Goal: Communication & Community: Answer question/provide support

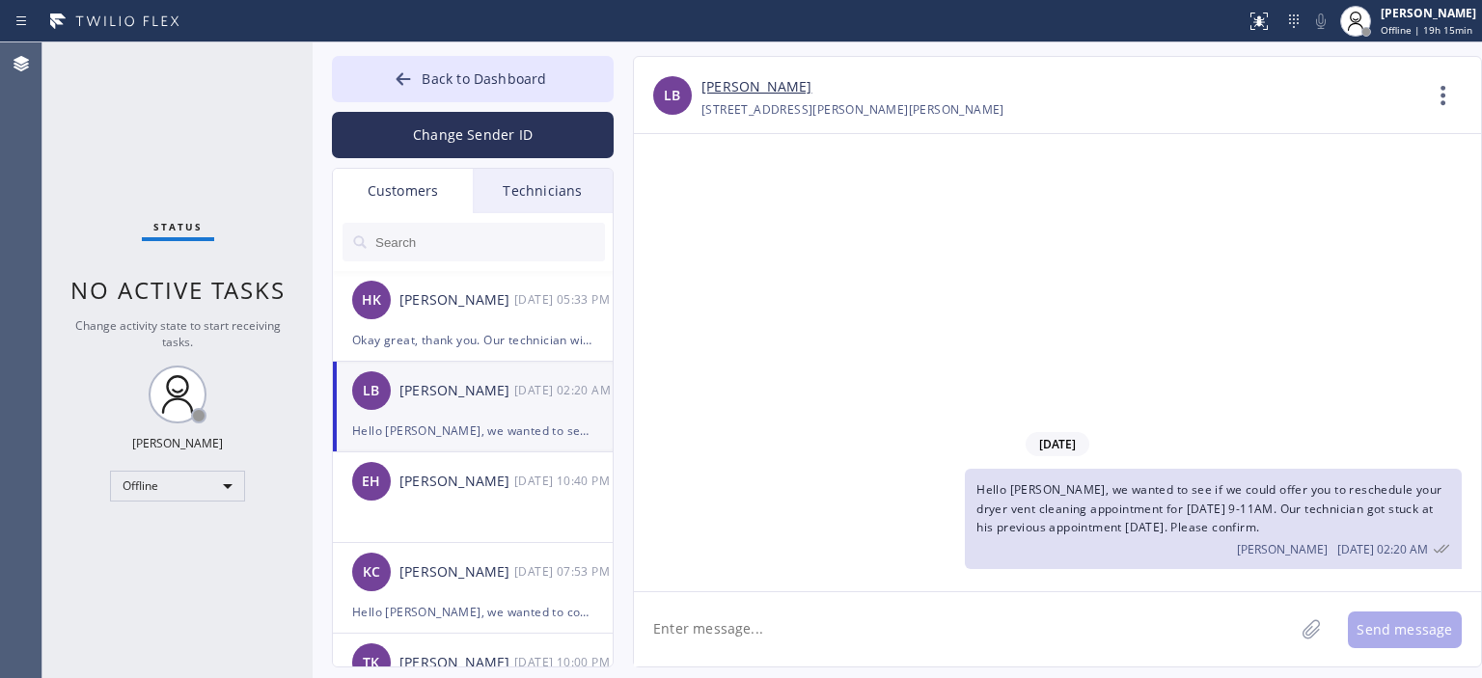
scroll to position [4, 0]
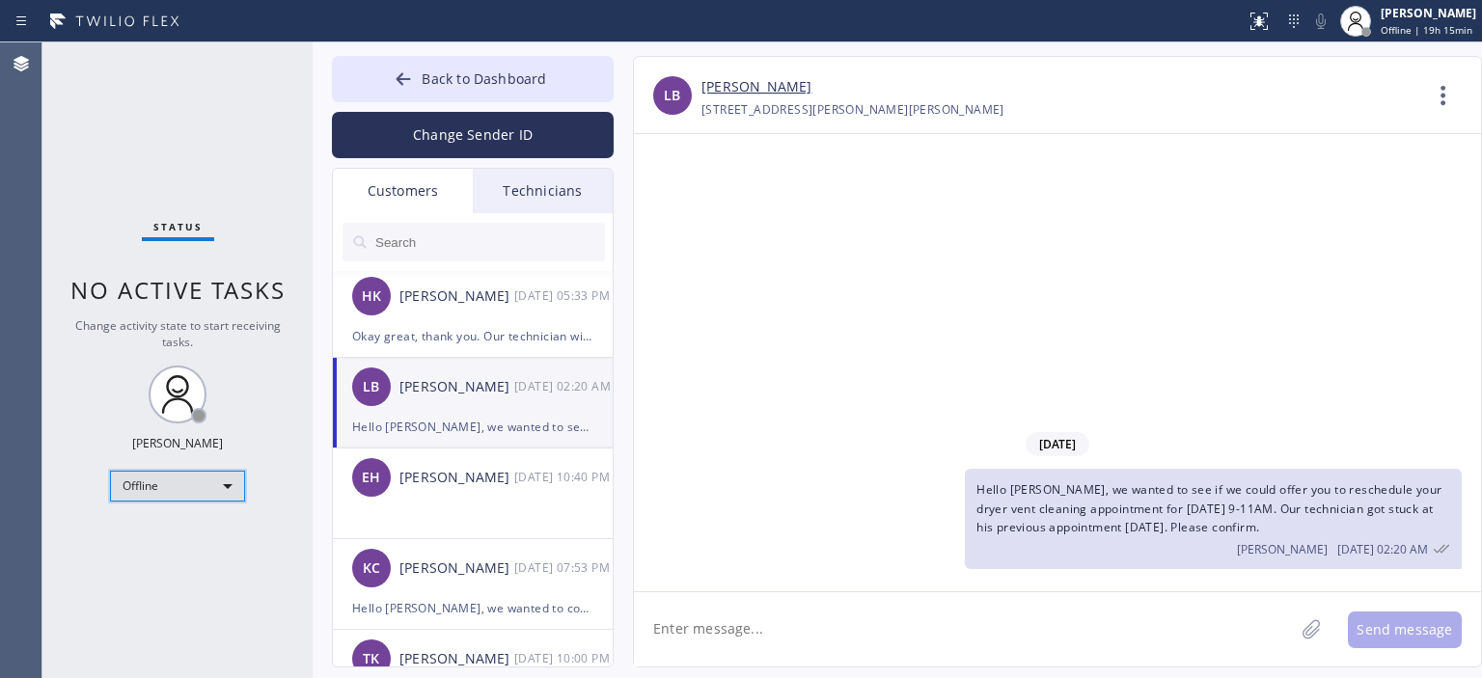
click at [197, 482] on div "Offline" at bounding box center [177, 486] width 135 height 31
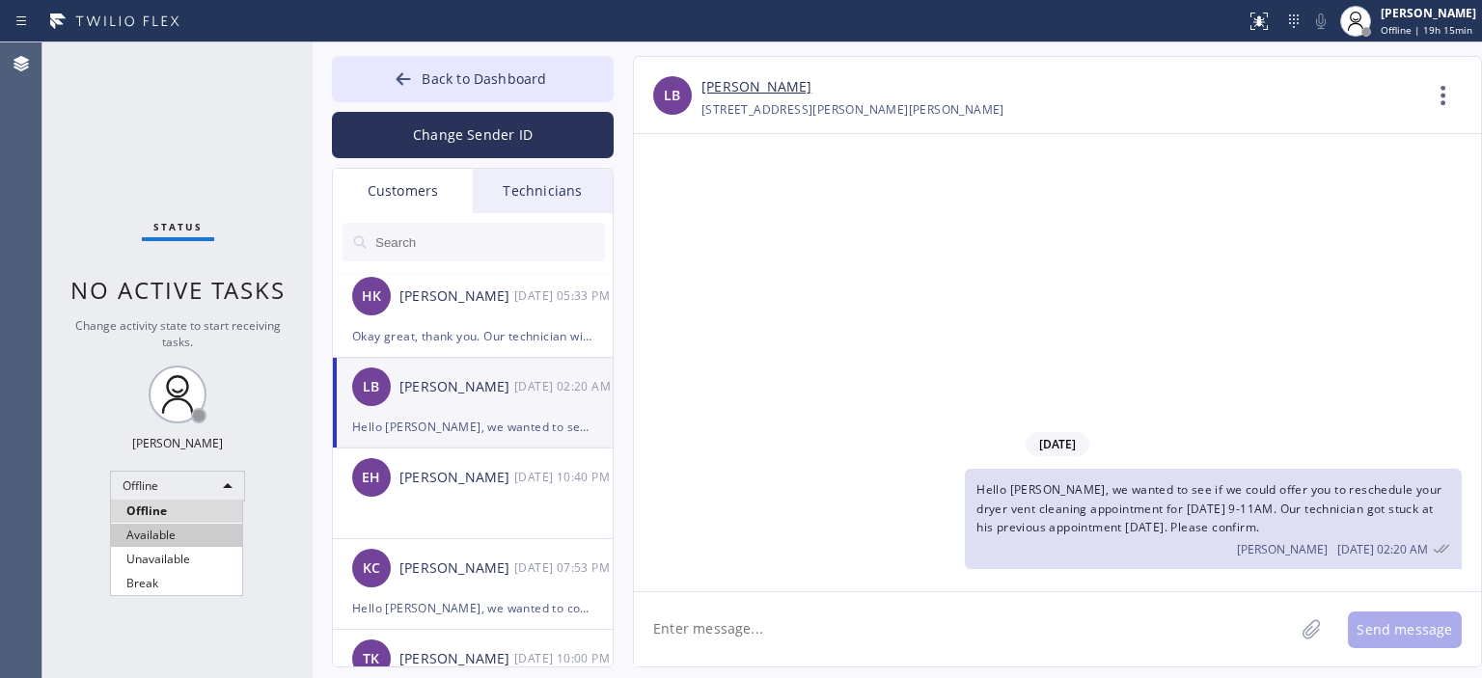
click at [193, 529] on li "Available" at bounding box center [176, 535] width 131 height 23
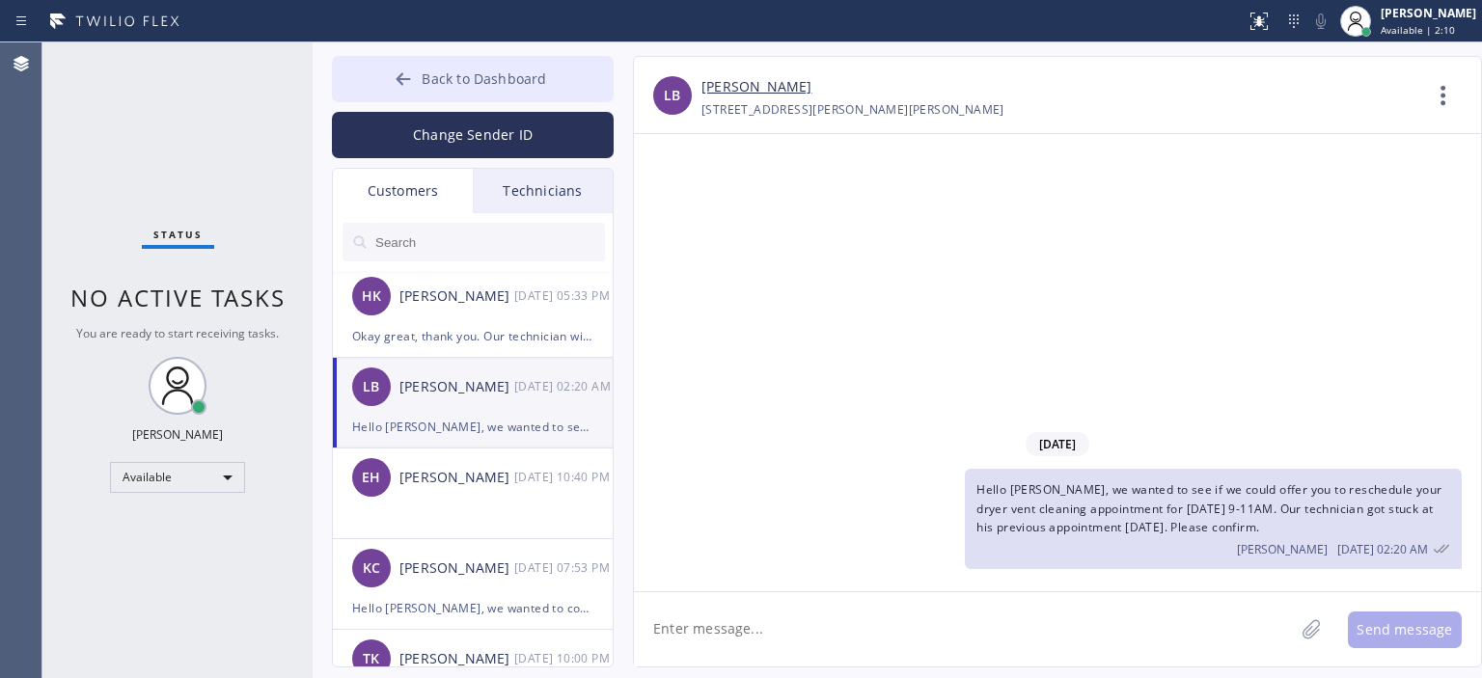
click at [400, 84] on icon at bounding box center [403, 78] width 19 height 19
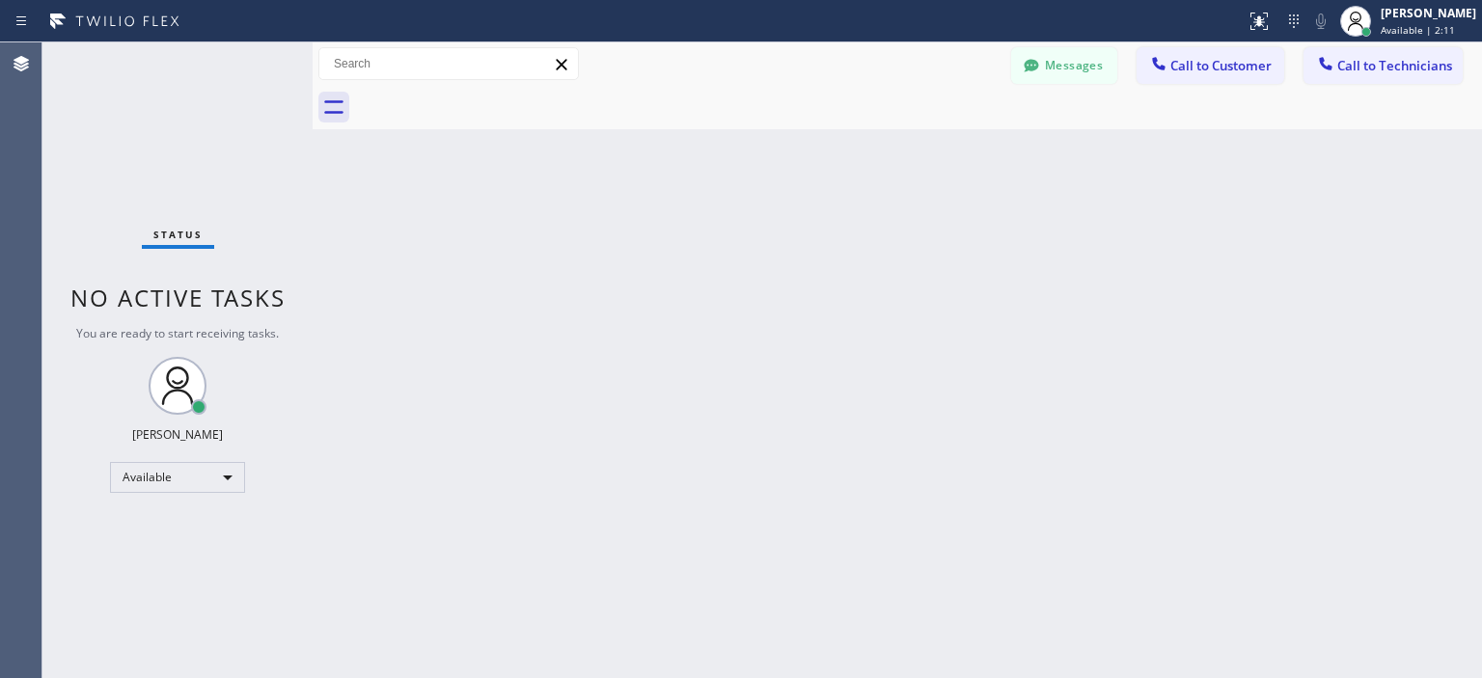
click at [1221, 66] on span "Call to Customer" at bounding box center [1220, 65] width 101 height 17
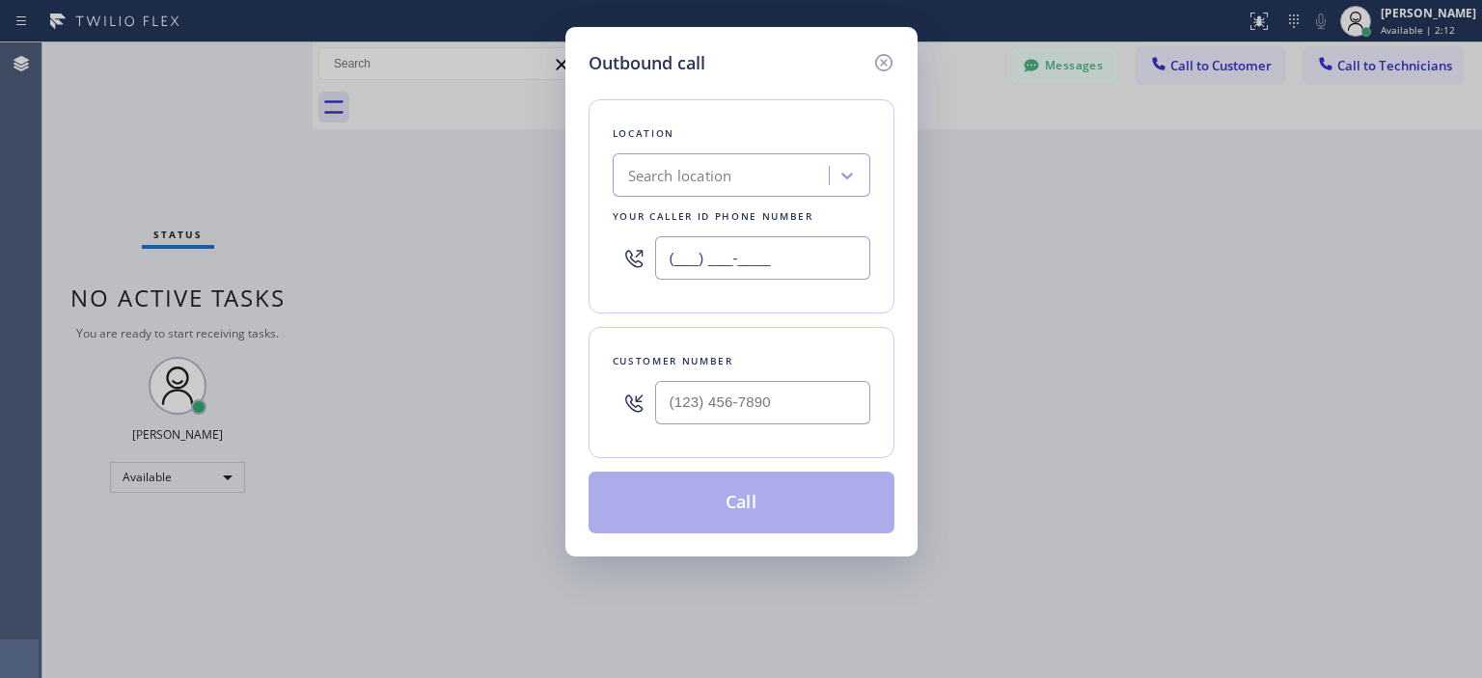
click at [744, 244] on input "(___) ___-____" at bounding box center [762, 257] width 215 height 43
paste input "909) 599-0033"
type input "[PHONE_NUMBER]"
click at [751, 393] on input "(___) ___-____" at bounding box center [762, 402] width 215 height 43
paste input "909) 599-0033"
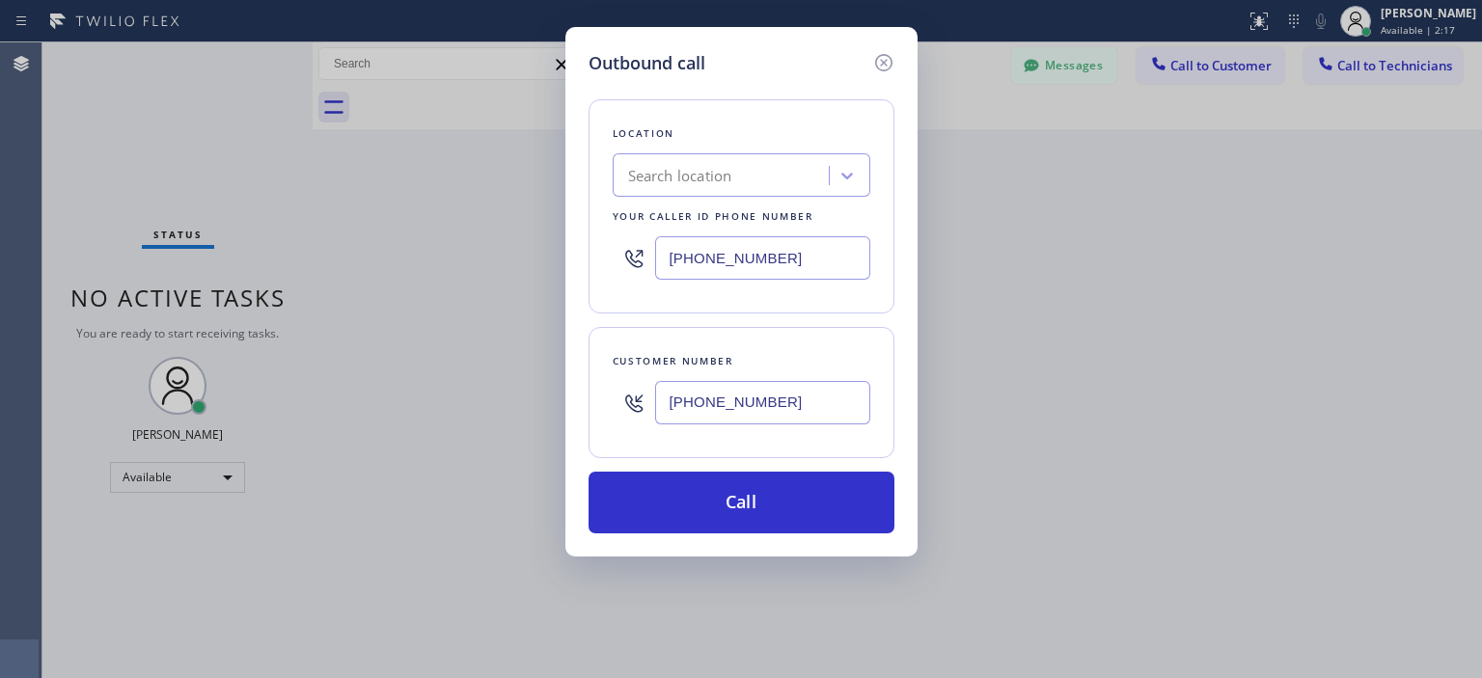
type input "[PHONE_NUMBER]"
click at [731, 264] on input "[PHONE_NUMBER]" at bounding box center [762, 257] width 215 height 43
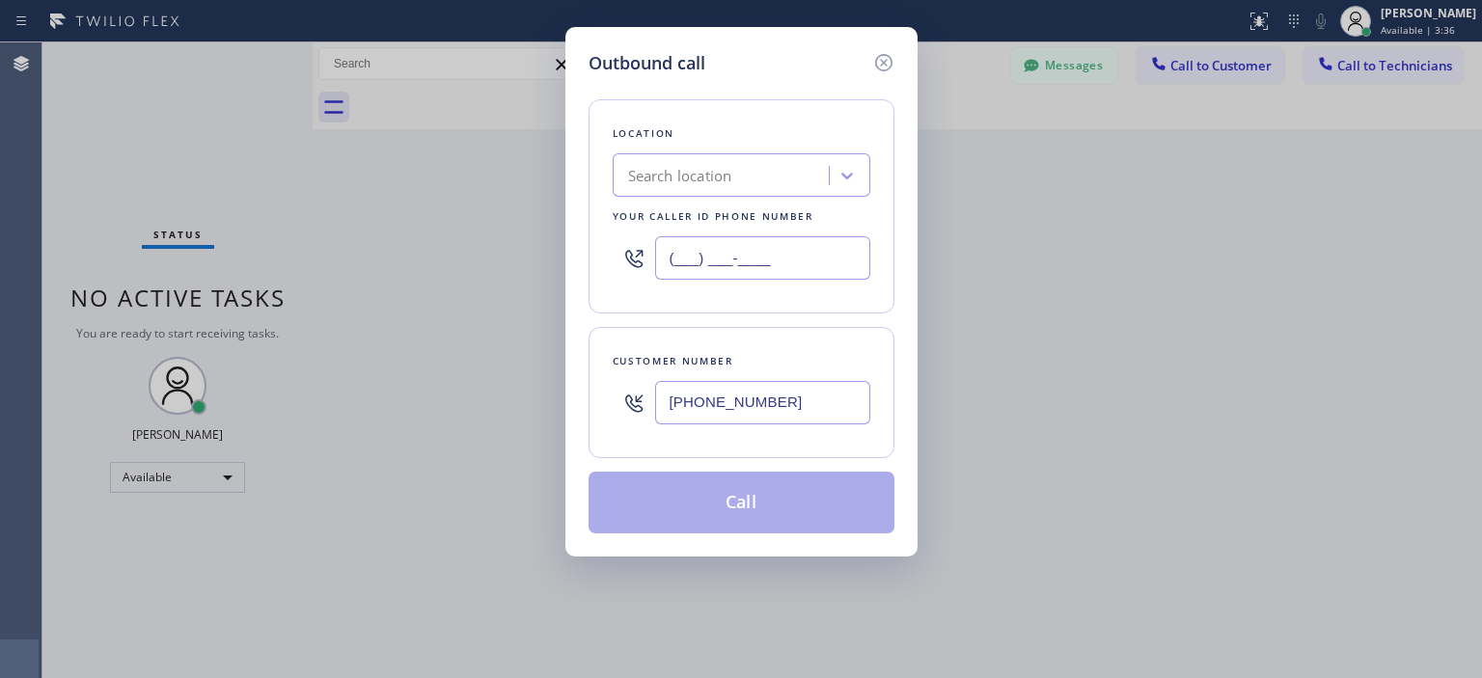
type input "(___) ___-____"
click at [695, 178] on div "Search location" at bounding box center [680, 176] width 104 height 22
click at [681, 169] on div "Search location" at bounding box center [680, 176] width 104 height 22
paste input "Air Duct Cleaning of [GEOGRAPHIC_DATA]"
type input "Air Duct Cleaning of [GEOGRAPHIC_DATA]"
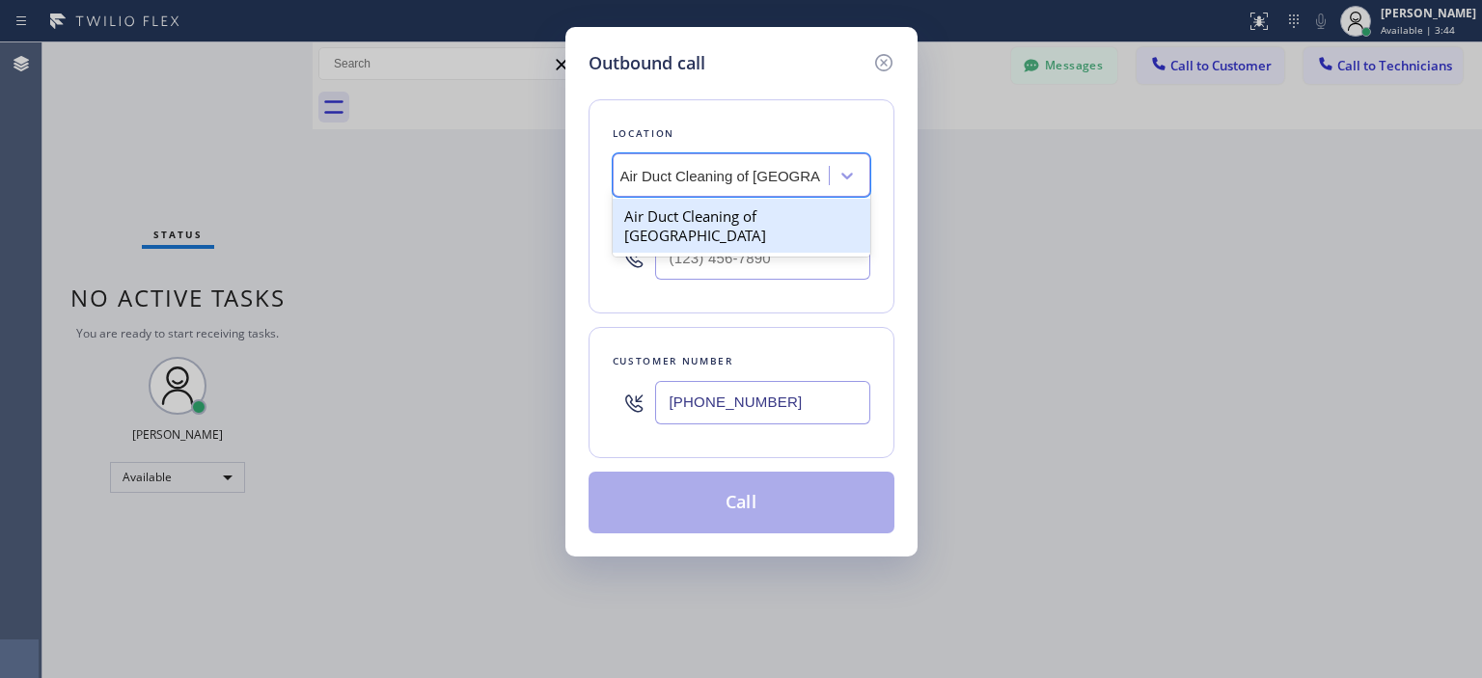
click at [710, 209] on div "Air Duct Cleaning of [GEOGRAPHIC_DATA]" at bounding box center [742, 226] width 258 height 54
type input "[PHONE_NUMBER]"
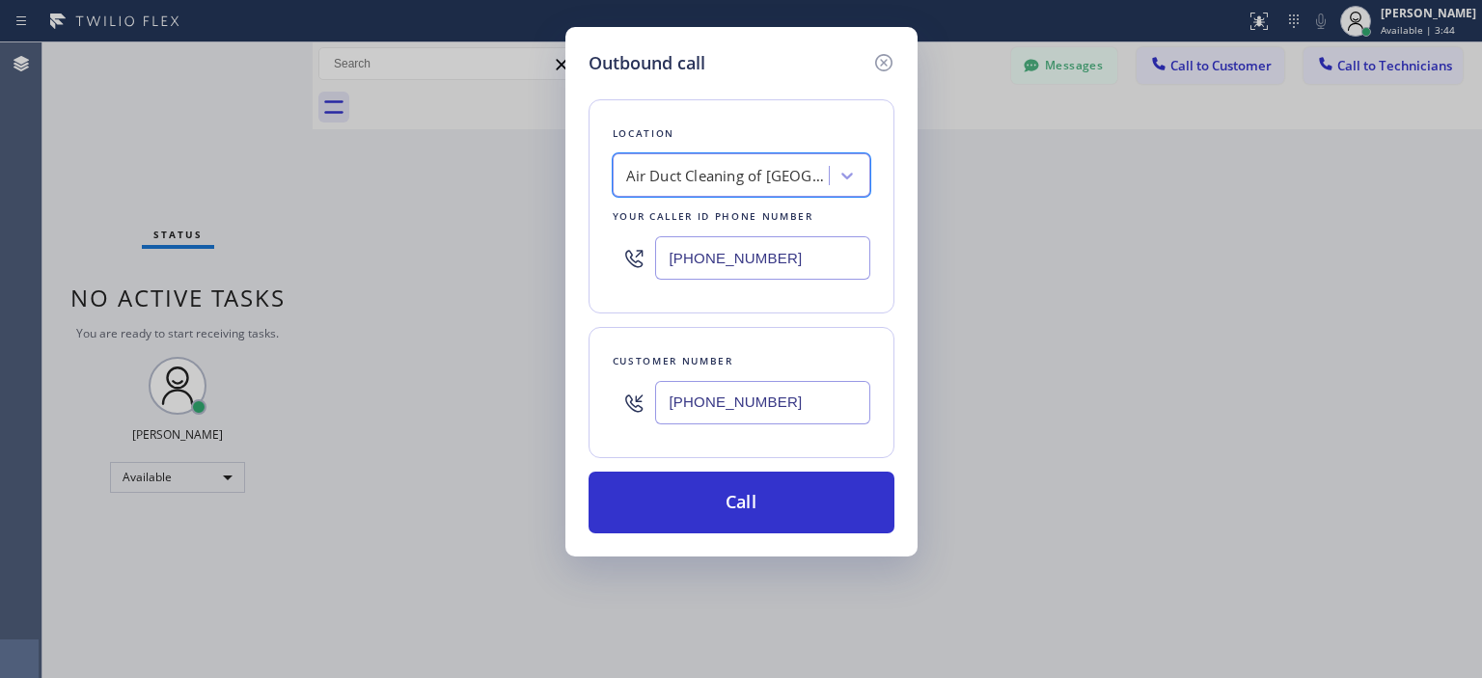
scroll to position [0, 1]
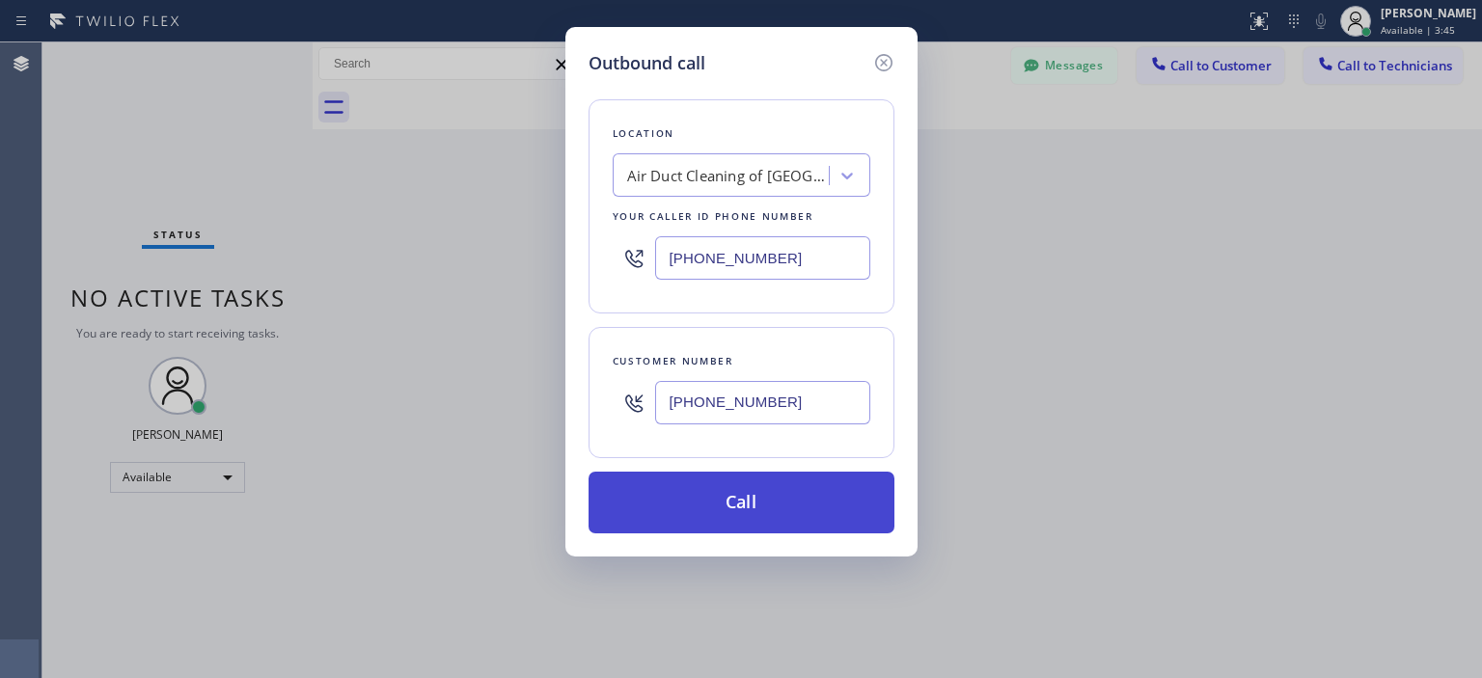
click at [810, 513] on button "Call" at bounding box center [742, 503] width 306 height 62
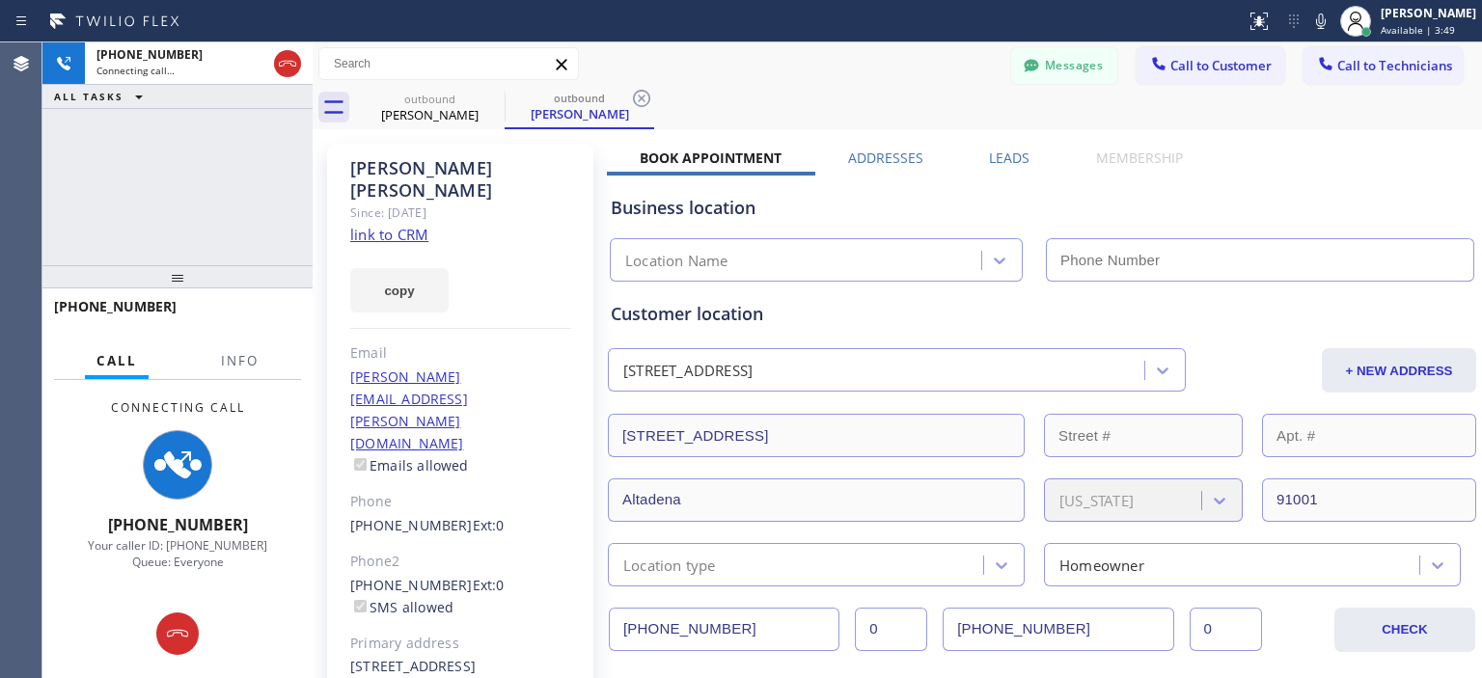
type input "[PHONE_NUMBER]"
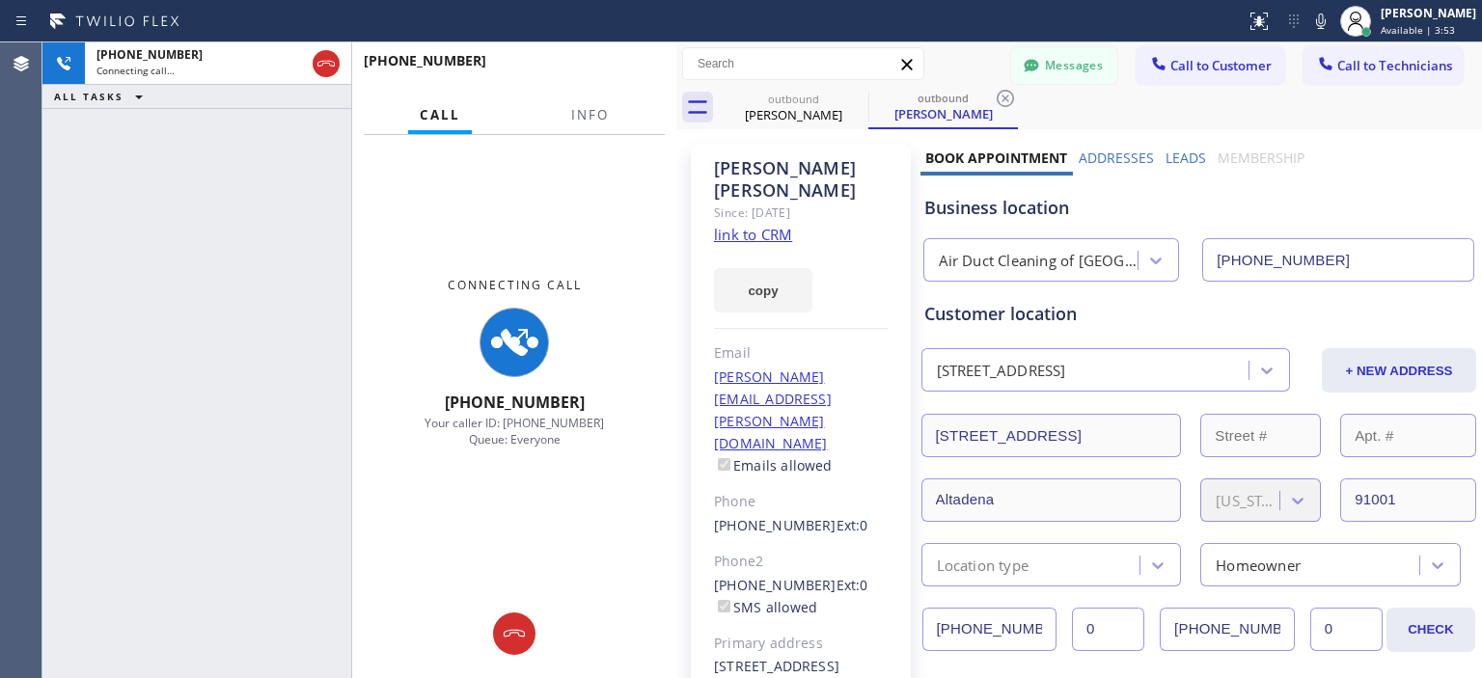
drag, startPoint x: 310, startPoint y: 131, endPoint x: 675, endPoint y: 175, distance: 368.3
click at [676, 175] on div at bounding box center [676, 360] width 0 height 636
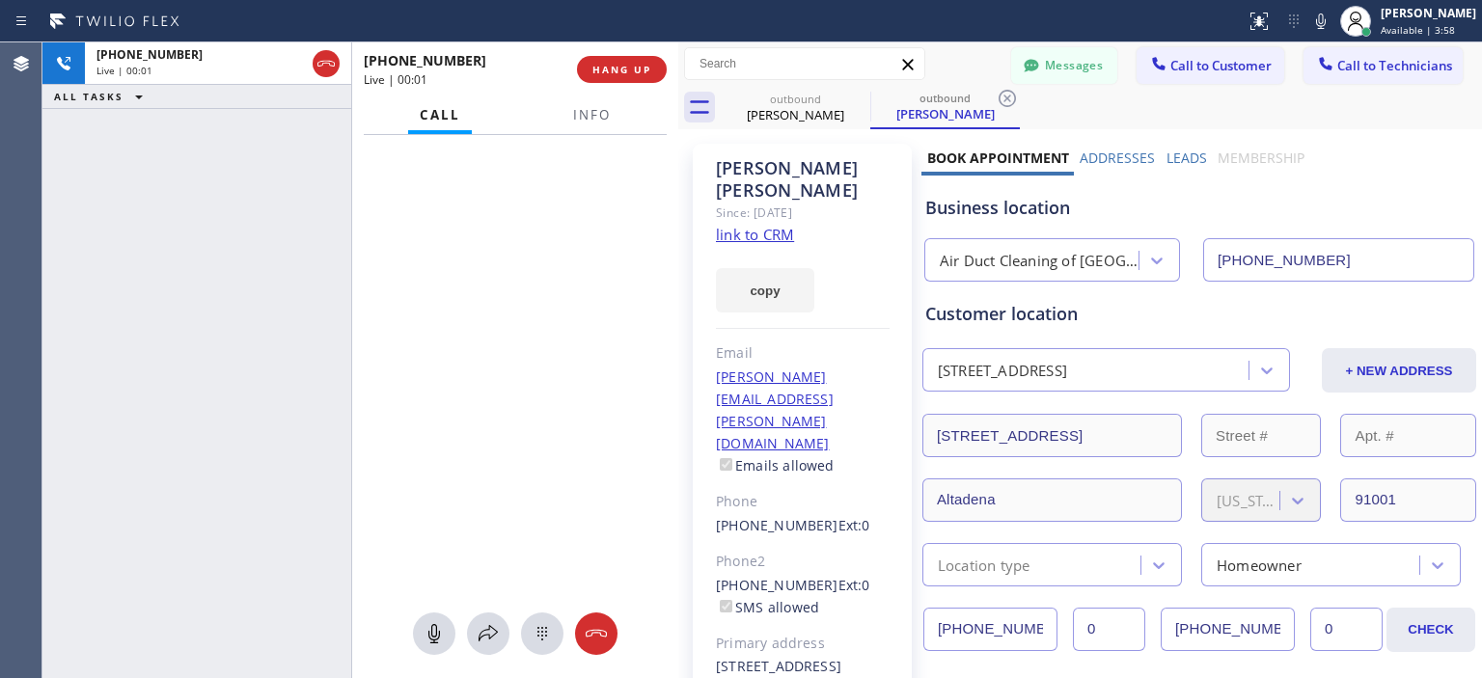
click at [522, 634] on div at bounding box center [542, 633] width 42 height 23
click at [594, 633] on icon at bounding box center [596, 634] width 21 height 8
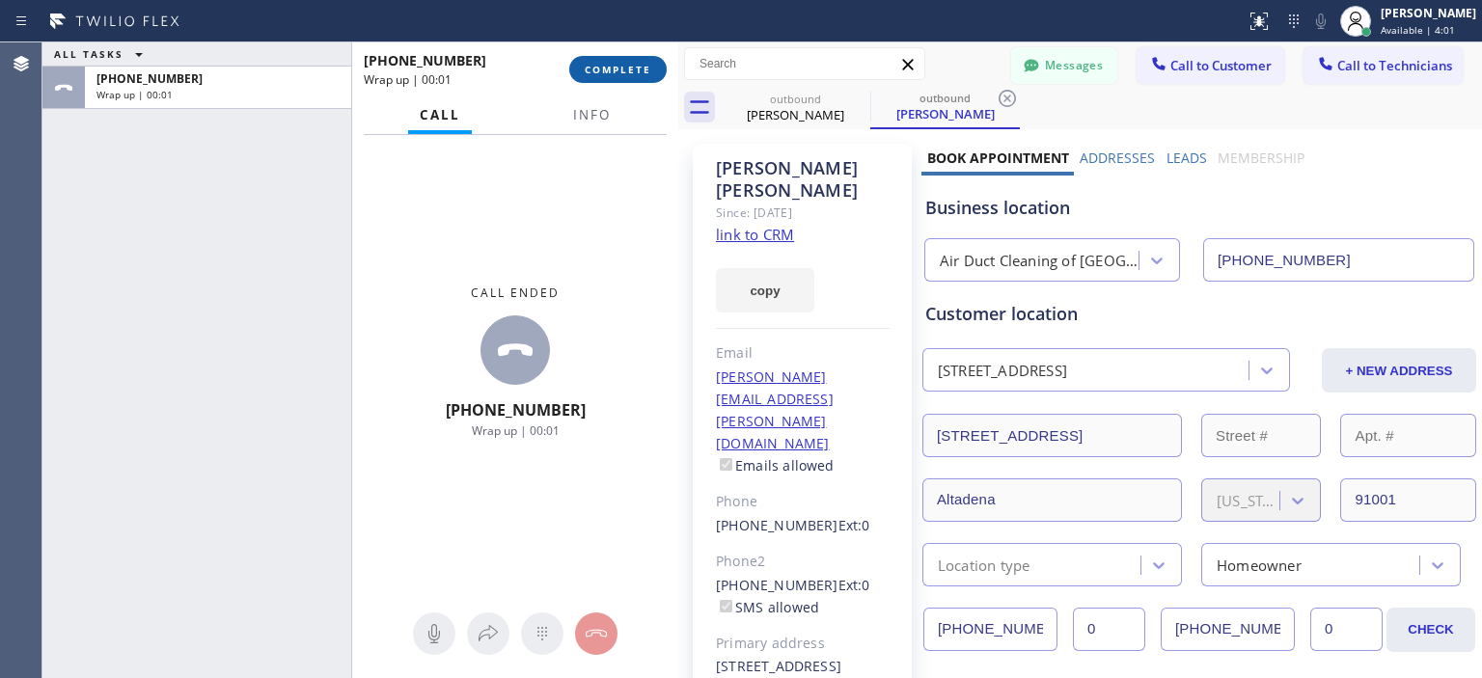
click at [610, 67] on span "COMPLETE" at bounding box center [618, 70] width 67 height 14
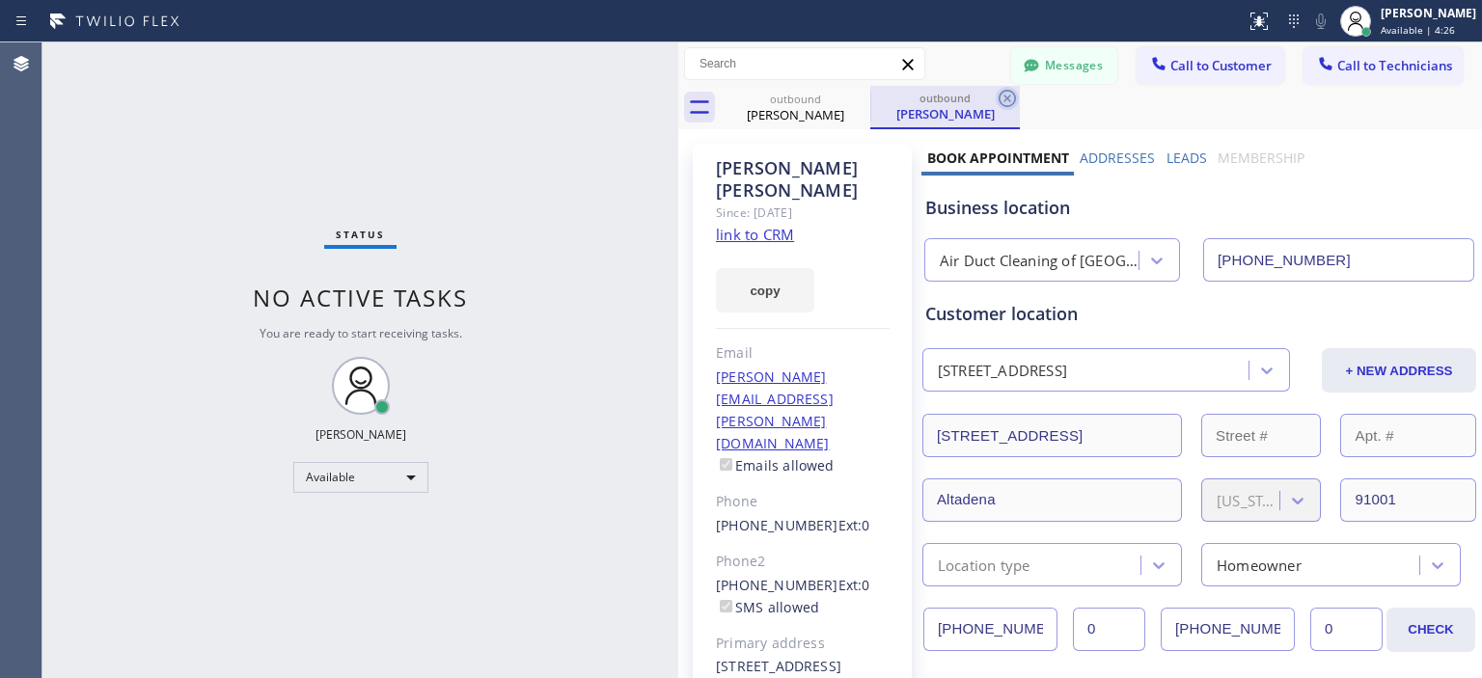
click at [1010, 101] on icon at bounding box center [1007, 98] width 17 height 17
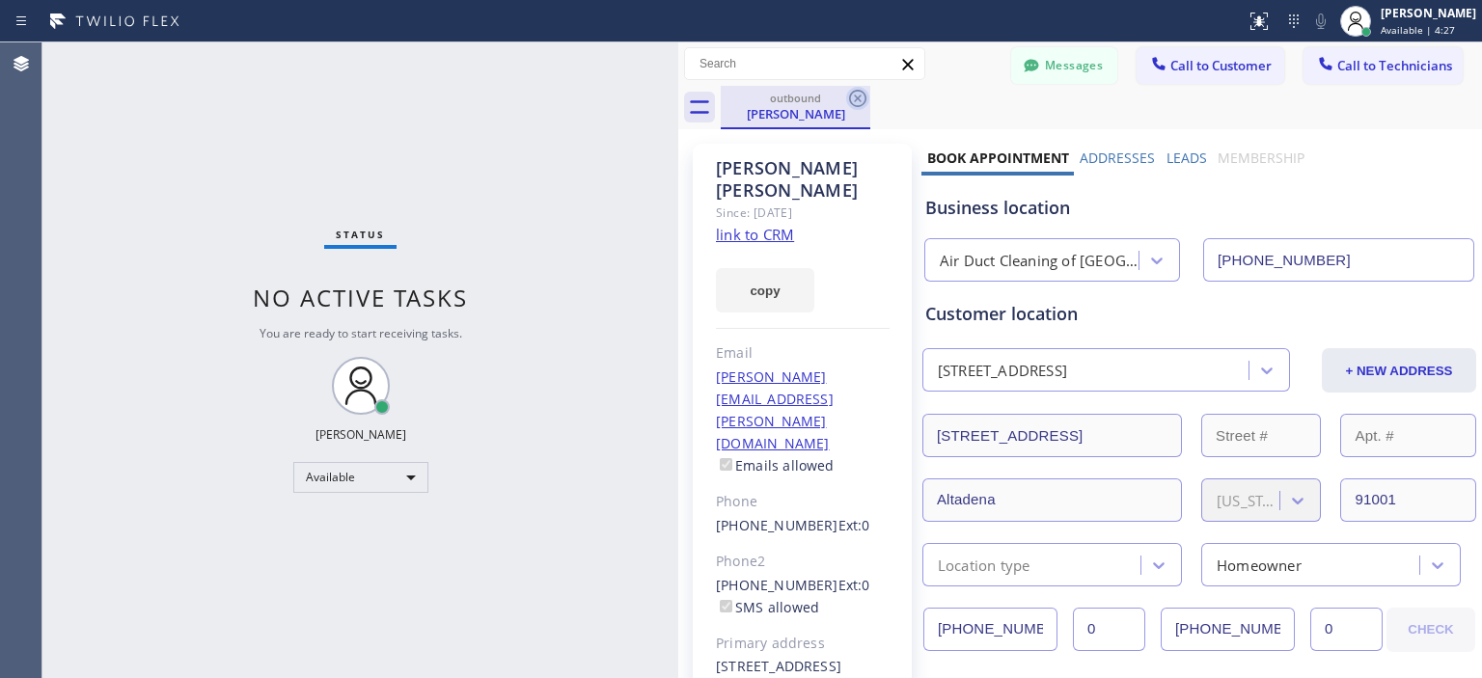
click at [865, 99] on icon at bounding box center [857, 98] width 23 height 23
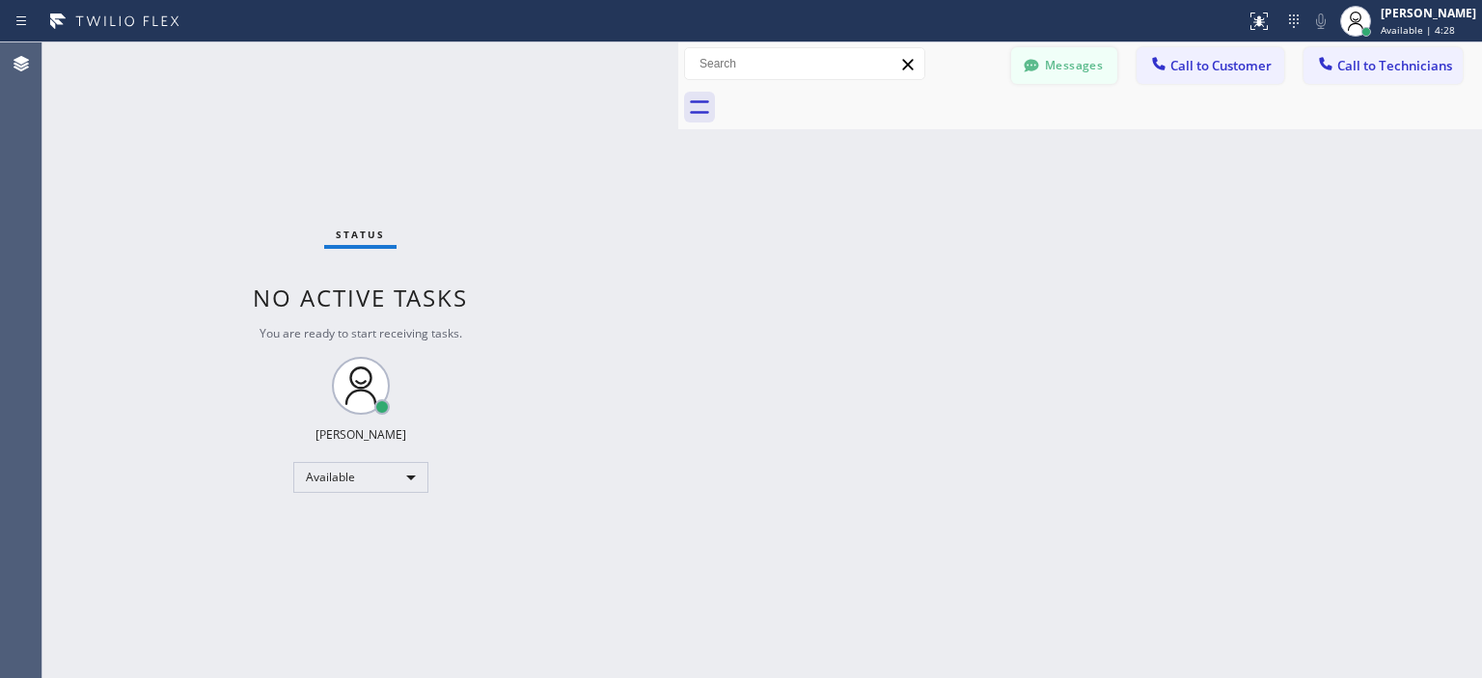
click at [1077, 52] on button "Messages" at bounding box center [1064, 65] width 106 height 37
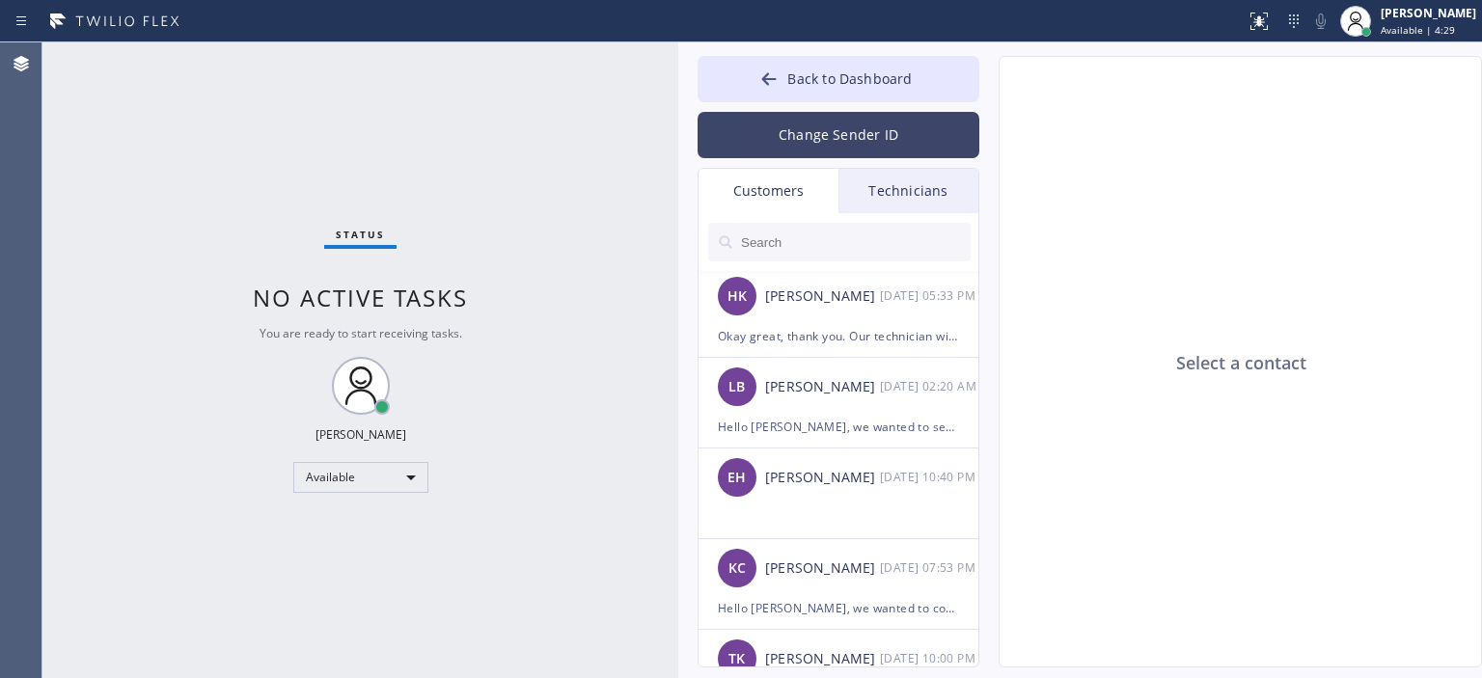
click at [849, 119] on button "Change Sender ID" at bounding box center [839, 135] width 282 height 46
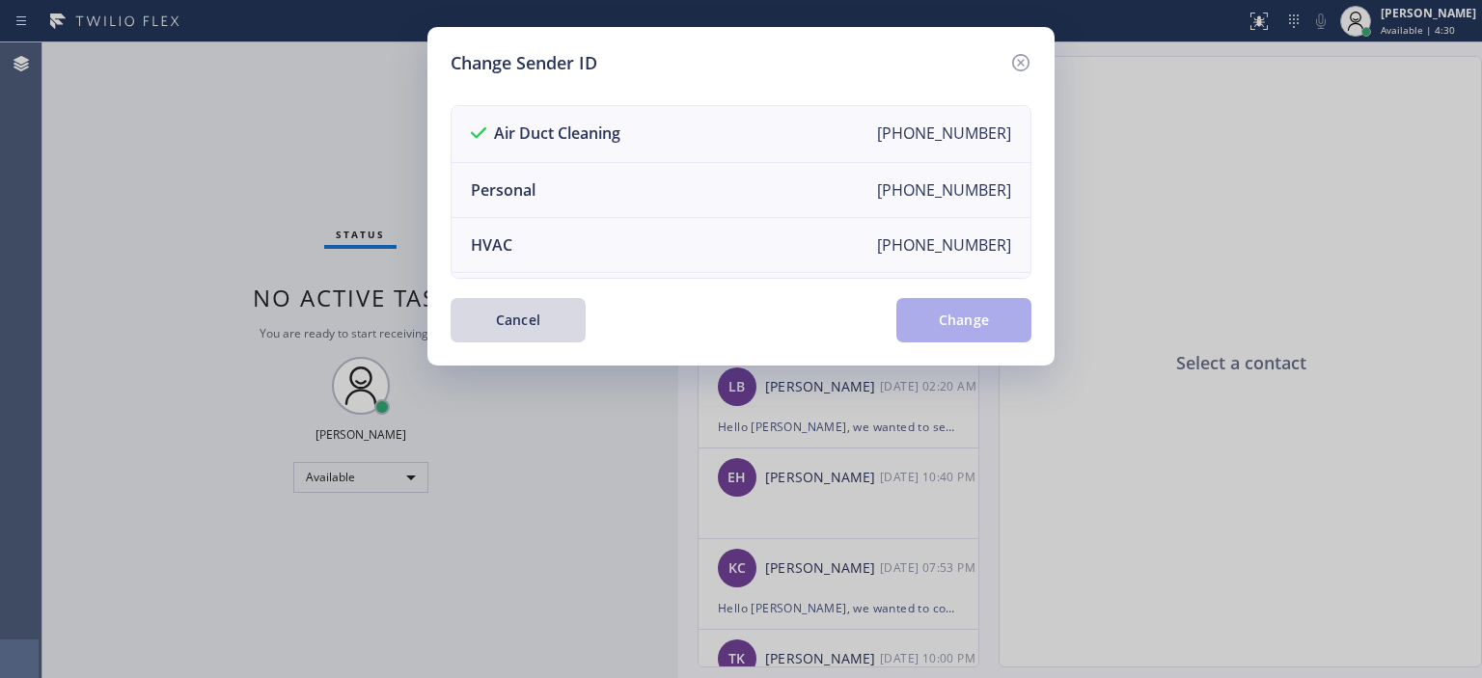
click at [1037, 55] on div "Change Sender ID Air Duct Cleaning [PHONE_NUMBER] Personal [PHONE_NUMBER] HVAC …" at bounding box center [740, 196] width 627 height 339
click at [1022, 58] on icon at bounding box center [1020, 62] width 23 height 23
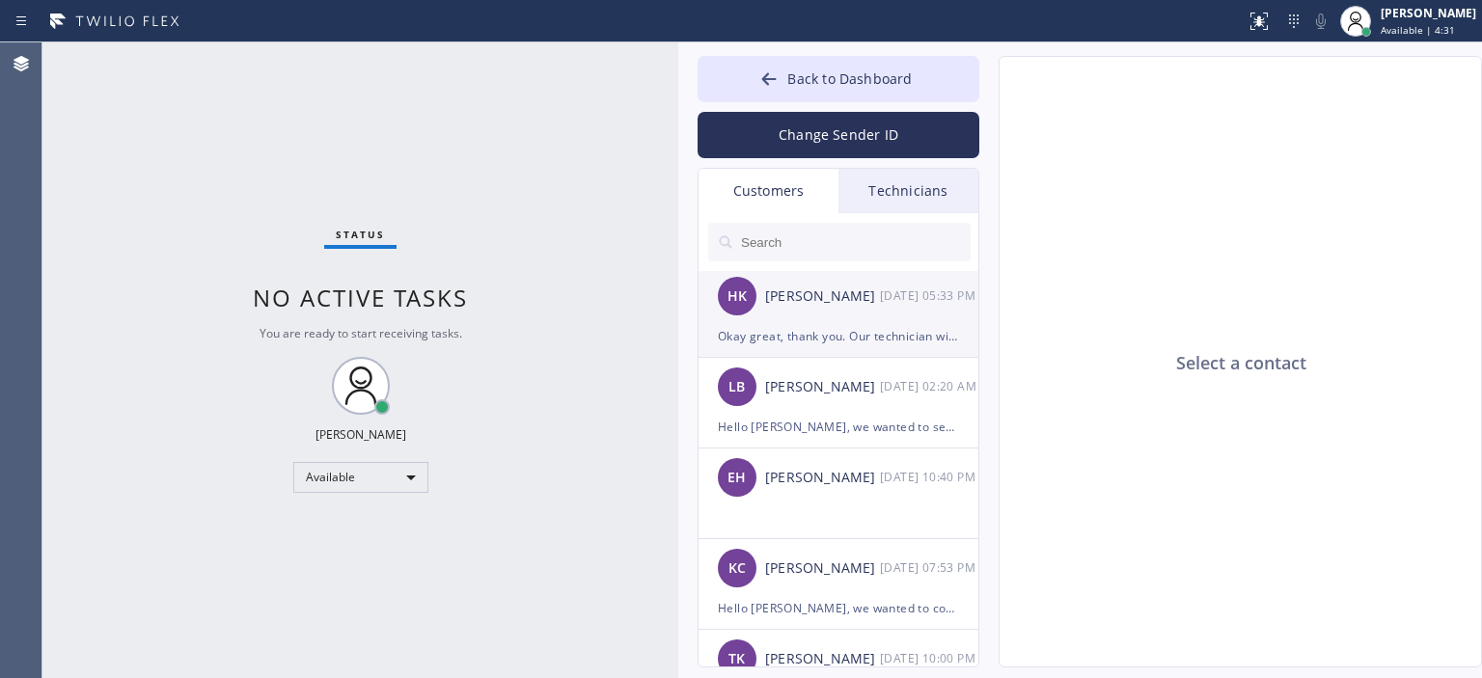
click at [798, 325] on div "Okay great, thank you. Our technician will be 9-12 [DATE]" at bounding box center [838, 336] width 241 height 22
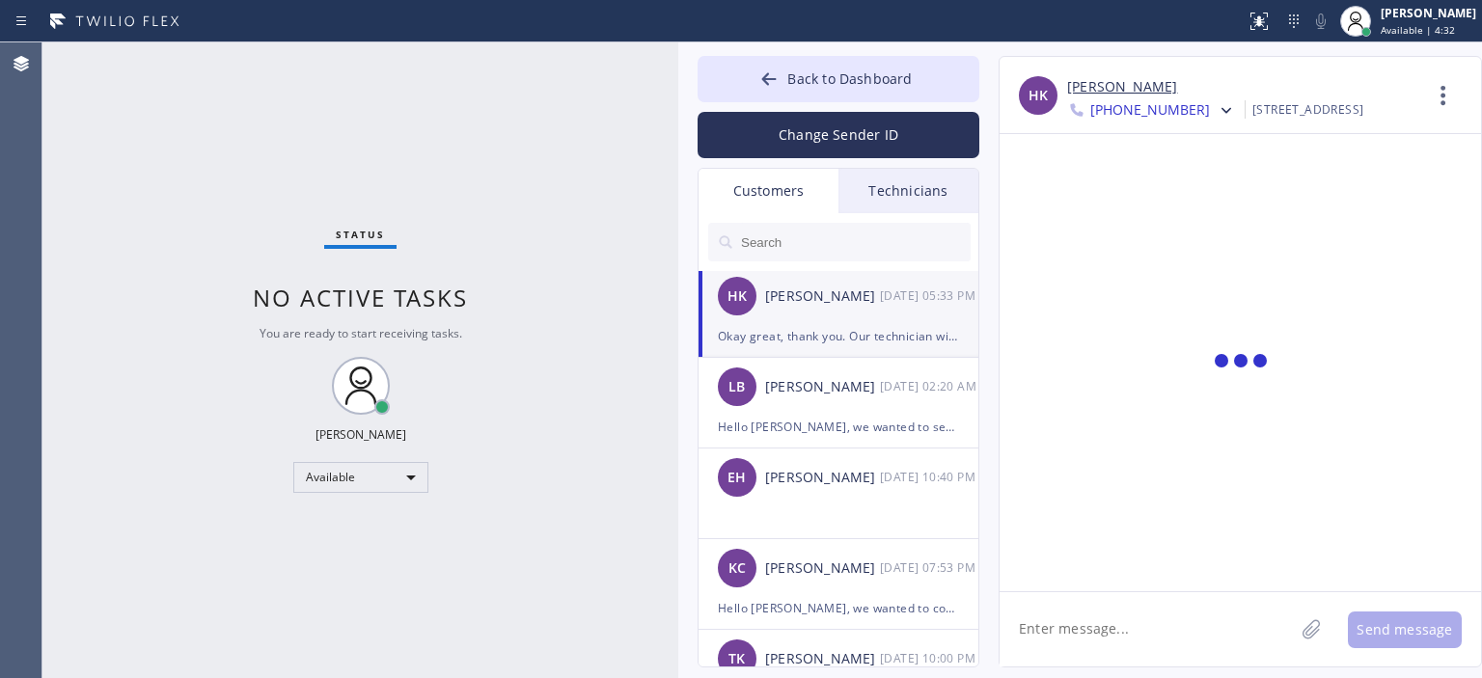
scroll to position [347, 0]
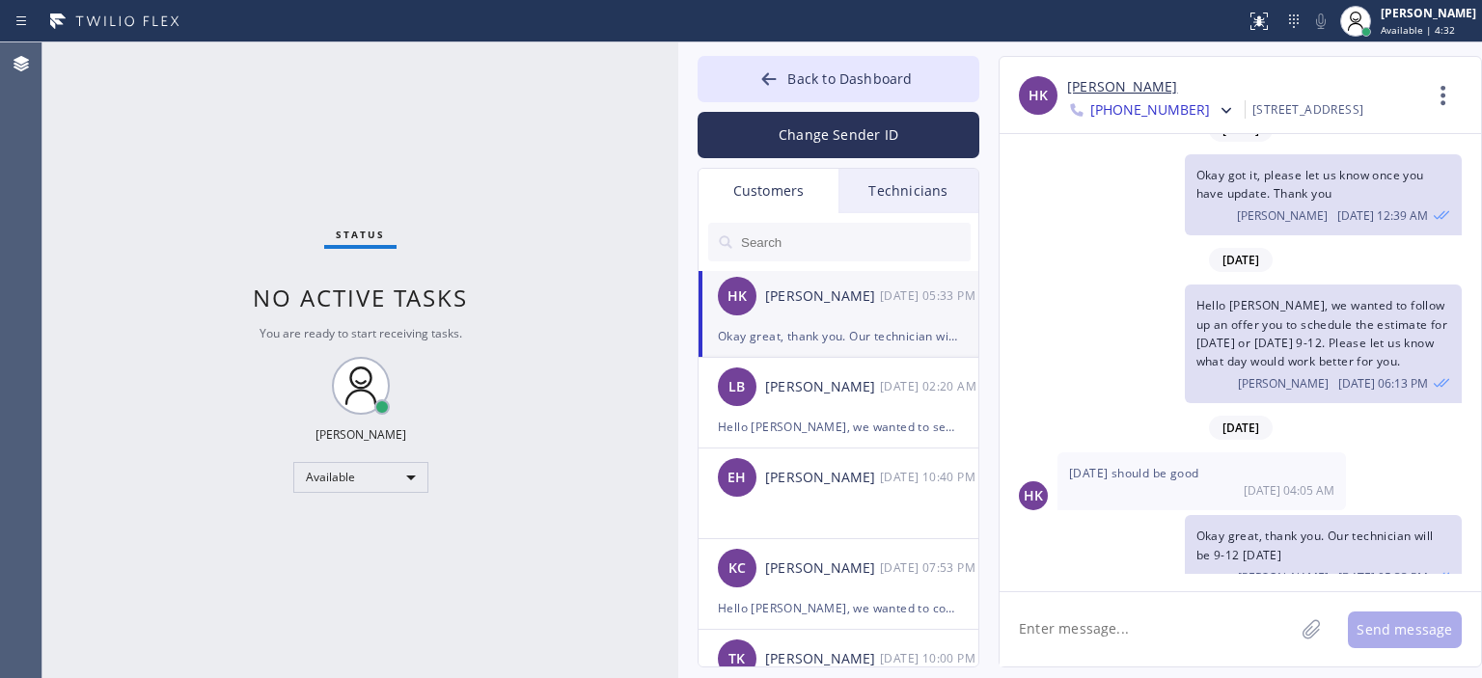
click at [810, 249] on input "text" at bounding box center [855, 242] width 232 height 39
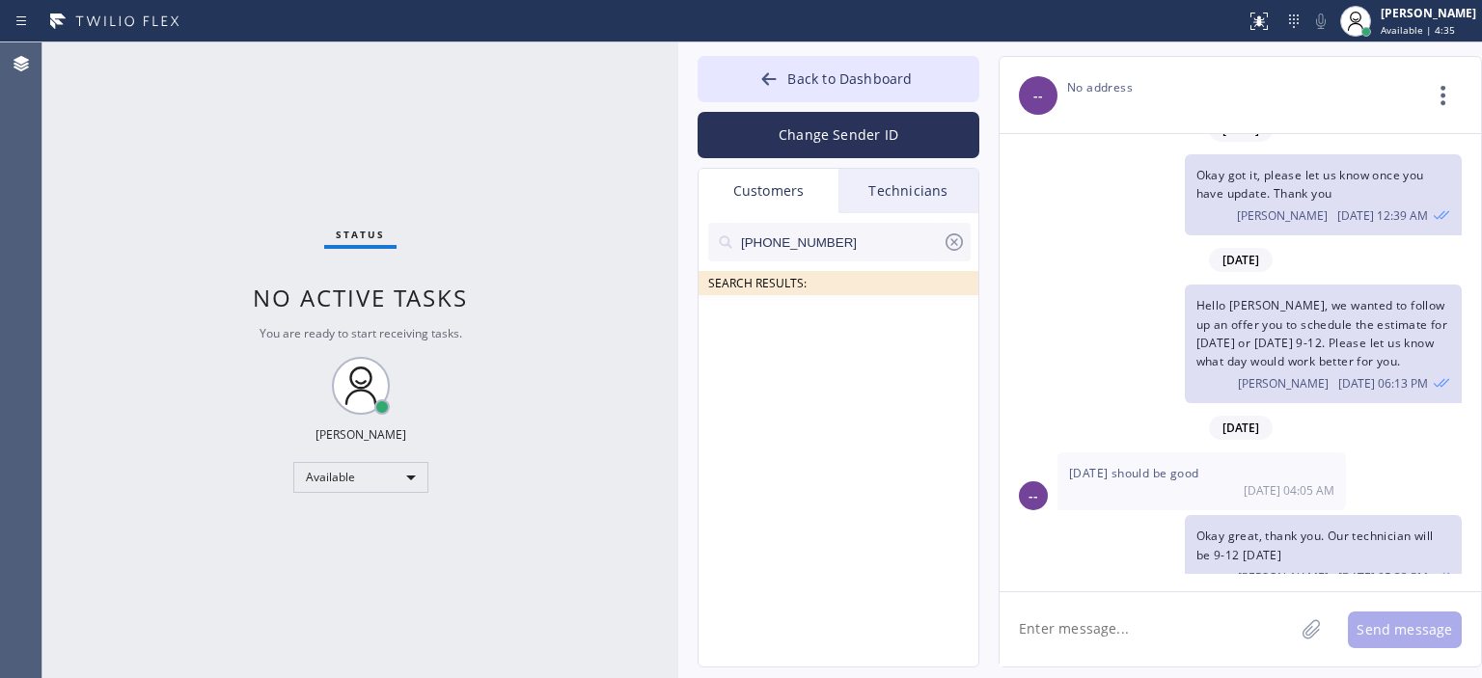
scroll to position [0, 0]
click at [865, 246] on input "[PHONE_NUMBER]" at bounding box center [841, 242] width 204 height 39
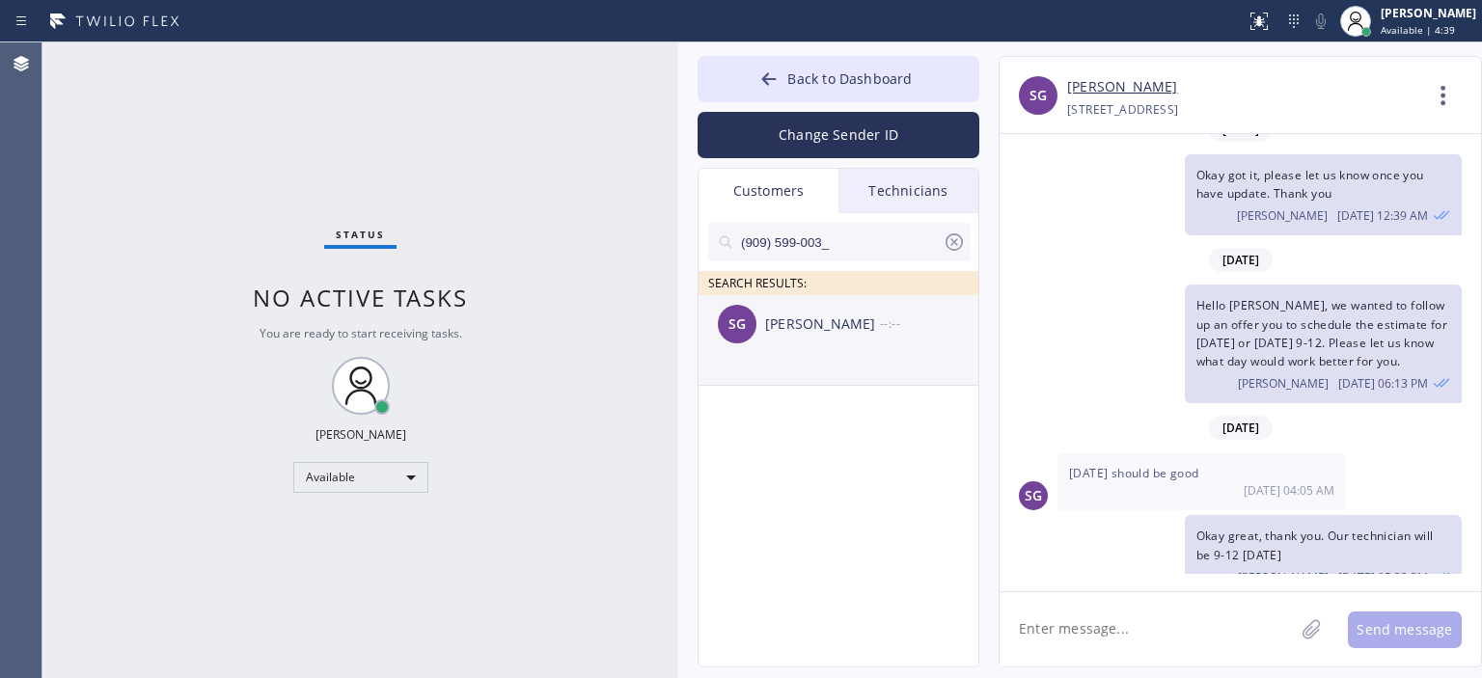
click at [830, 304] on div "SG [PERSON_NAME] --:--" at bounding box center [840, 324] width 282 height 58
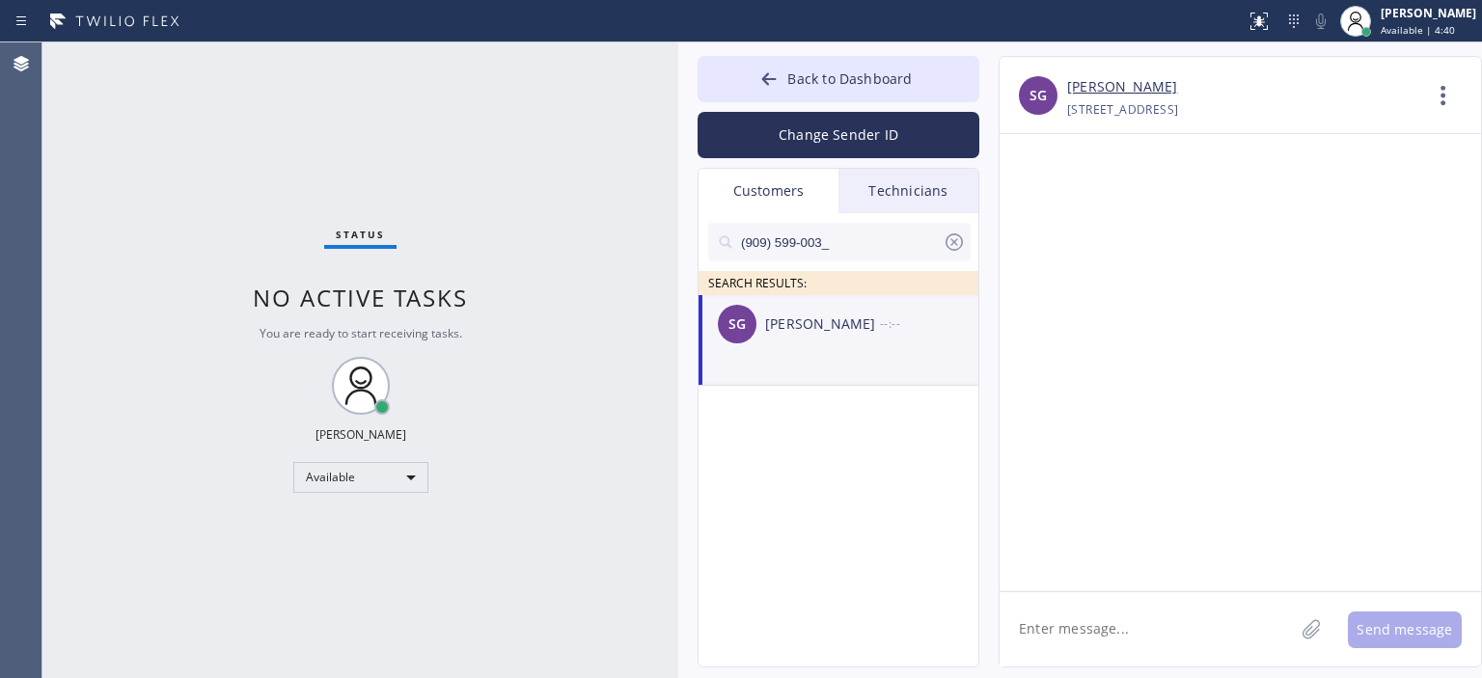
click at [1104, 630] on textarea at bounding box center [1147, 629] width 294 height 74
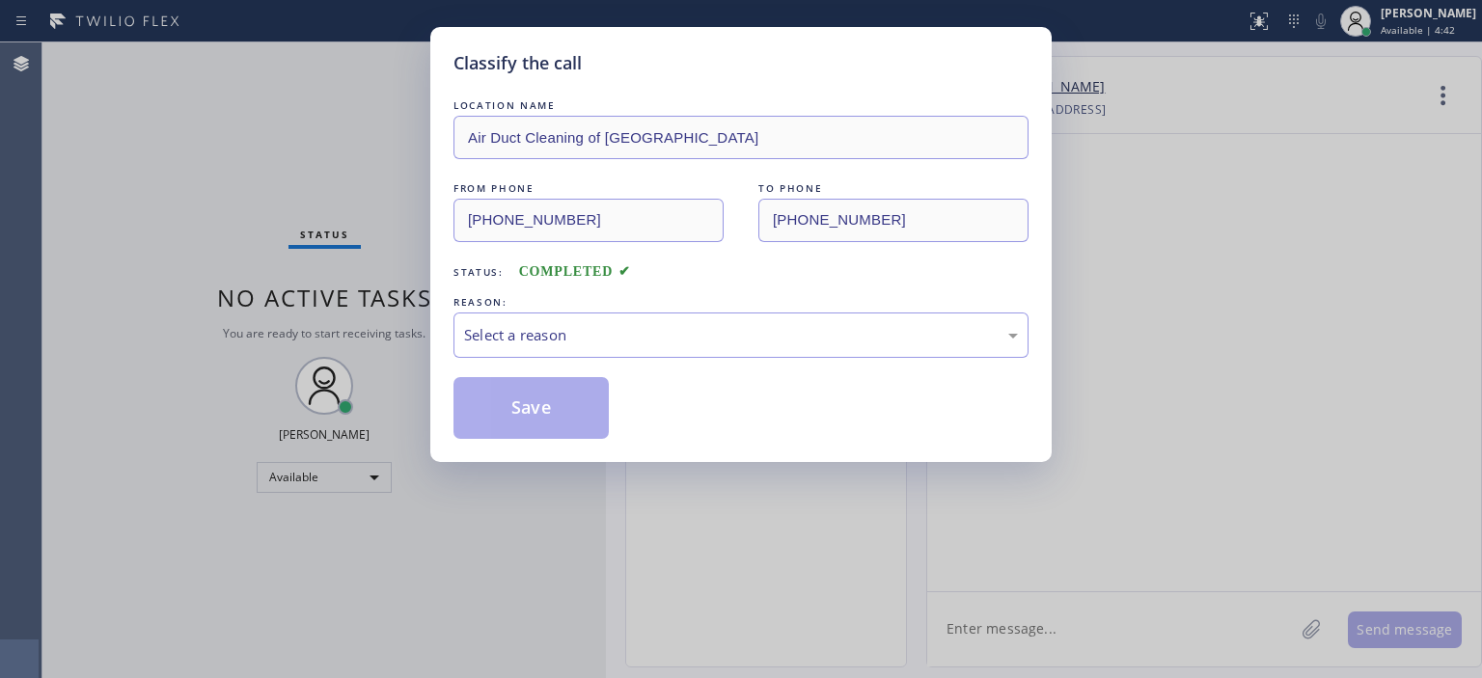
drag, startPoint x: 675, startPoint y: 95, endPoint x: 603, endPoint y: 112, distance: 74.4
click at [603, 112] on div "Classify the call LOCATION NAME Air Duct Cleaning of [GEOGRAPHIC_DATA] FROM PHO…" at bounding box center [762, 360] width 1440 height 636
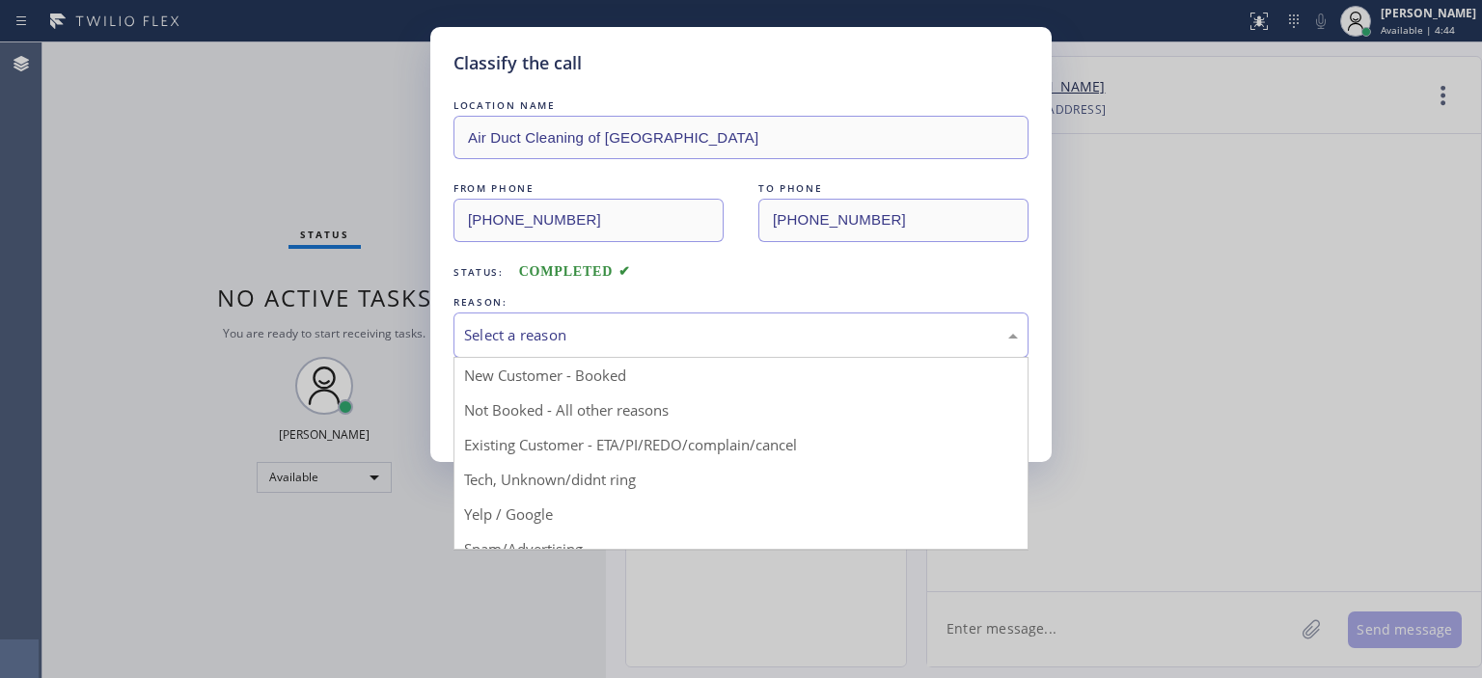
click at [780, 330] on div "Select a reason" at bounding box center [741, 335] width 554 height 22
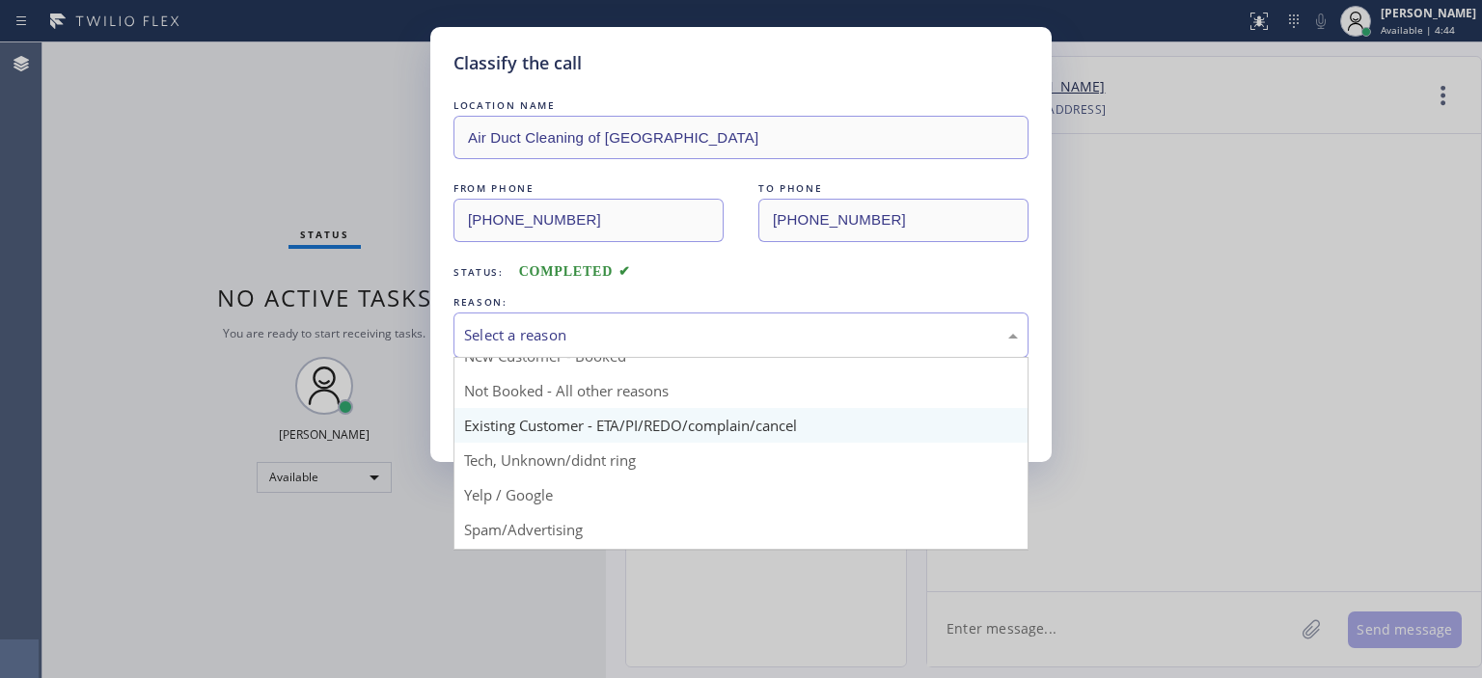
scroll to position [21, 0]
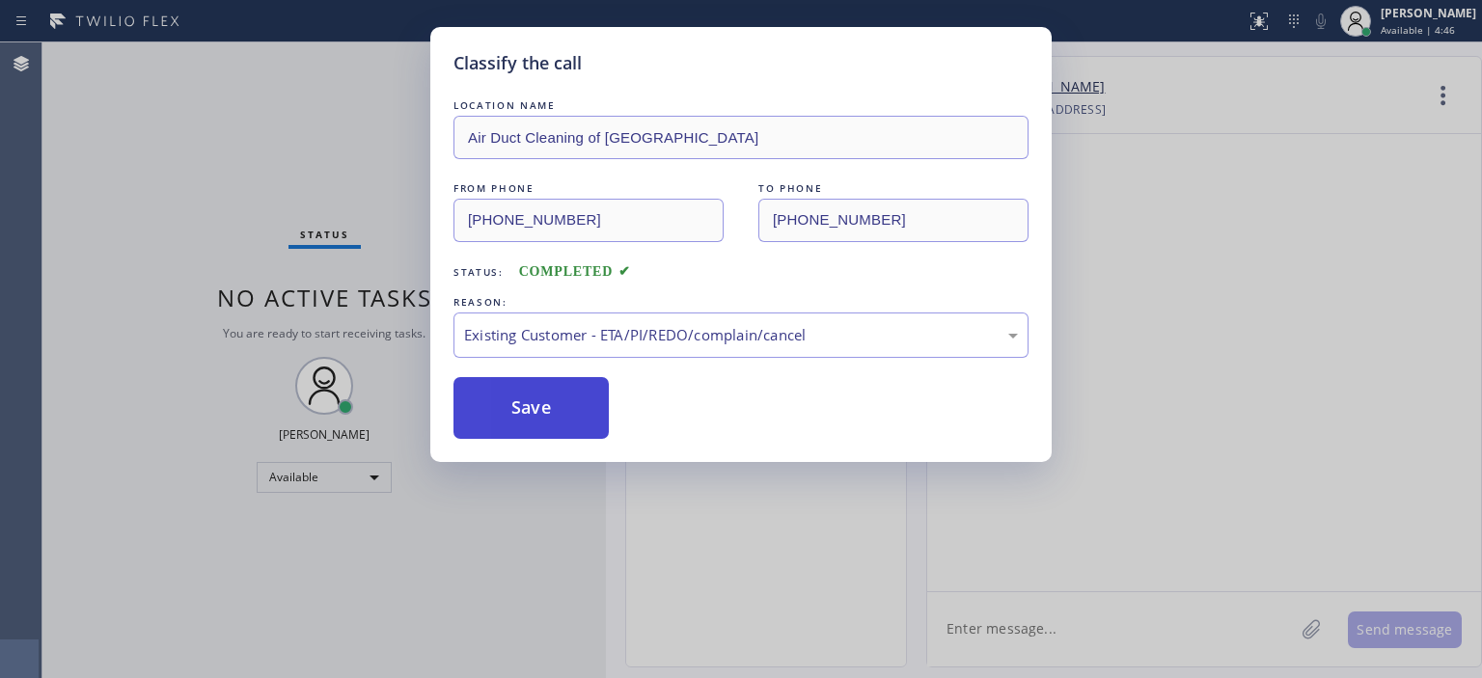
click at [584, 389] on button "Save" at bounding box center [530, 408] width 155 height 62
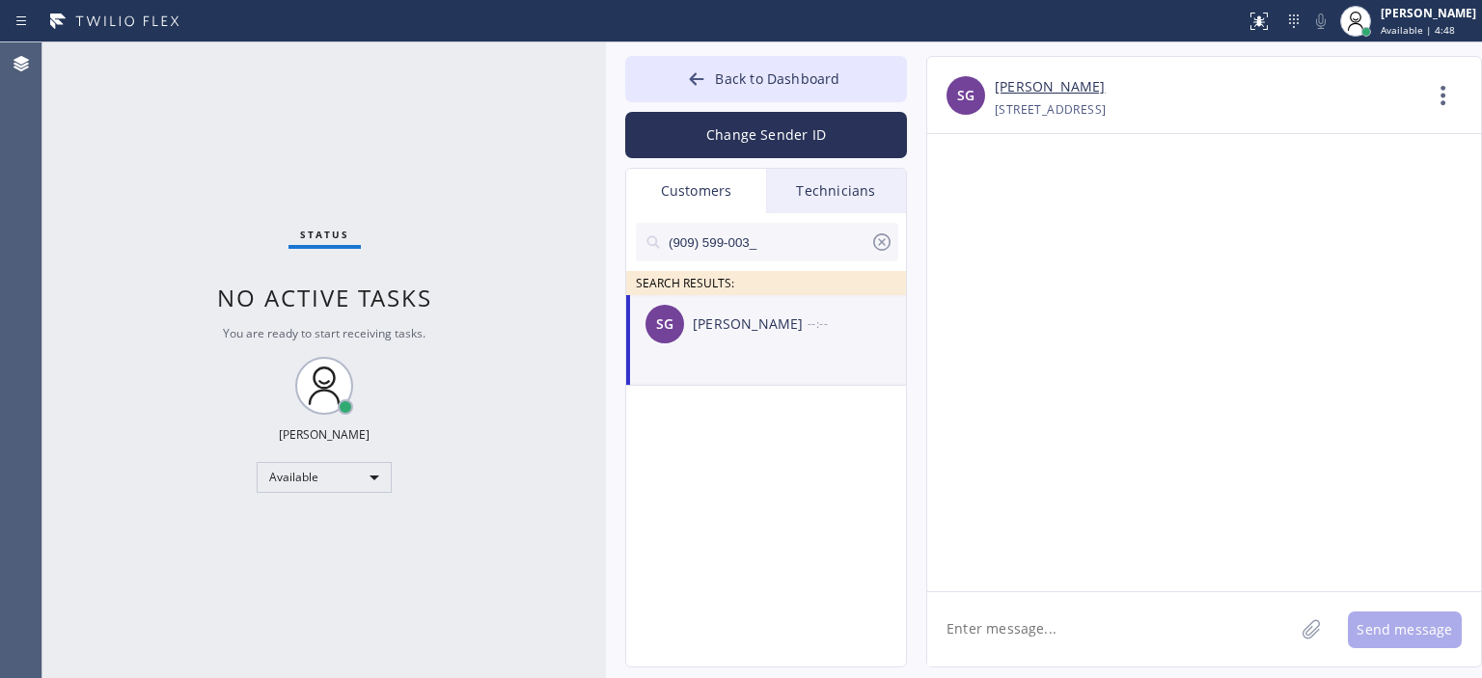
click at [1027, 633] on textarea at bounding box center [1110, 629] width 367 height 74
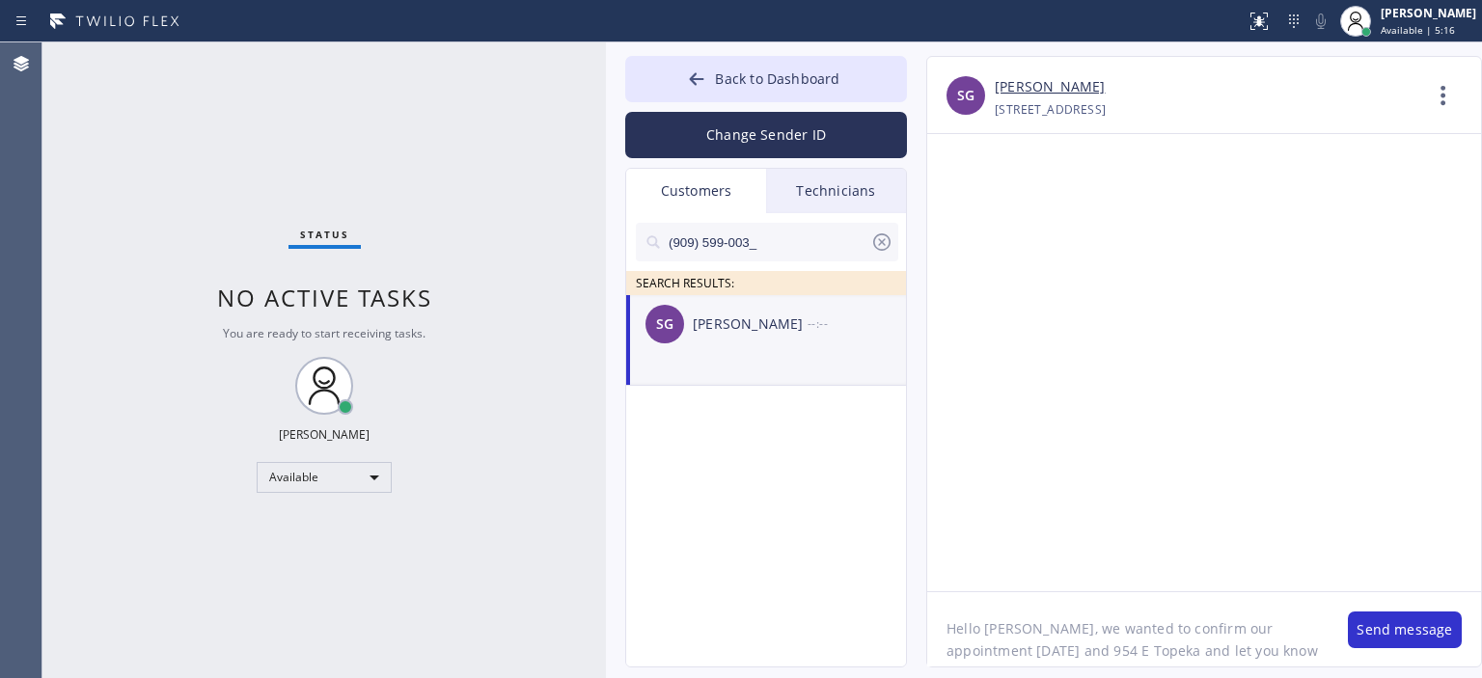
scroll to position [15, 0]
click at [1411, 430] on div at bounding box center [1204, 362] width 554 height 457
click at [1069, 651] on textarea "Hello [PERSON_NAME], we wanted to confirm our appointment [DATE] and 954 E Tope…" at bounding box center [1127, 629] width 401 height 74
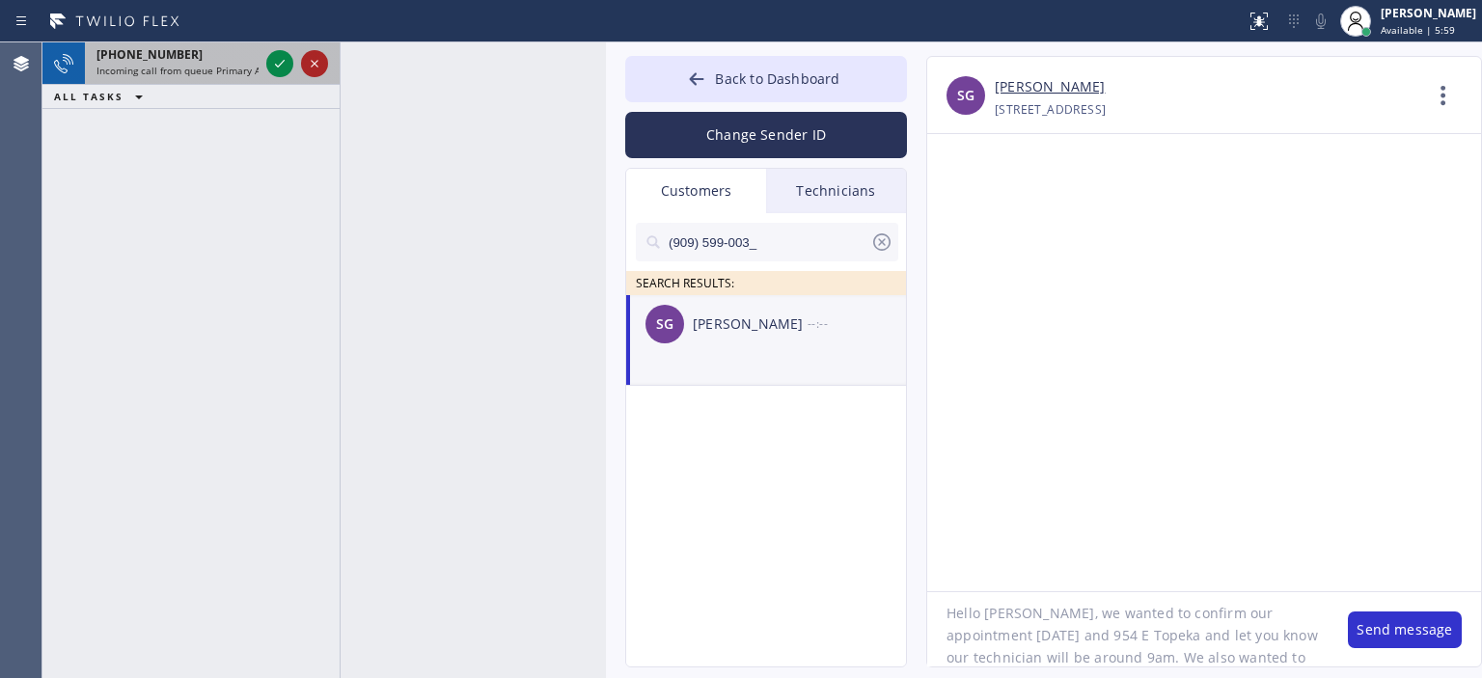
click at [313, 66] on icon at bounding box center [315, 64] width 8 height 8
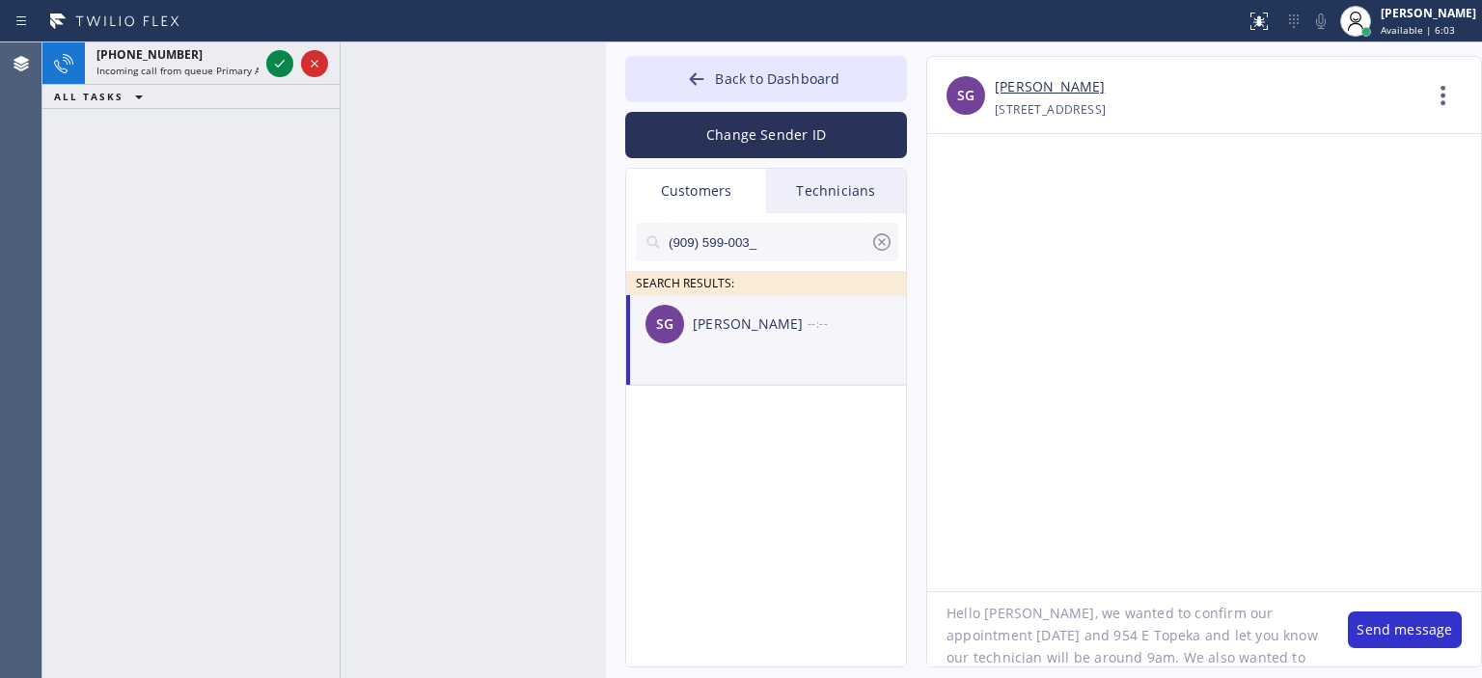
click at [1285, 652] on textarea "Hello [PERSON_NAME], we wanted to confirm our appointment [DATE] and 954 E Tope…" at bounding box center [1127, 629] width 401 height 74
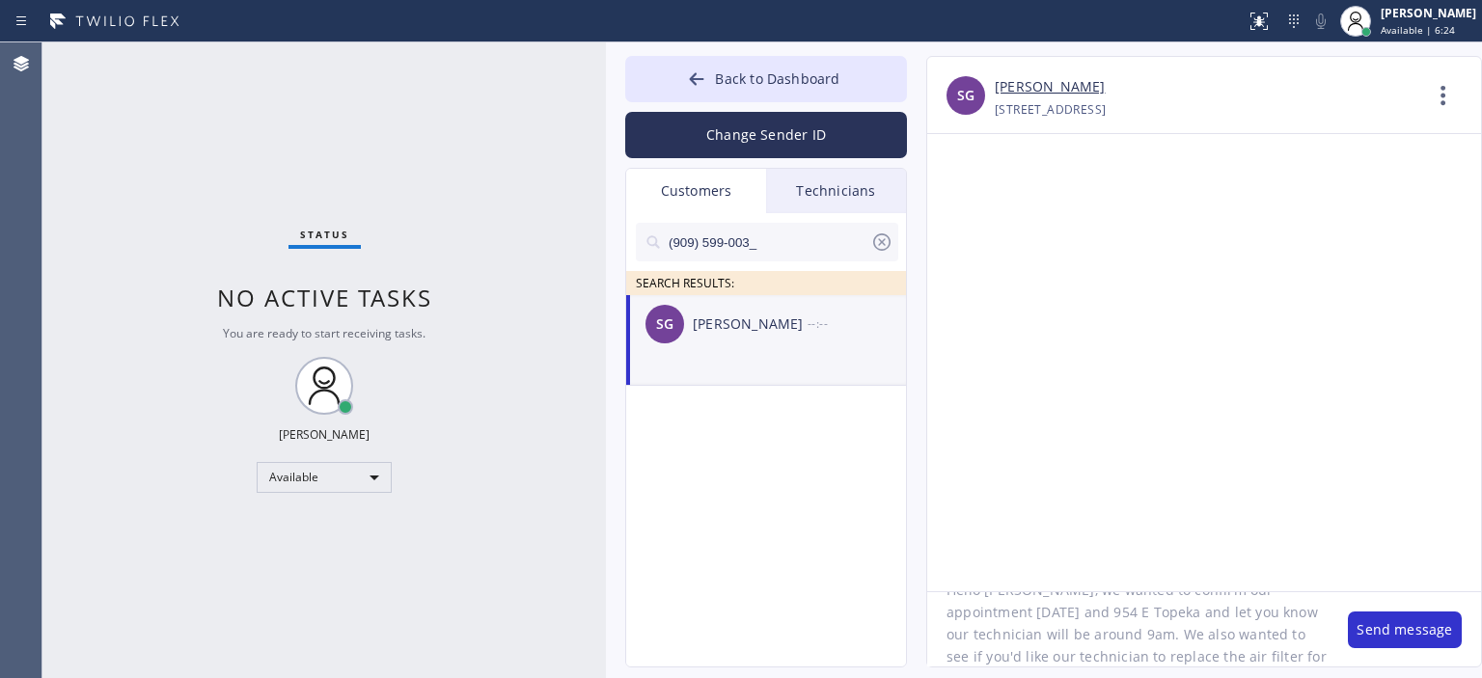
scroll to position [61, 0]
click at [1177, 627] on textarea "Hello [PERSON_NAME], we wanted to confirm our appointment [DATE] and 954 E Tope…" at bounding box center [1127, 629] width 401 height 74
type textarea "Hello [PERSON_NAME], we wanted to confirm our appointment [DATE] and 954 E Tope…"
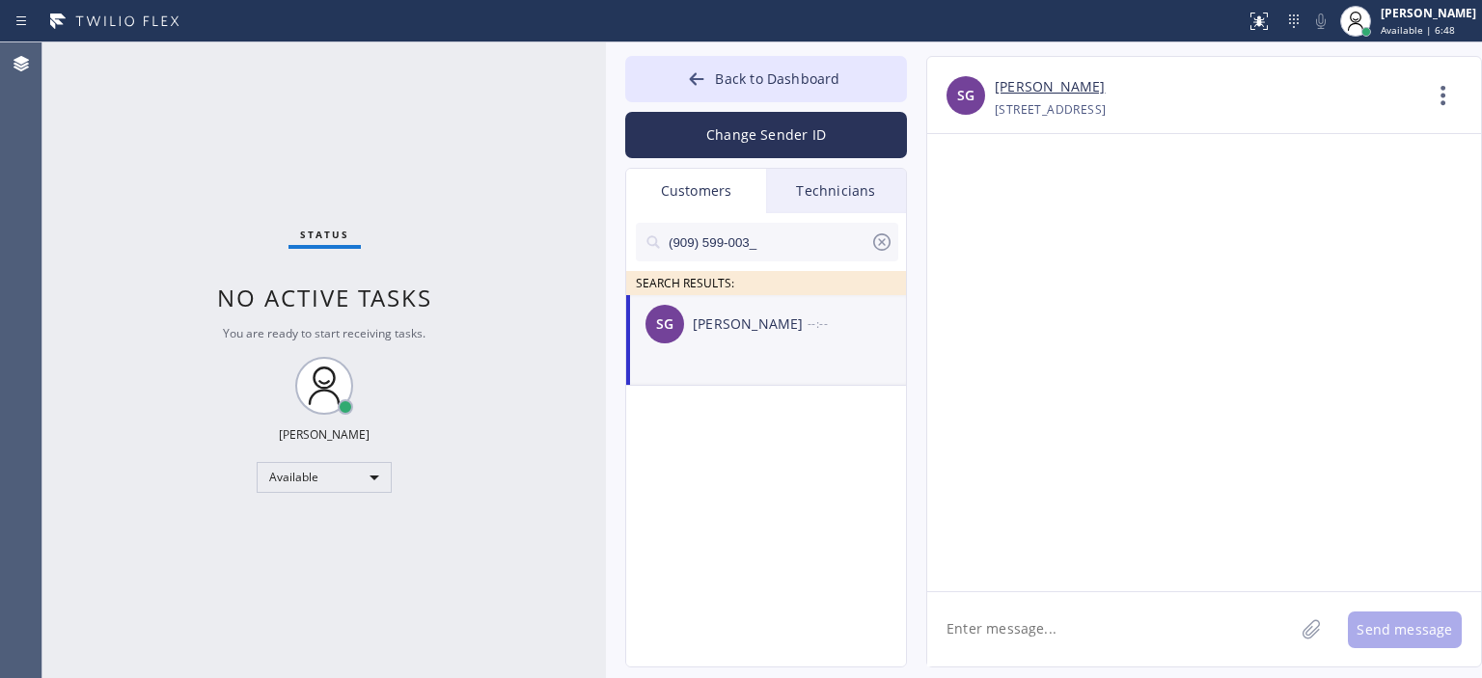
scroll to position [0, 0]
paste textarea "Hello [PERSON_NAME], we wanted to confirm our appointment [DATE] and 954 E Tope…"
type textarea "Hello [PERSON_NAME], we wanted to confirm our appointment [DATE] and 954 E Tope…"
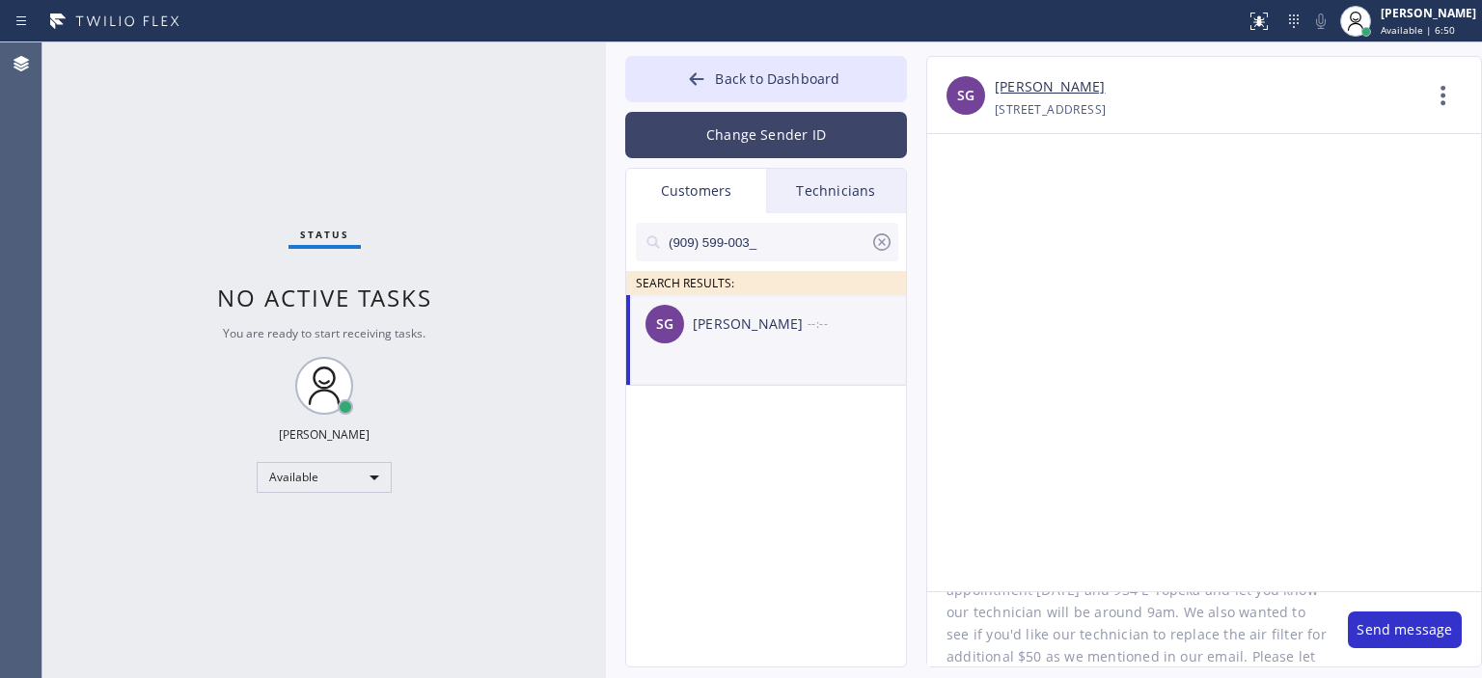
click at [814, 136] on button "Change Sender ID" at bounding box center [766, 135] width 282 height 46
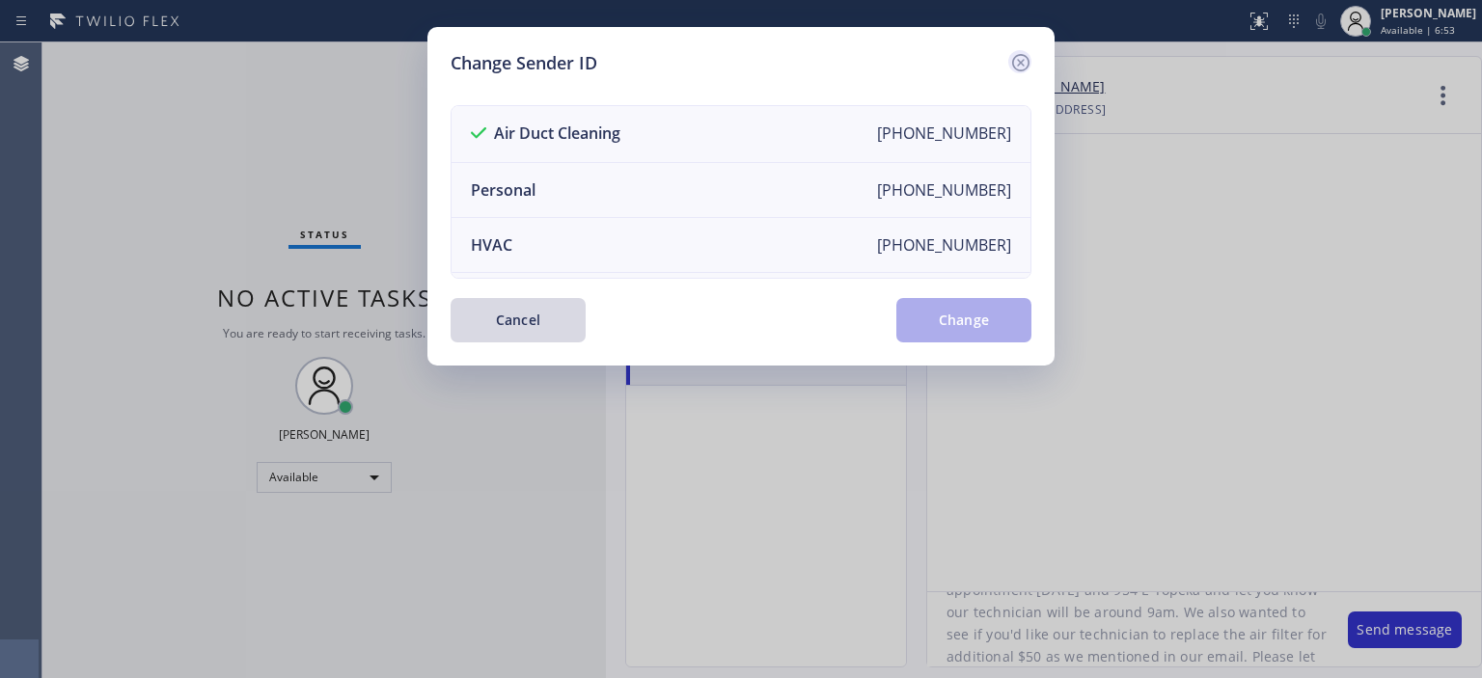
click at [1012, 67] on icon at bounding box center [1020, 62] width 23 height 23
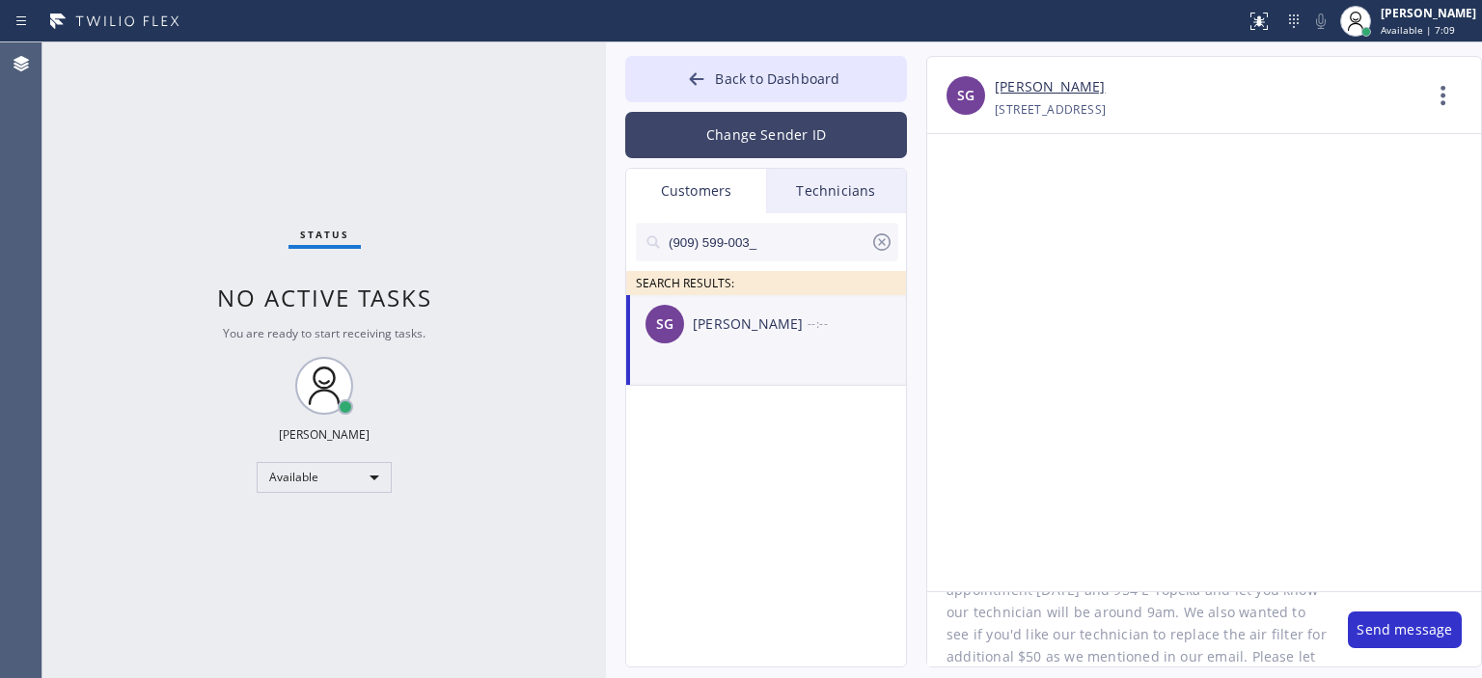
click at [776, 144] on button "Change Sender ID" at bounding box center [766, 135] width 282 height 46
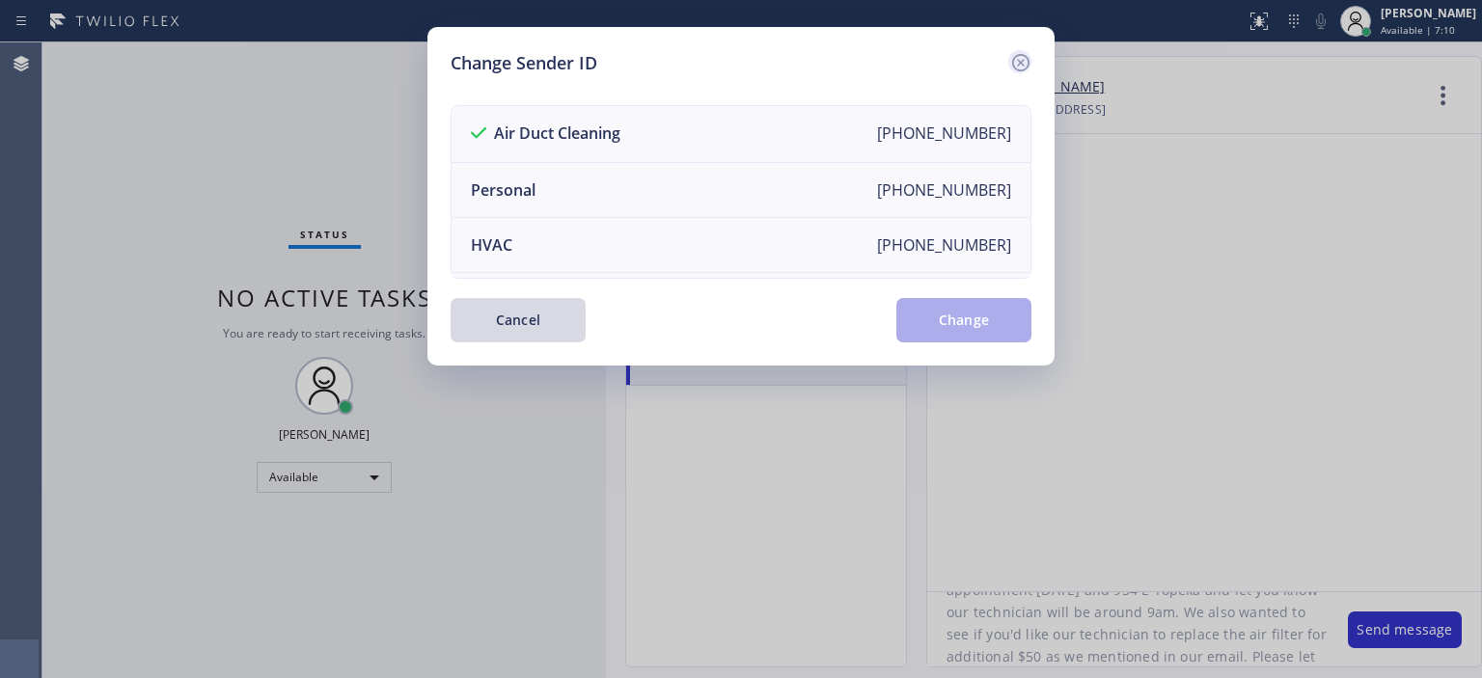
click at [1026, 61] on icon at bounding box center [1020, 62] width 23 height 23
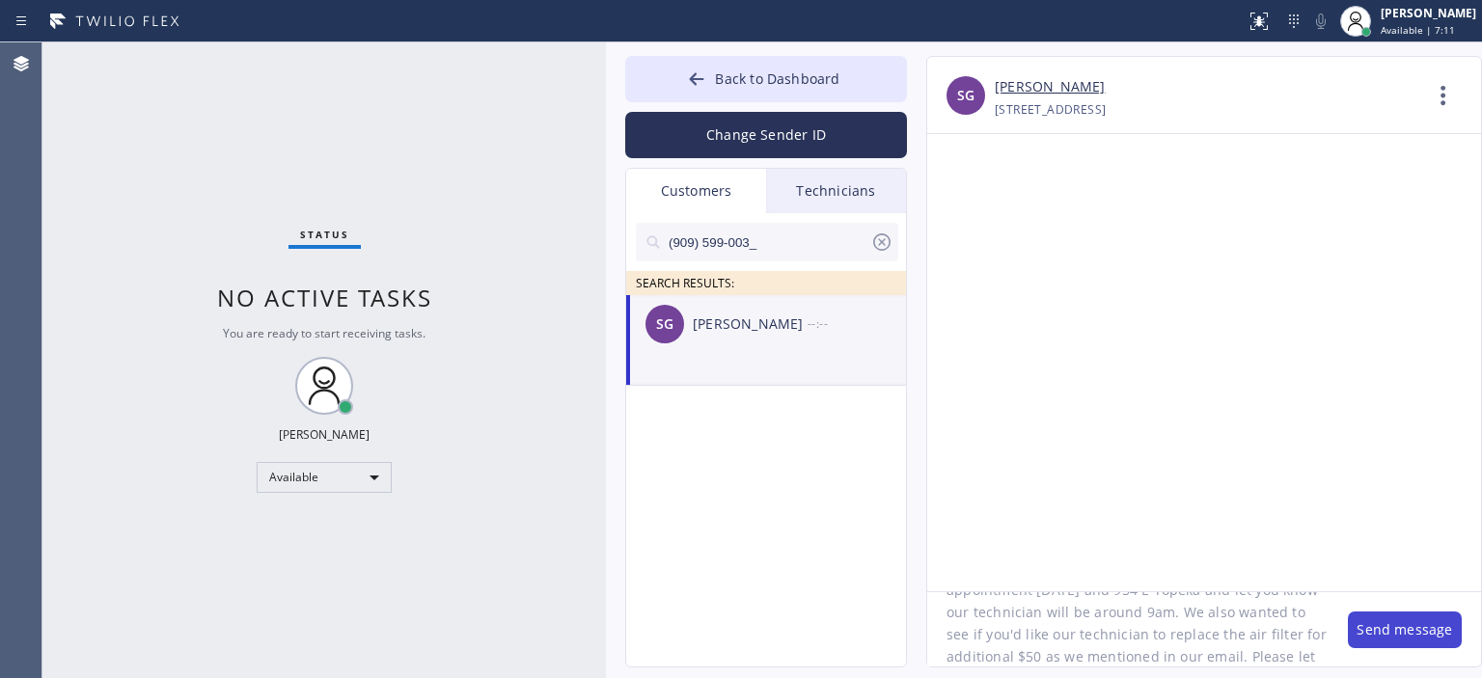
click at [1384, 619] on button "Send message" at bounding box center [1405, 630] width 114 height 37
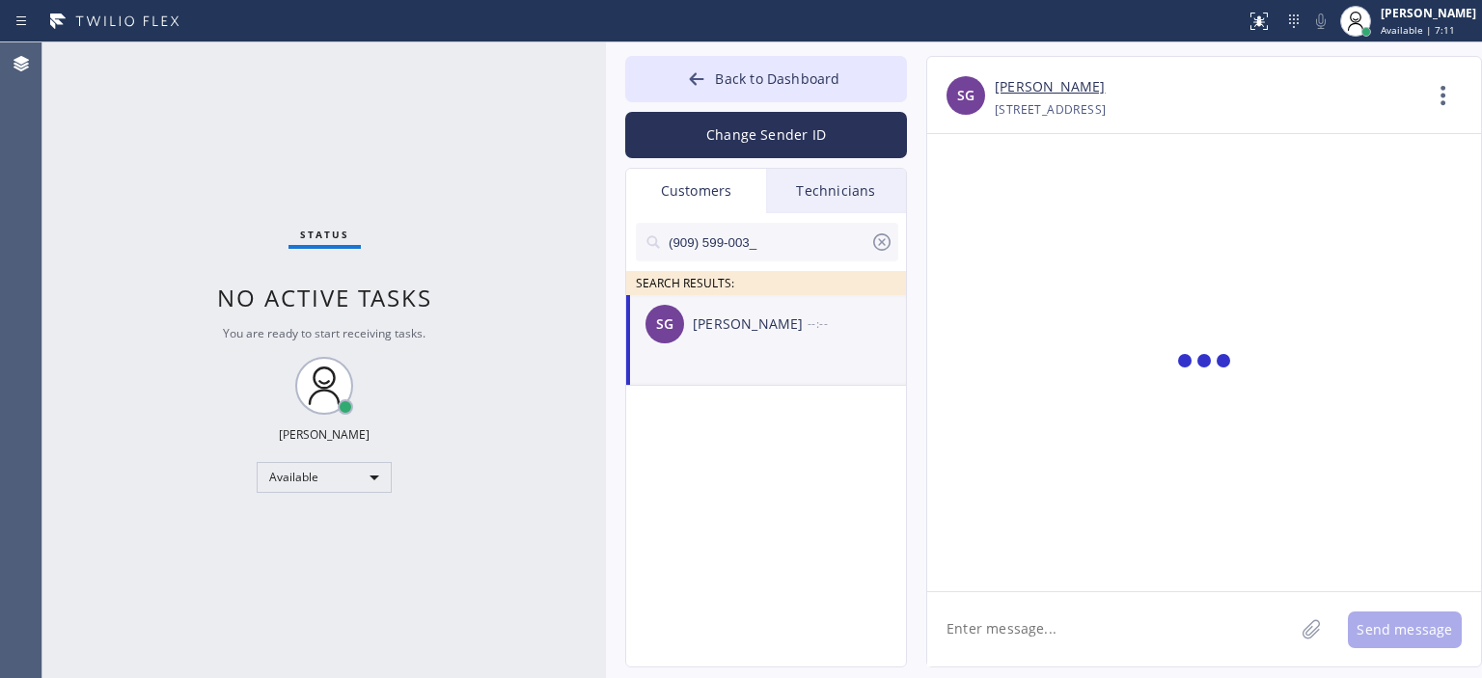
scroll to position [0, 0]
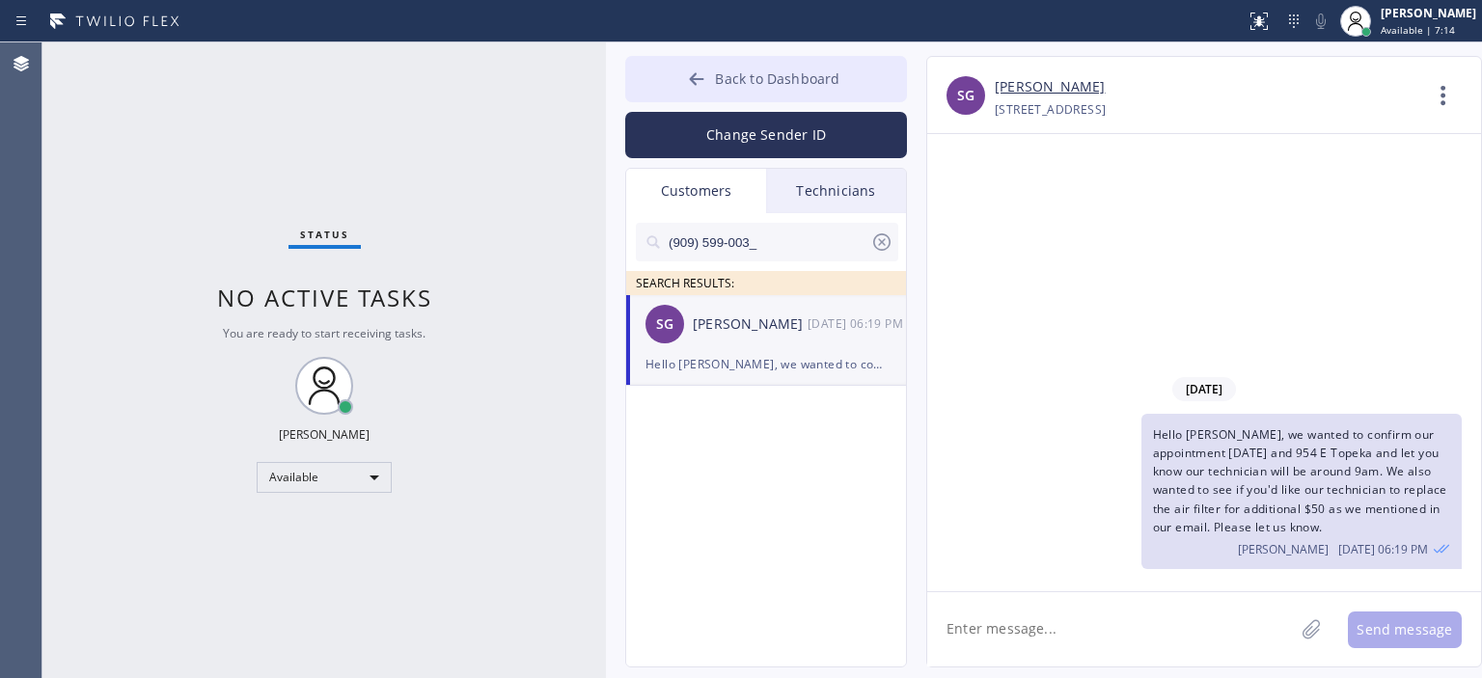
click at [700, 77] on icon at bounding box center [696, 78] width 19 height 19
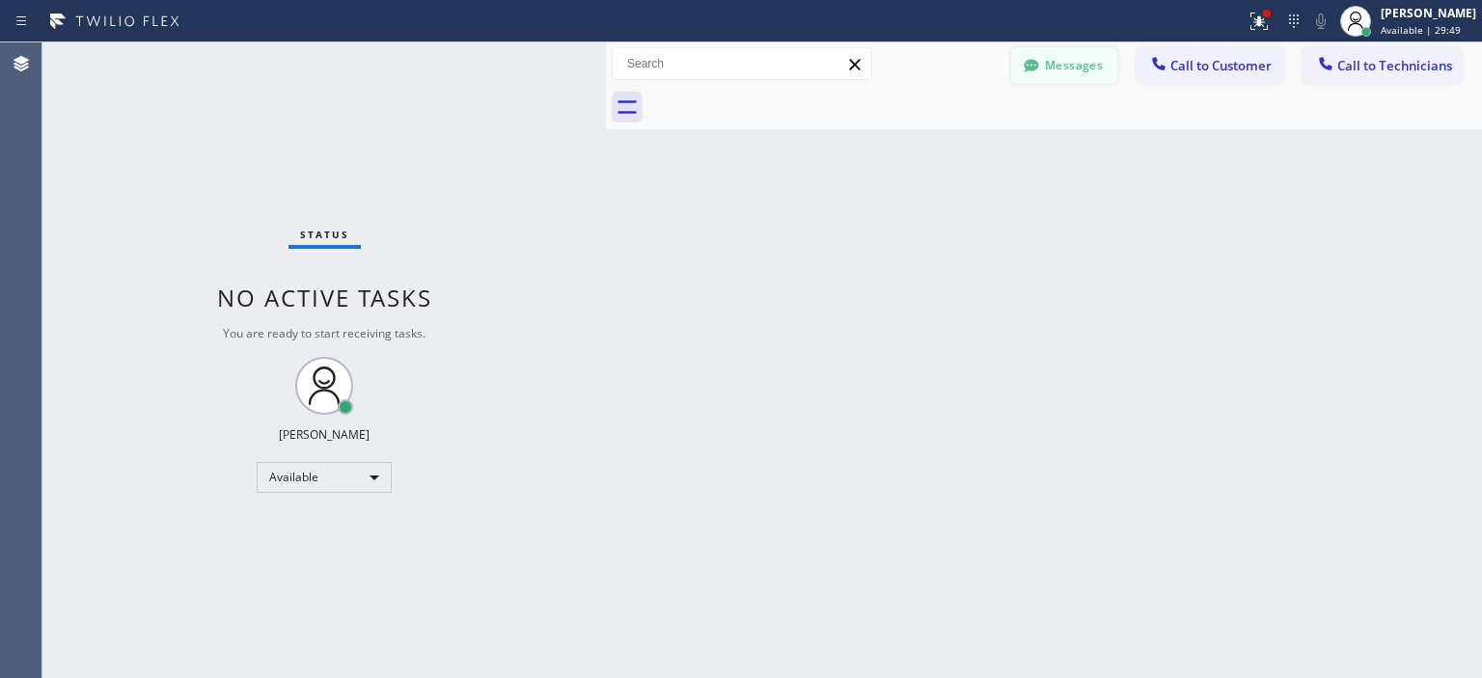
click at [1085, 54] on button "Messages" at bounding box center [1064, 65] width 106 height 37
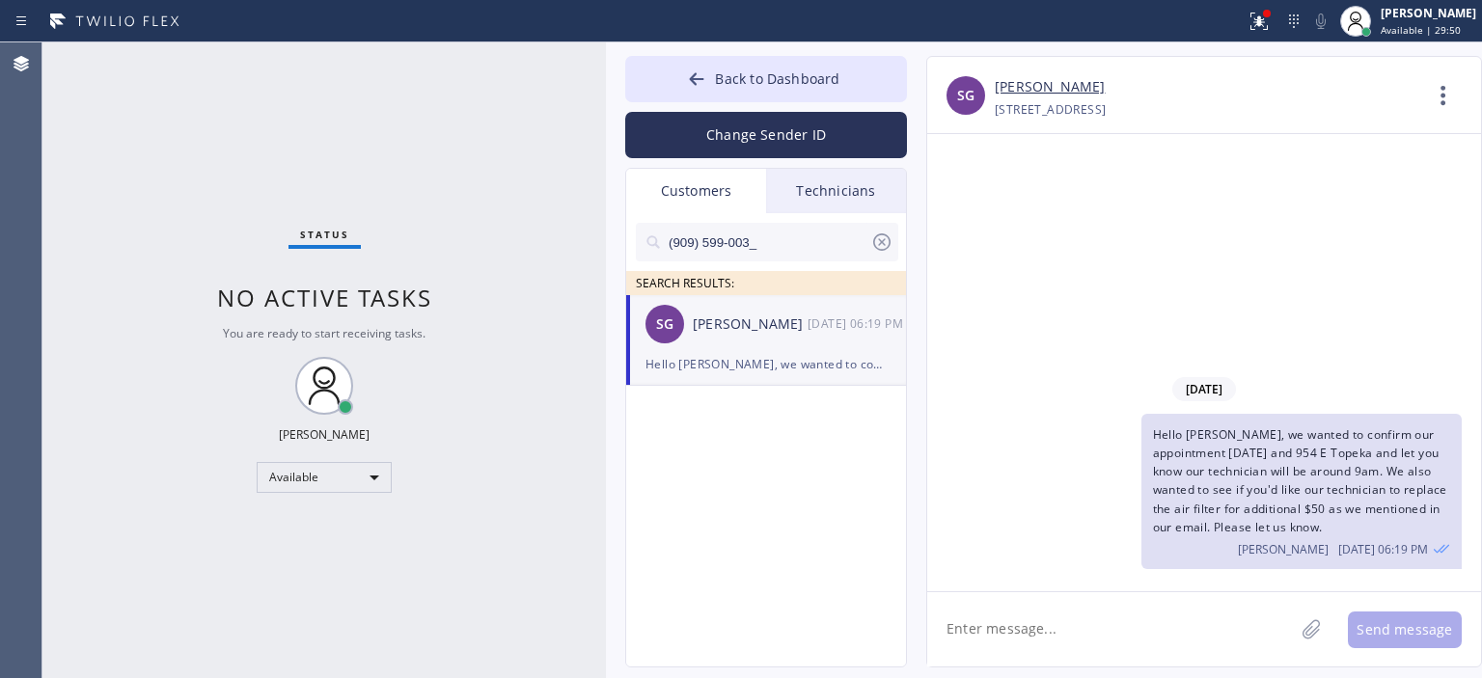
click at [888, 244] on icon at bounding box center [881, 241] width 17 height 17
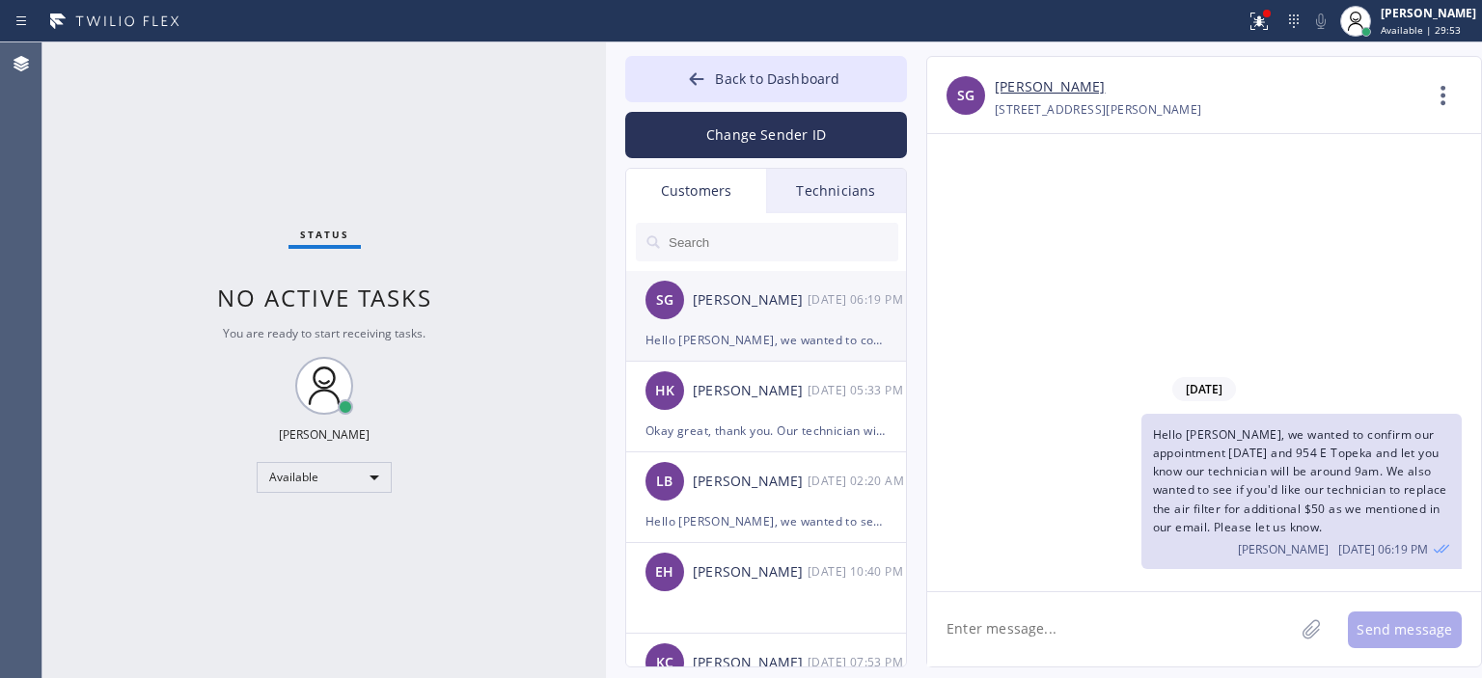
click at [822, 312] on div "SG [PERSON_NAME] [DATE] 06:19 PM" at bounding box center [767, 300] width 282 height 58
click at [791, 382] on div "[PERSON_NAME]" at bounding box center [750, 391] width 115 height 22
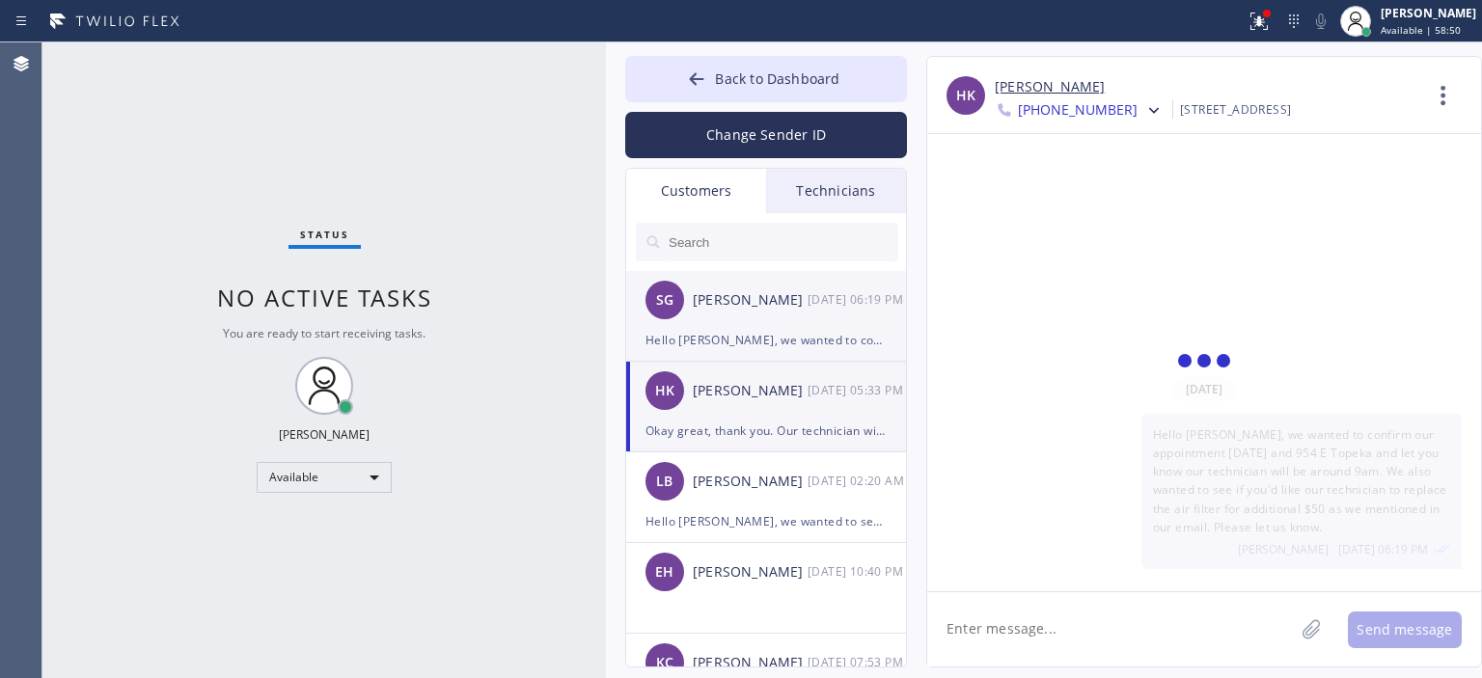
scroll to position [328, 0]
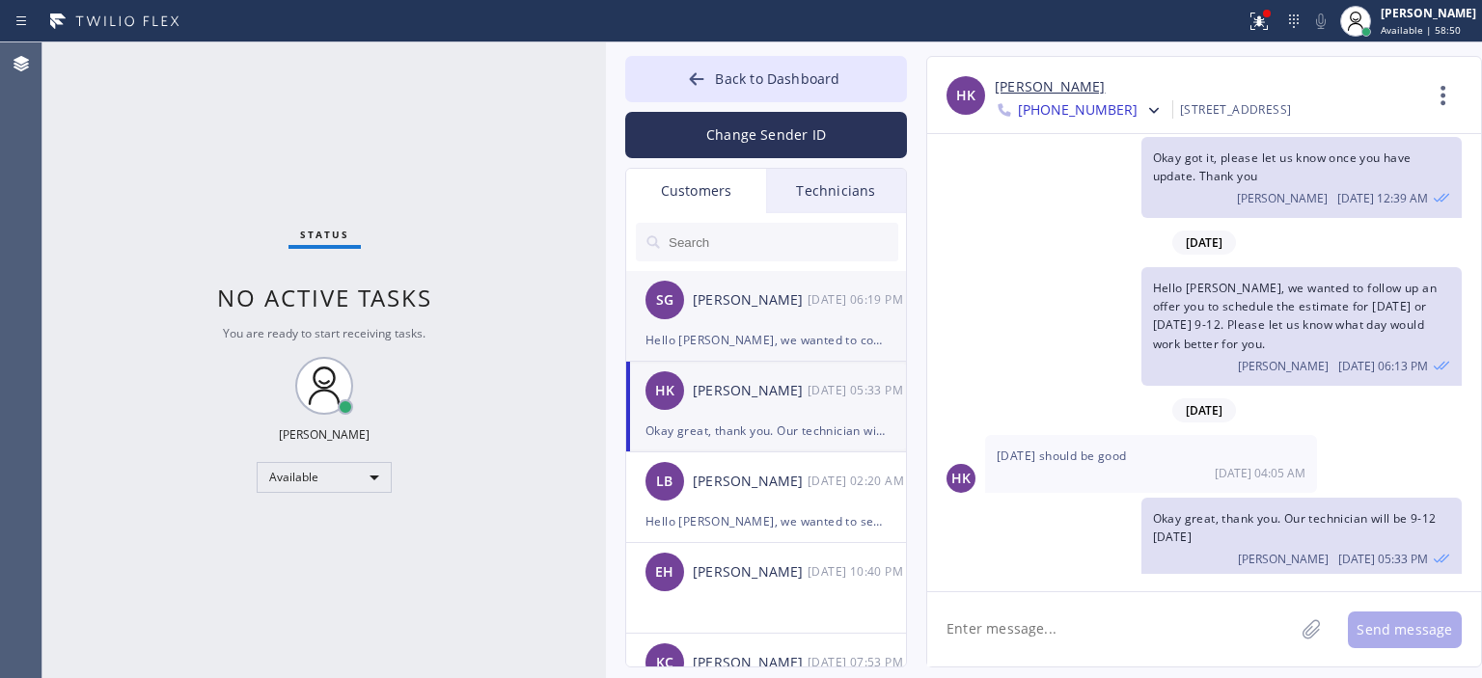
click at [759, 333] on div "Hello [PERSON_NAME], we wanted to confirm our appointment [DATE] and 954 E Tope…" at bounding box center [765, 340] width 241 height 22
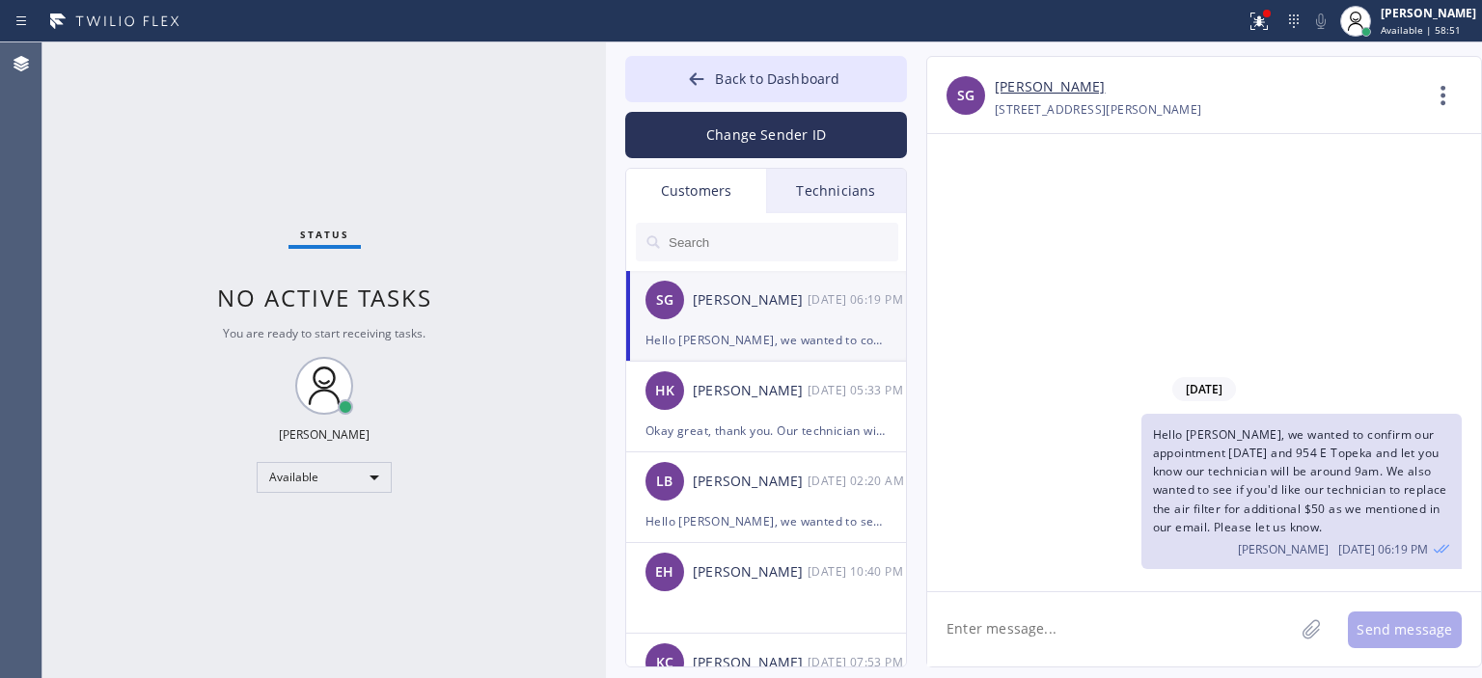
scroll to position [0, 0]
click at [682, 85] on button "Back to Dashboard" at bounding box center [766, 79] width 282 height 46
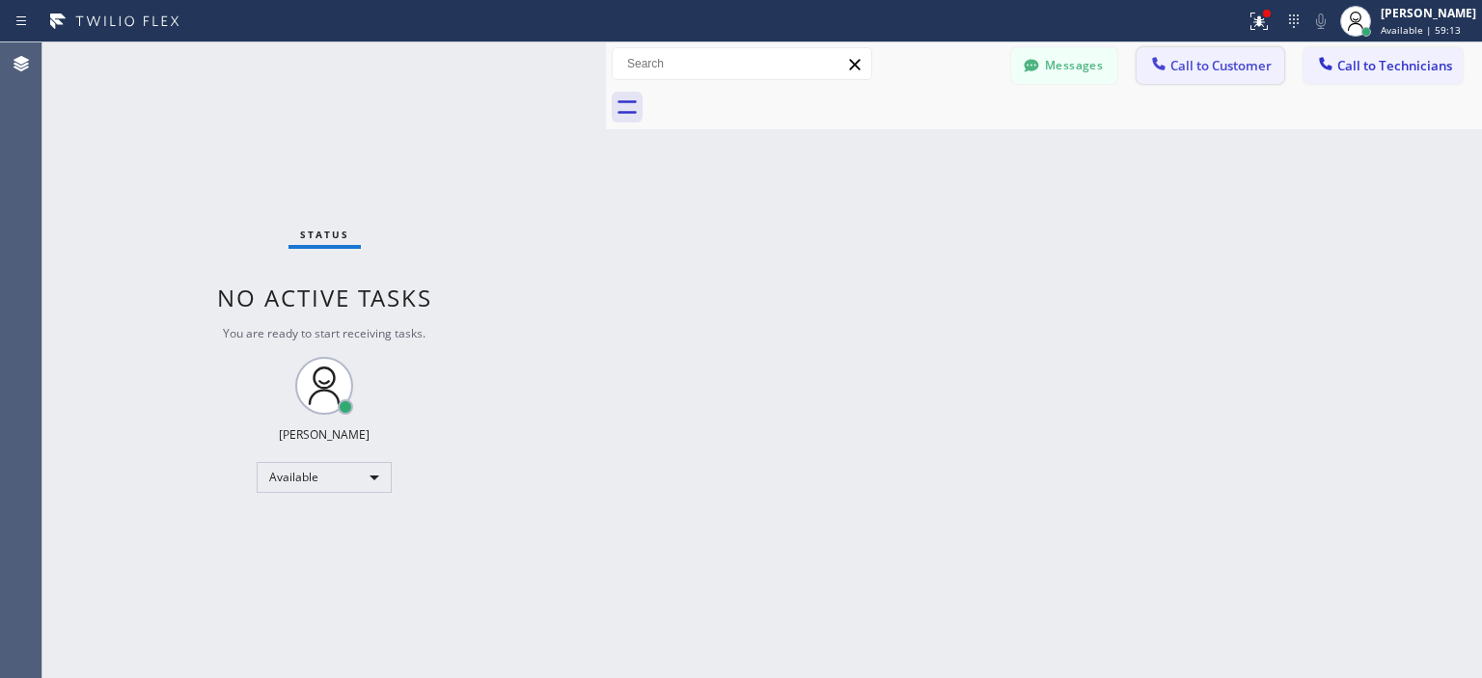
click at [1243, 69] on span "Call to Customer" at bounding box center [1220, 65] width 101 height 17
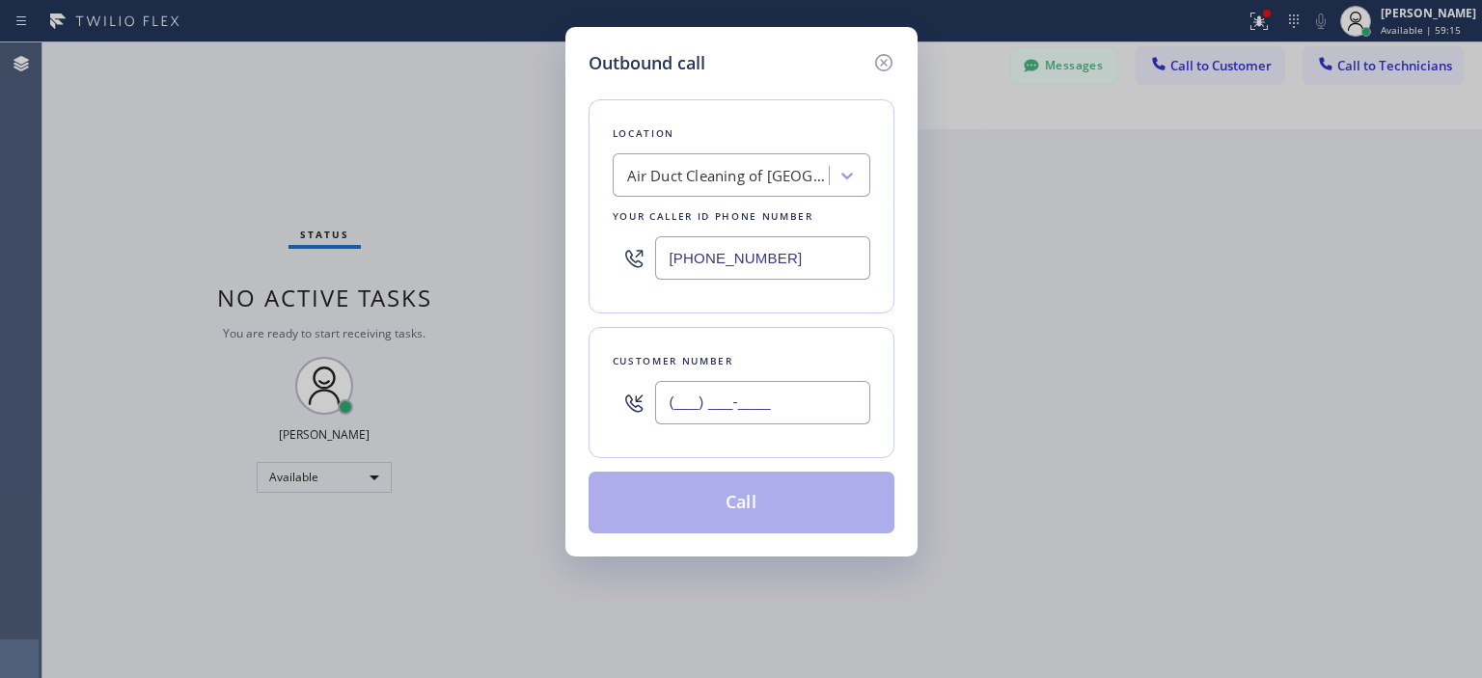
click at [754, 413] on input "(___) ___-____" at bounding box center [762, 402] width 215 height 43
paste input "909) 599-0033"
type input "[PHONE_NUMBER]"
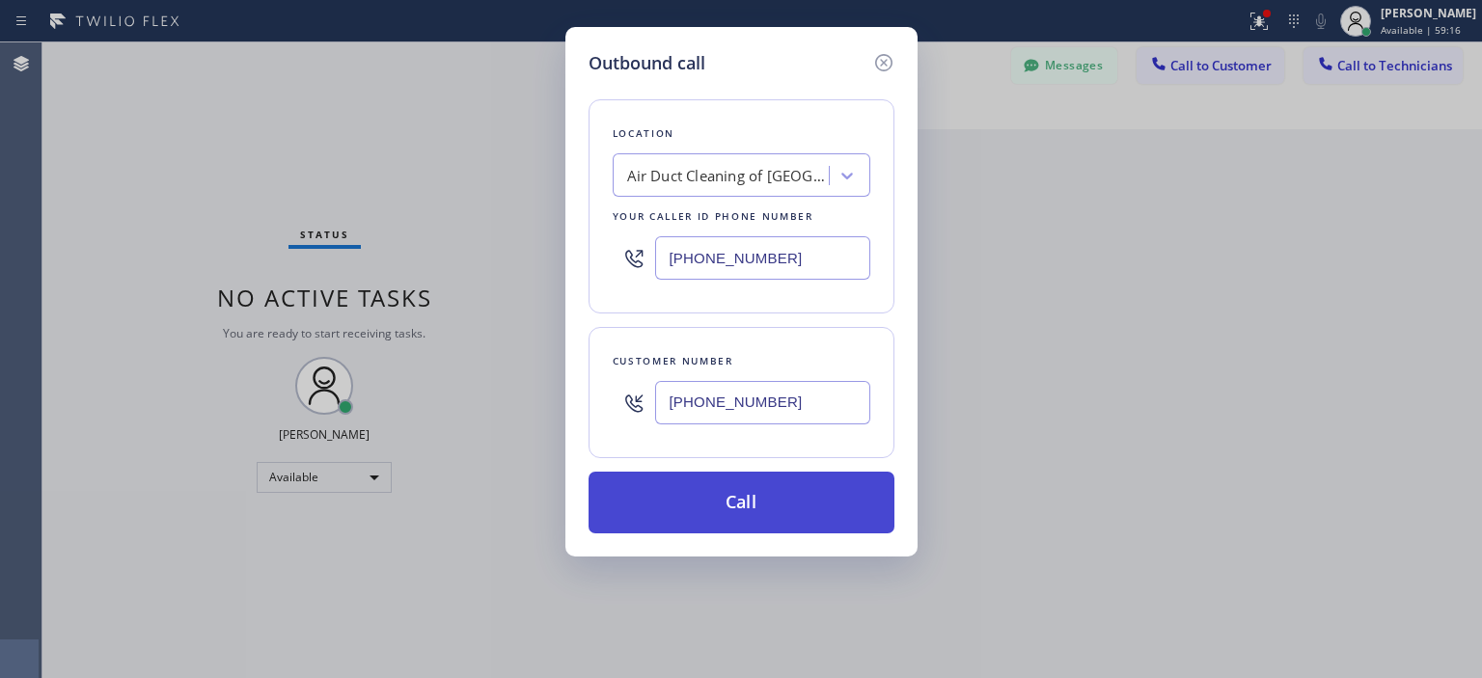
click at [790, 493] on button "Call" at bounding box center [742, 503] width 306 height 62
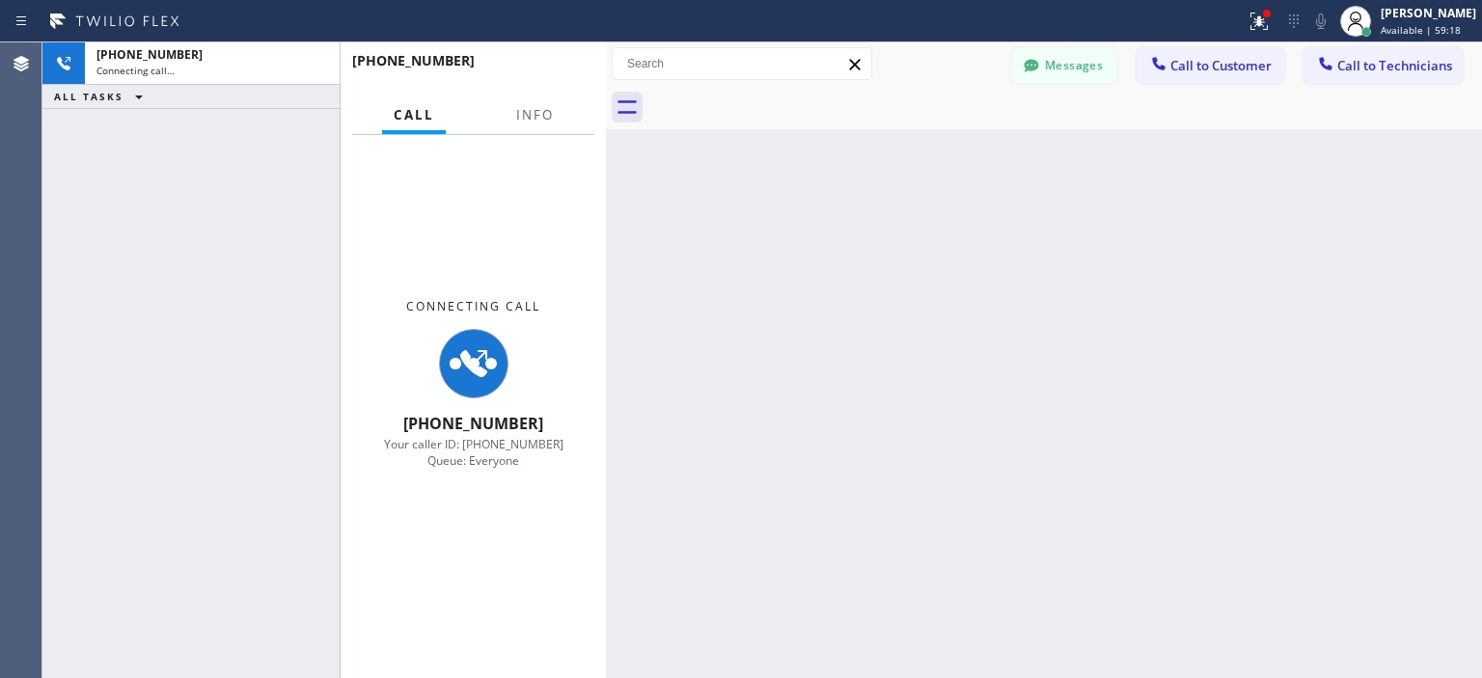
click at [807, 493] on div "Back to Dashboard Change Sender ID Customers Technicians SG [PERSON_NAME] [DATE…" at bounding box center [1044, 360] width 876 height 636
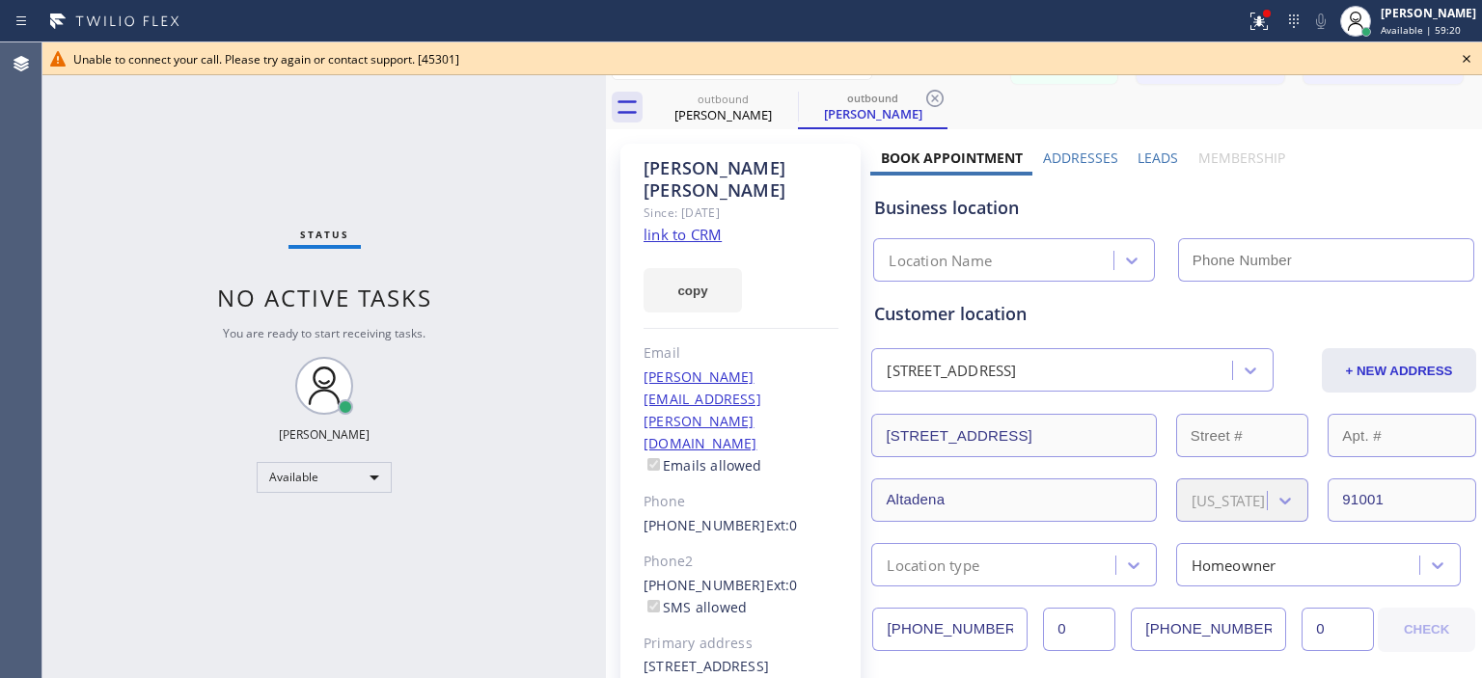
type input "[PHONE_NUMBER]"
click at [1464, 59] on icon at bounding box center [1466, 58] width 23 height 23
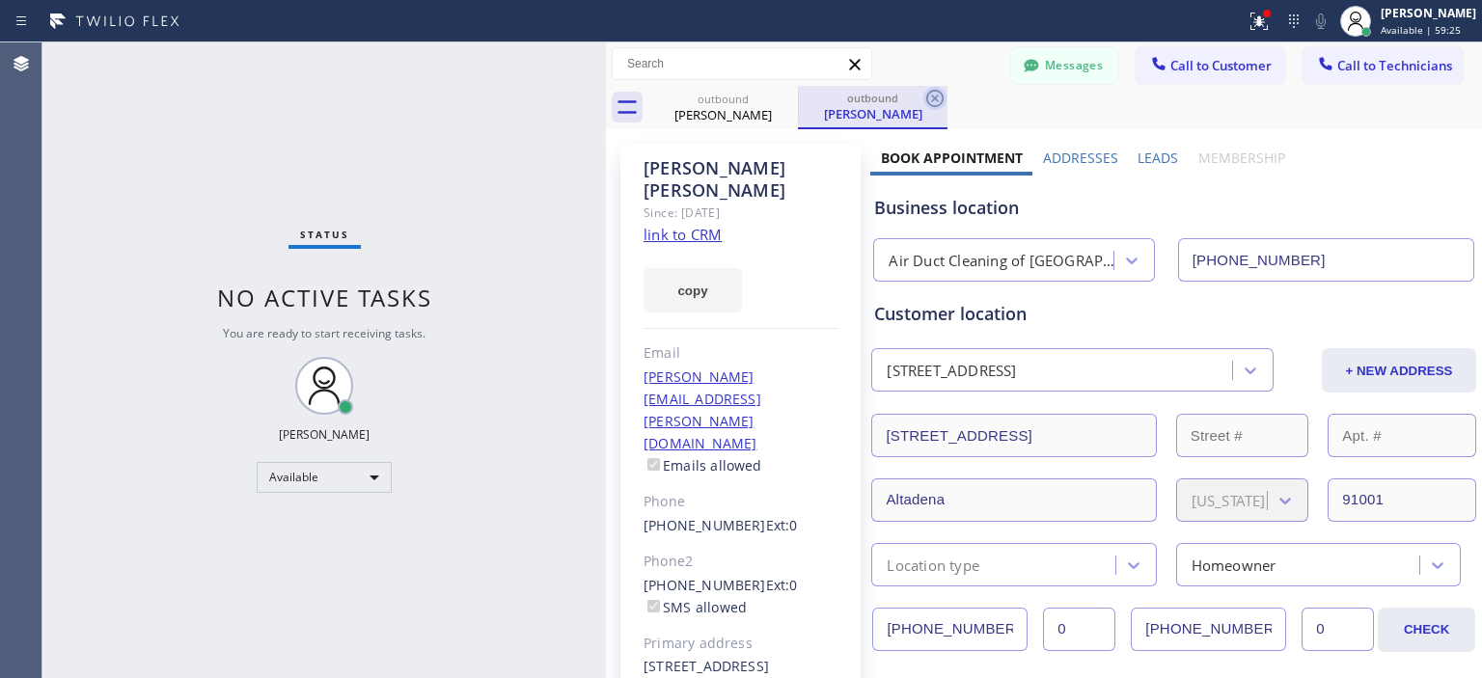
click at [942, 94] on icon at bounding box center [934, 98] width 23 height 23
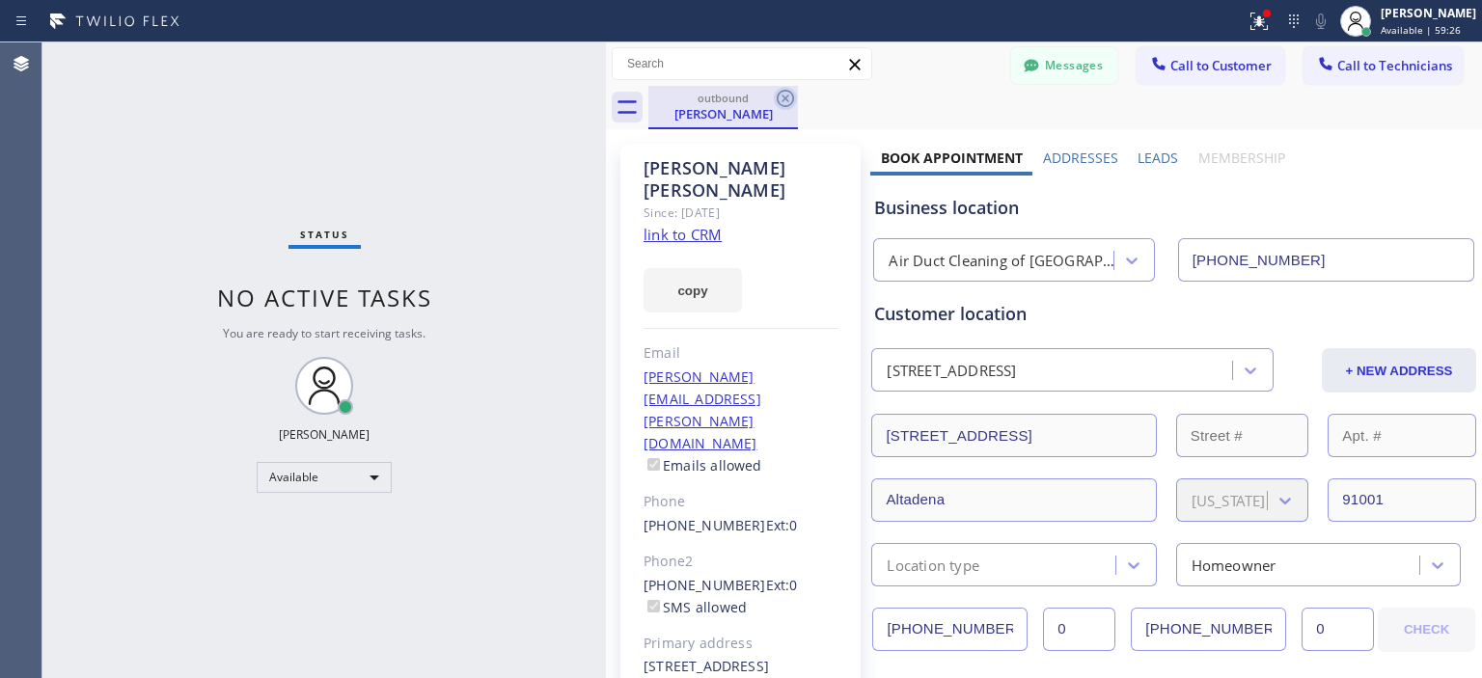
click at [789, 97] on icon at bounding box center [785, 98] width 23 height 23
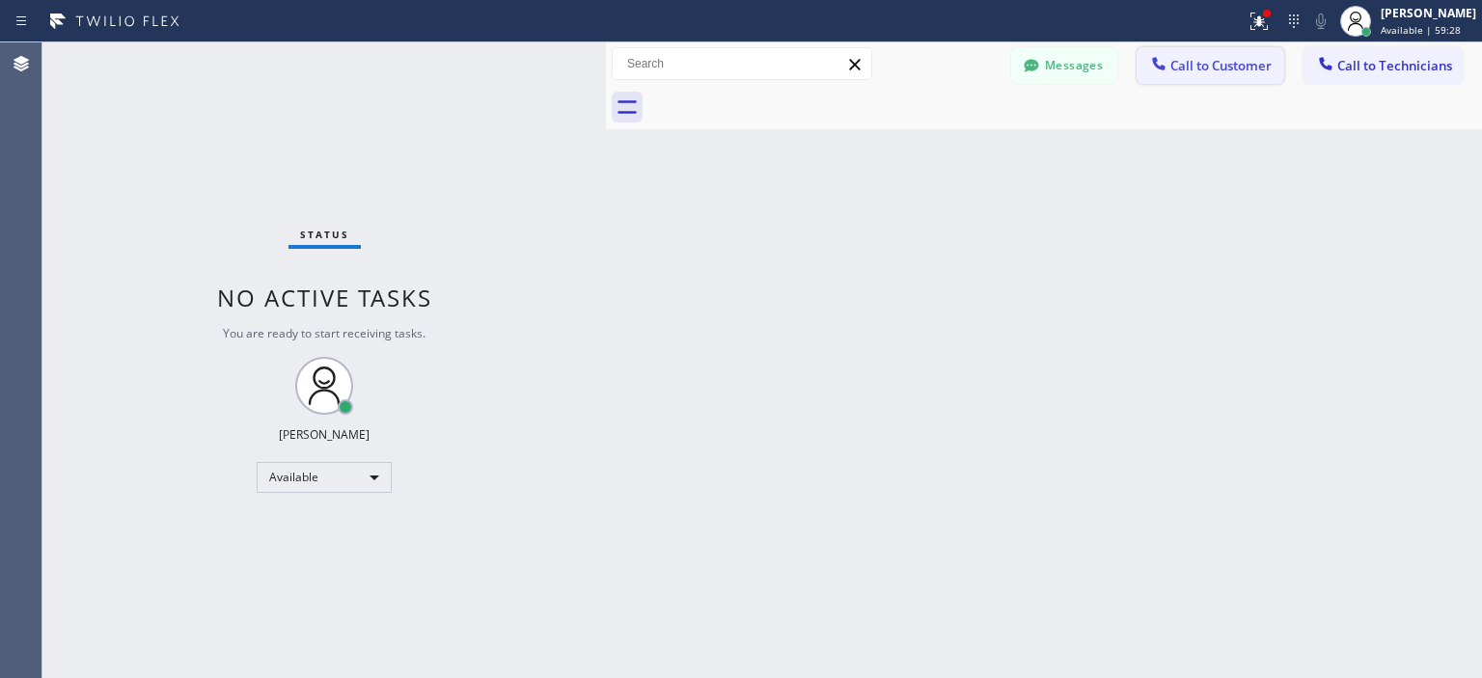
click at [1252, 71] on span "Call to Customer" at bounding box center [1220, 65] width 101 height 17
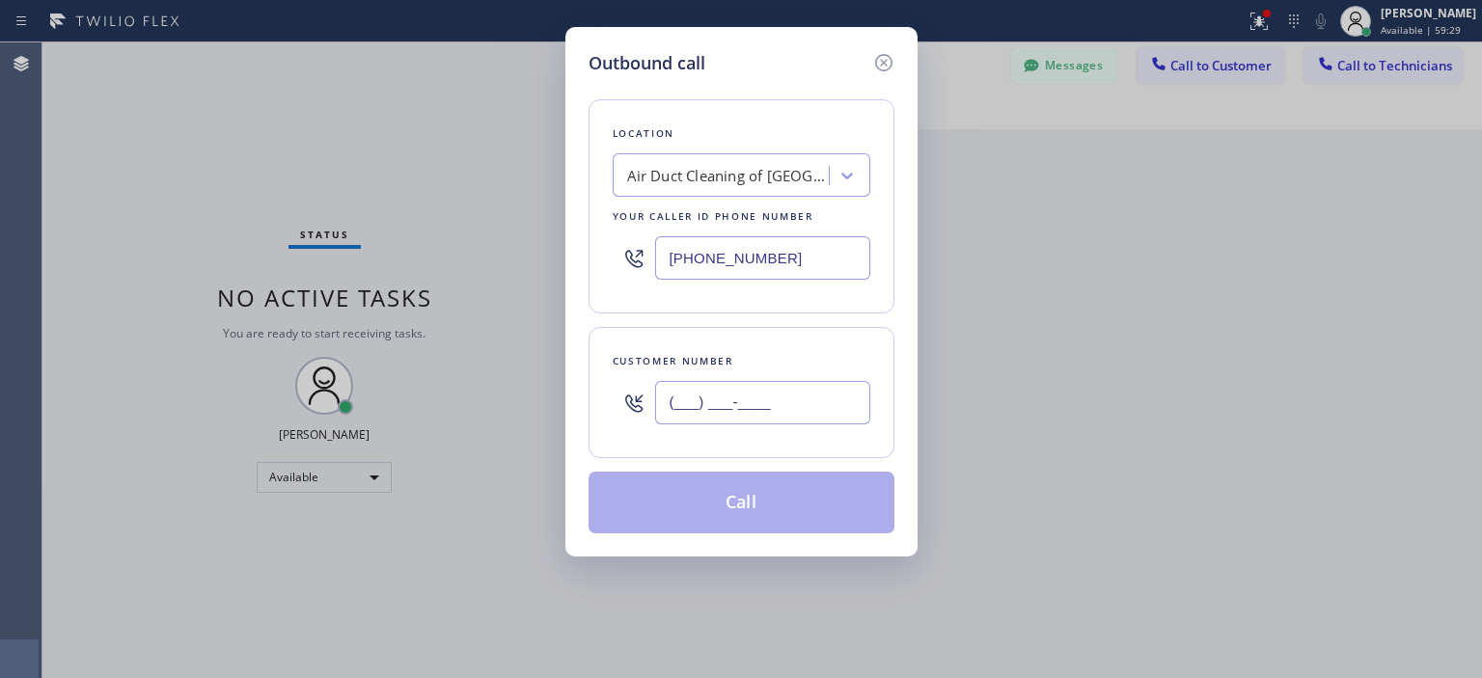
click at [759, 408] on input "(___) ___-____" at bounding box center [762, 402] width 215 height 43
paste input "909) 599-0033"
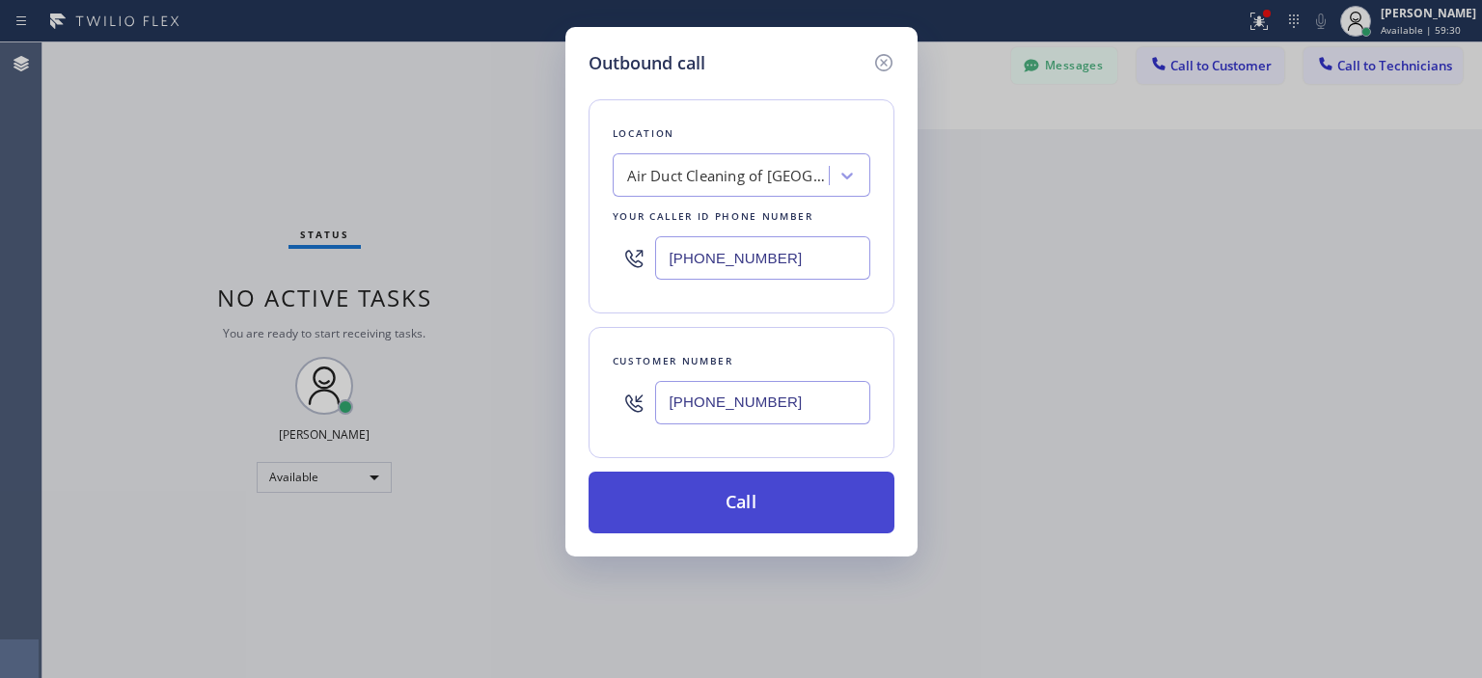
type input "[PHONE_NUMBER]"
click at [768, 508] on button "Call" at bounding box center [742, 503] width 306 height 62
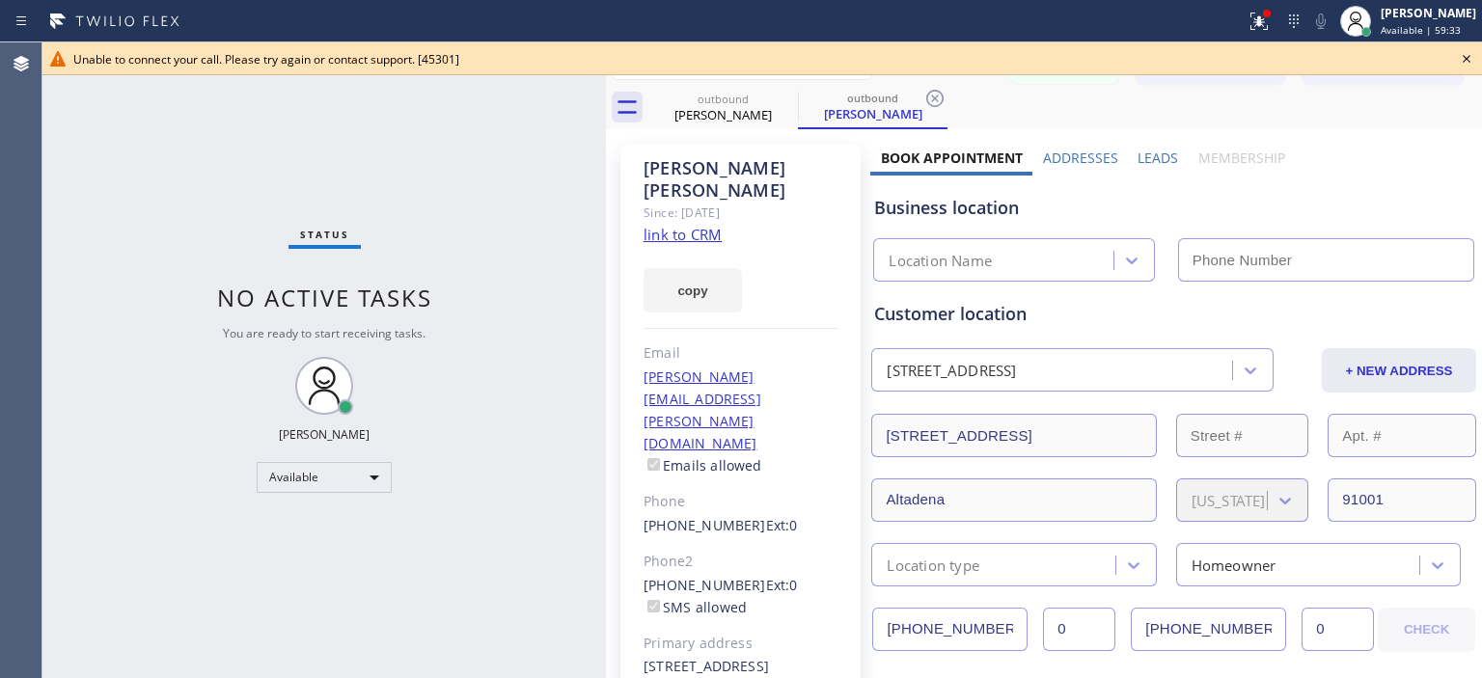
type input "[PHONE_NUMBER]"
click at [77, 207] on div "Status No active tasks You are ready to start receiving tasks. [PERSON_NAME] Av…" at bounding box center [323, 360] width 563 height 636
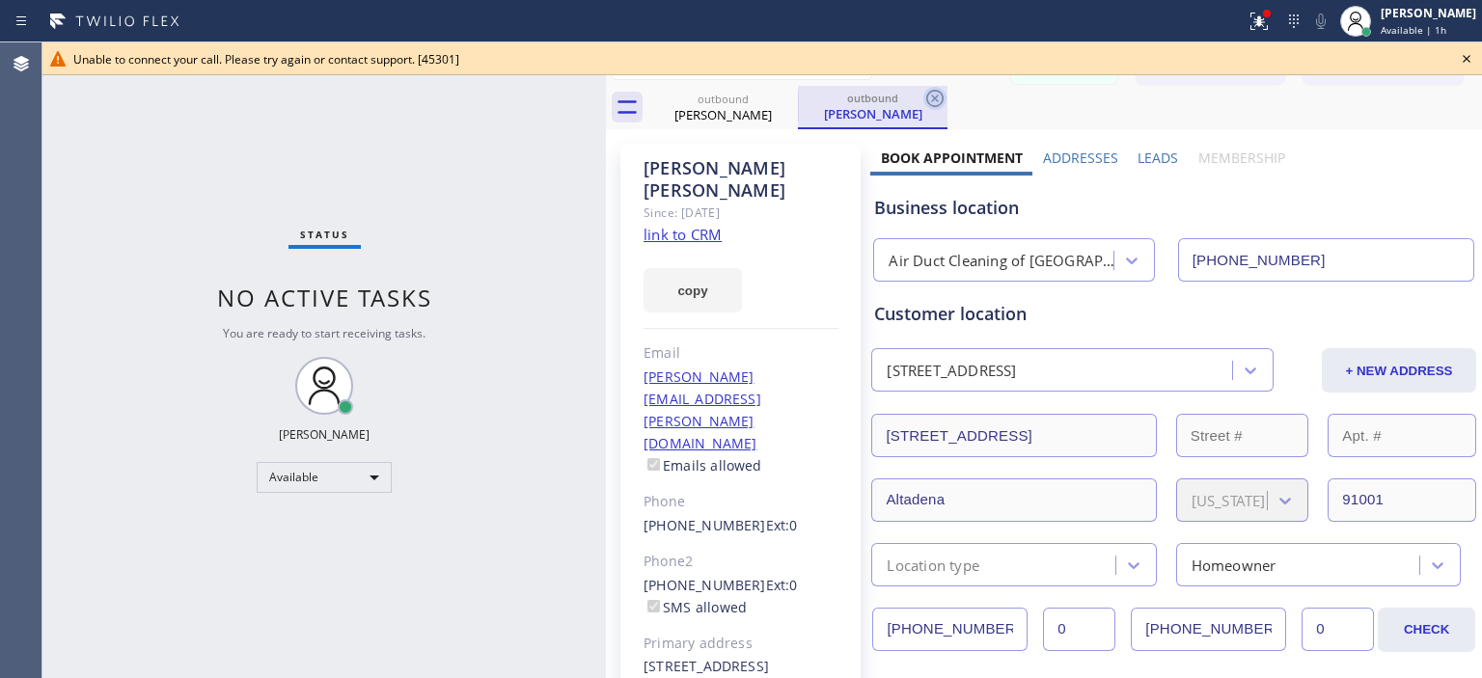
click at [932, 96] on icon at bounding box center [934, 98] width 17 height 17
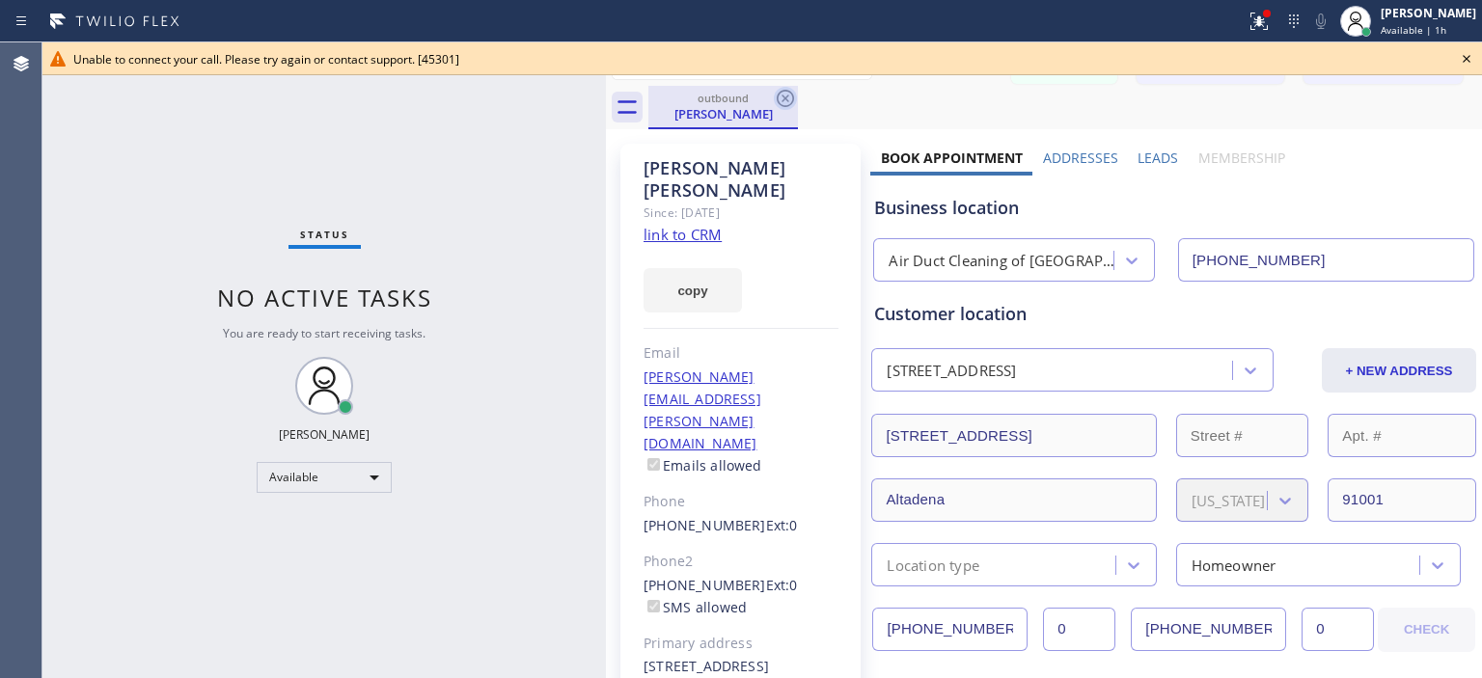
click at [776, 98] on icon at bounding box center [785, 98] width 23 height 23
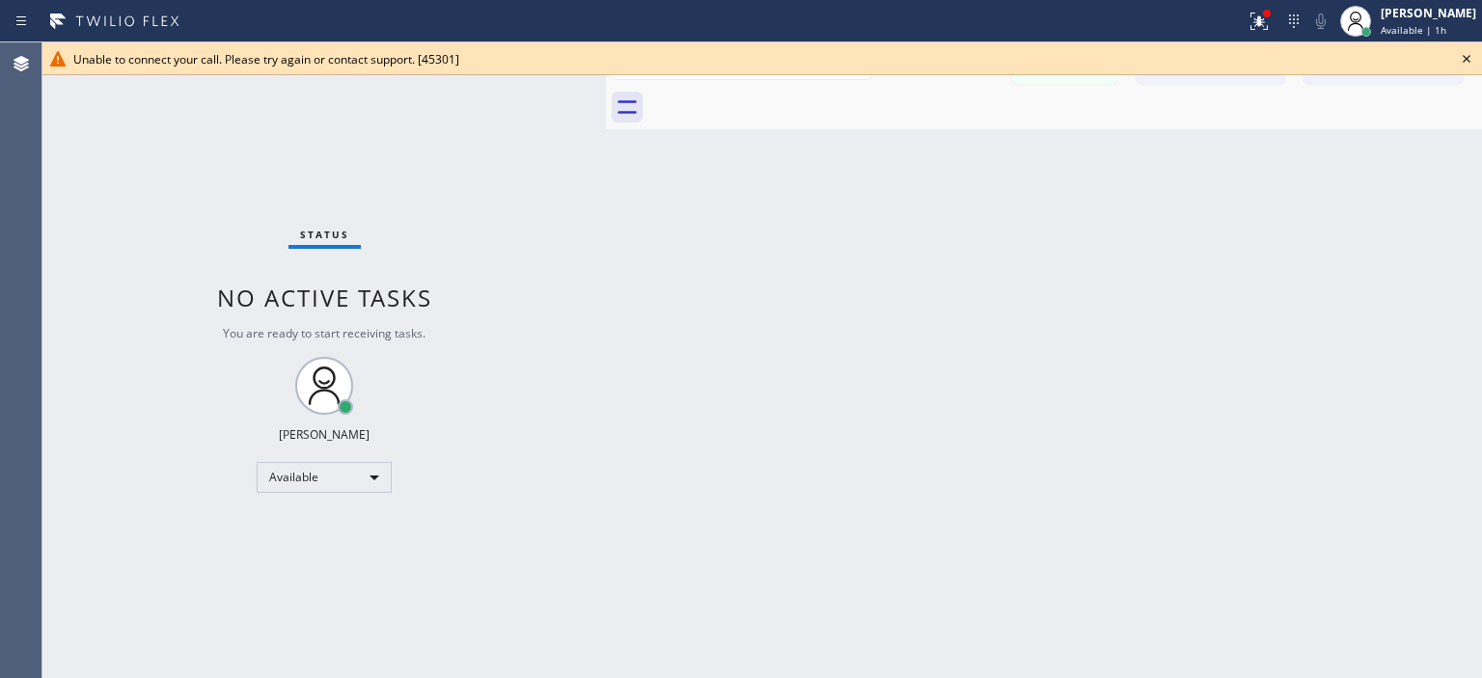
click at [1471, 61] on icon at bounding box center [1466, 58] width 23 height 23
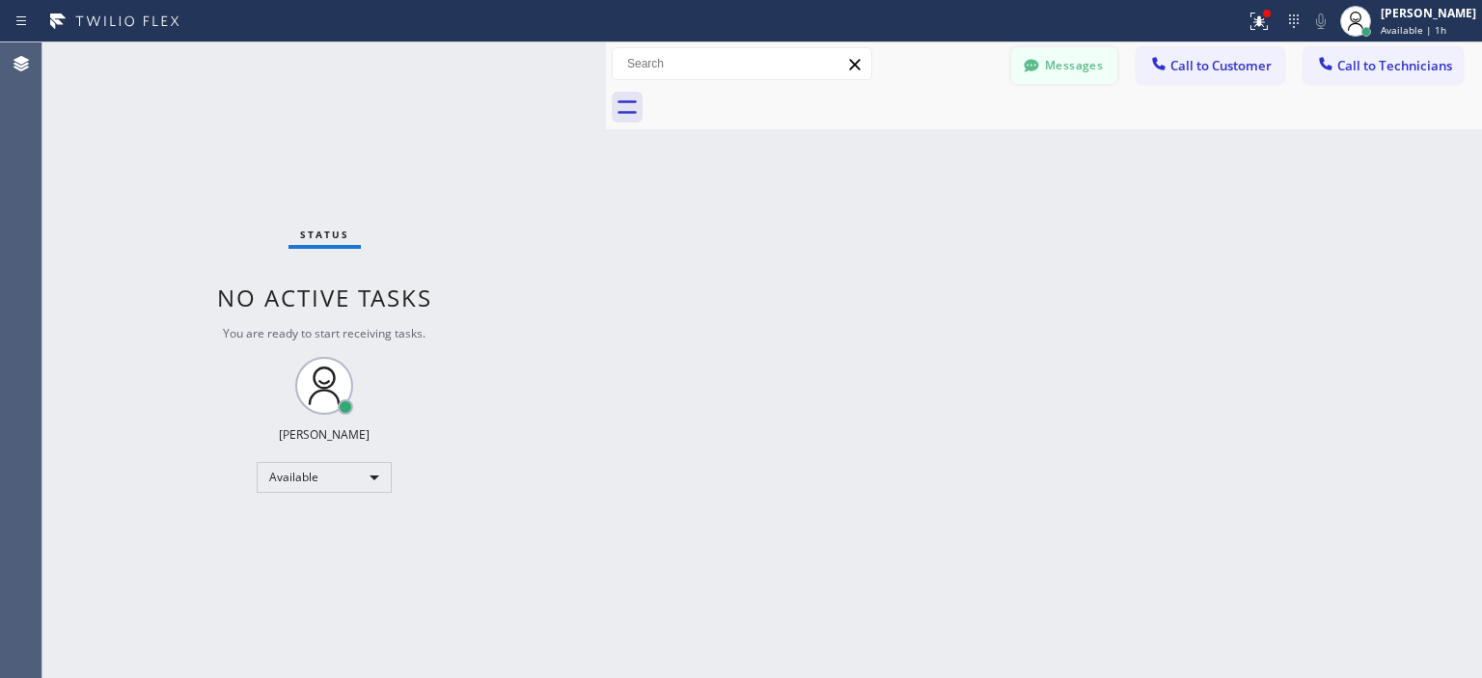
click at [1096, 57] on button "Messages" at bounding box center [1064, 65] width 106 height 37
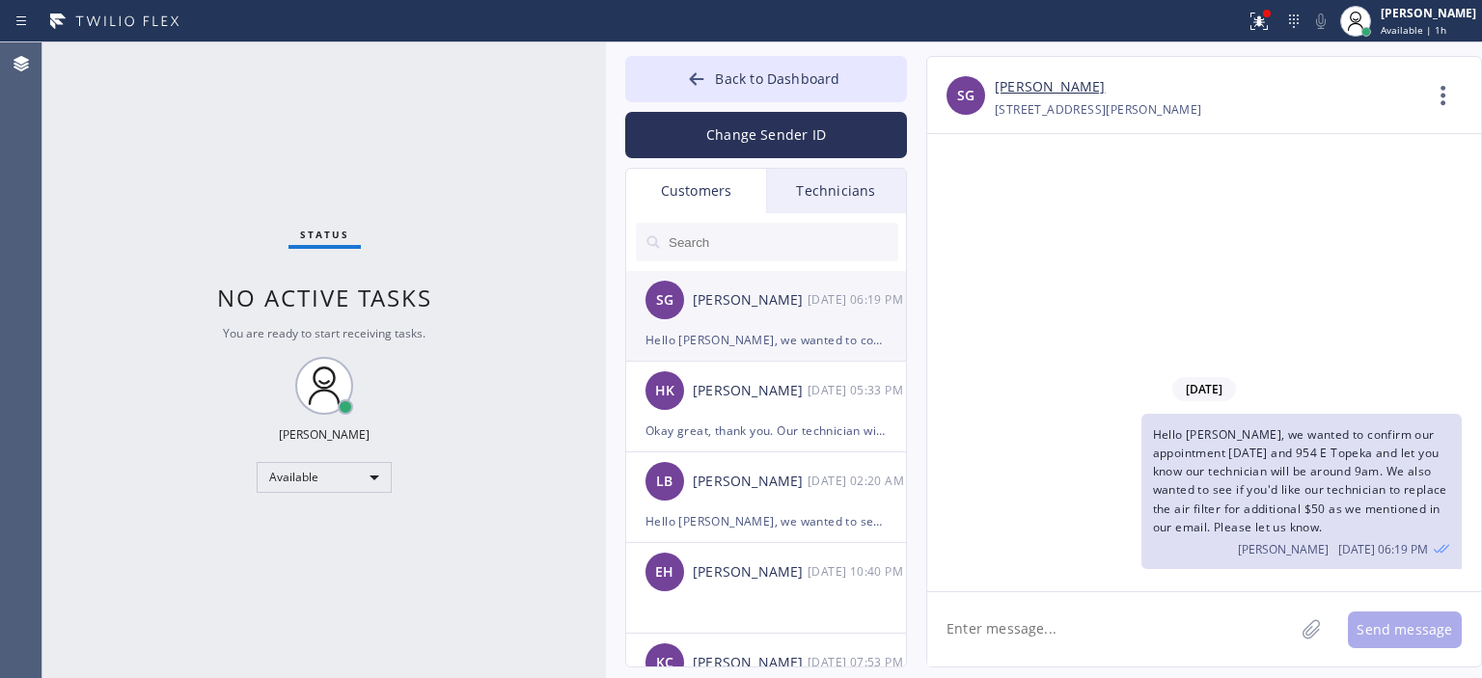
click at [787, 329] on div "Hello [PERSON_NAME], we wanted to confirm our appointment [DATE] and 954 E Tope…" at bounding box center [765, 340] width 241 height 22
click at [1445, 89] on icon at bounding box center [1443, 95] width 46 height 46
click at [1332, 189] on li "Call to Customer" at bounding box center [1327, 198] width 280 height 50
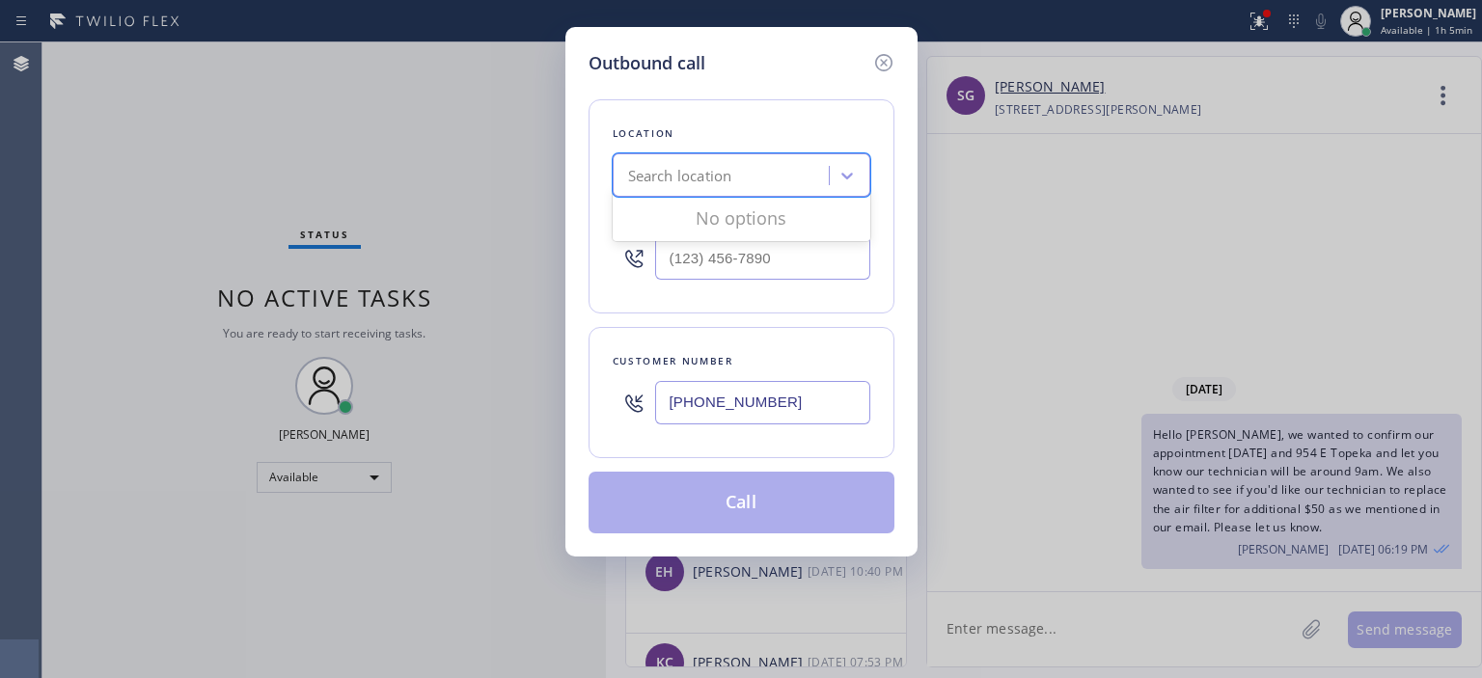
click at [719, 171] on div "Search location" at bounding box center [680, 176] width 104 height 22
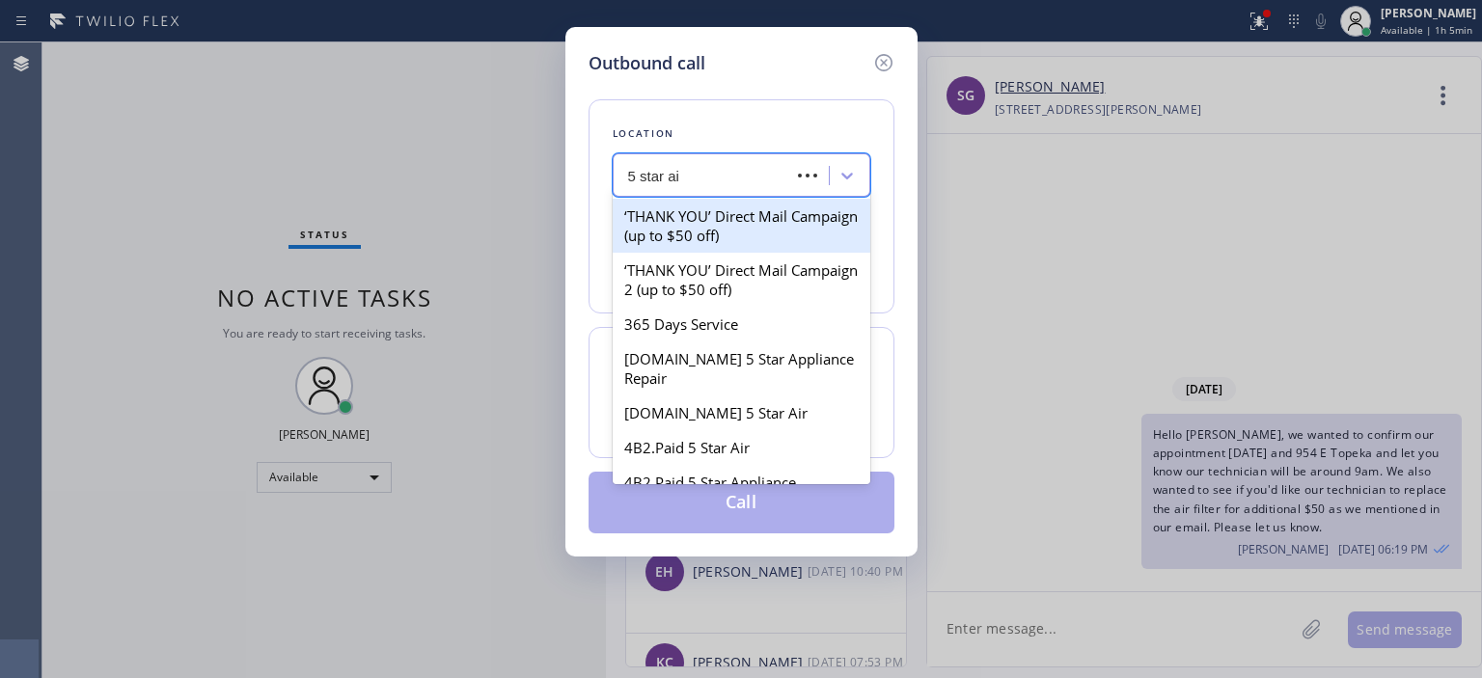
type input "5 star air"
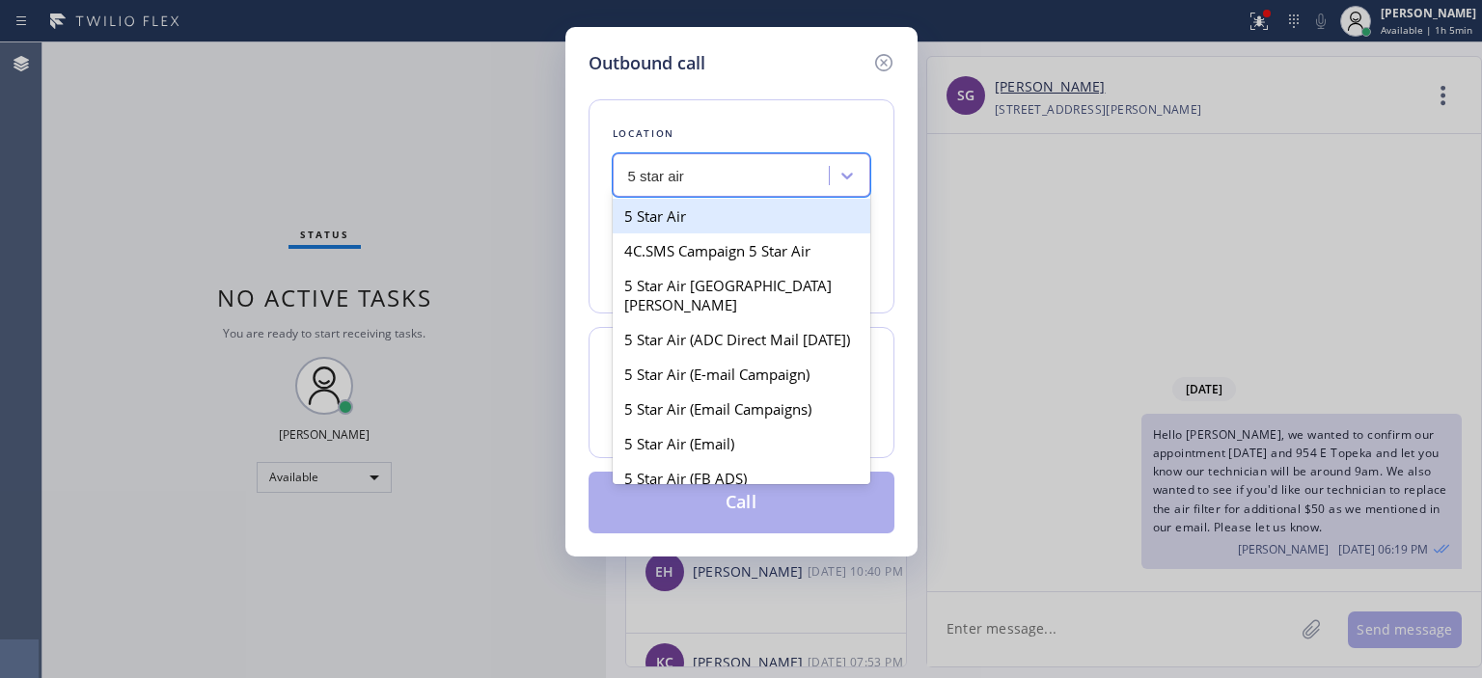
click at [707, 210] on div "5 Star Air" at bounding box center [742, 216] width 258 height 35
type input "[PHONE_NUMBER]"
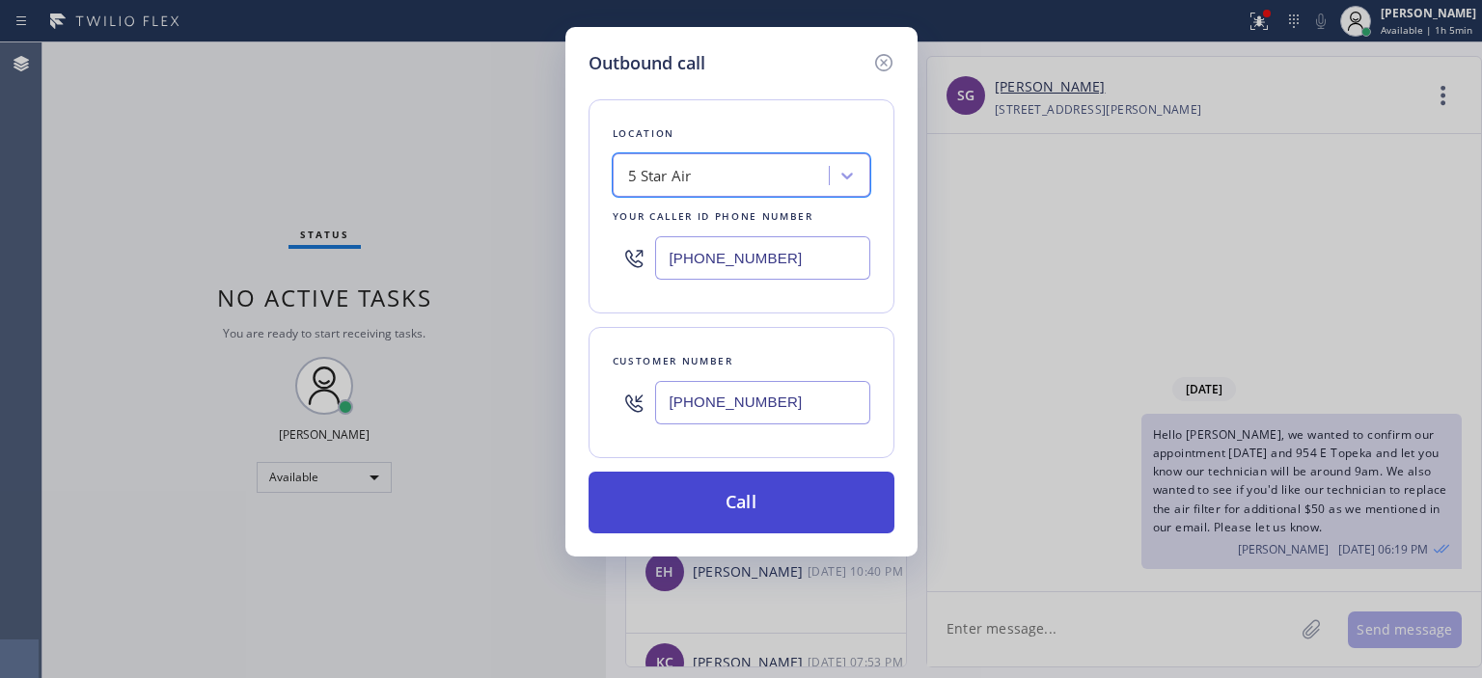
click at [776, 489] on button "Call" at bounding box center [742, 503] width 306 height 62
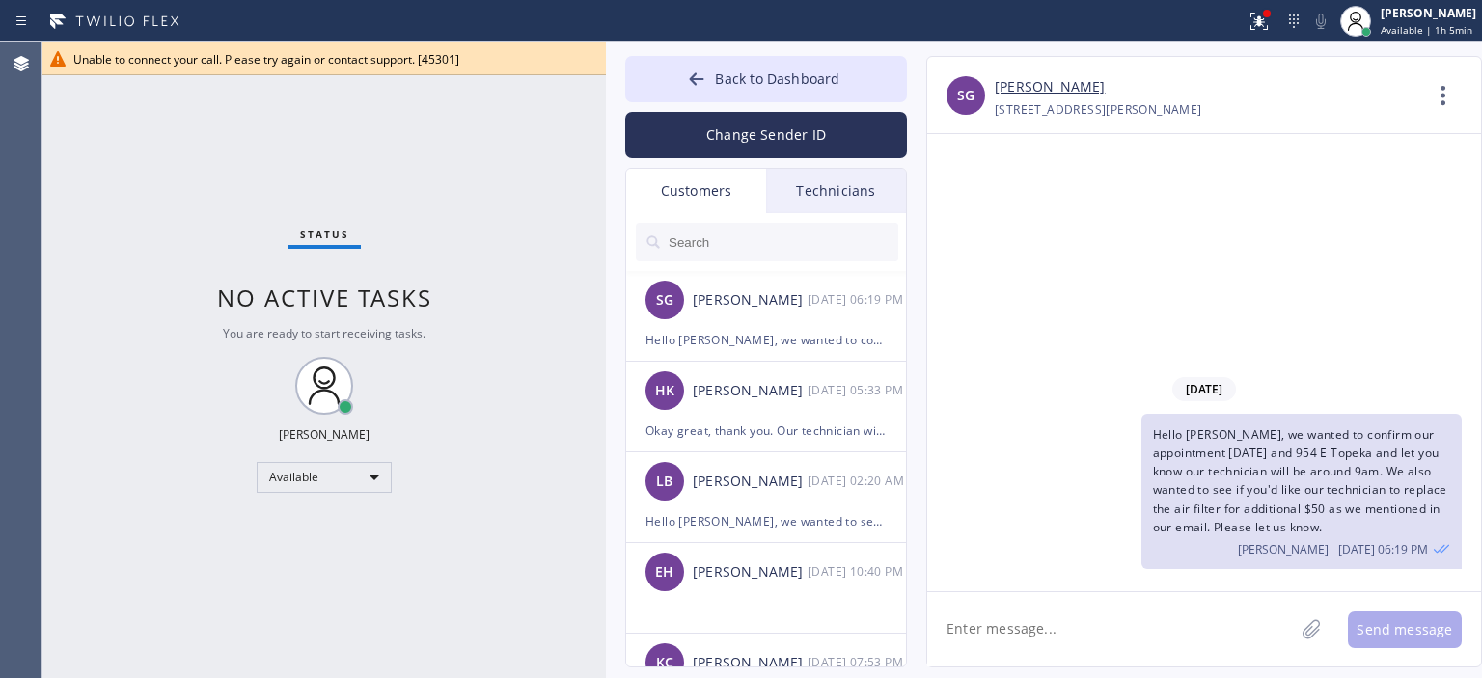
type input "[PHONE_NUMBER]"
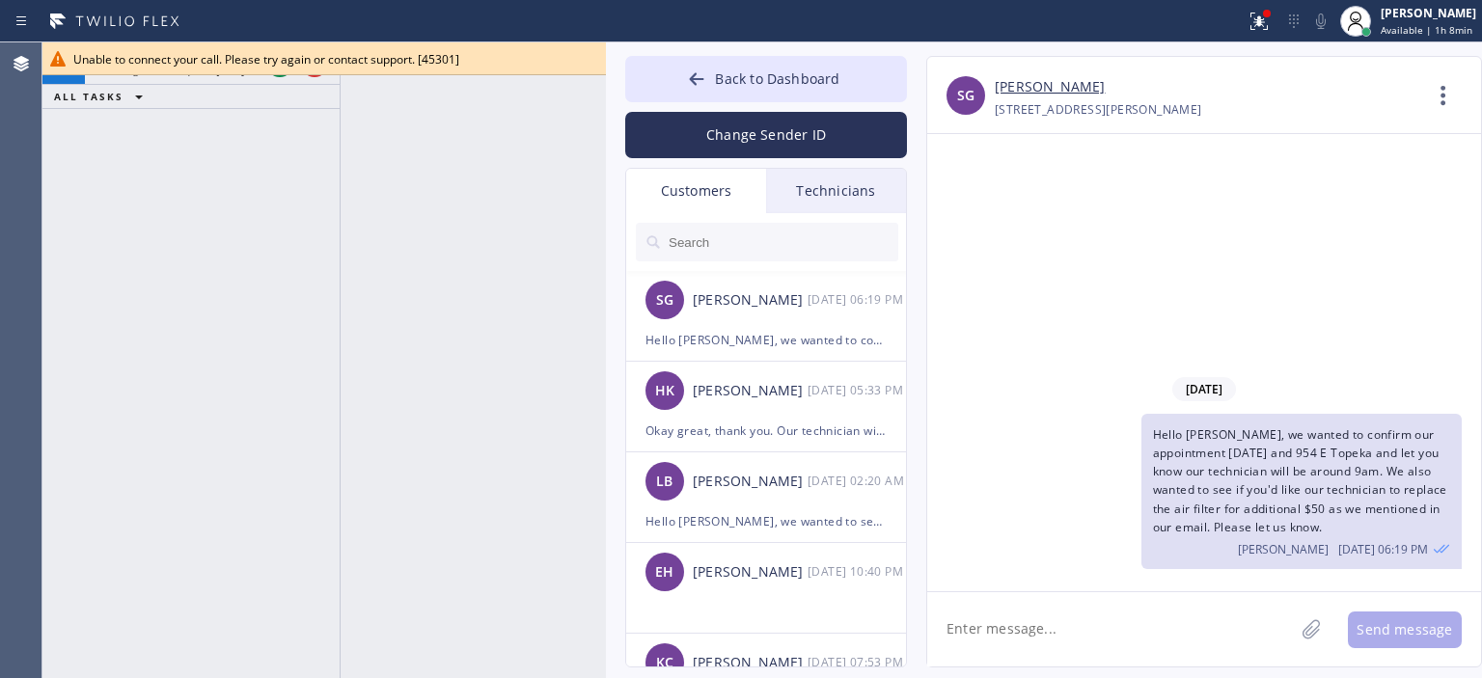
click at [73, 250] on div "[PHONE_NUMBER] Incoming call from queue [DSRs] ALL TASKS ALL TASKS ACTIVE TASKS…" at bounding box center [190, 360] width 297 height 636
click at [671, 73] on button "Back to Dashboard" at bounding box center [766, 79] width 282 height 46
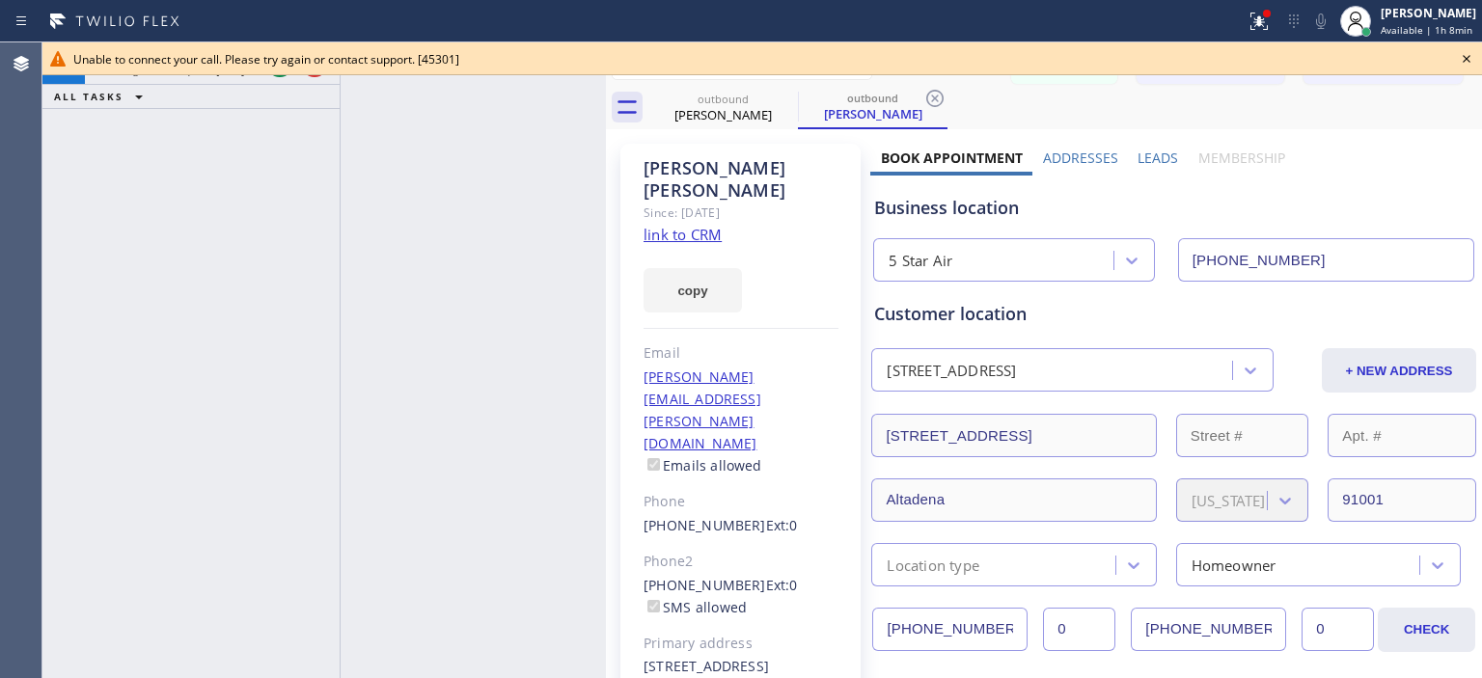
click at [1464, 57] on icon at bounding box center [1467, 59] width 8 height 8
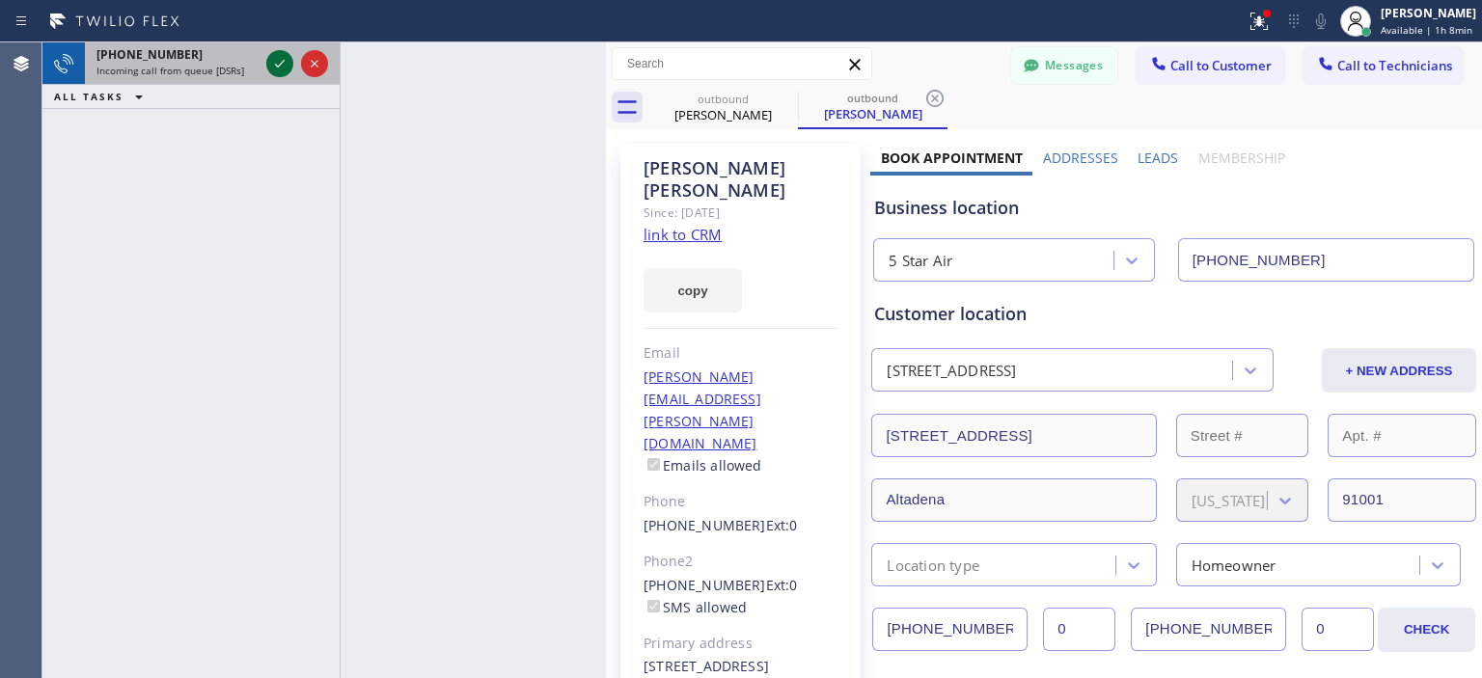
click at [280, 67] on icon at bounding box center [279, 63] width 23 height 23
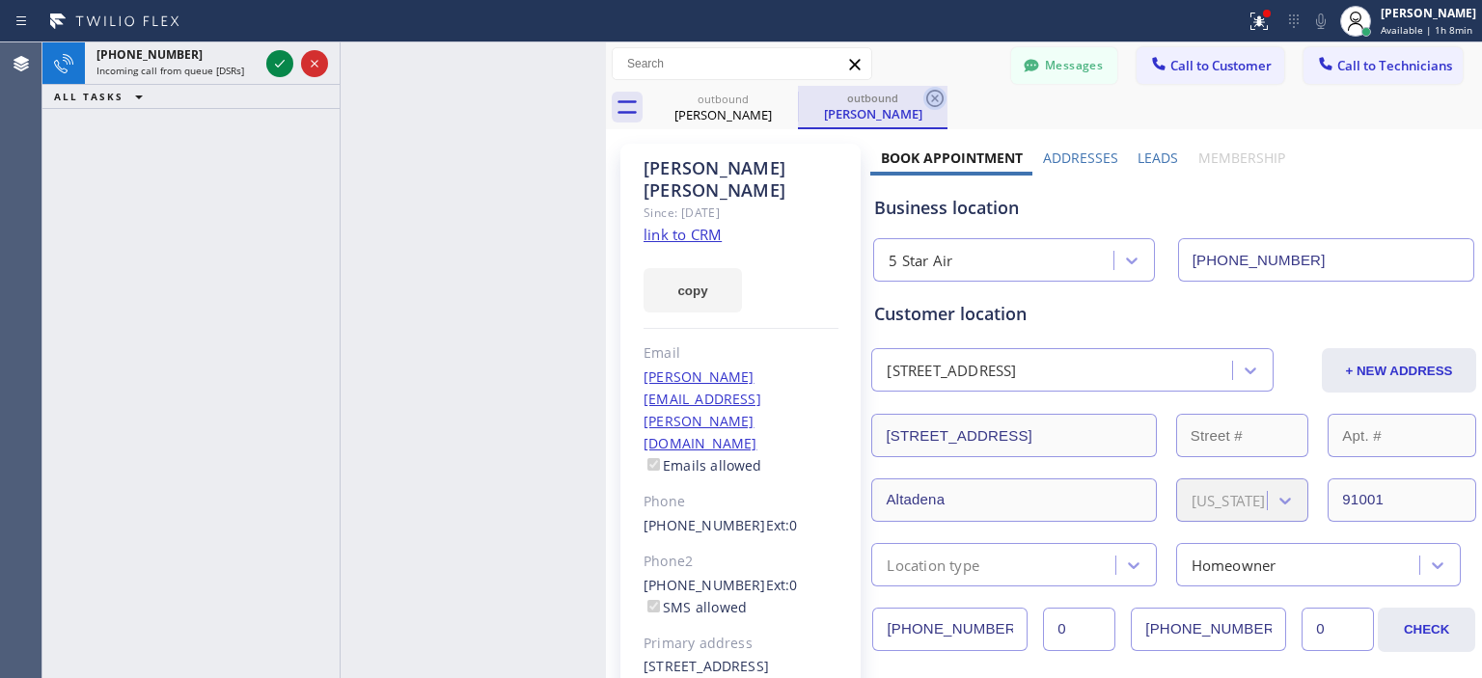
click at [938, 99] on icon at bounding box center [934, 98] width 23 height 23
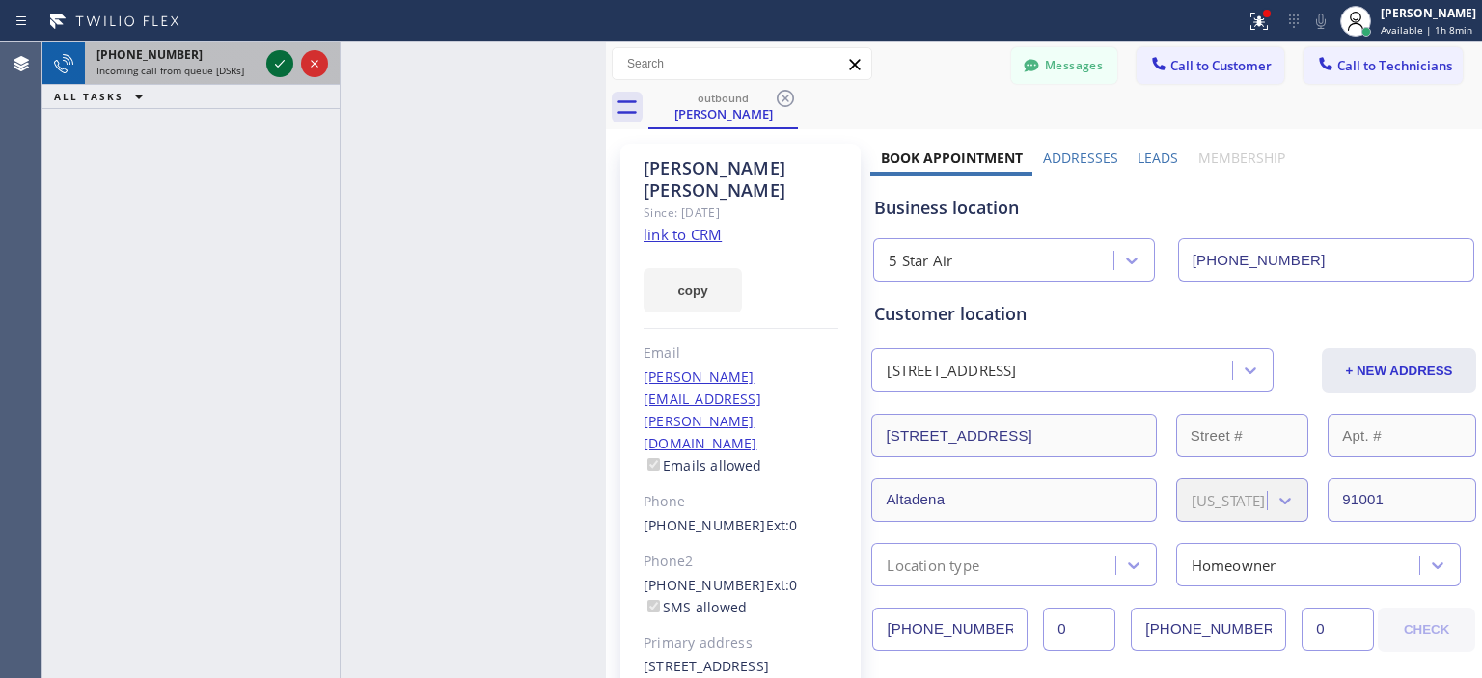
click at [286, 69] on icon at bounding box center [279, 63] width 23 height 23
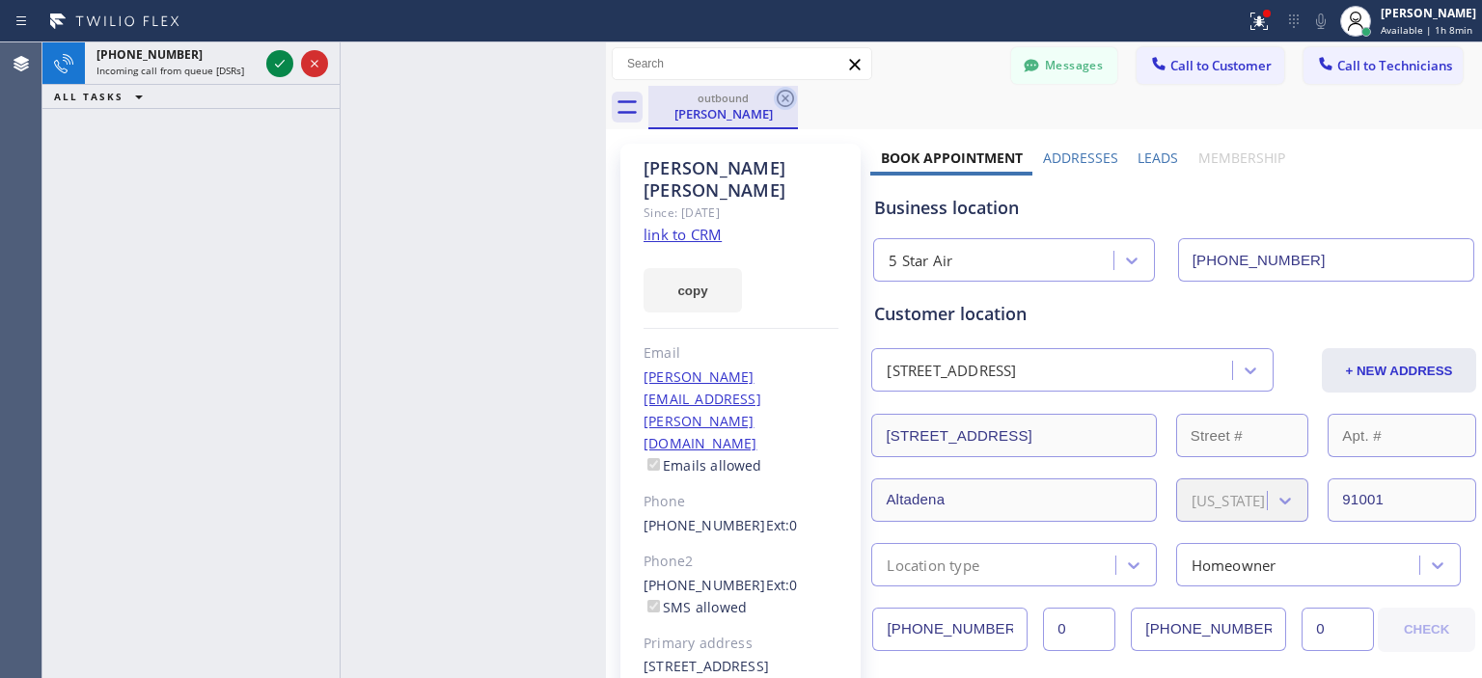
click at [788, 96] on icon at bounding box center [785, 98] width 17 height 17
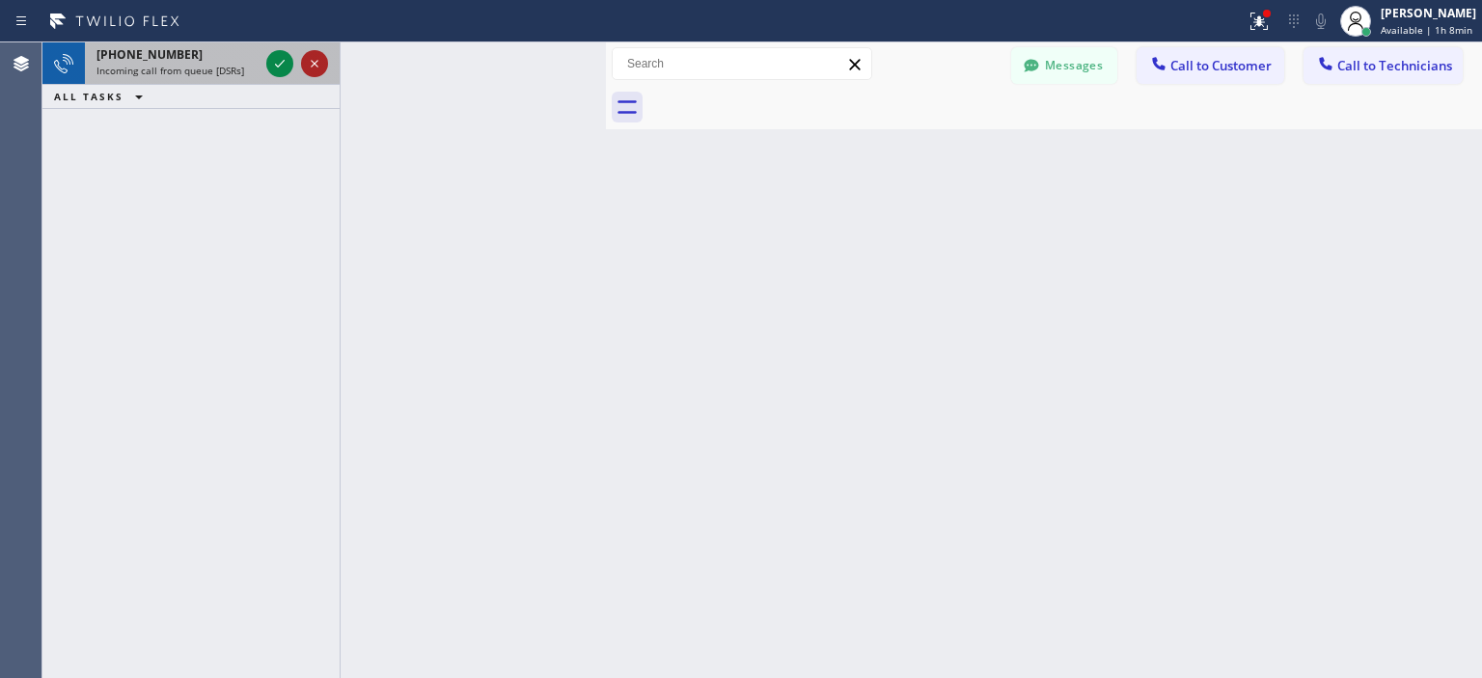
click at [315, 64] on icon at bounding box center [315, 64] width 8 height 8
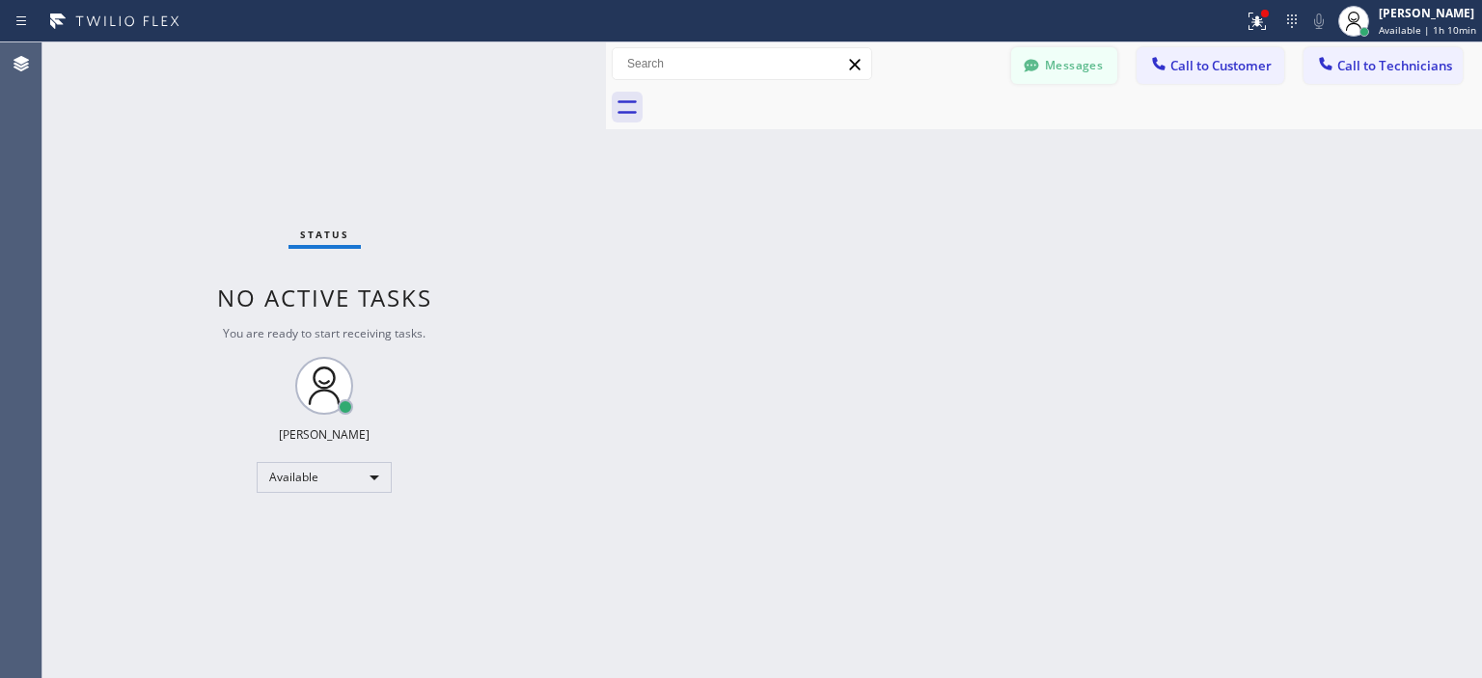
click at [1057, 71] on button "Messages" at bounding box center [1064, 65] width 106 height 37
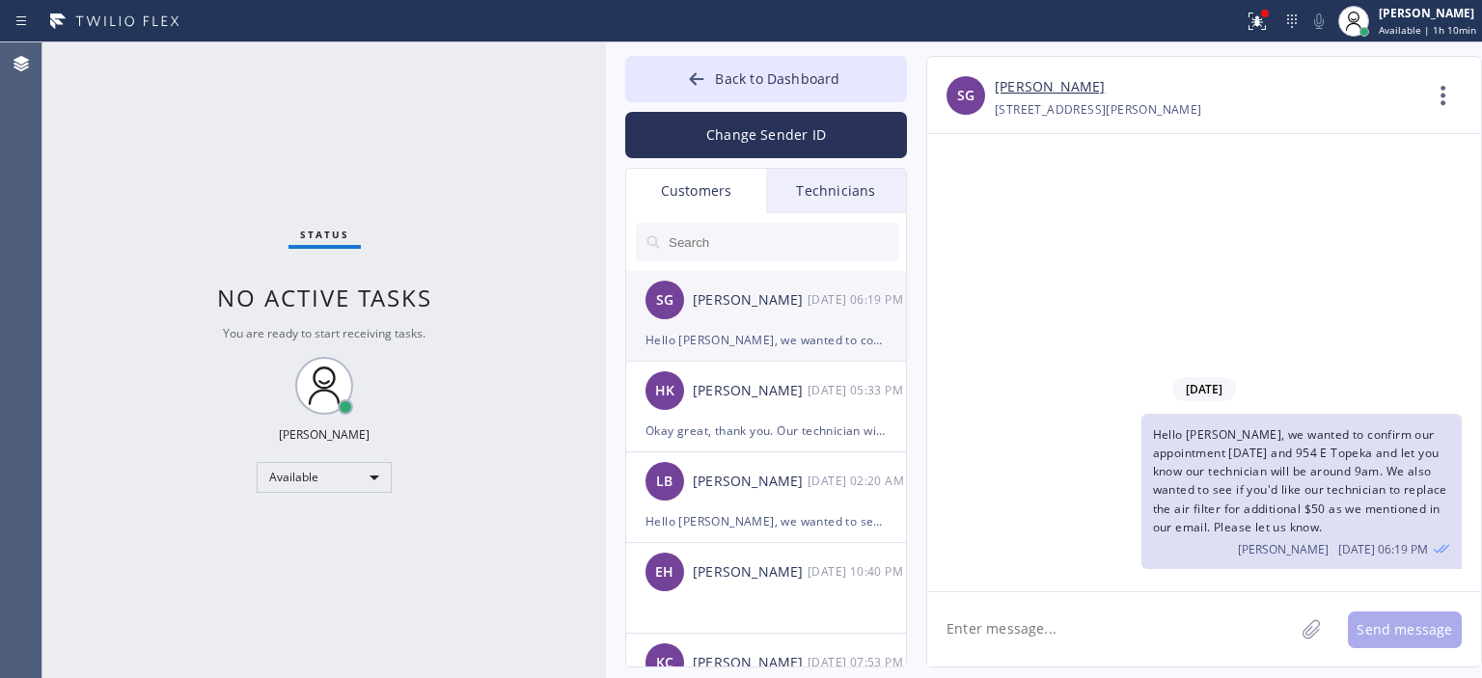
click at [728, 327] on div "SG [PERSON_NAME] [DATE] 06:19 PM" at bounding box center [767, 300] width 282 height 58
click at [728, 238] on input "text" at bounding box center [783, 242] width 232 height 39
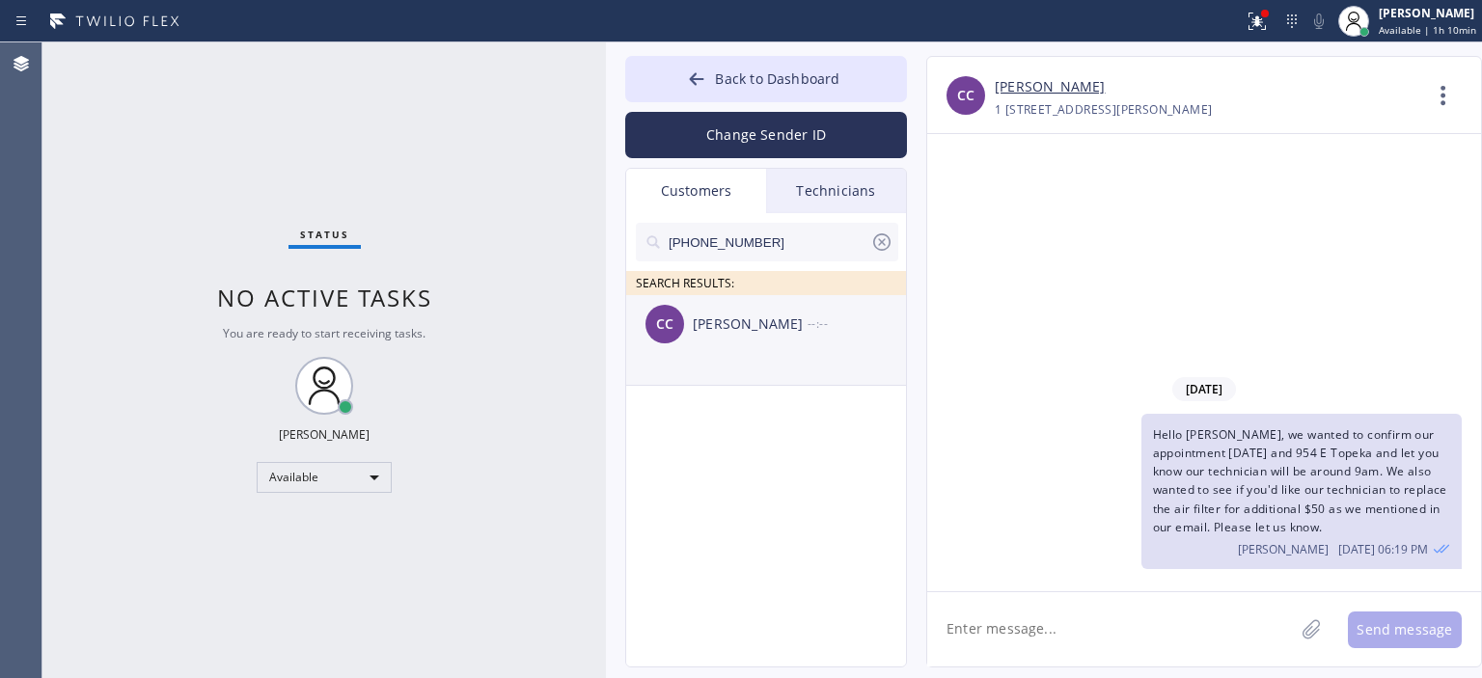
click at [787, 359] on li "CC [PERSON_NAME] --:--" at bounding box center [767, 340] width 282 height 91
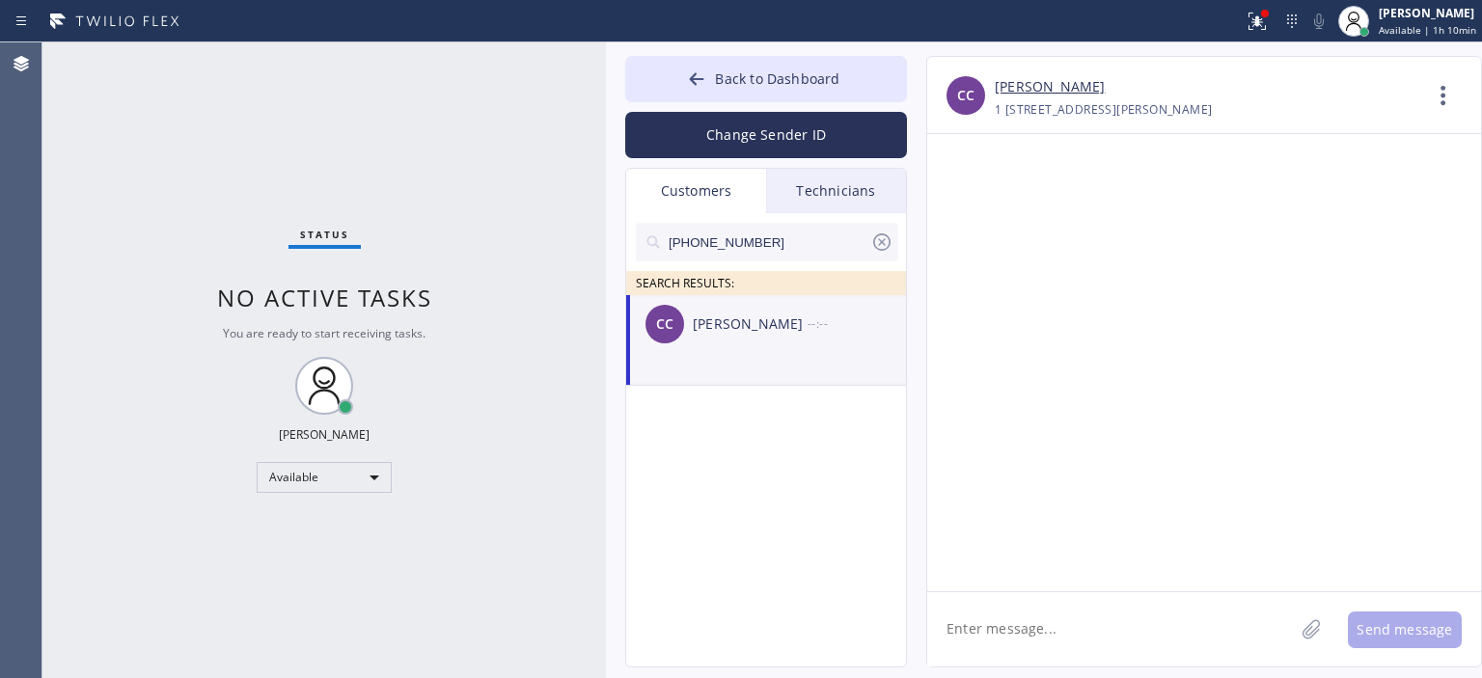
click at [1019, 620] on textarea at bounding box center [1110, 629] width 367 height 74
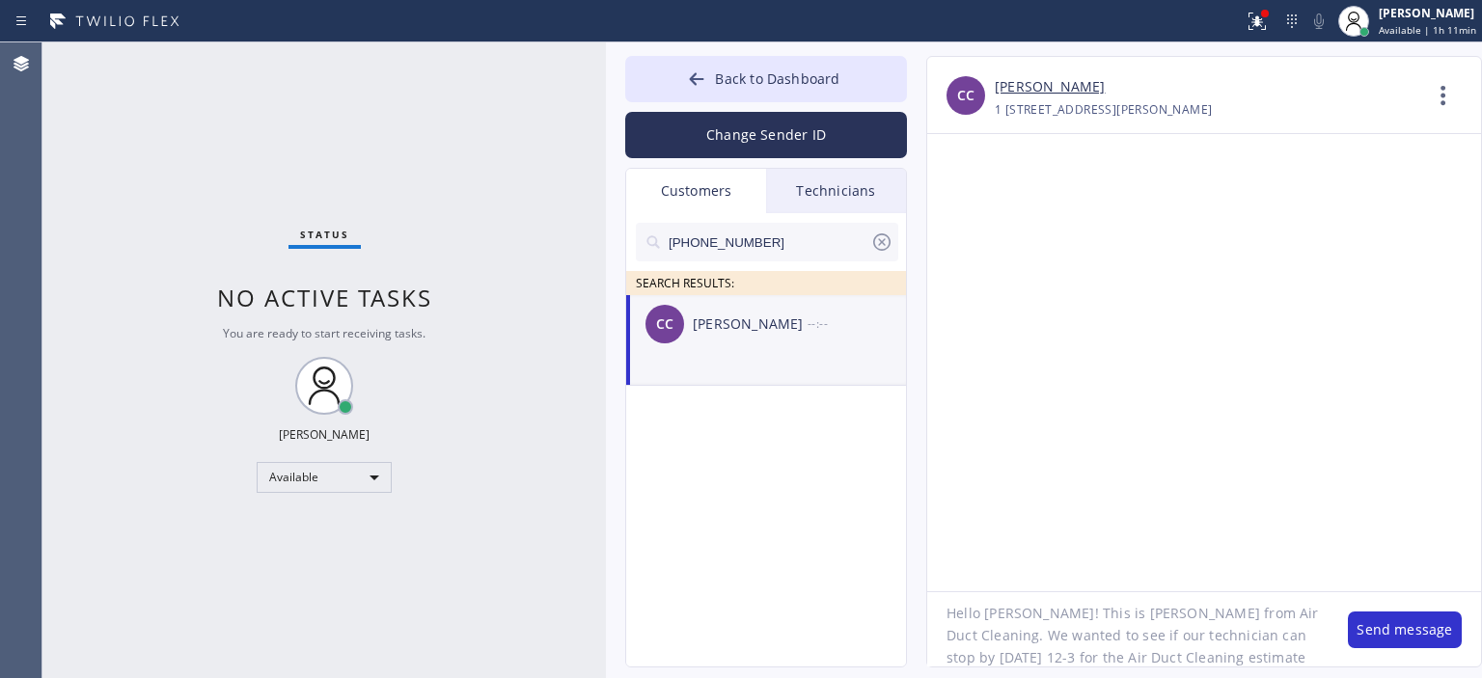
scroll to position [39, 0]
click at [1030, 616] on textarea "Hello [PERSON_NAME]! This is [PERSON_NAME] from Air Duct Cleaning. We wanted to…" at bounding box center [1127, 629] width 401 height 74
type textarea "Hello [PERSON_NAME]! This is [PERSON_NAME] from Air Duct Cleaning. We wanted to…"
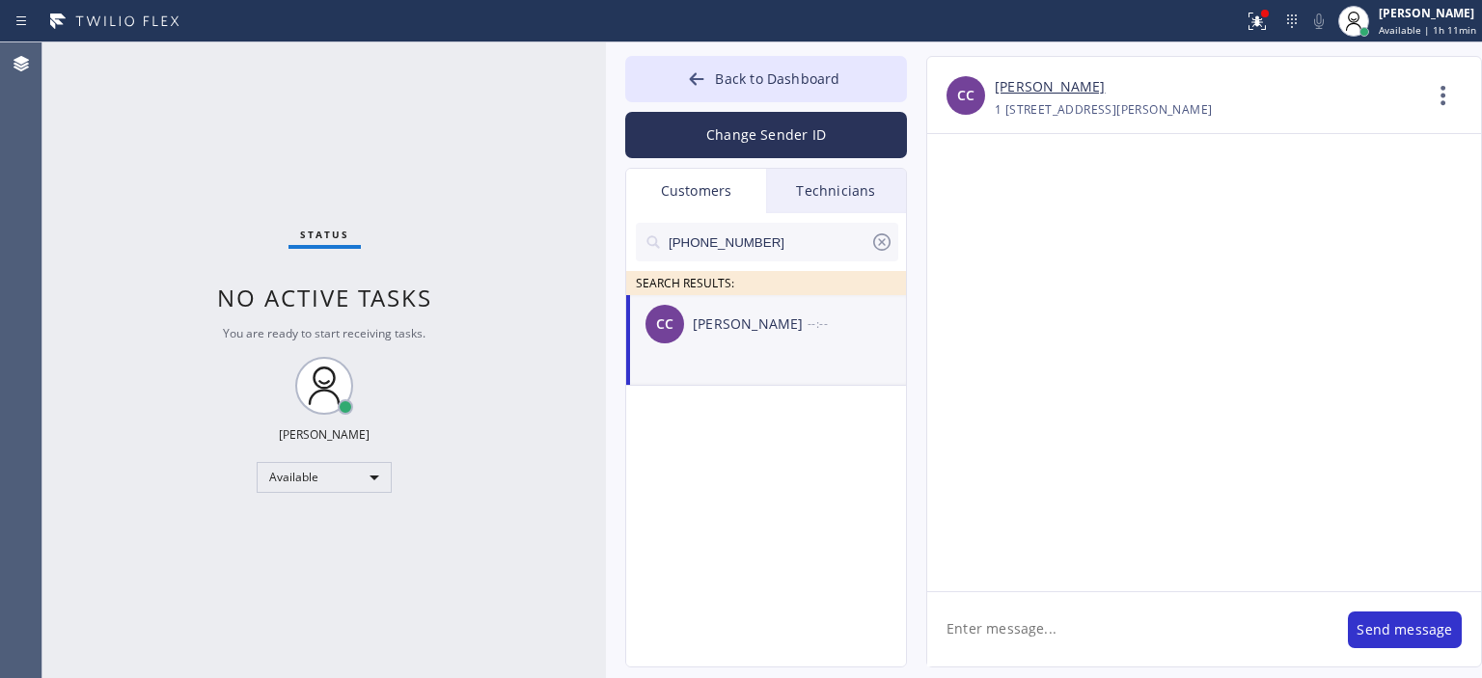
scroll to position [0, 0]
paste textarea "Hello [PERSON_NAME]! This is [PERSON_NAME] from Air Duct Cleaning. We wanted to…"
type textarea "Hello [PERSON_NAME]! This is [PERSON_NAME] from Air Duct Cleaning. We wanted to…"
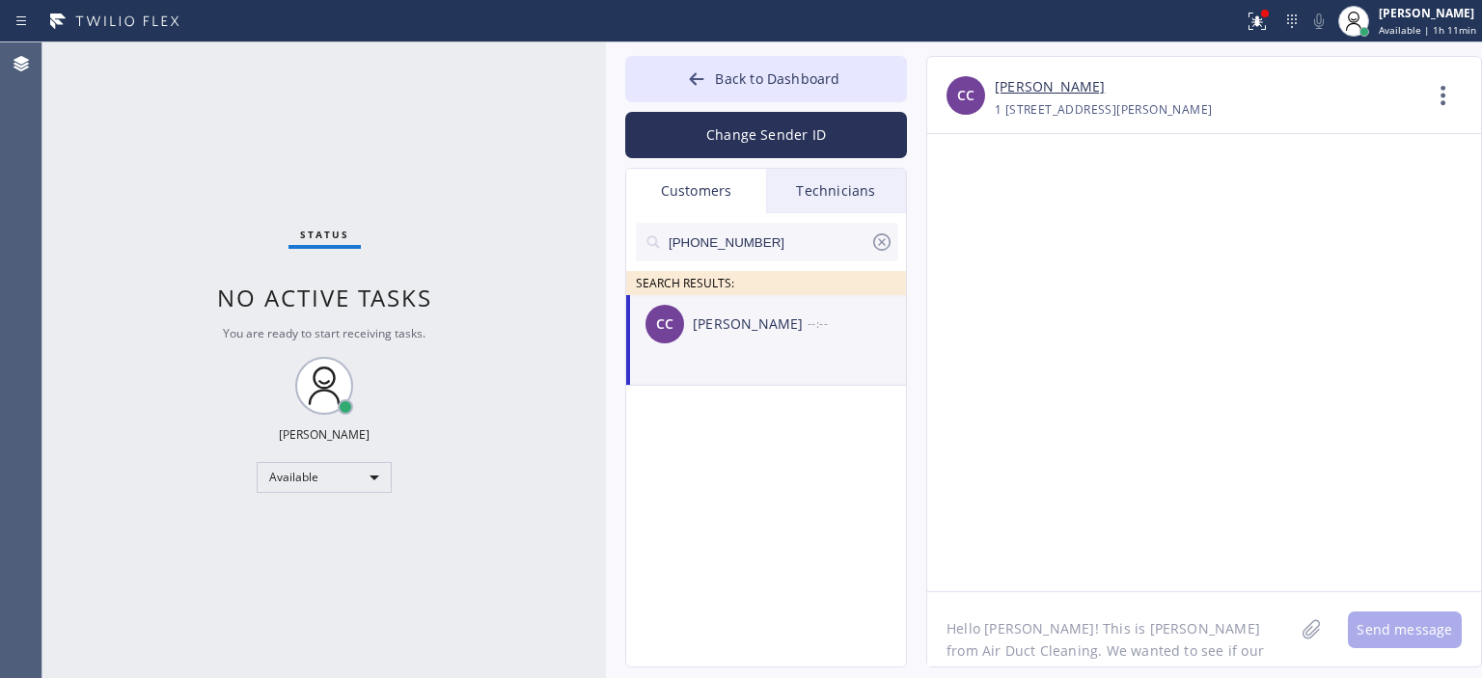
scroll to position [39, 0]
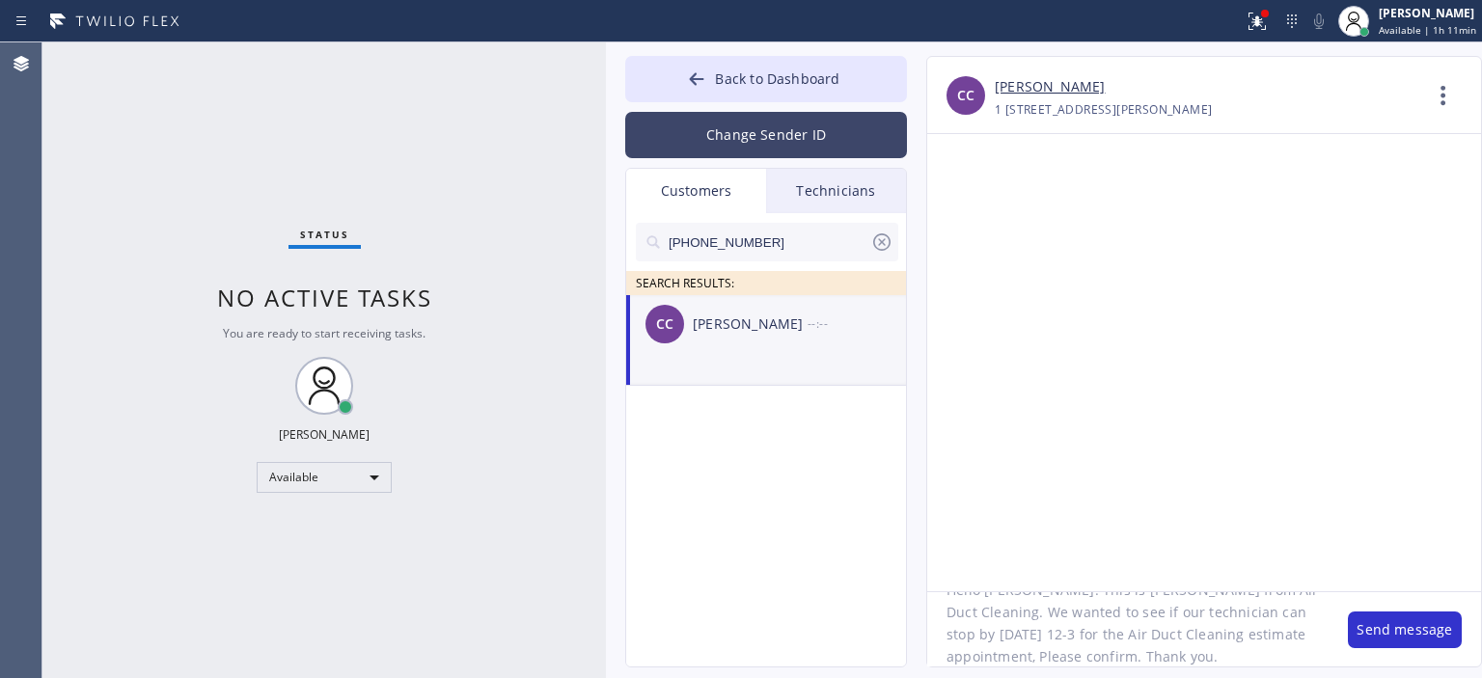
click at [782, 147] on button "Change Sender ID" at bounding box center [766, 135] width 282 height 46
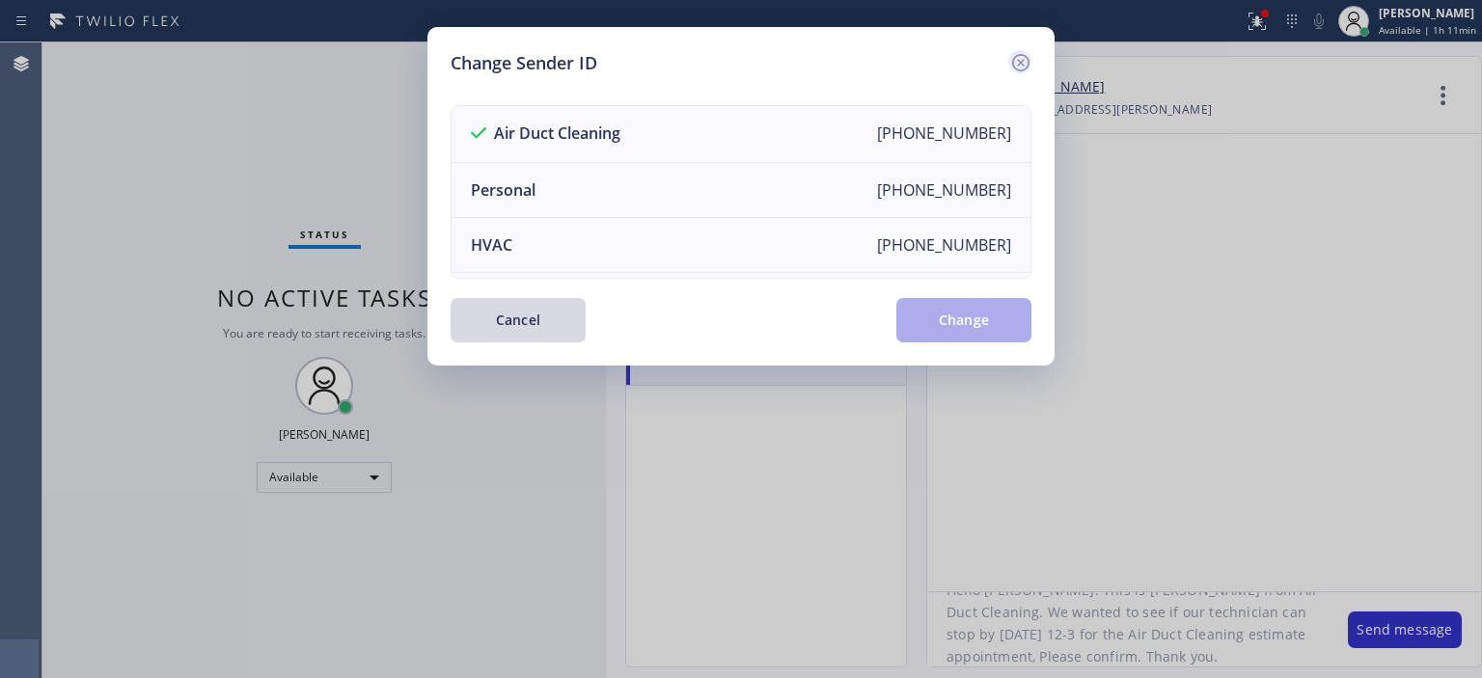
click at [1015, 63] on icon at bounding box center [1020, 62] width 23 height 23
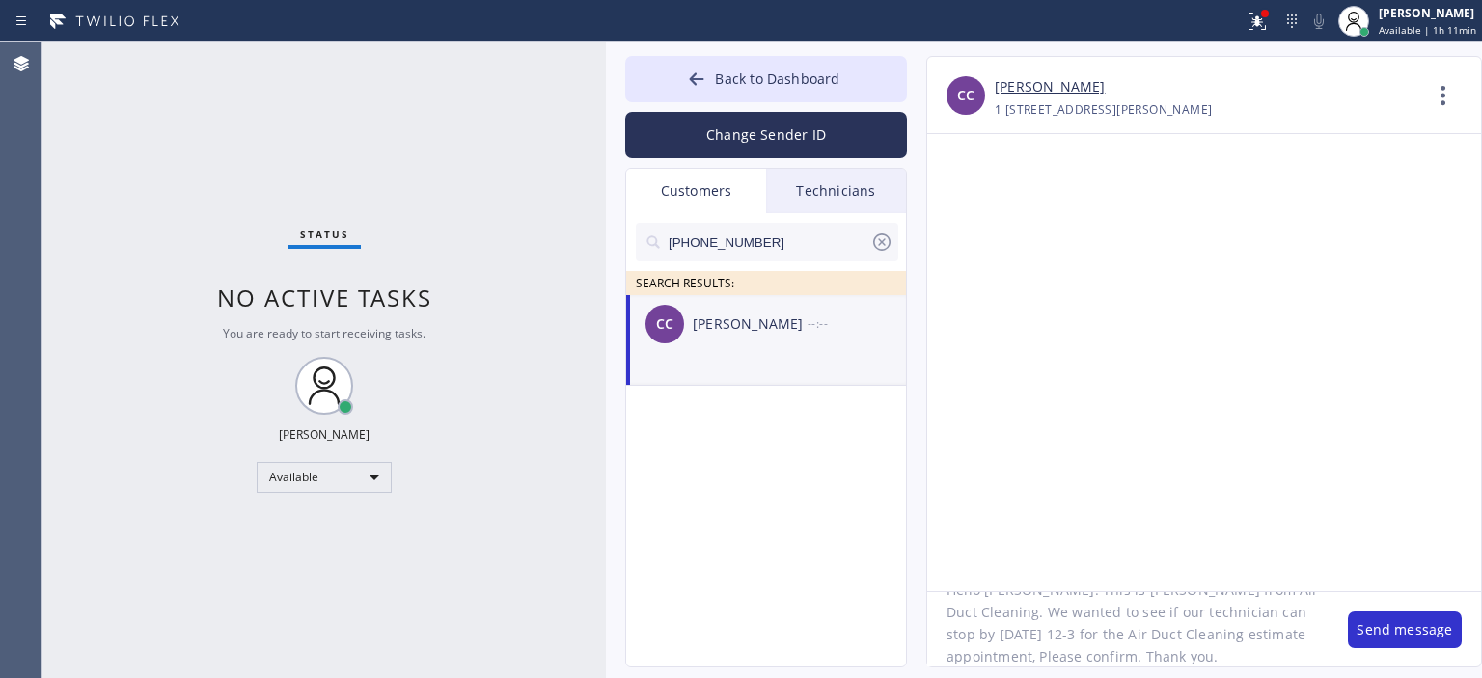
click at [1136, 657] on textarea "Hello [PERSON_NAME]! This is [PERSON_NAME] from Air Duct Cleaning. We wanted to…" at bounding box center [1127, 629] width 401 height 74
click at [1414, 621] on button "Send message" at bounding box center [1405, 630] width 114 height 37
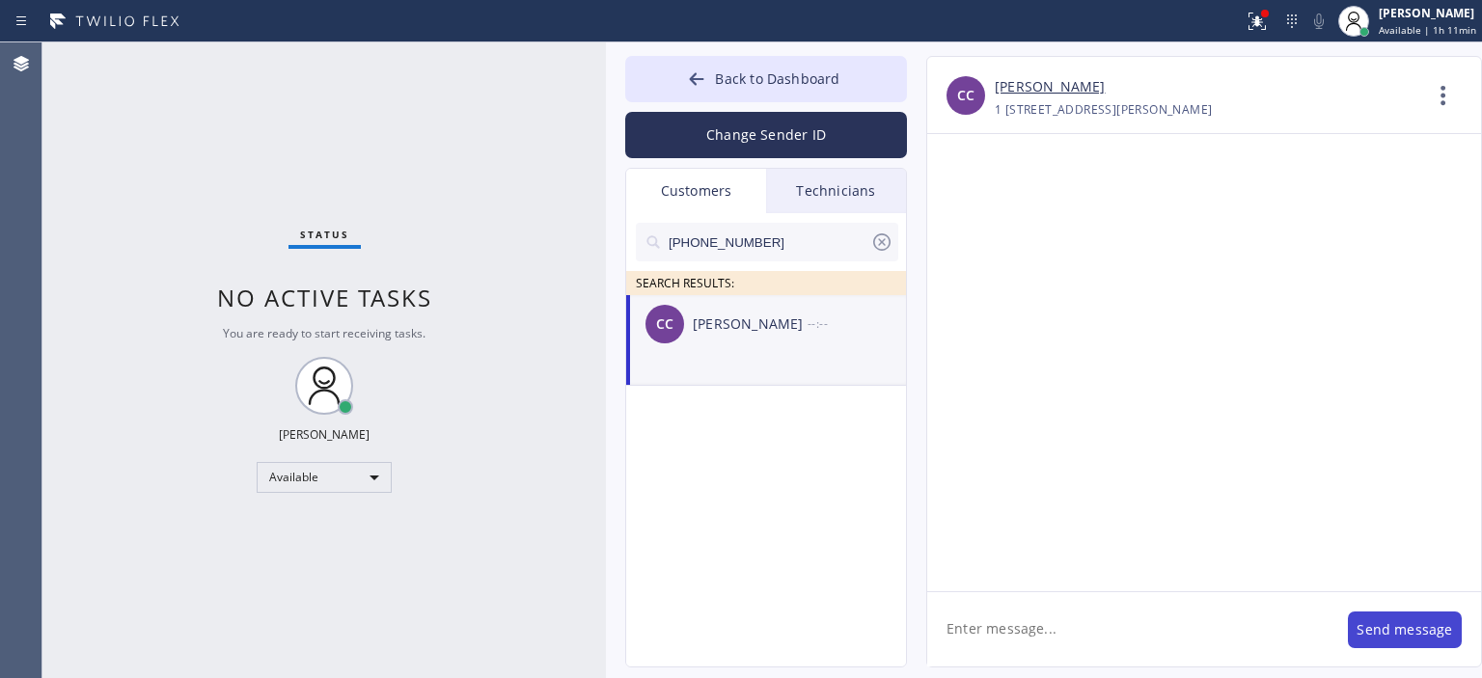
scroll to position [0, 0]
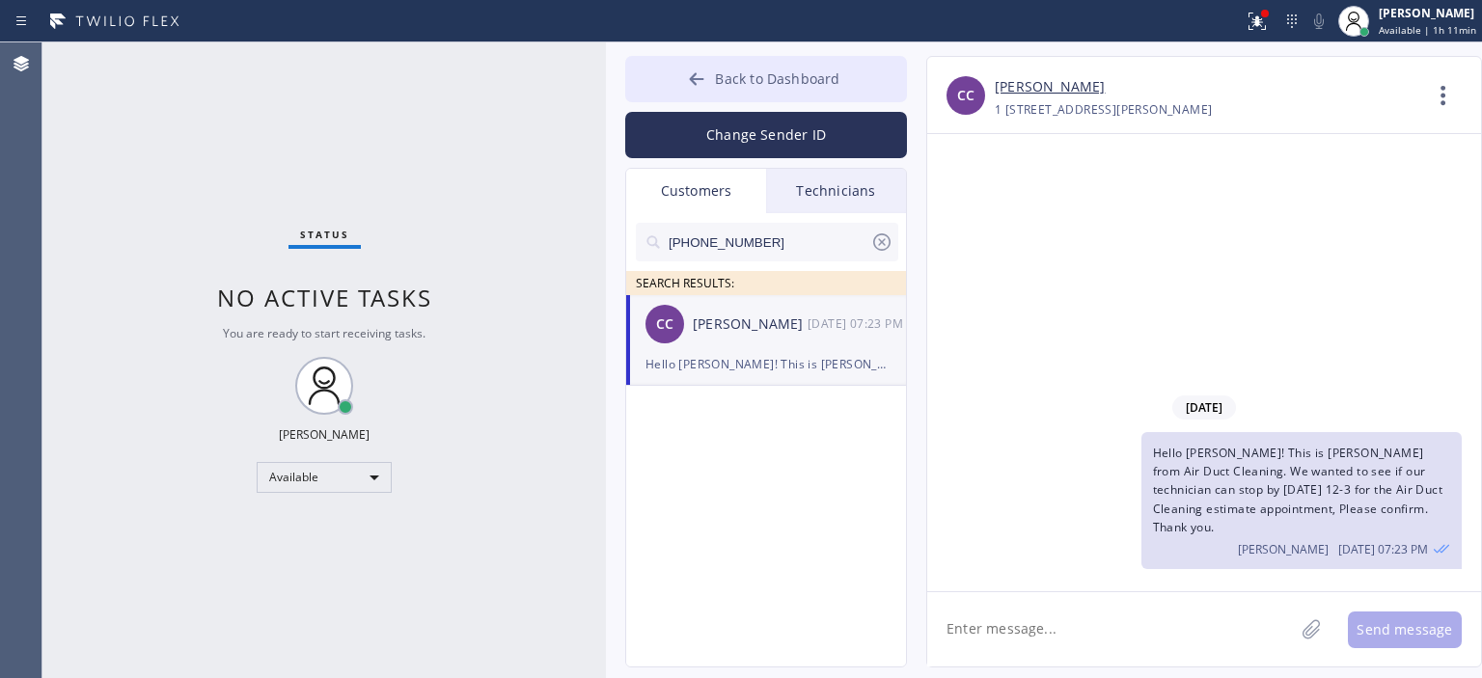
click at [700, 76] on icon at bounding box center [696, 78] width 19 height 19
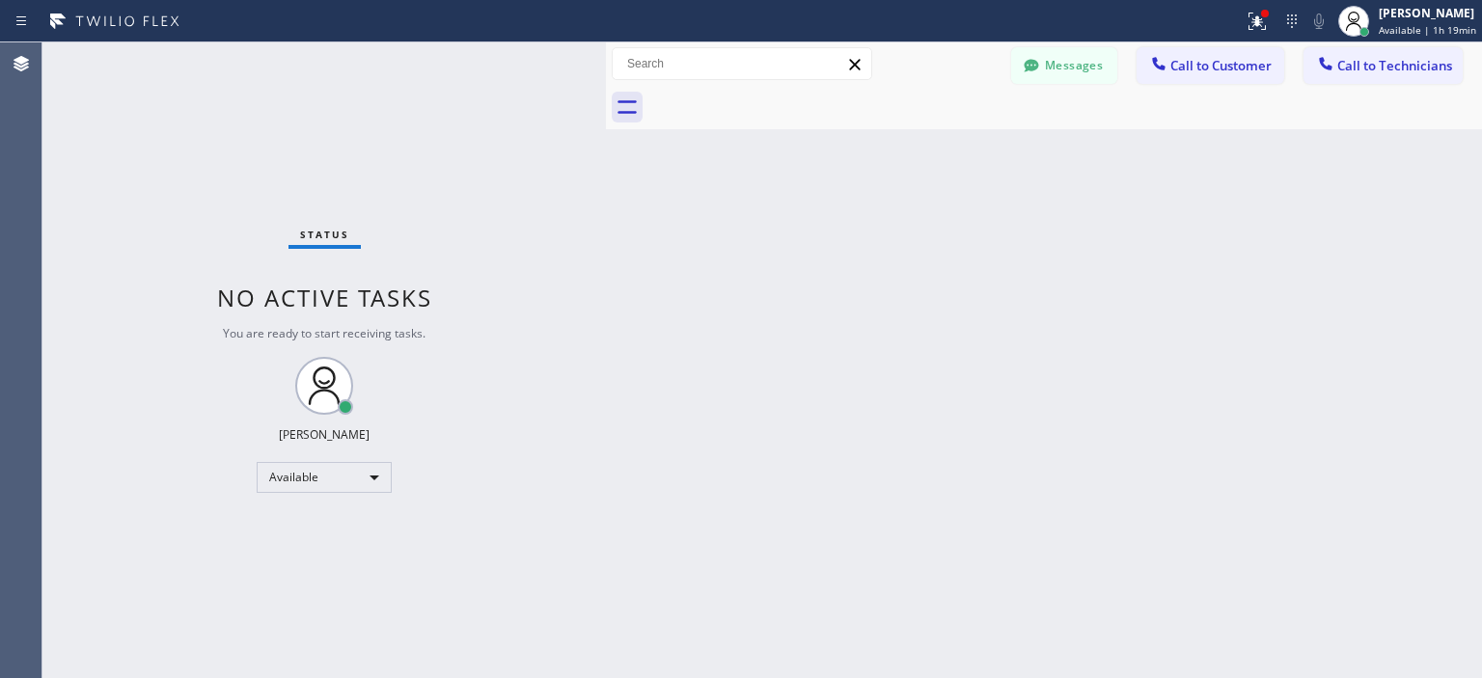
click at [705, 551] on div "Back to Dashboard Change Sender ID Customers Technicians [PHONE_NUMBER] SEARCH …" at bounding box center [1044, 360] width 876 height 636
click at [1394, 436] on div "Back to Dashboard Change Sender ID Customers Technicians [PHONE_NUMBER] SEARCH …" at bounding box center [1044, 360] width 876 height 636
click at [1087, 63] on button "Messages" at bounding box center [1064, 65] width 106 height 37
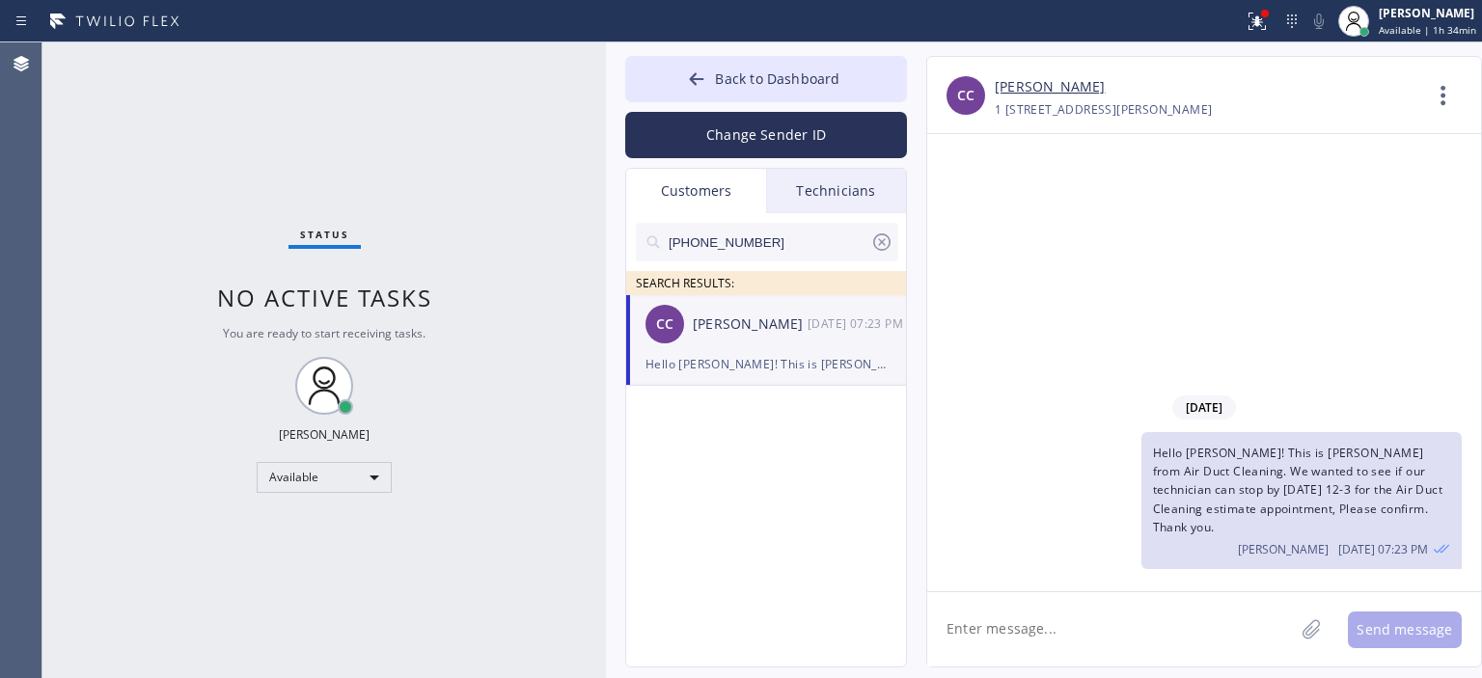
click at [876, 246] on icon at bounding box center [881, 242] width 23 height 23
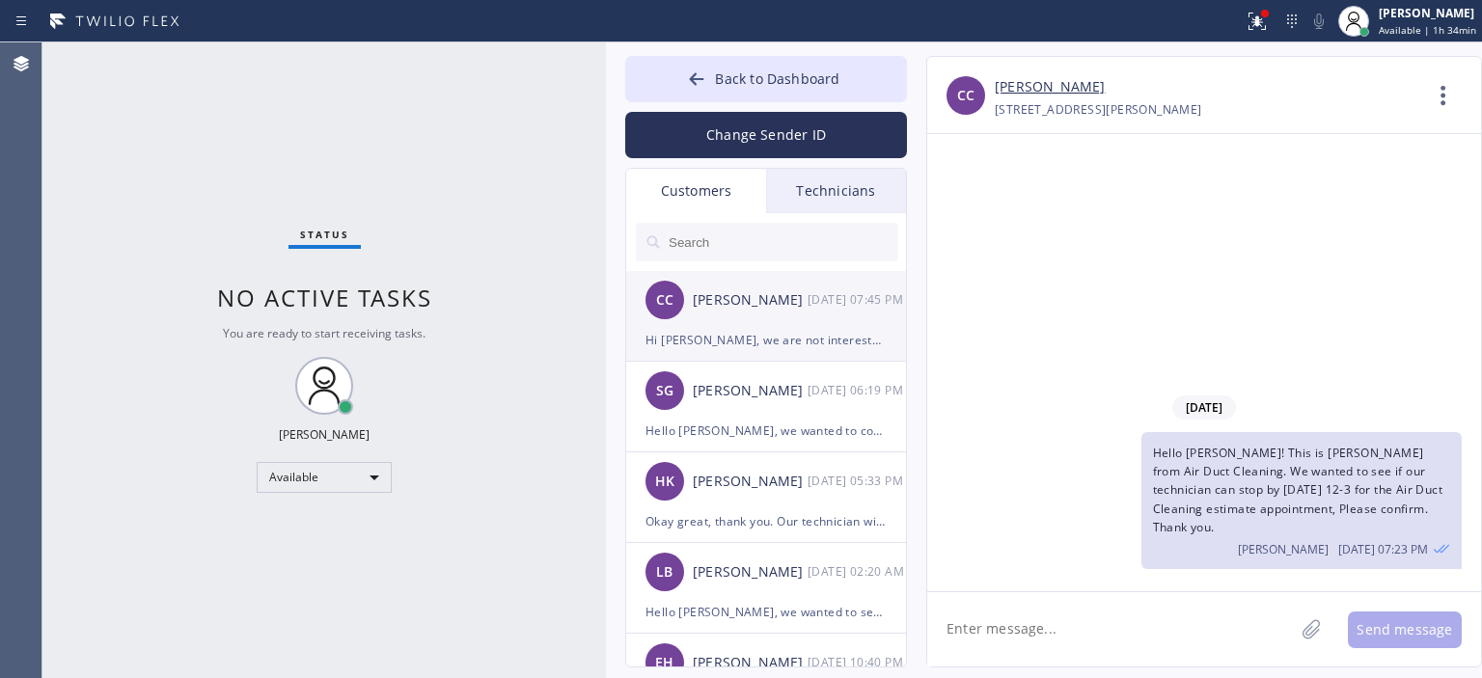
click at [787, 316] on div "CC Camila Cardonatto [DATE] 07:45 PM" at bounding box center [767, 300] width 282 height 58
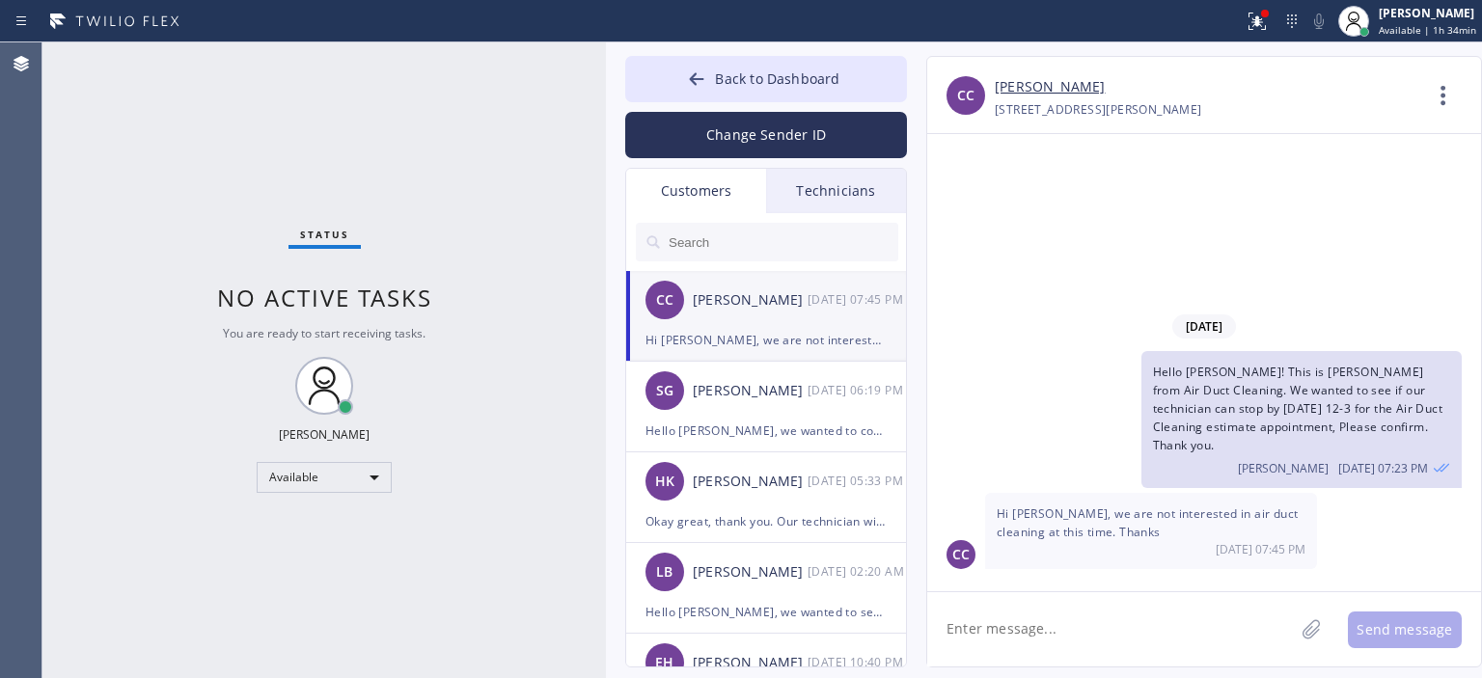
click at [1045, 632] on textarea at bounding box center [1110, 629] width 367 height 74
click at [1044, 95] on link "[PERSON_NAME]" at bounding box center [1050, 87] width 110 height 22
click at [1308, 628] on textarea "Okay got it, thank you. Please feel free to reach us back" at bounding box center [1127, 629] width 401 height 74
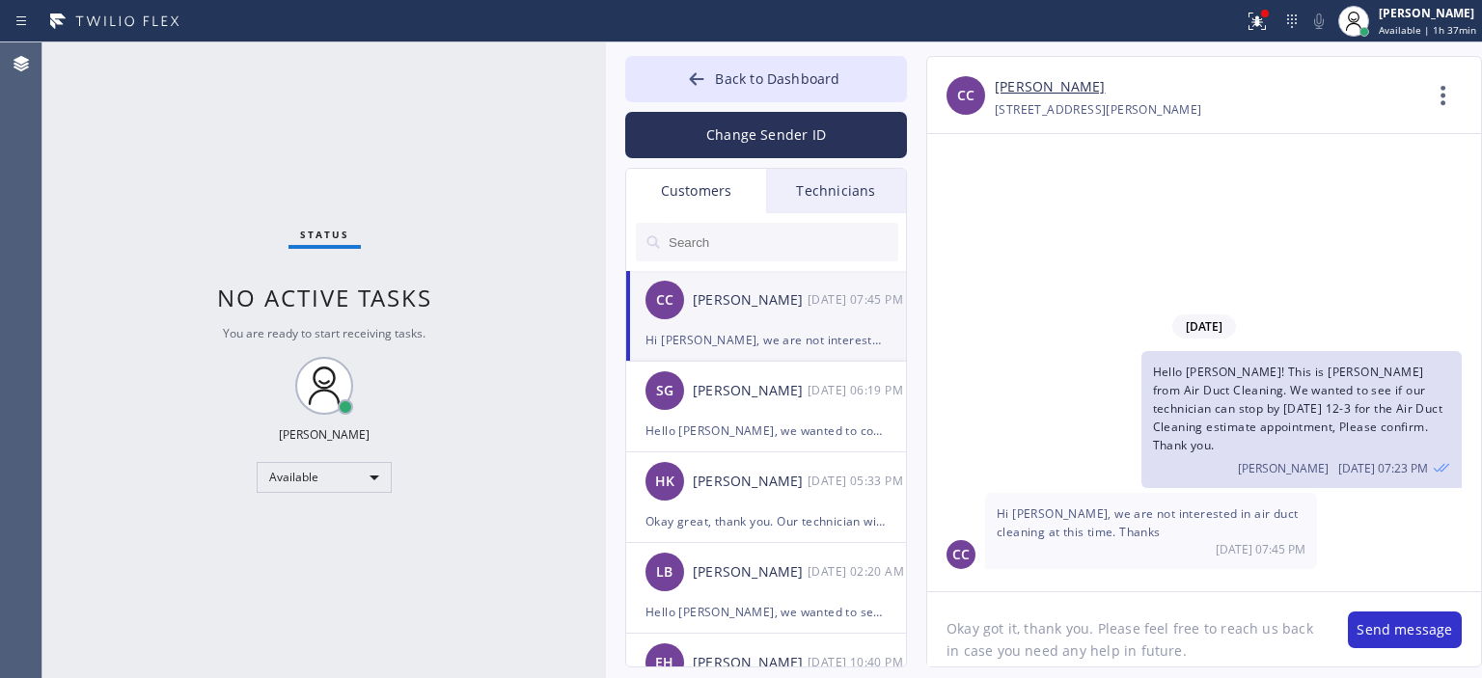
drag, startPoint x: 1015, startPoint y: 628, endPoint x: 984, endPoint y: 635, distance: 31.6
click at [984, 635] on textarea "Okay got it, thank you. Please feel free to reach us back in case you need any …" at bounding box center [1127, 629] width 401 height 74
type textarea "Okay sure, thank you. Please feel free to reach us back in case you need any he…"
click at [1376, 630] on button "Send message" at bounding box center [1405, 630] width 114 height 37
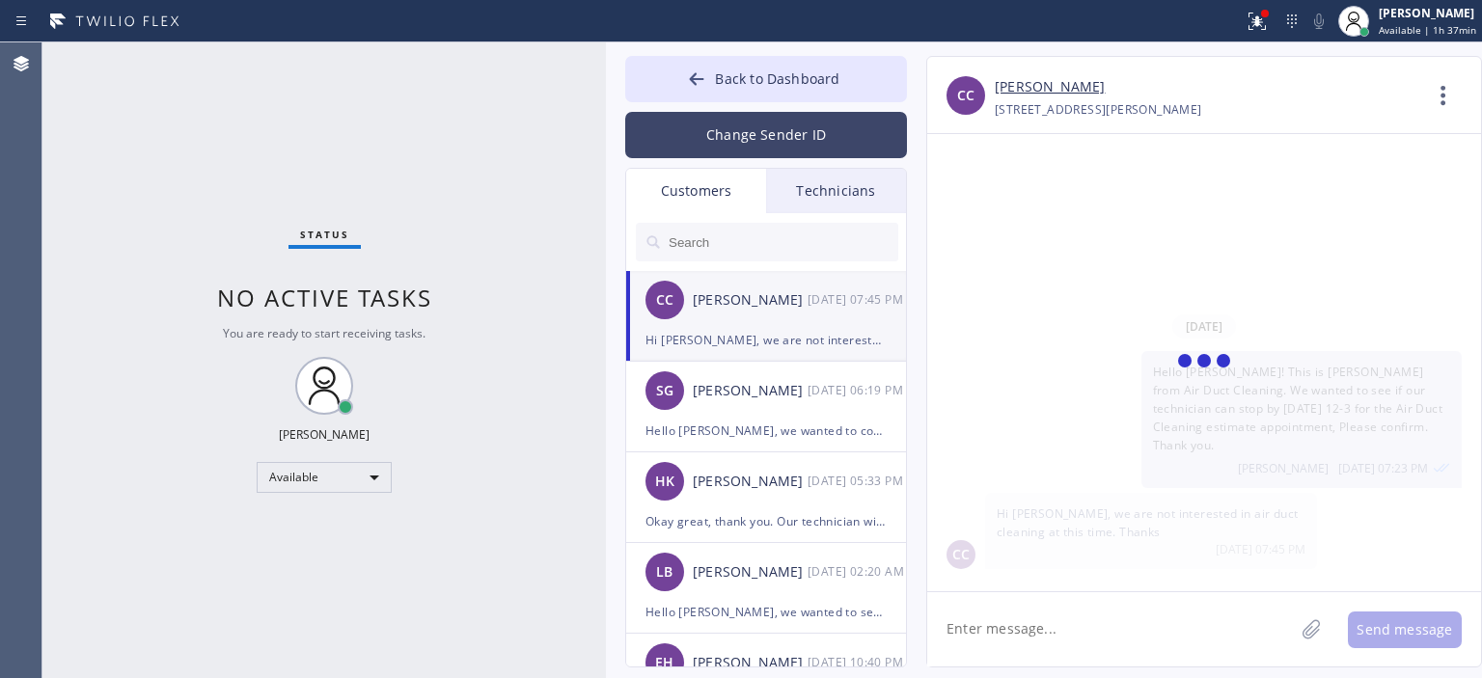
click at [753, 130] on button "Change Sender ID" at bounding box center [766, 135] width 282 height 46
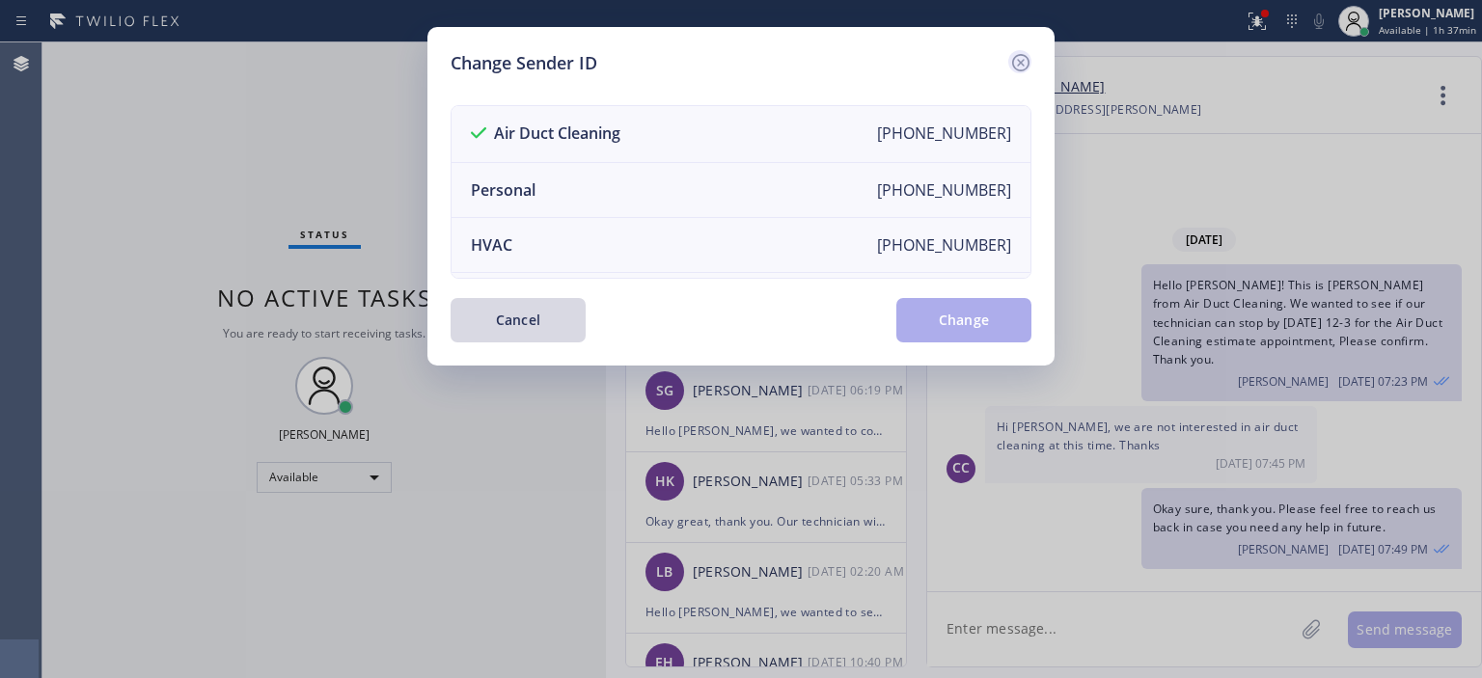
click at [1016, 63] on icon at bounding box center [1020, 62] width 23 height 23
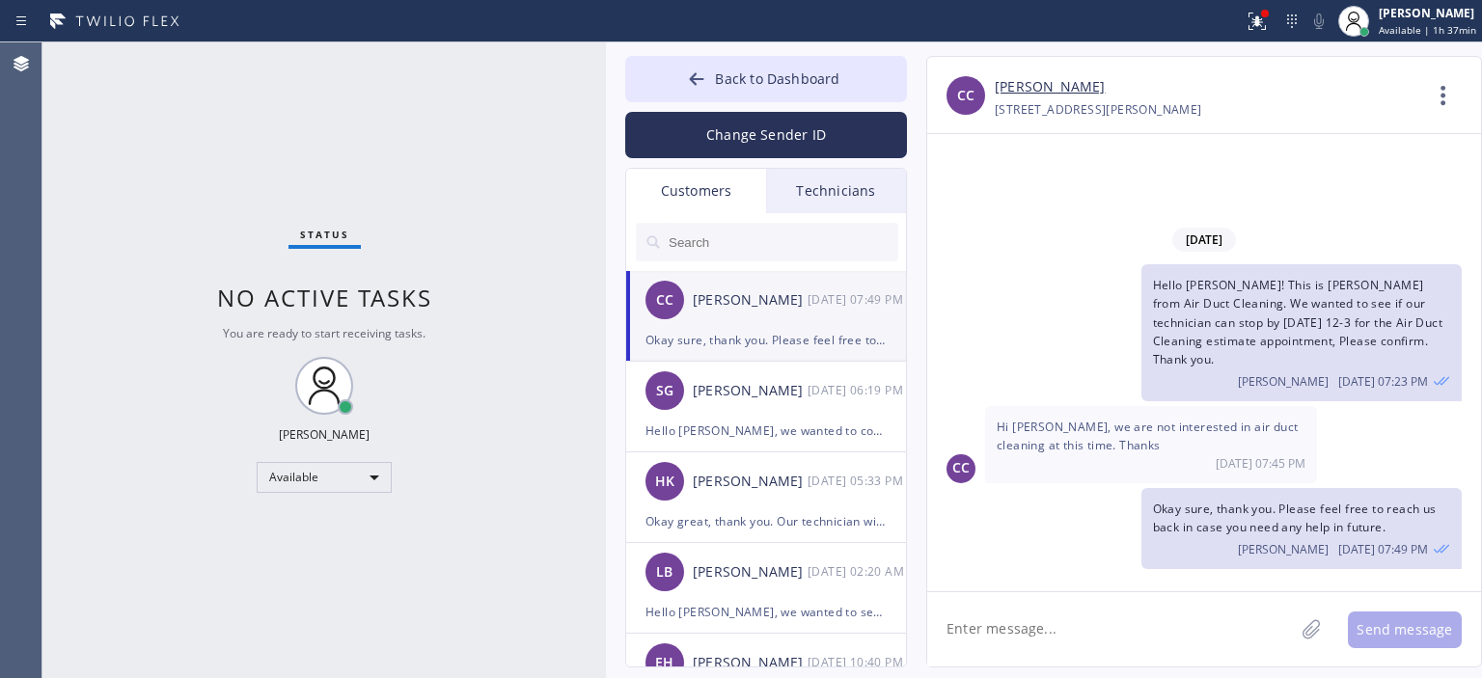
click at [795, 320] on div "CC Camila Cardonatto [DATE] 07:49 PM" at bounding box center [767, 300] width 282 height 58
click at [1068, 86] on link "[PERSON_NAME]" at bounding box center [1050, 87] width 110 height 22
click at [679, 81] on button "Back to Dashboard" at bounding box center [766, 79] width 282 height 46
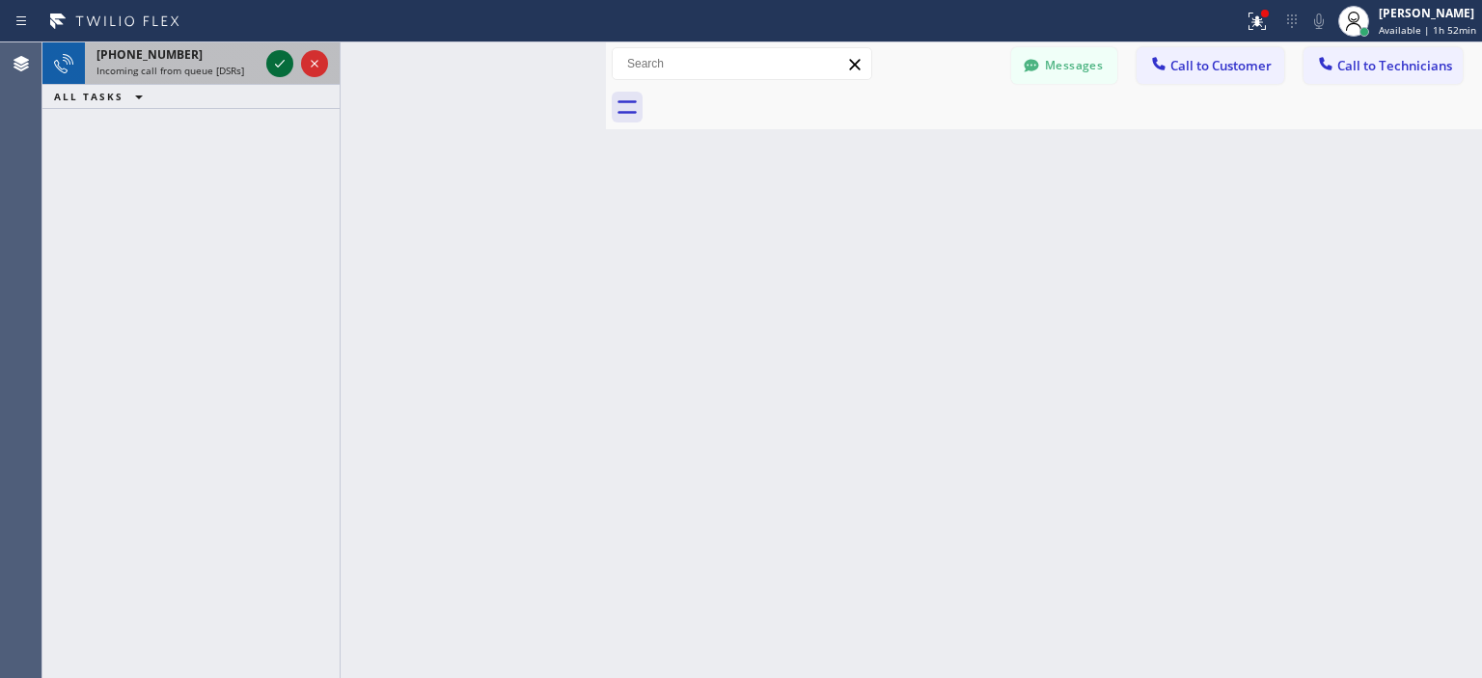
click at [282, 65] on icon at bounding box center [279, 63] width 23 height 23
click at [309, 60] on icon at bounding box center [314, 63] width 23 height 23
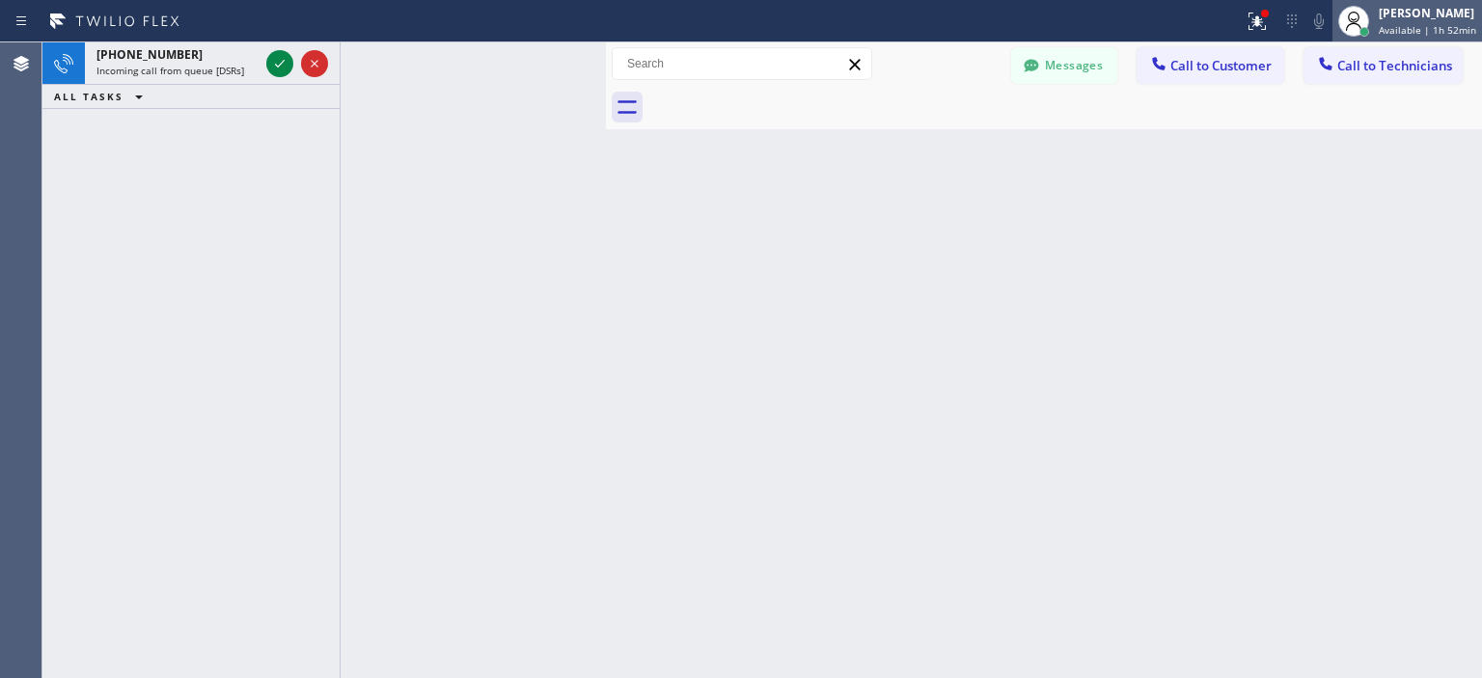
click at [1417, 24] on span "Available | 1h 52min" at bounding box center [1427, 30] width 97 height 14
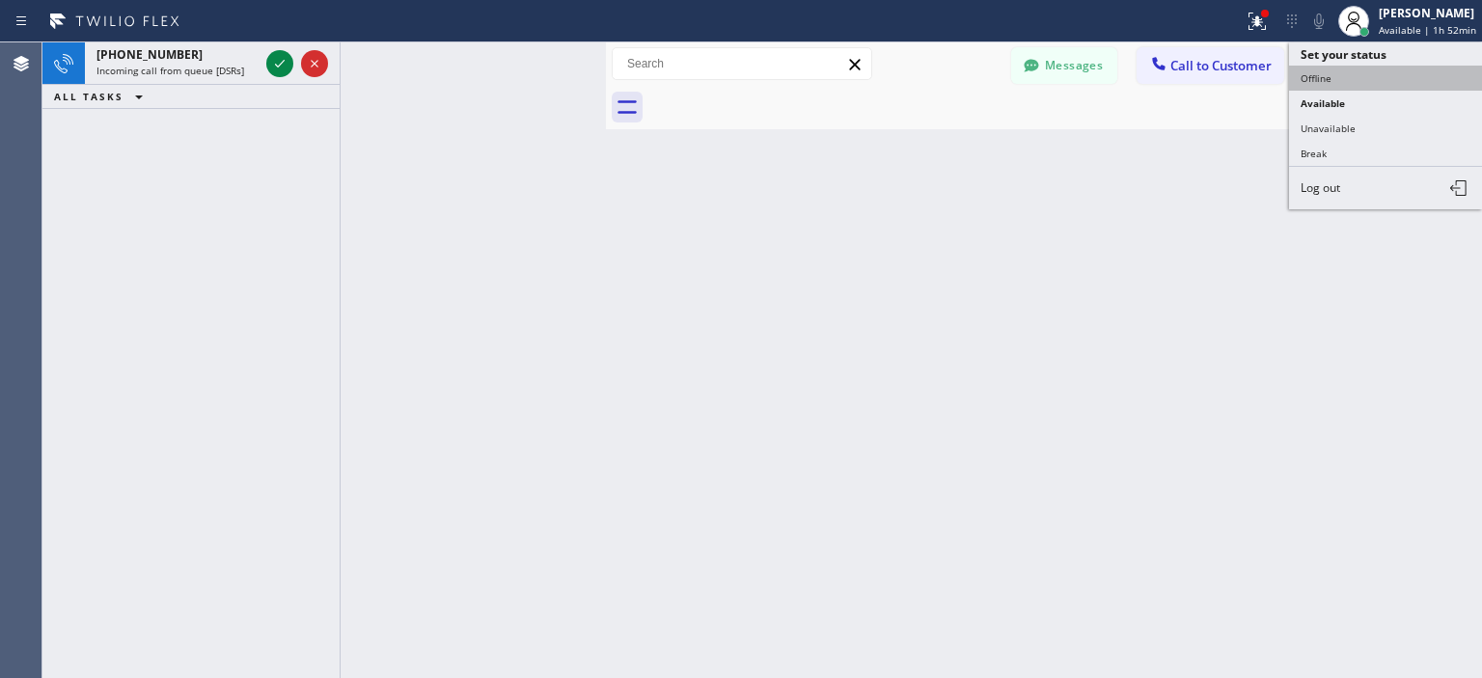
click at [1351, 78] on button "Offline" at bounding box center [1385, 78] width 193 height 25
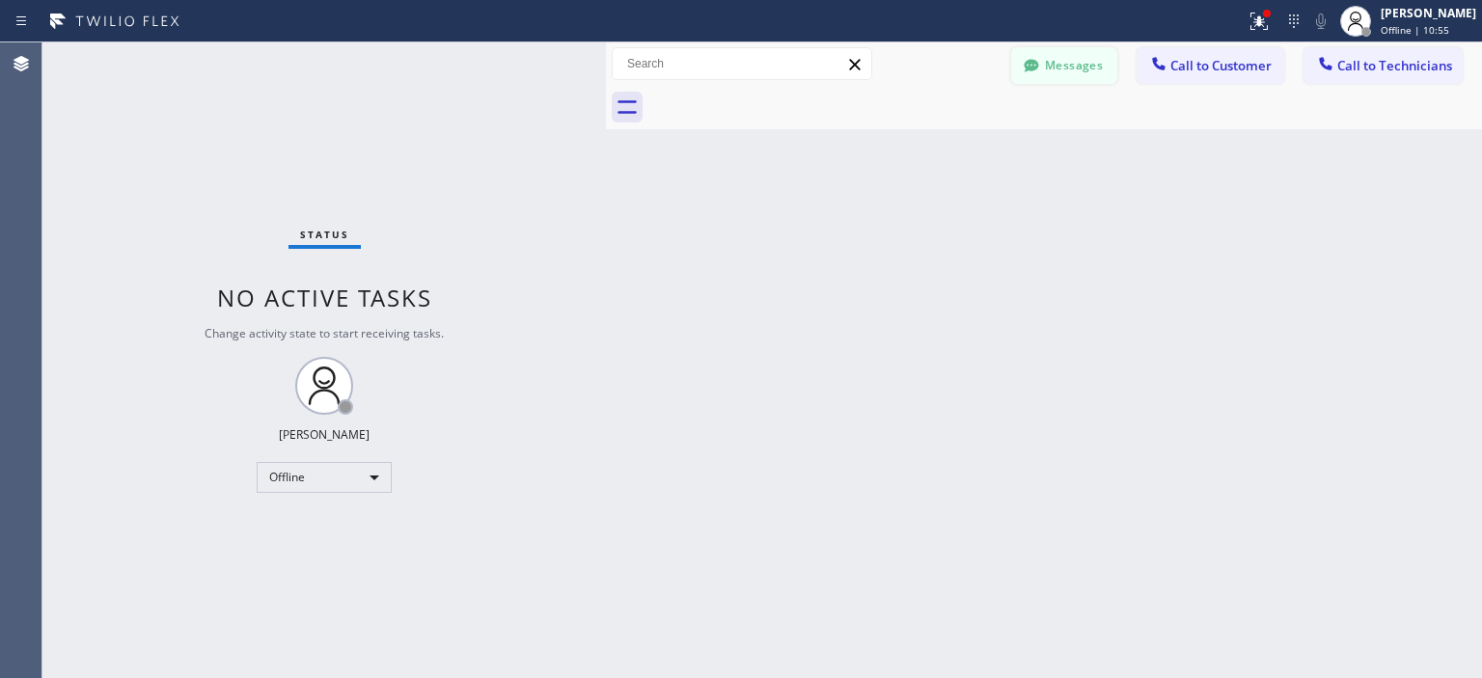
click at [1073, 72] on button "Messages" at bounding box center [1064, 65] width 106 height 37
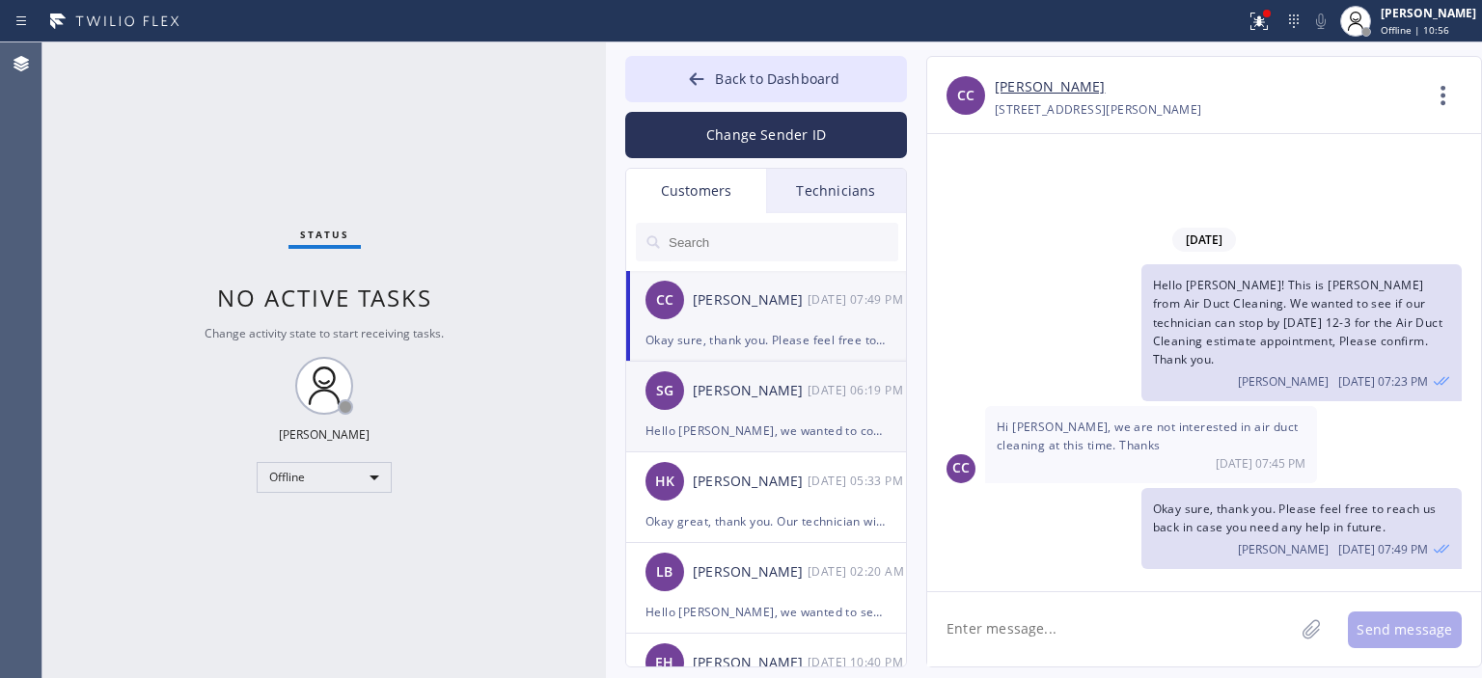
click at [764, 372] on div "SG [PERSON_NAME] [DATE] 06:19 PM" at bounding box center [767, 391] width 282 height 58
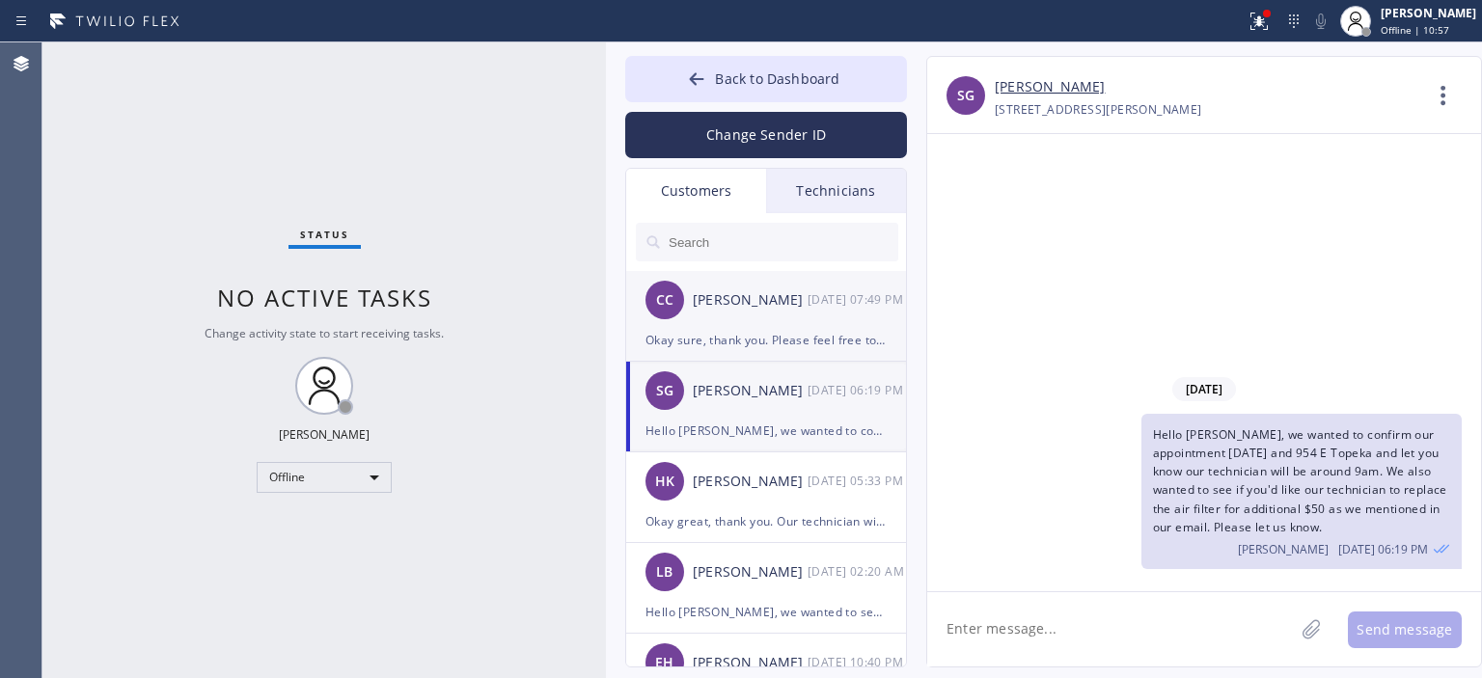
click at [793, 327] on div "CC Camila Cardonatto [DATE] 07:49 PM" at bounding box center [767, 300] width 282 height 58
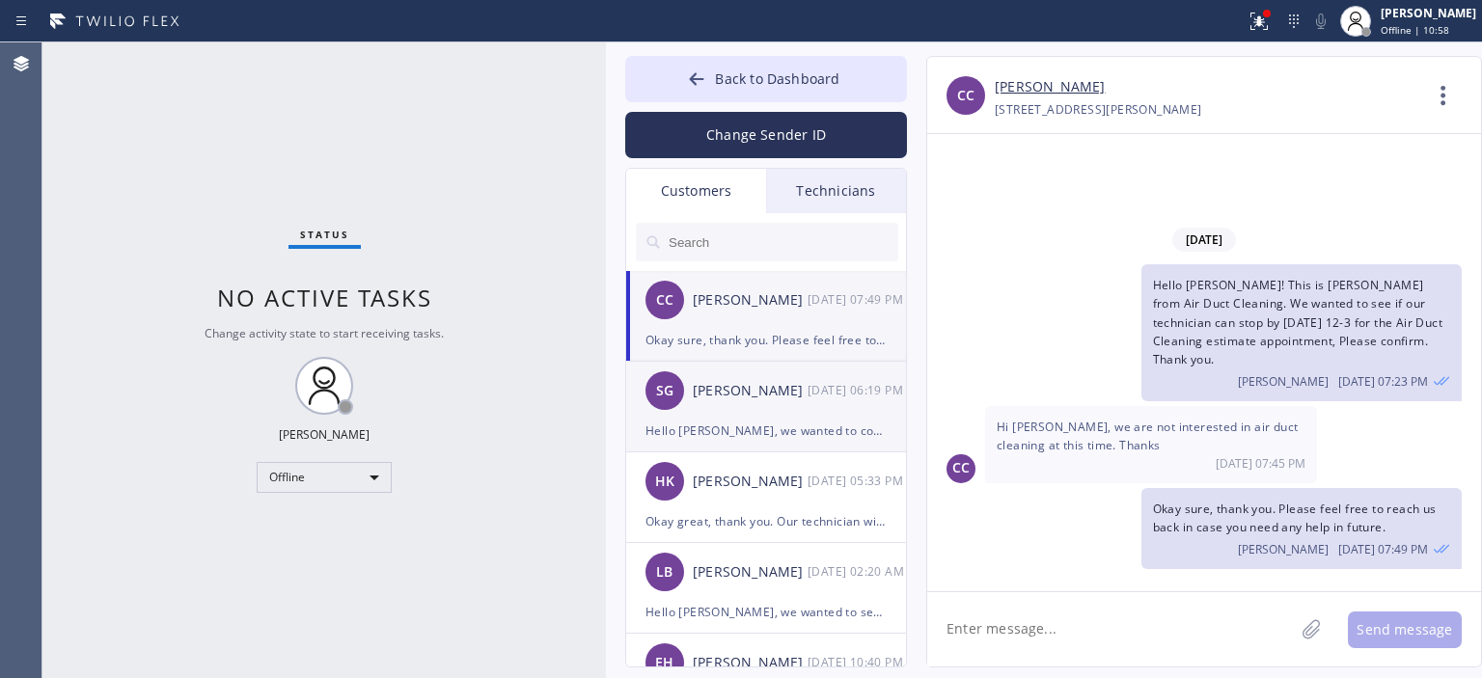
click at [790, 449] on li "SG [PERSON_NAME] [DATE] 06:19 PM Hello [PERSON_NAME], we wanted to confirm our …" at bounding box center [767, 407] width 282 height 91
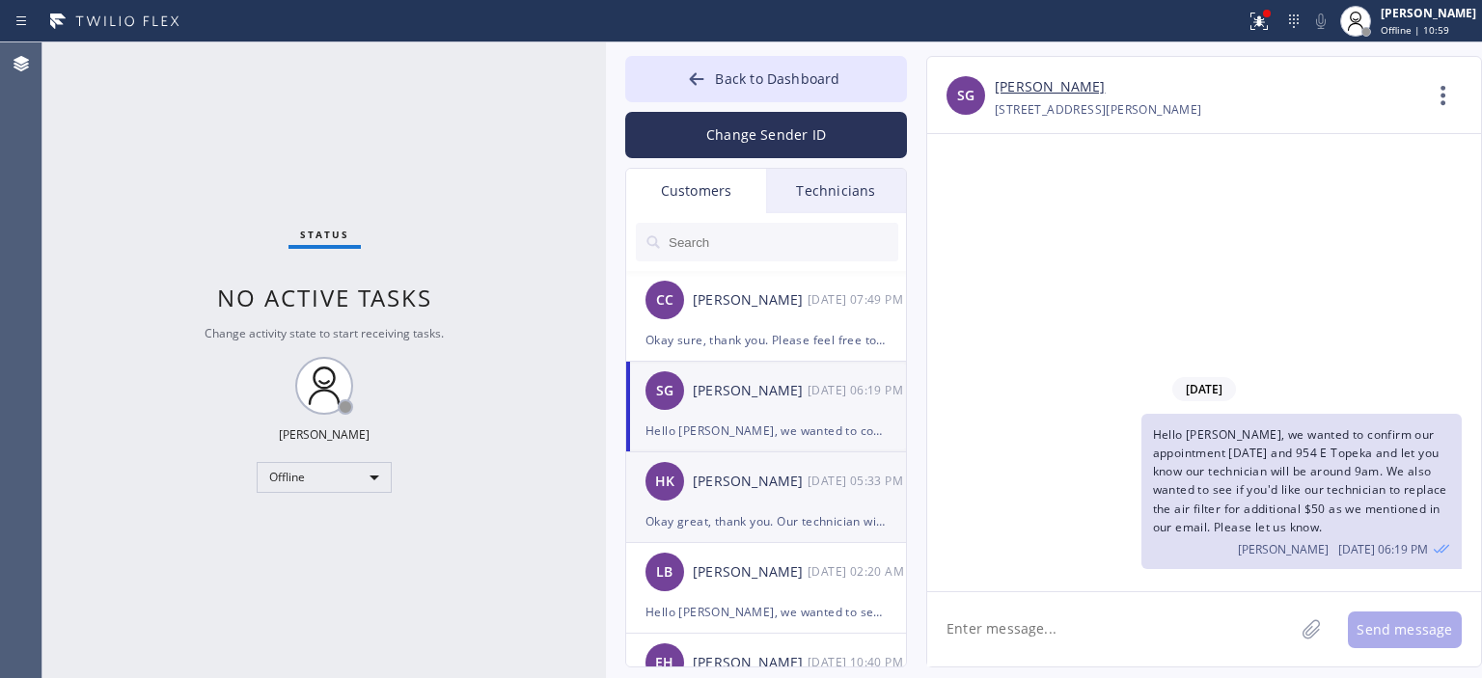
click at [790, 485] on div "[PERSON_NAME]" at bounding box center [750, 482] width 115 height 22
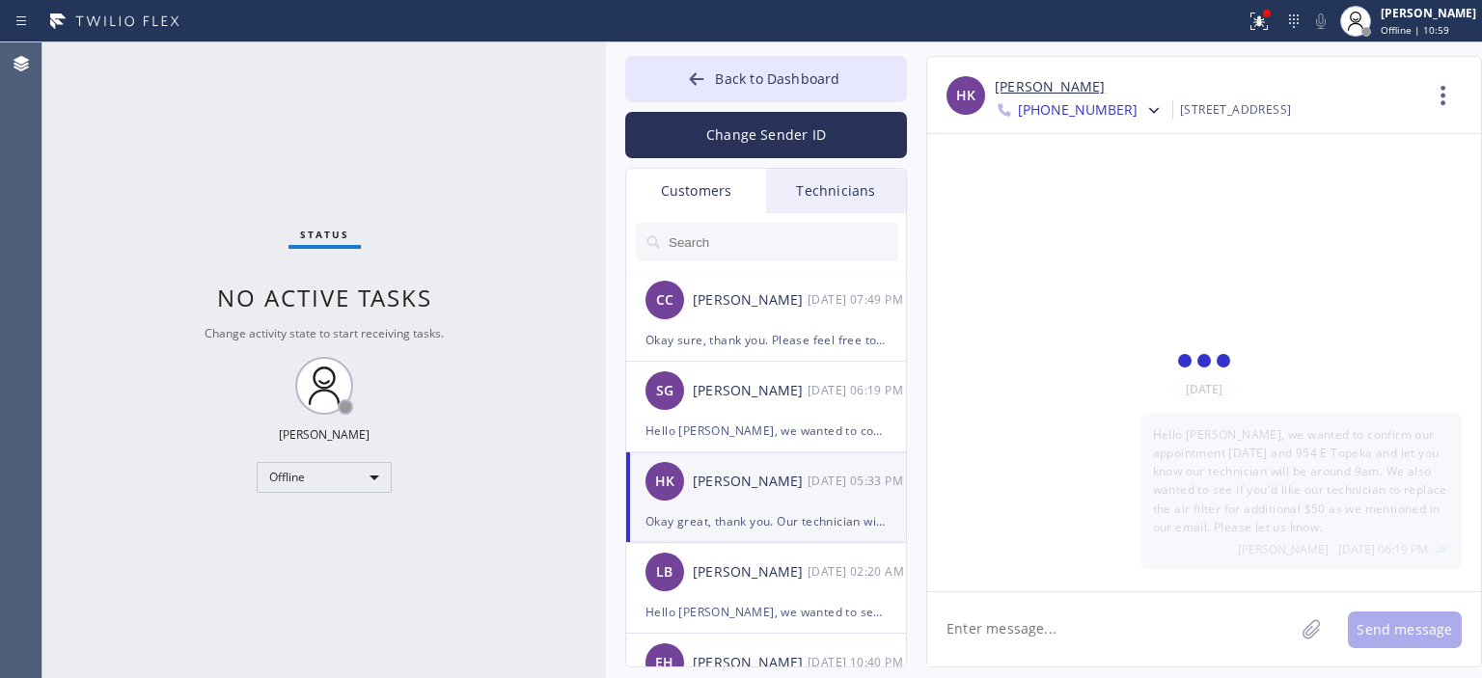
scroll to position [328, 0]
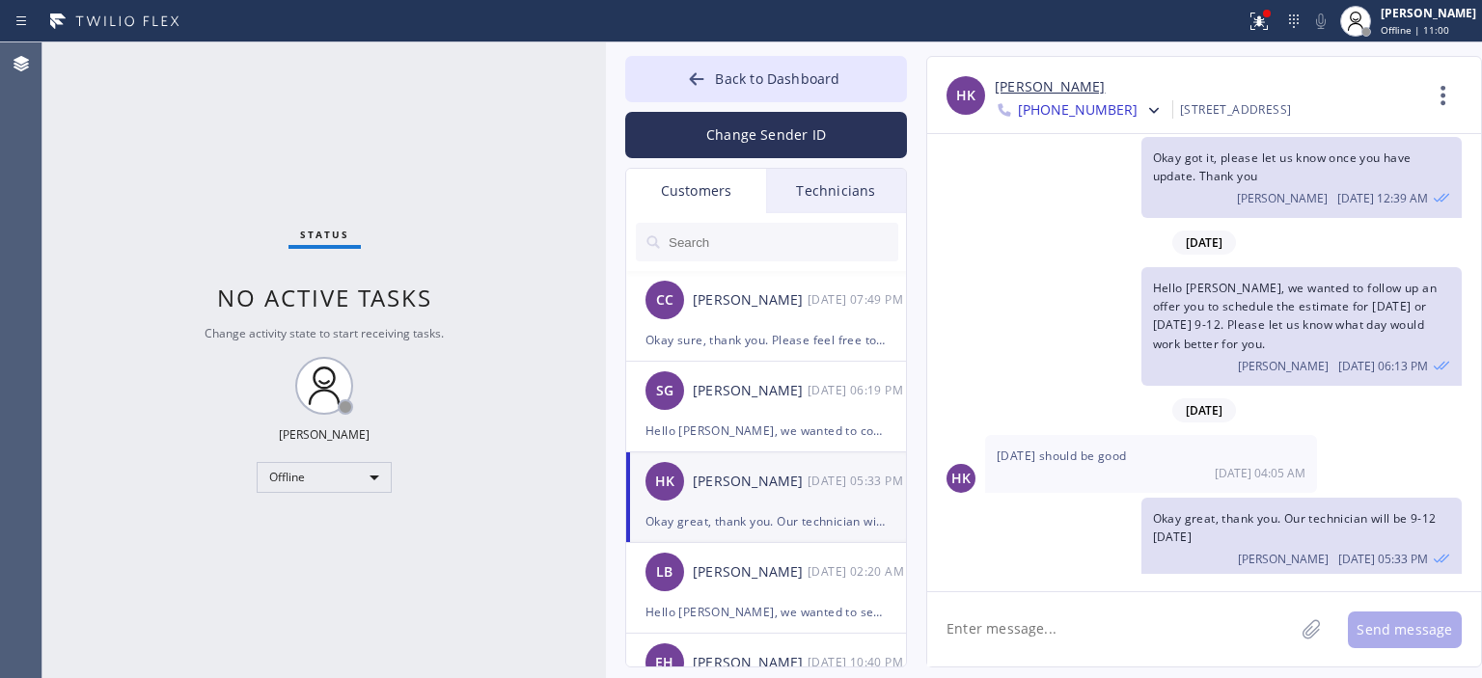
click at [737, 241] on input "text" at bounding box center [783, 242] width 232 height 39
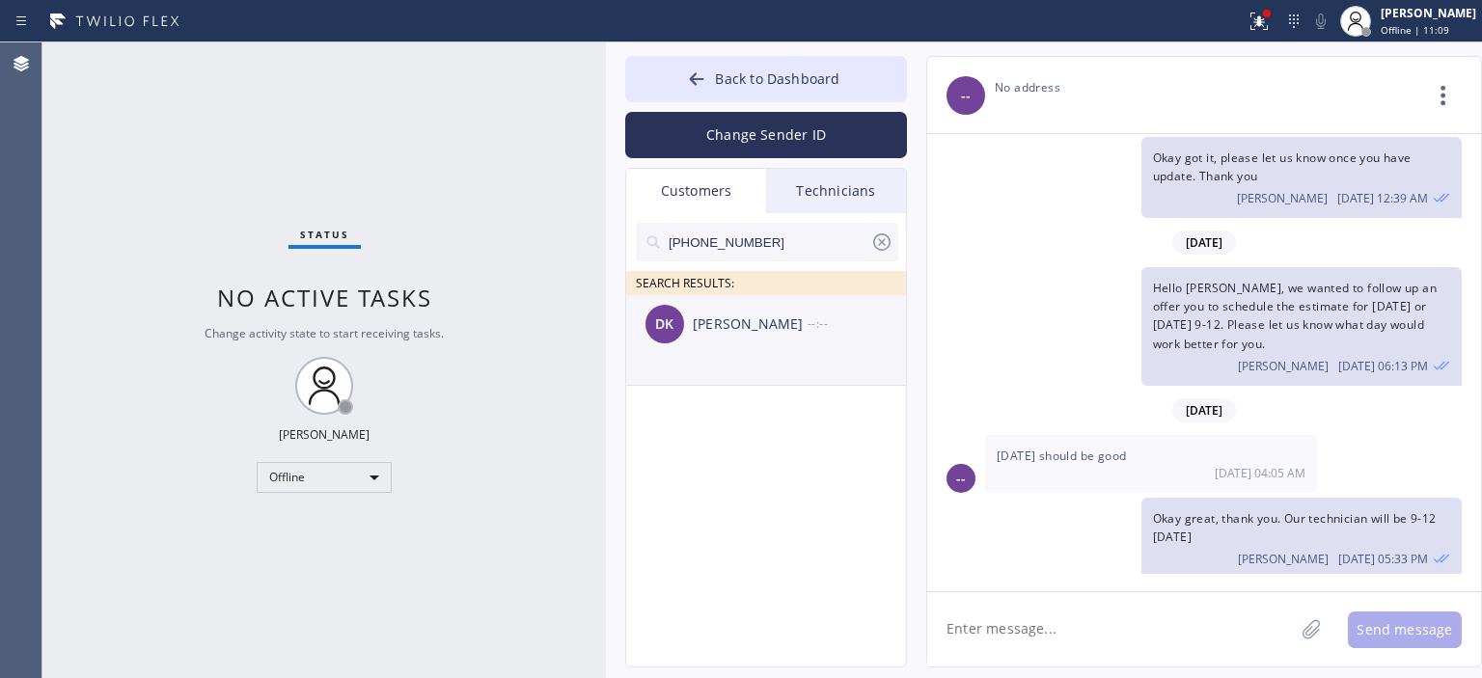
click at [715, 340] on div "DK [PERSON_NAME] --:--" at bounding box center [767, 324] width 282 height 58
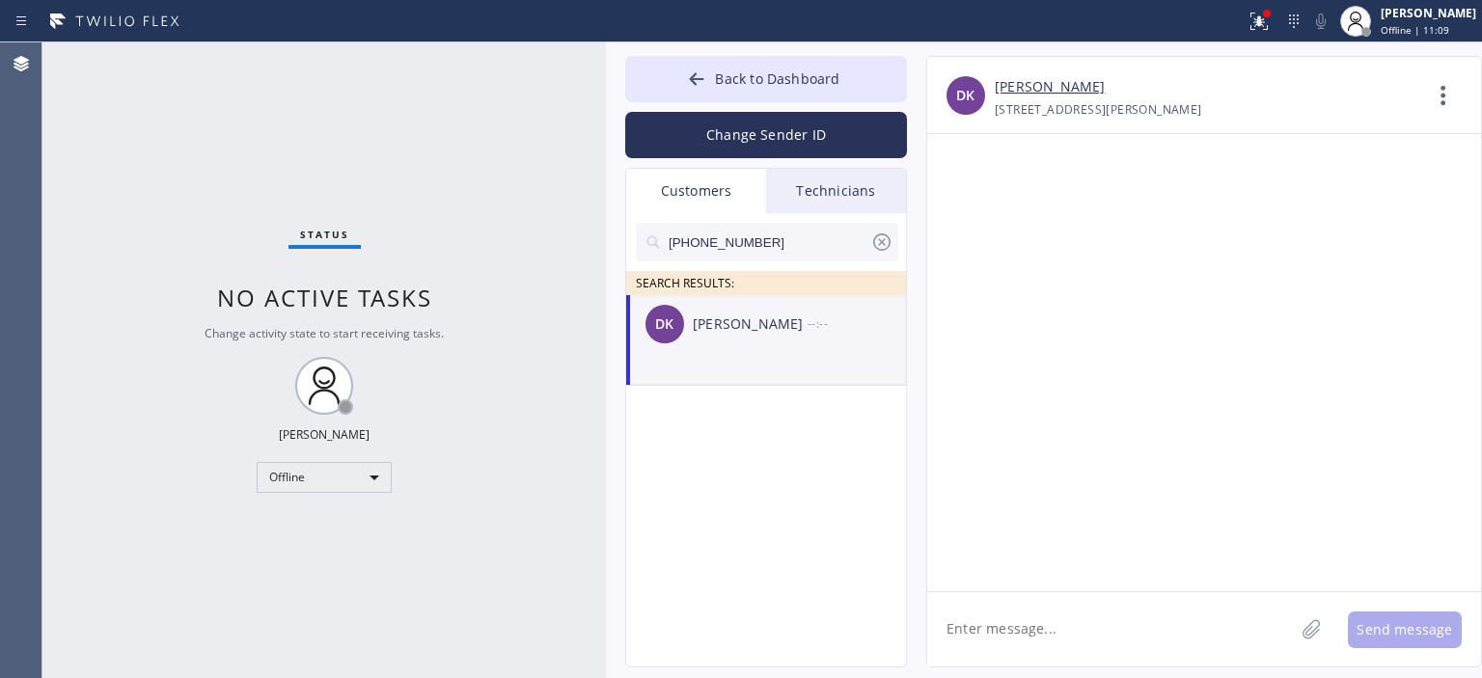
scroll to position [0, 0]
click at [1044, 615] on textarea at bounding box center [1110, 629] width 367 height 74
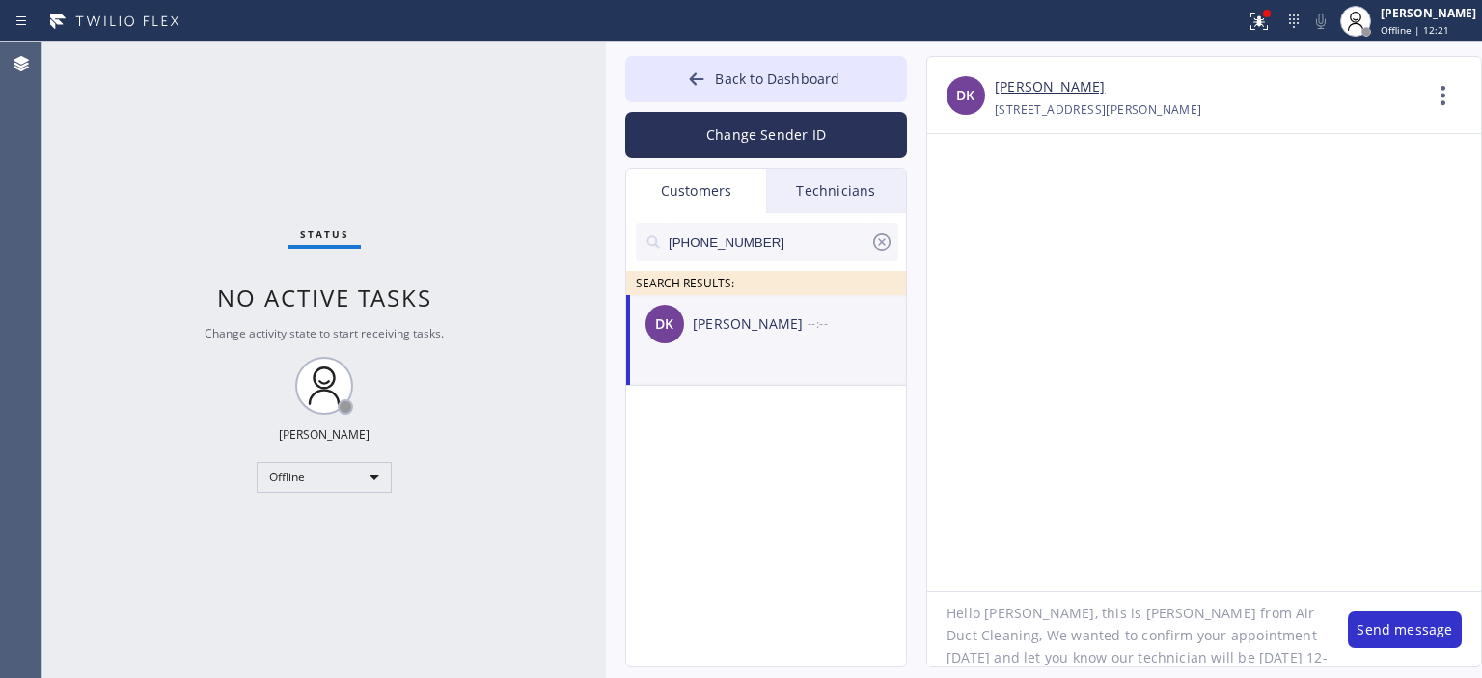
scroll to position [39, 0]
click at [1149, 632] on textarea "Hello [PERSON_NAME], this is [PERSON_NAME] from Air Duct Cleaning, We wanted to…" at bounding box center [1127, 629] width 401 height 74
type textarea "Hello [PERSON_NAME], this is [PERSON_NAME] from Air Duct Cleaning, We wanted to…"
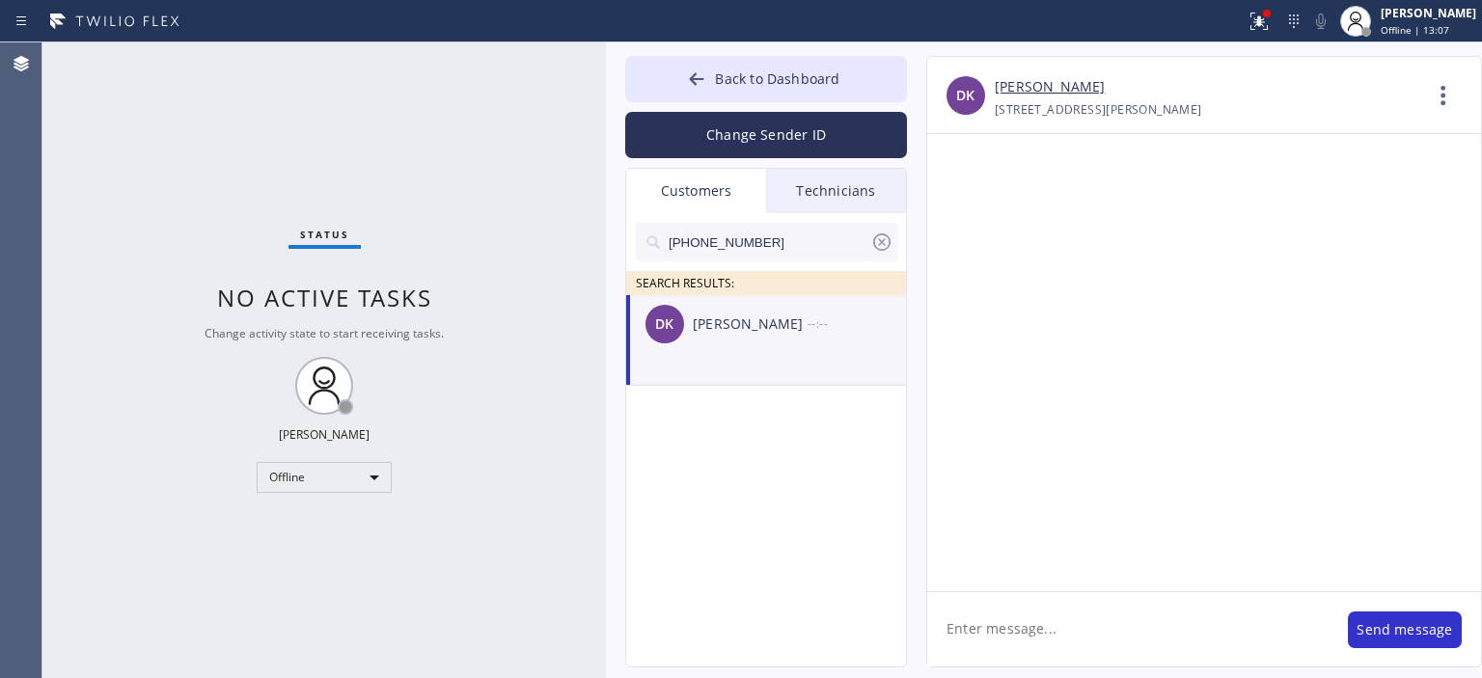
scroll to position [0, 0]
paste textarea "Hello [PERSON_NAME], this is [PERSON_NAME] from Air Duct Cleaning, We wanted to…"
type textarea "Hello [PERSON_NAME], this is [PERSON_NAME] from Air Duct Cleaning, We wanted to…"
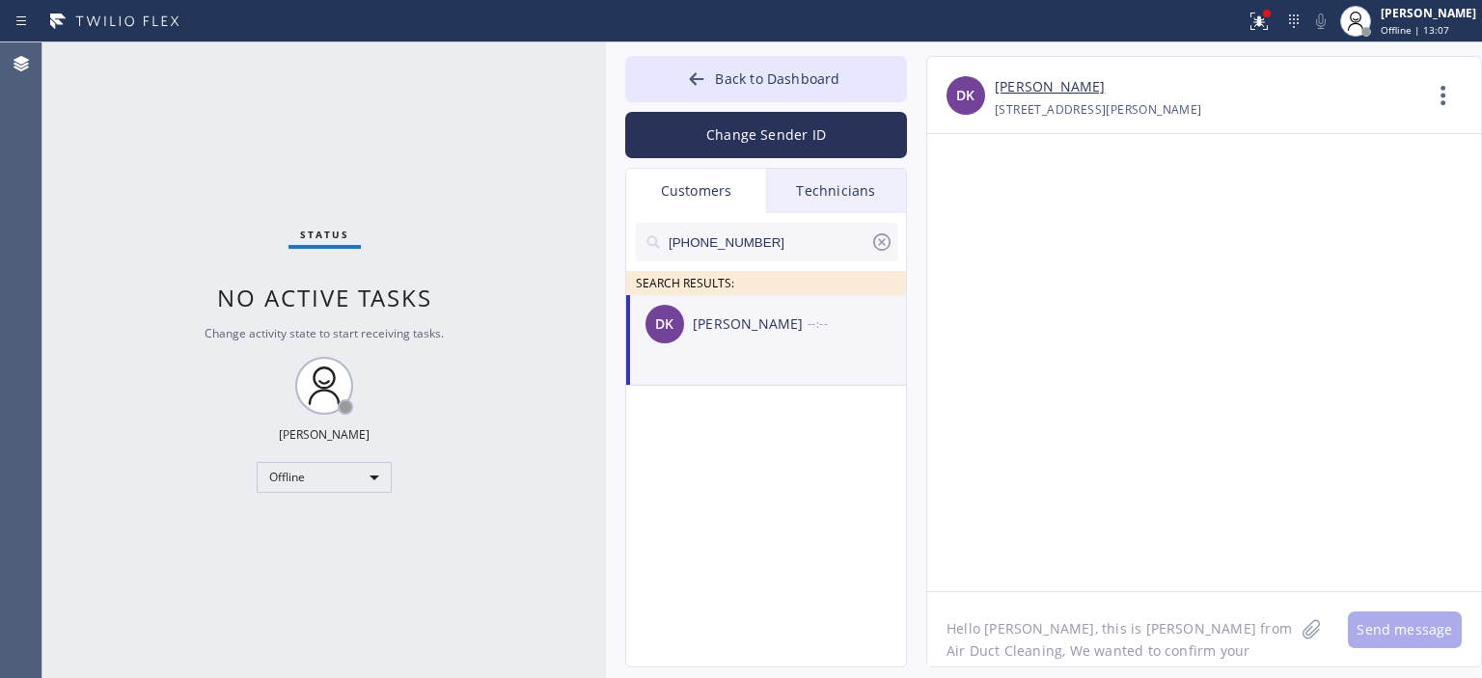
scroll to position [39, 0]
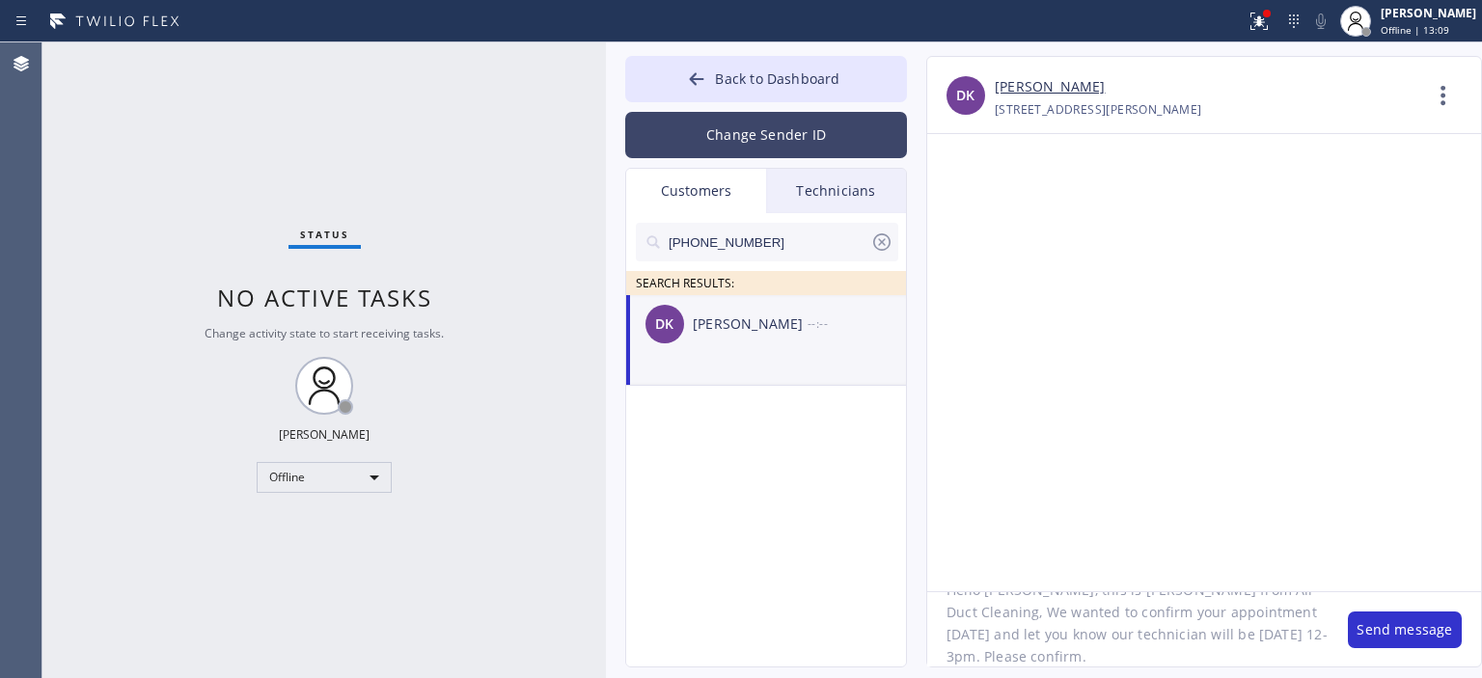
click at [751, 130] on button "Change Sender ID" at bounding box center [766, 135] width 282 height 46
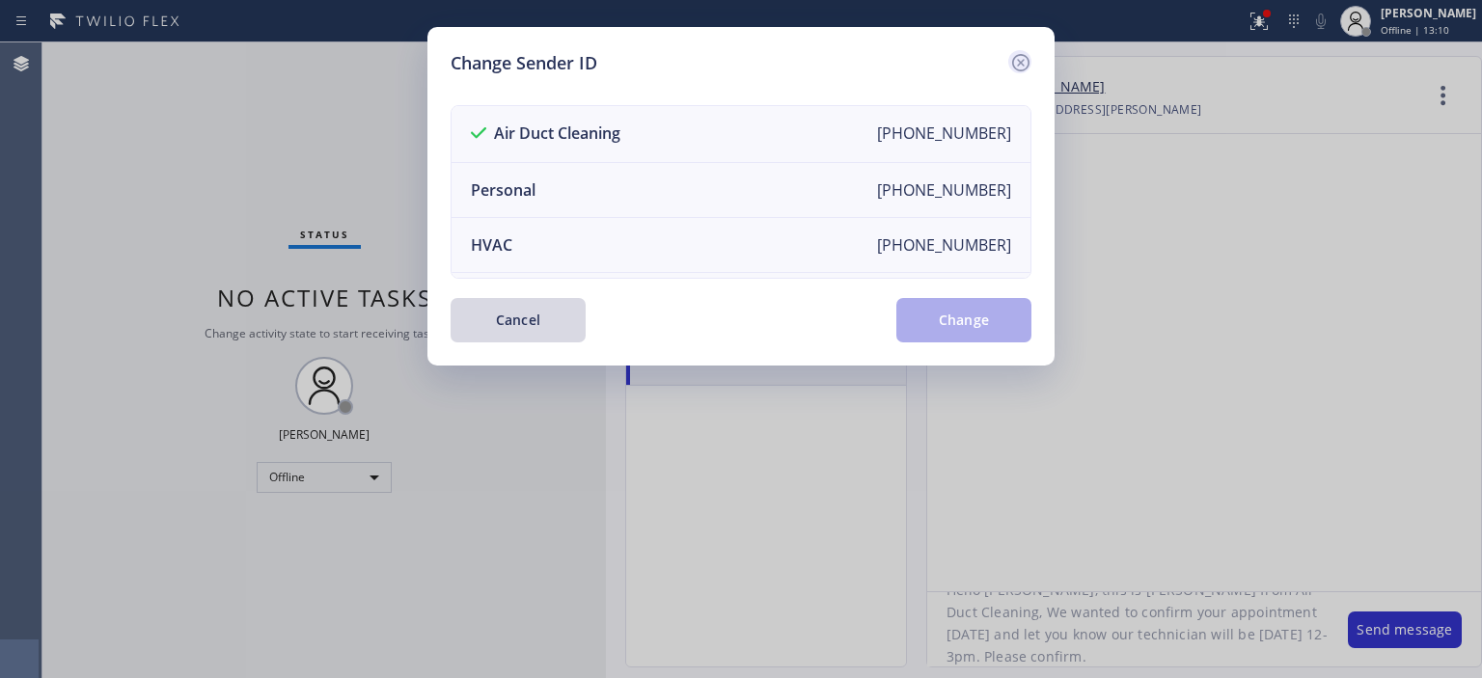
click at [1018, 56] on icon at bounding box center [1020, 62] width 23 height 23
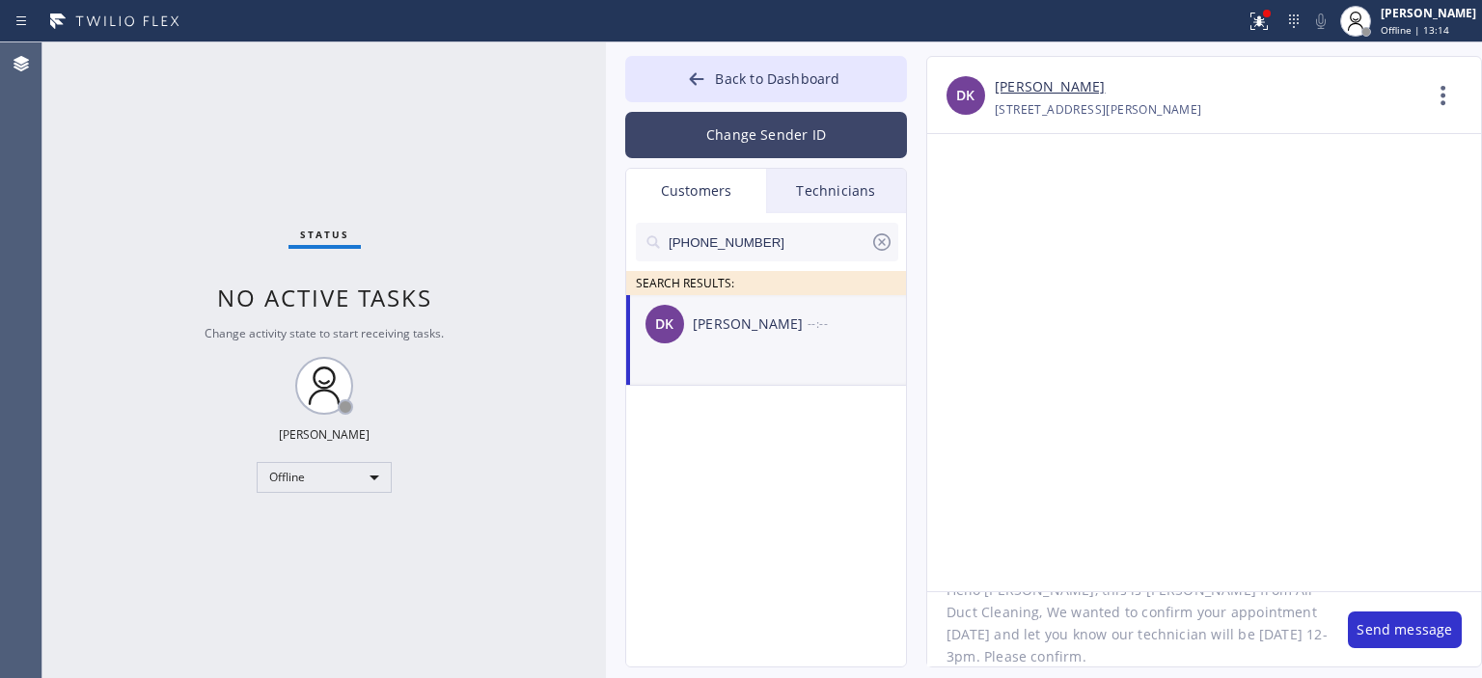
click at [805, 118] on button "Change Sender ID" at bounding box center [766, 135] width 282 height 46
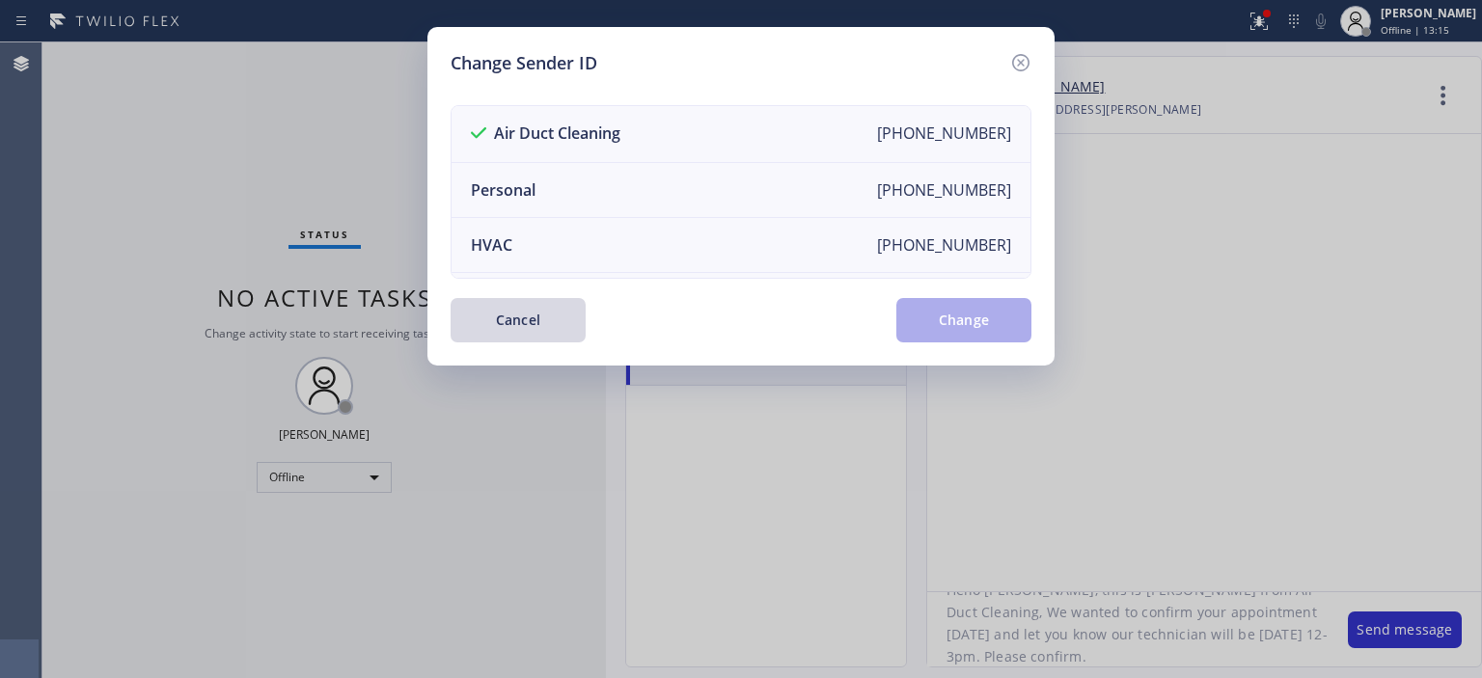
click at [1009, 74] on div at bounding box center [1019, 63] width 23 height 26
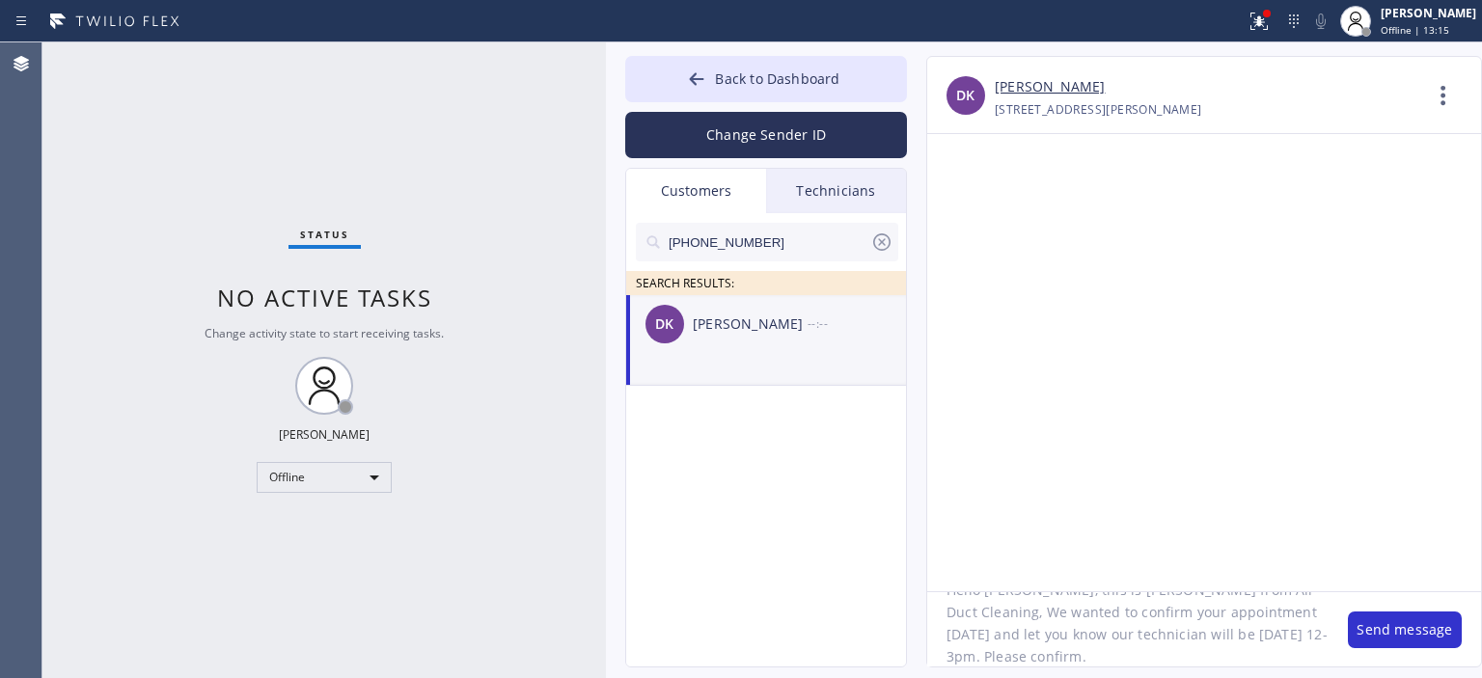
click at [1015, 67] on div "DK [PERSON_NAME] [PHONE_NUMBER] Choose phone number [PHONE_NUMBER] [STREET_ADDR…" at bounding box center [1204, 95] width 554 height 77
click at [1389, 622] on button "Send message" at bounding box center [1405, 630] width 114 height 37
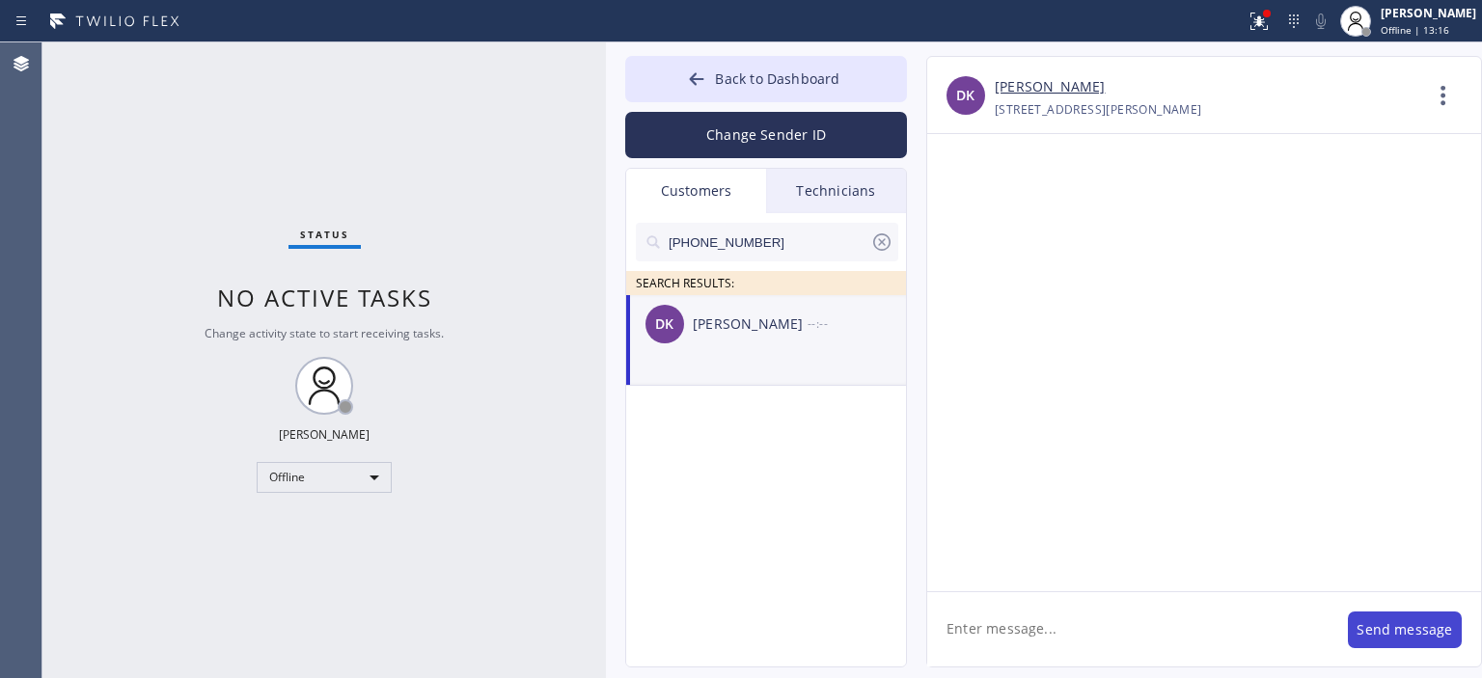
scroll to position [0, 0]
click at [693, 77] on icon at bounding box center [697, 78] width 14 height 13
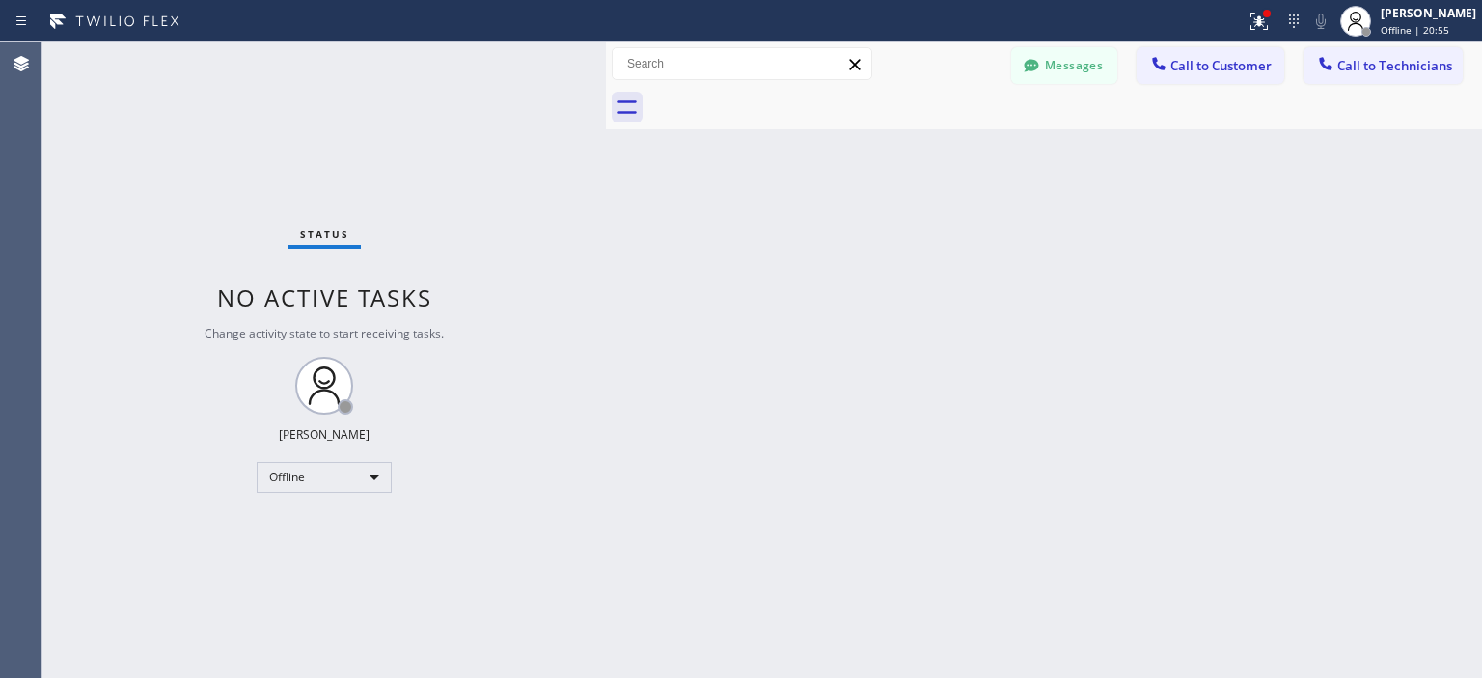
click at [1088, 61] on button "Messages" at bounding box center [1064, 65] width 106 height 37
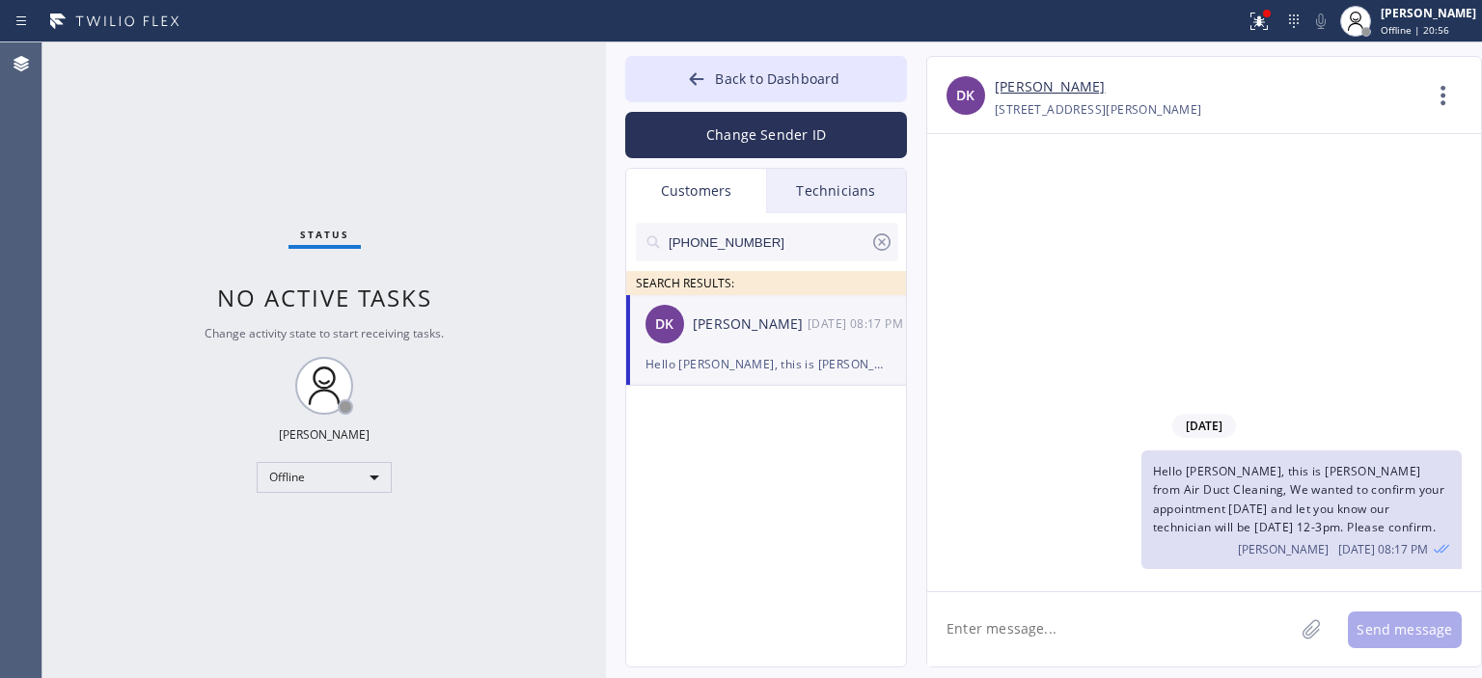
click at [888, 241] on icon at bounding box center [881, 242] width 23 height 23
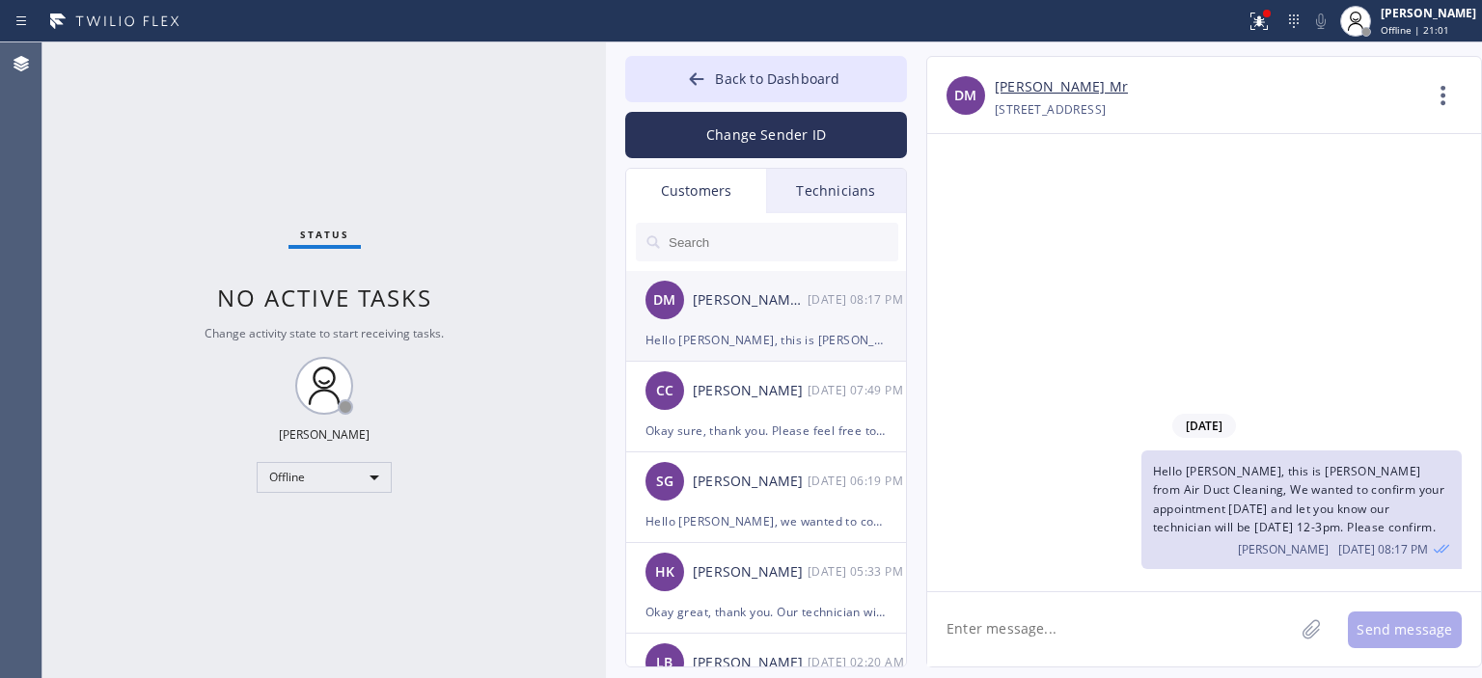
click at [830, 325] on div "[PERSON_NAME] Mr [DATE] 08:17 PM" at bounding box center [767, 300] width 282 height 58
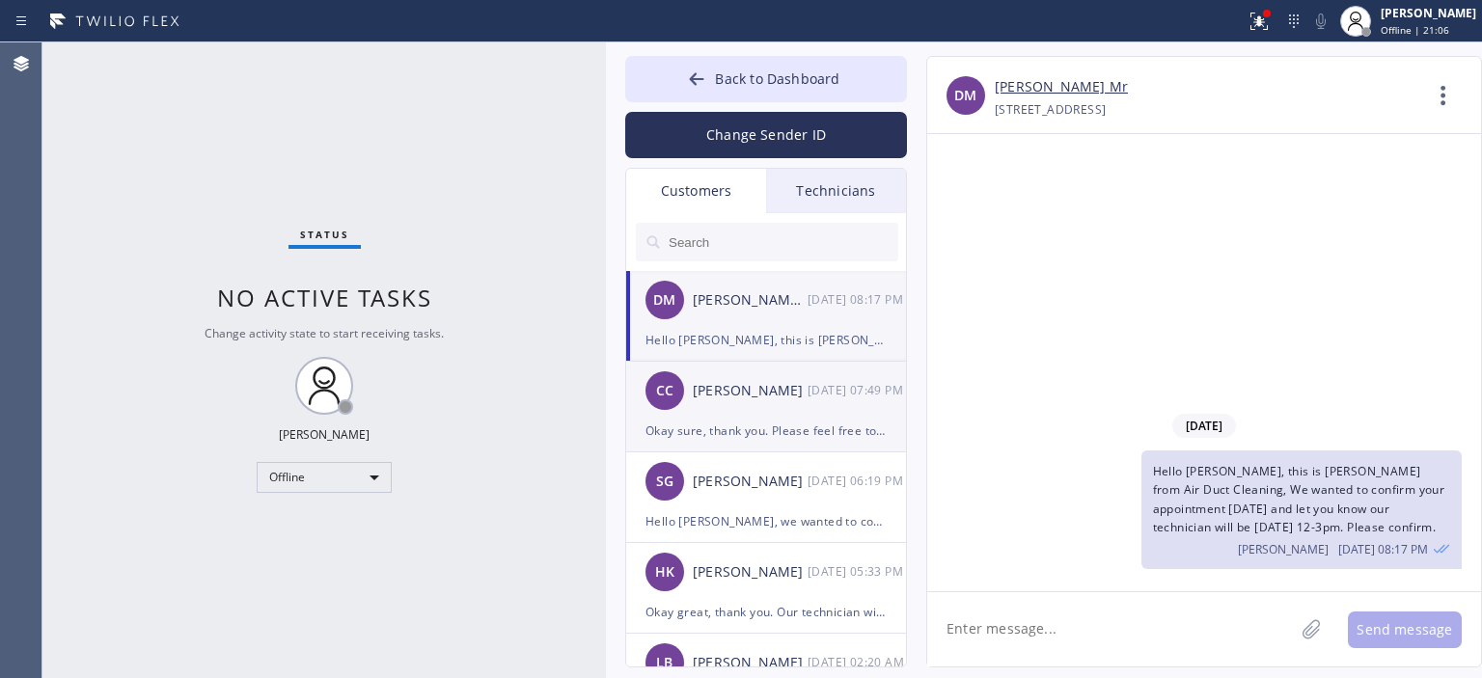
click at [776, 400] on div "[PERSON_NAME]" at bounding box center [750, 391] width 115 height 22
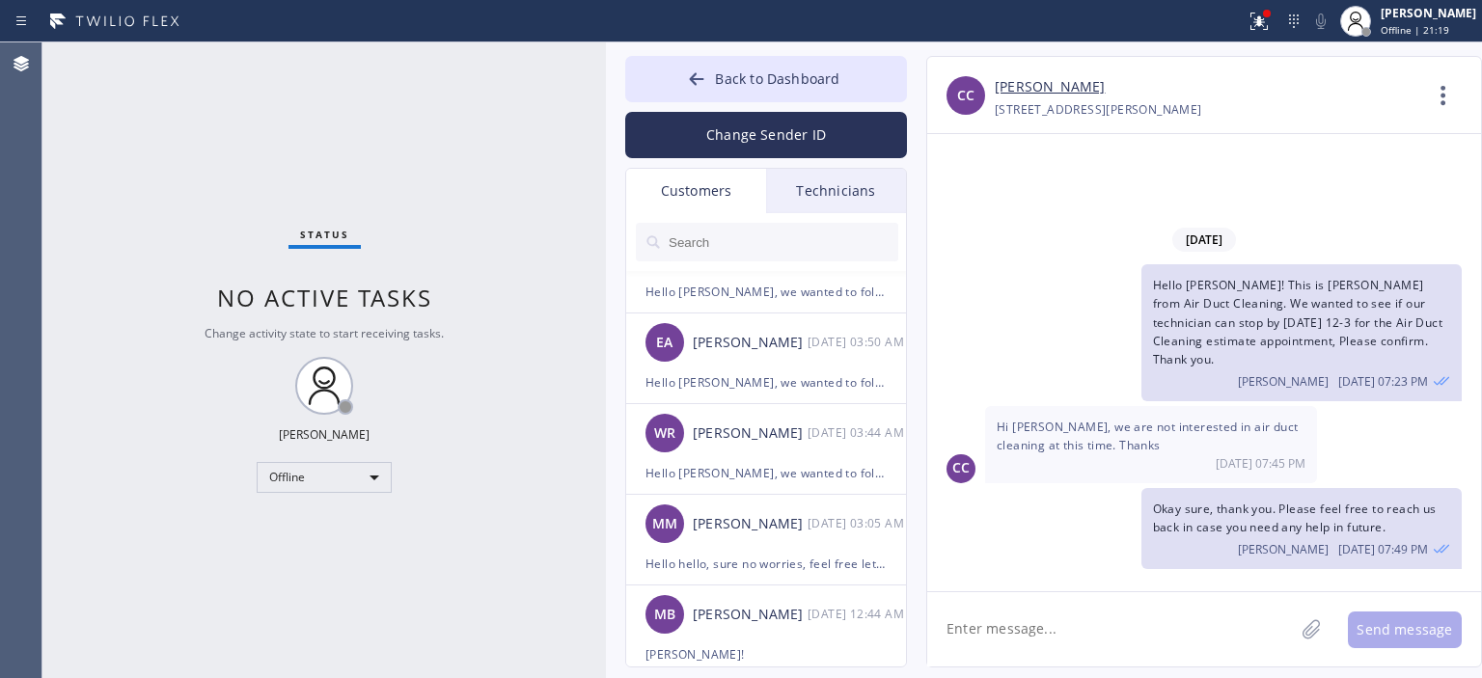
scroll to position [2404, 0]
click at [768, 234] on input "text" at bounding box center [783, 242] width 232 height 39
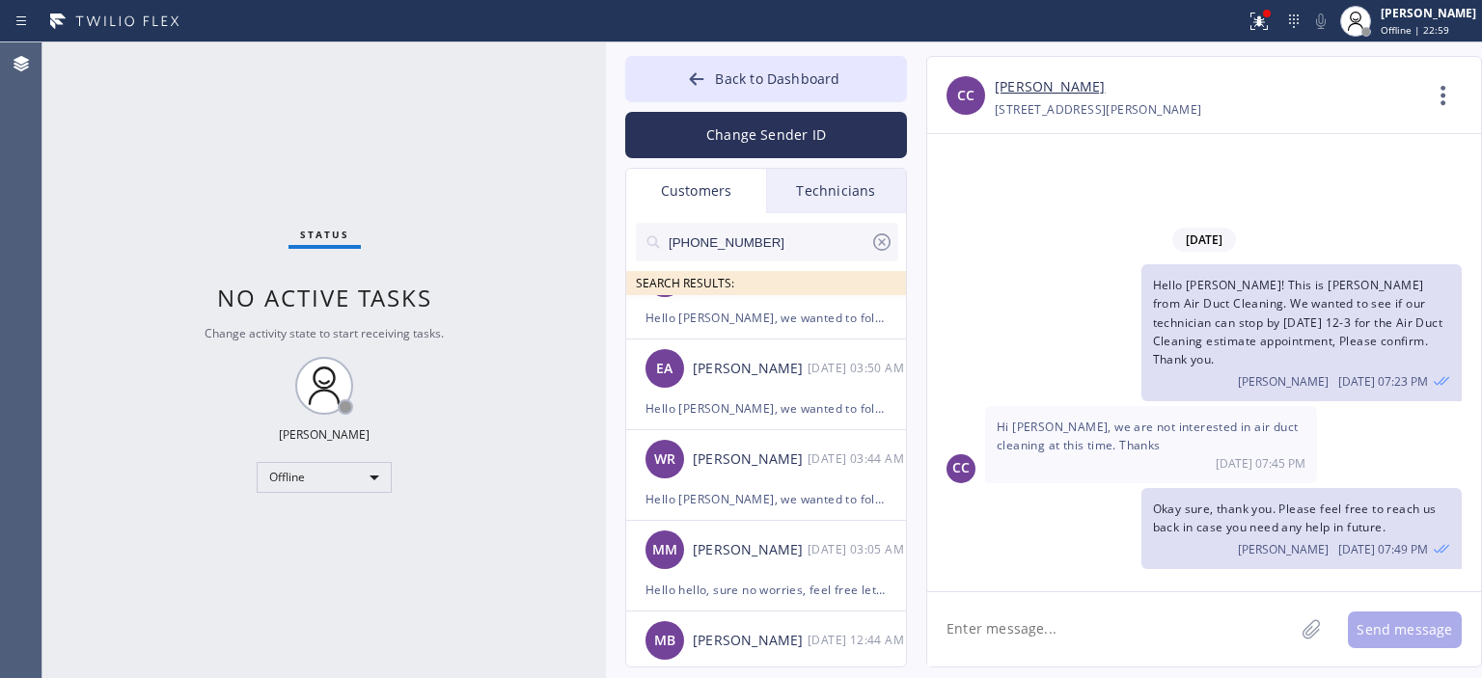
click at [785, 244] on input "[PHONE_NUMBER]" at bounding box center [769, 242] width 204 height 39
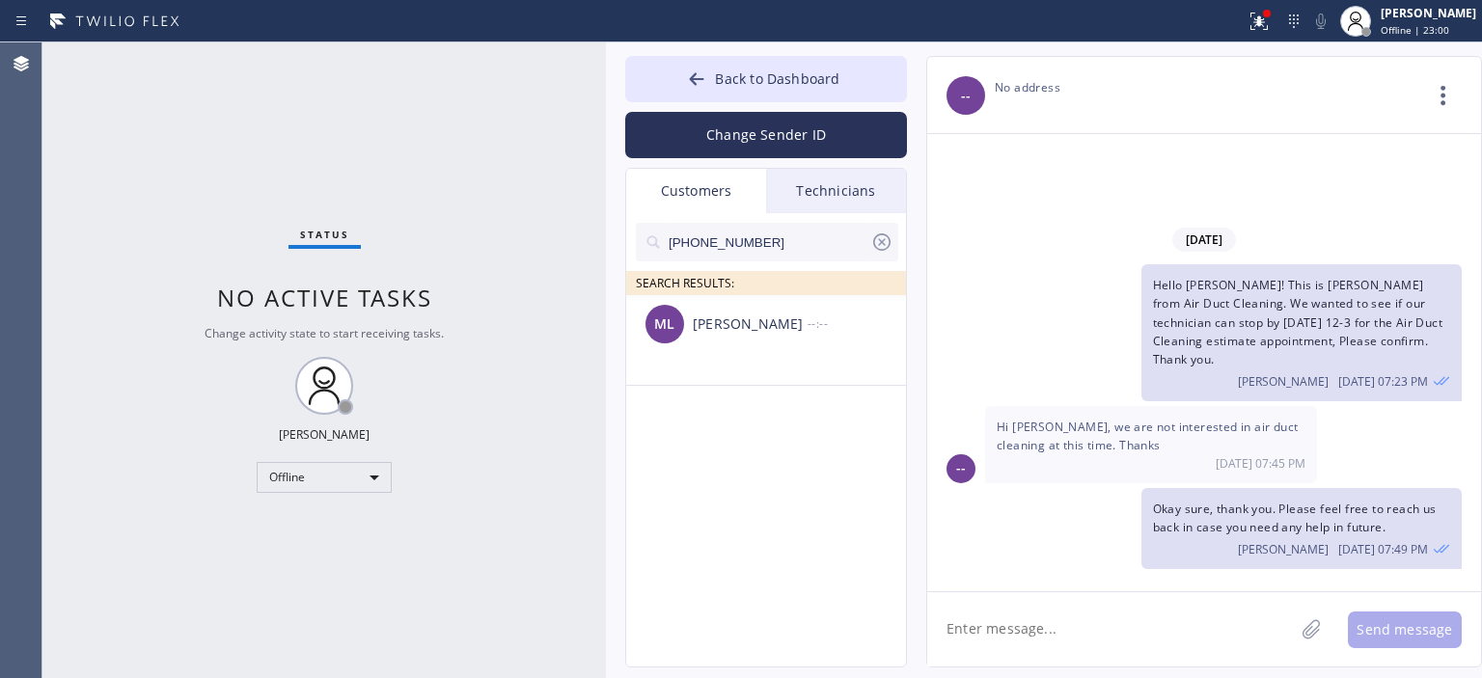
scroll to position [0, 0]
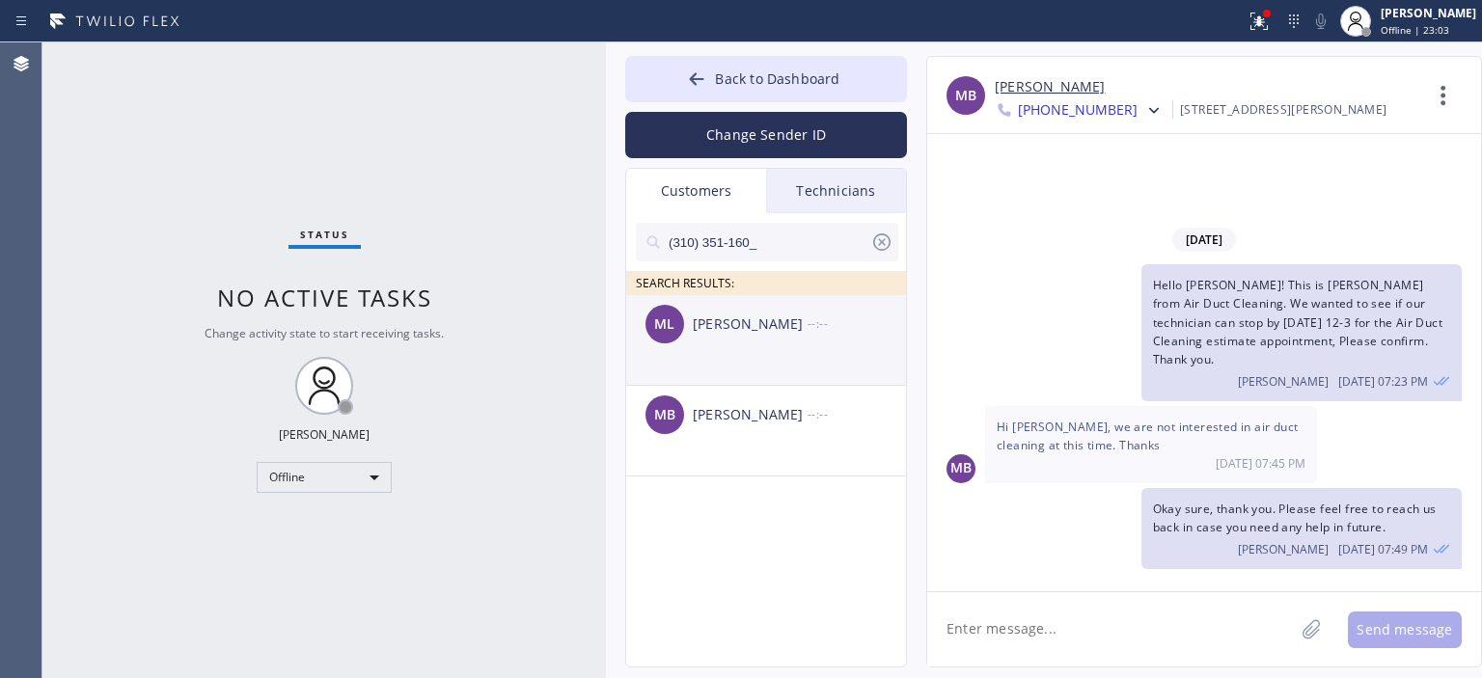
click at [765, 336] on div "ML [PERSON_NAME] --:--" at bounding box center [767, 324] width 282 height 58
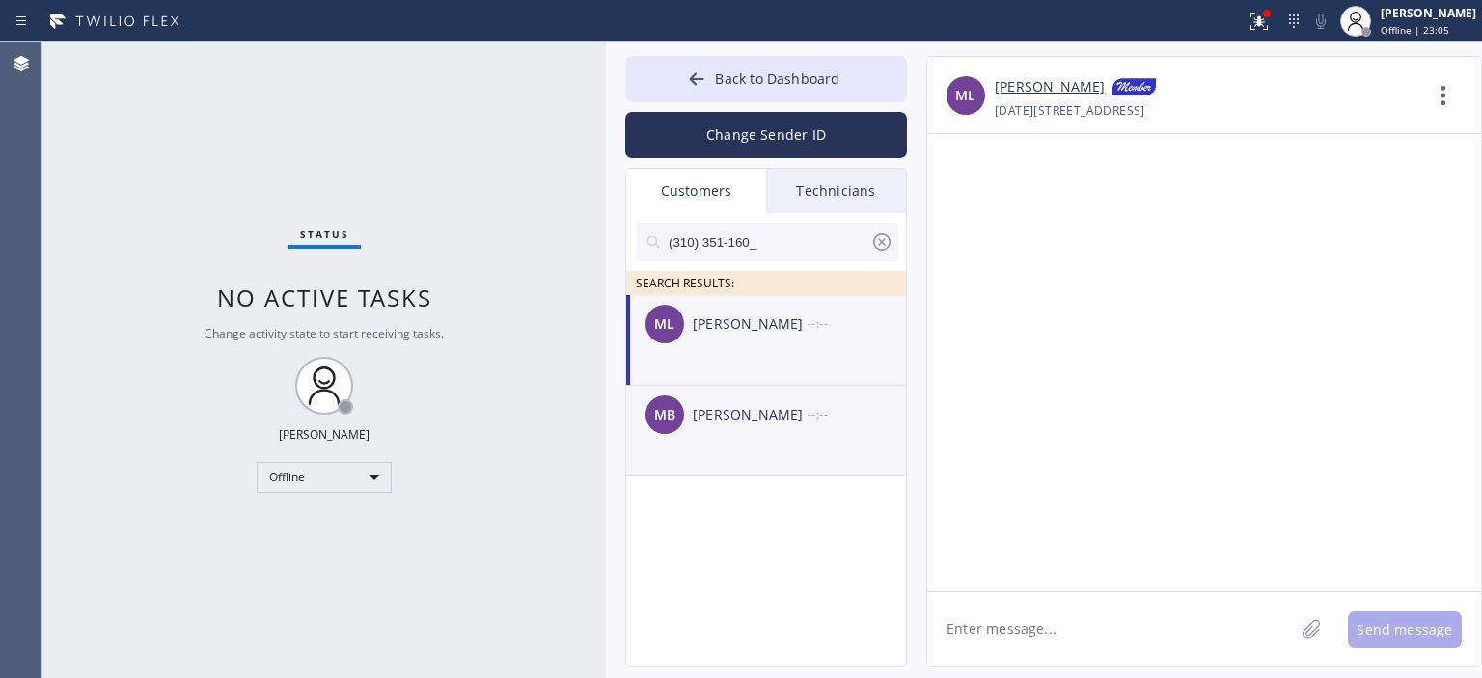
click at [795, 416] on div "[PERSON_NAME]" at bounding box center [750, 415] width 115 height 22
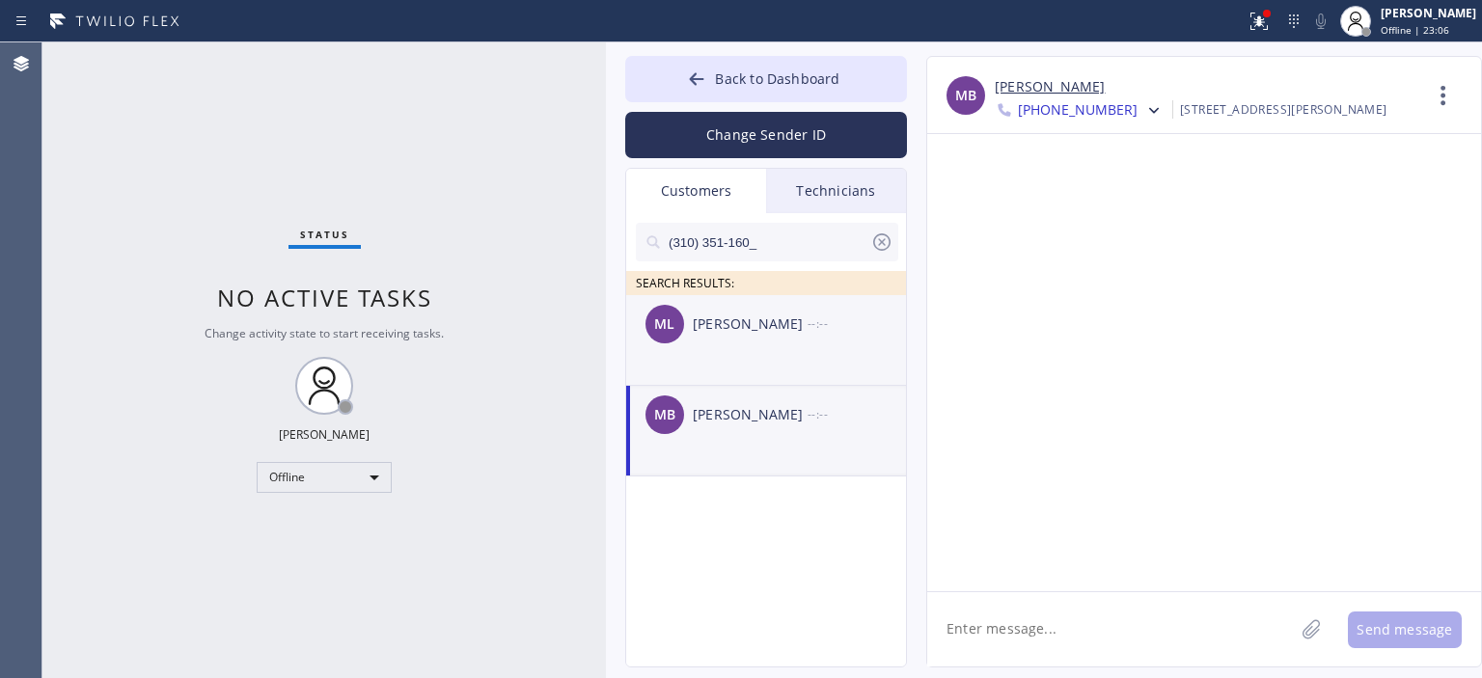
click at [788, 331] on div "[PERSON_NAME]" at bounding box center [750, 325] width 115 height 22
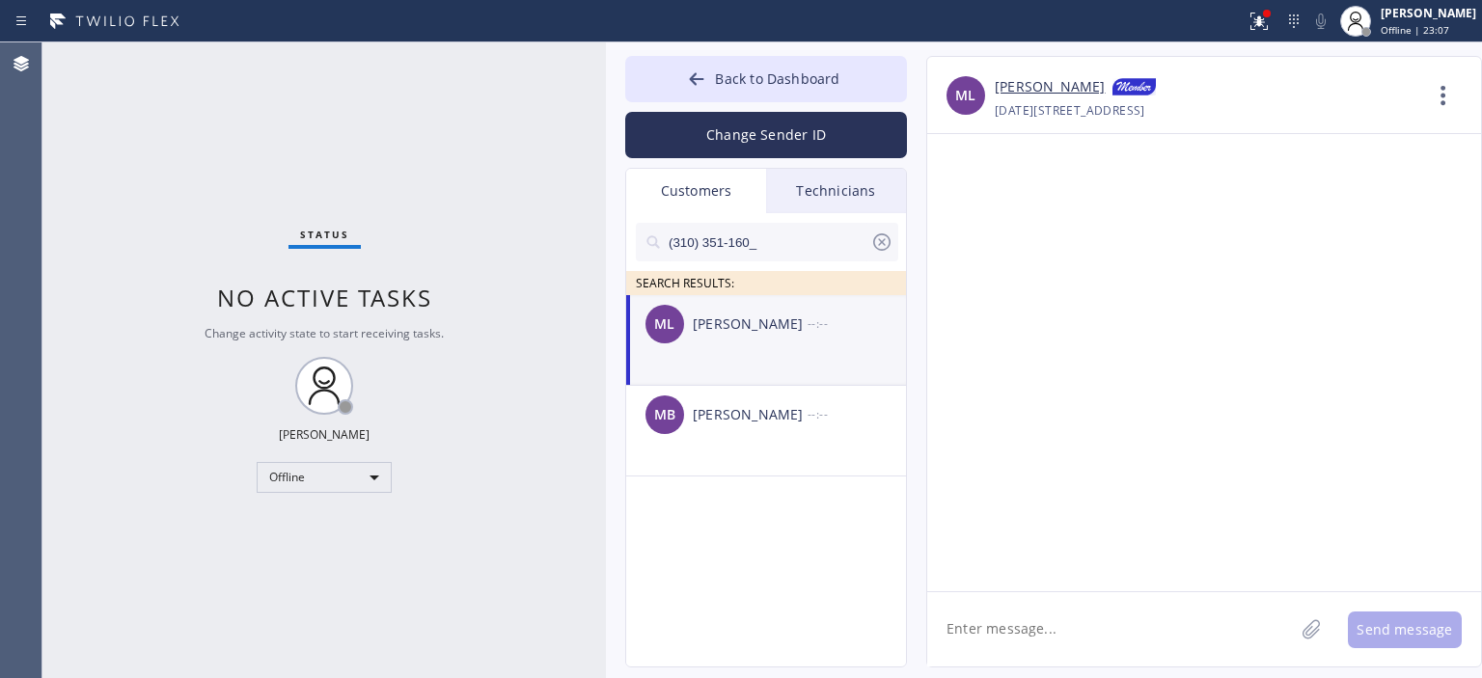
click at [1036, 632] on textarea at bounding box center [1110, 629] width 367 height 74
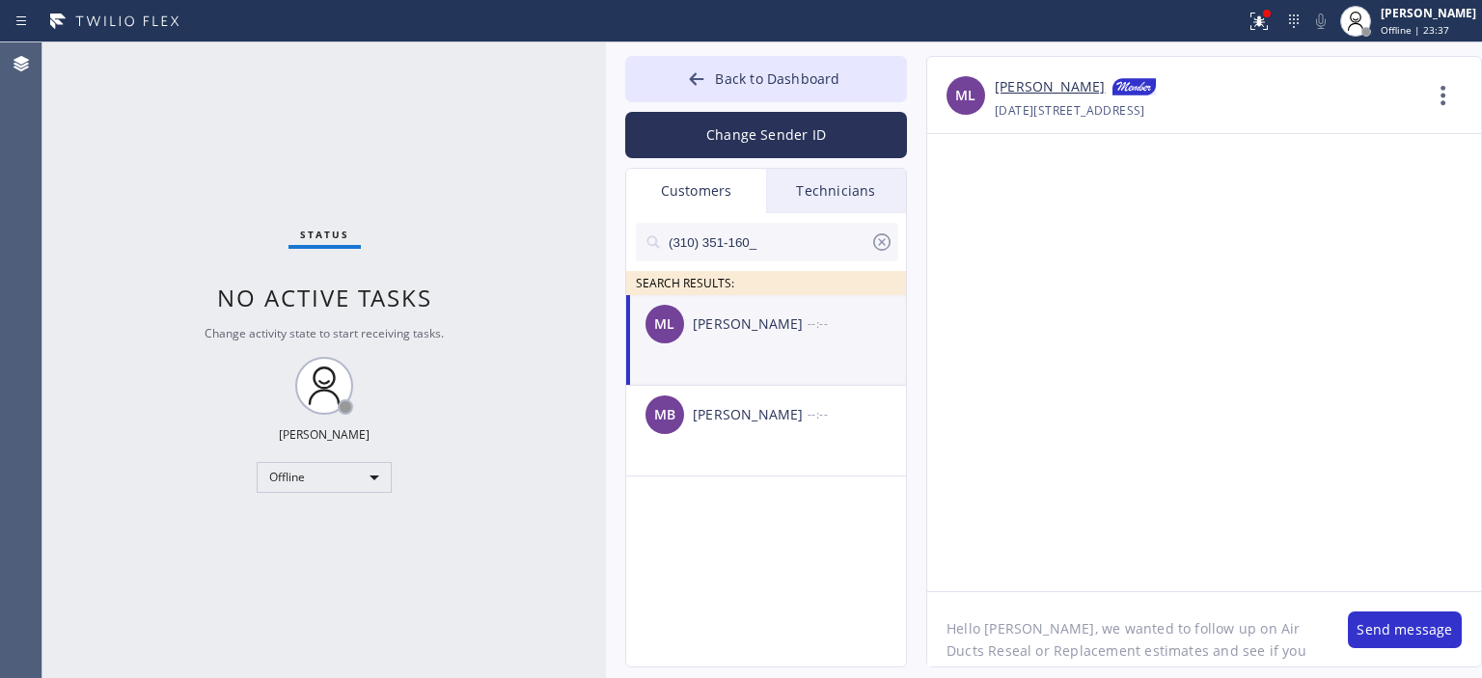
scroll to position [15, 0]
click at [1036, 632] on textarea "Hello [PERSON_NAME], we wanted to follow up on Air Ducts Reseal or Replacement …" at bounding box center [1127, 629] width 401 height 74
type textarea "Hello [PERSON_NAME], we wanted to follow up on Air Ducts Reseal or Replacement …"
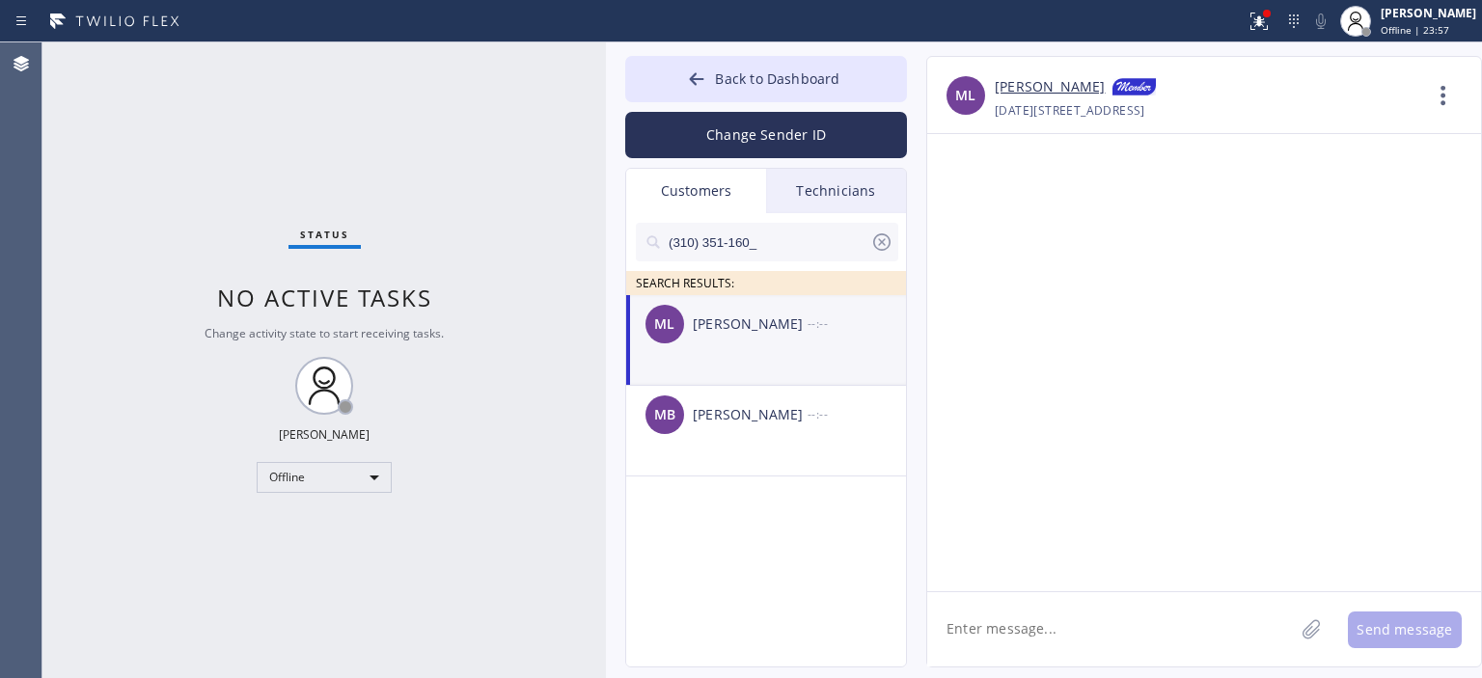
scroll to position [0, 0]
paste textarea "Hello [PERSON_NAME], we wanted to follow up on Air Ducts Reseal or Replacement …"
type textarea "Hello [PERSON_NAME], we wanted to follow up on Air Ducts Reseal or Replacement …"
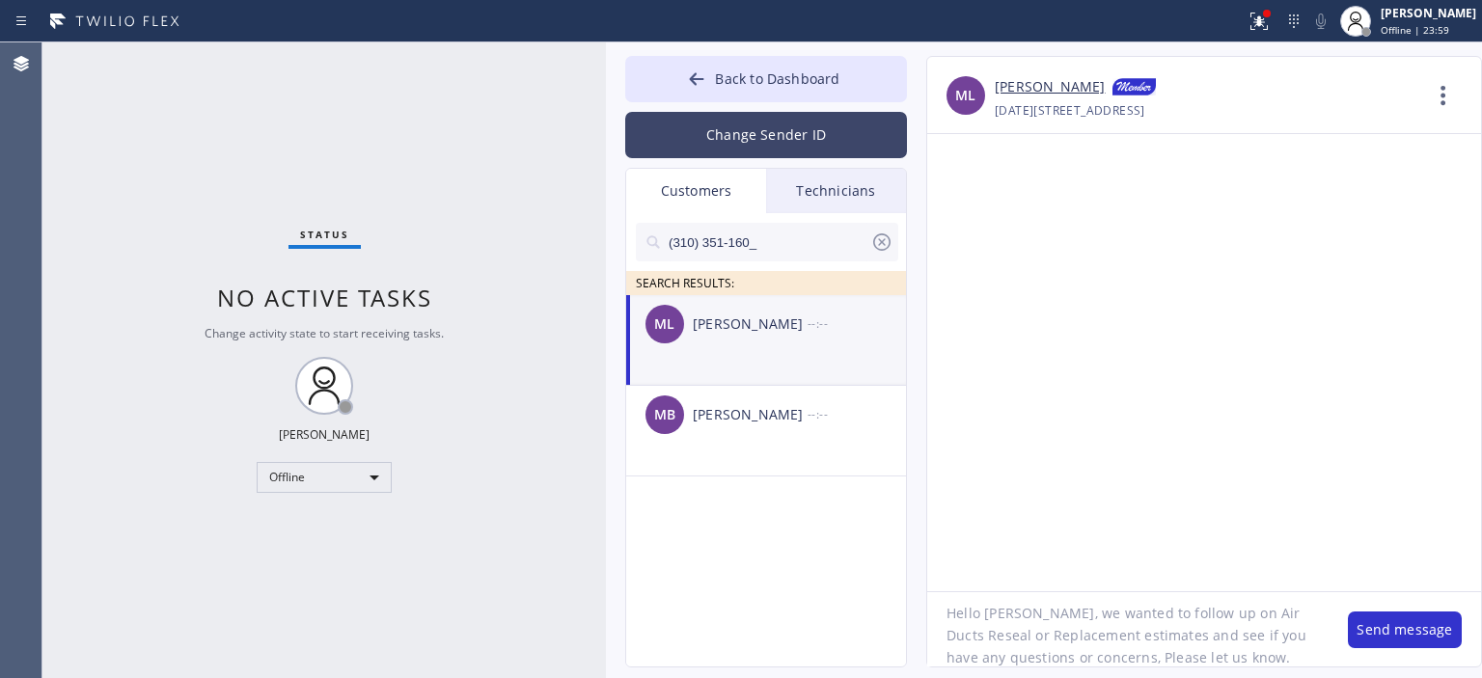
click at [798, 124] on button "Change Sender ID" at bounding box center [766, 135] width 282 height 46
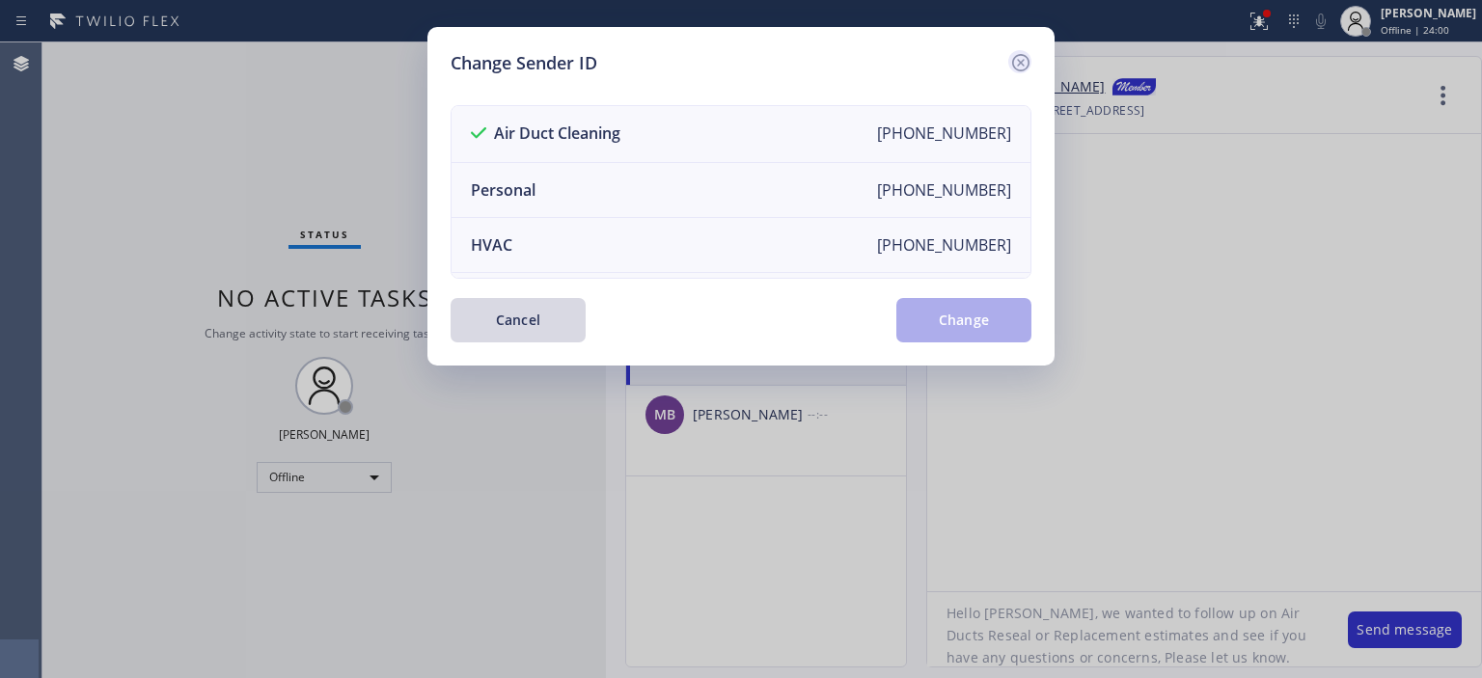
click at [1012, 58] on icon at bounding box center [1020, 62] width 23 height 23
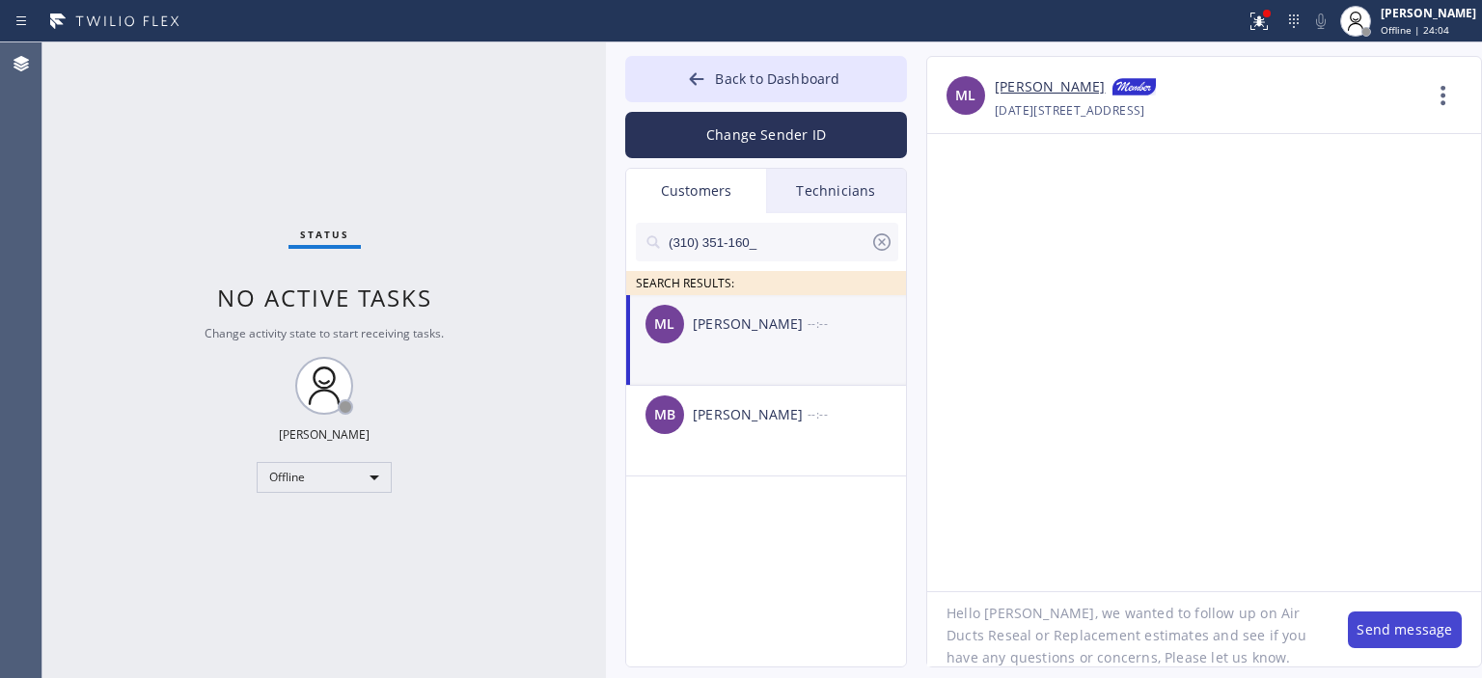
click at [1377, 624] on button "Send message" at bounding box center [1405, 630] width 114 height 37
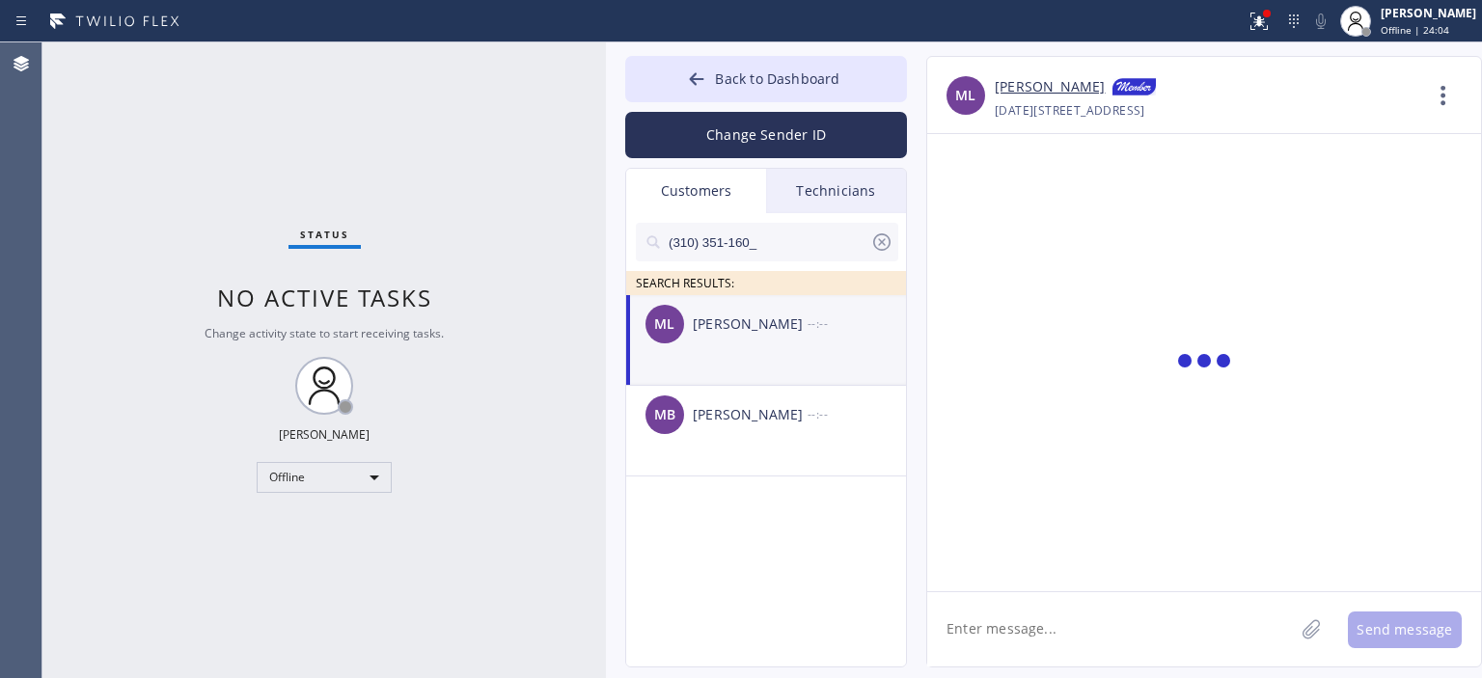
scroll to position [0, 0]
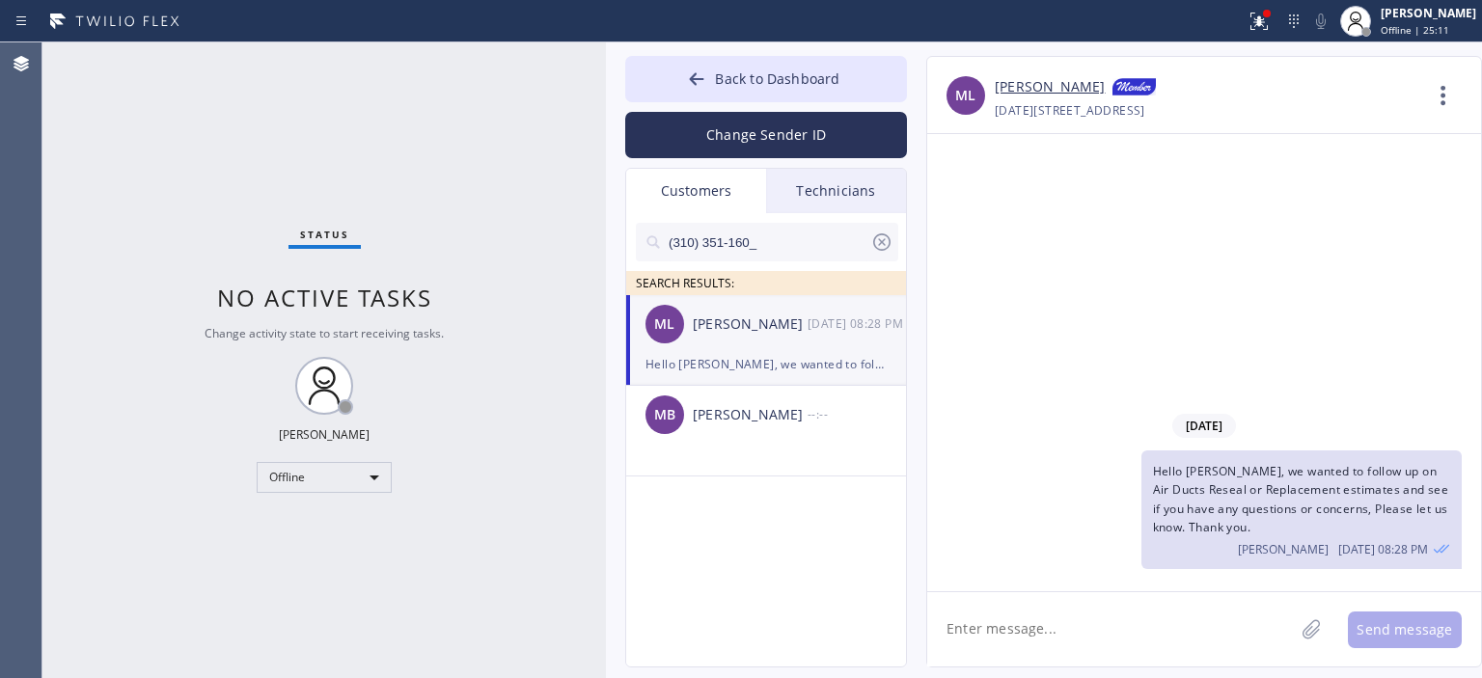
click at [880, 248] on icon at bounding box center [881, 242] width 23 height 23
click at [765, 241] on input "text" at bounding box center [783, 242] width 232 height 39
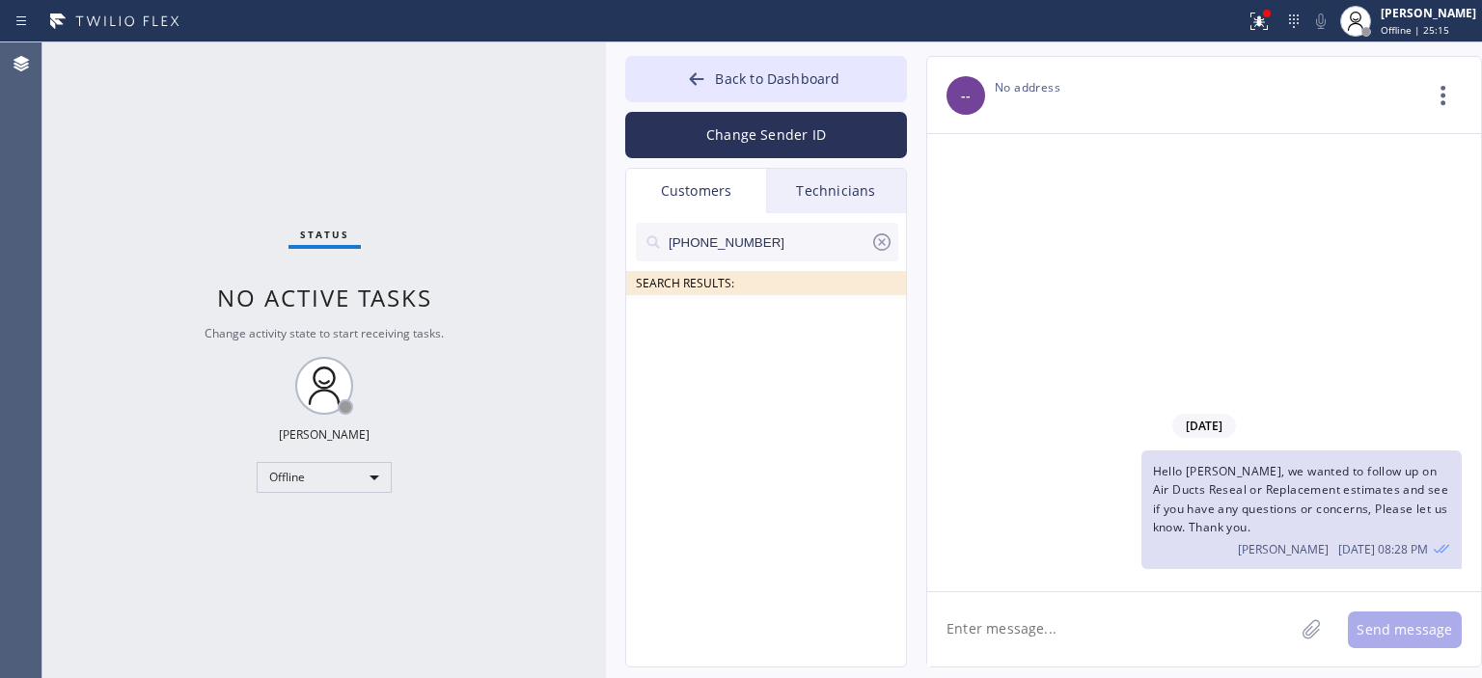
click at [794, 258] on input "[PHONE_NUMBER]" at bounding box center [769, 242] width 204 height 39
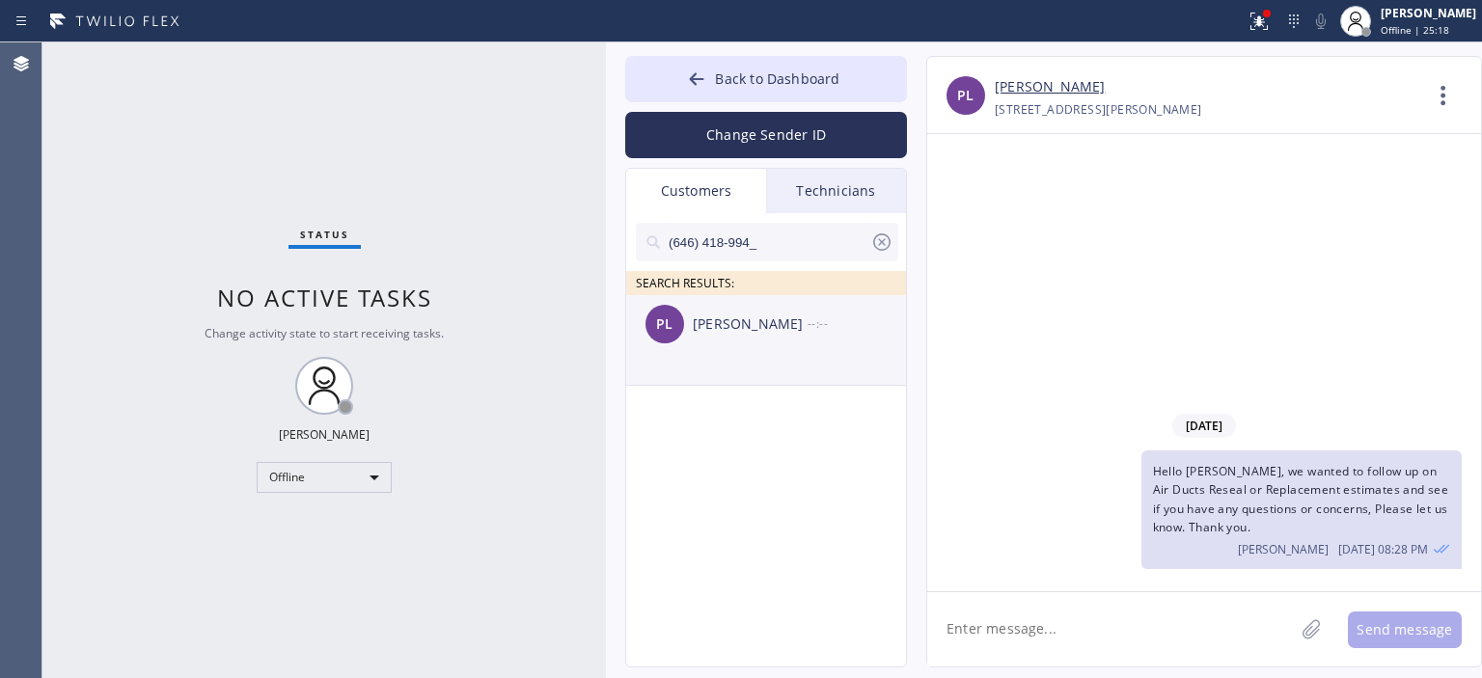
click at [774, 312] on div "PL [PERSON_NAME] --:--" at bounding box center [767, 324] width 282 height 58
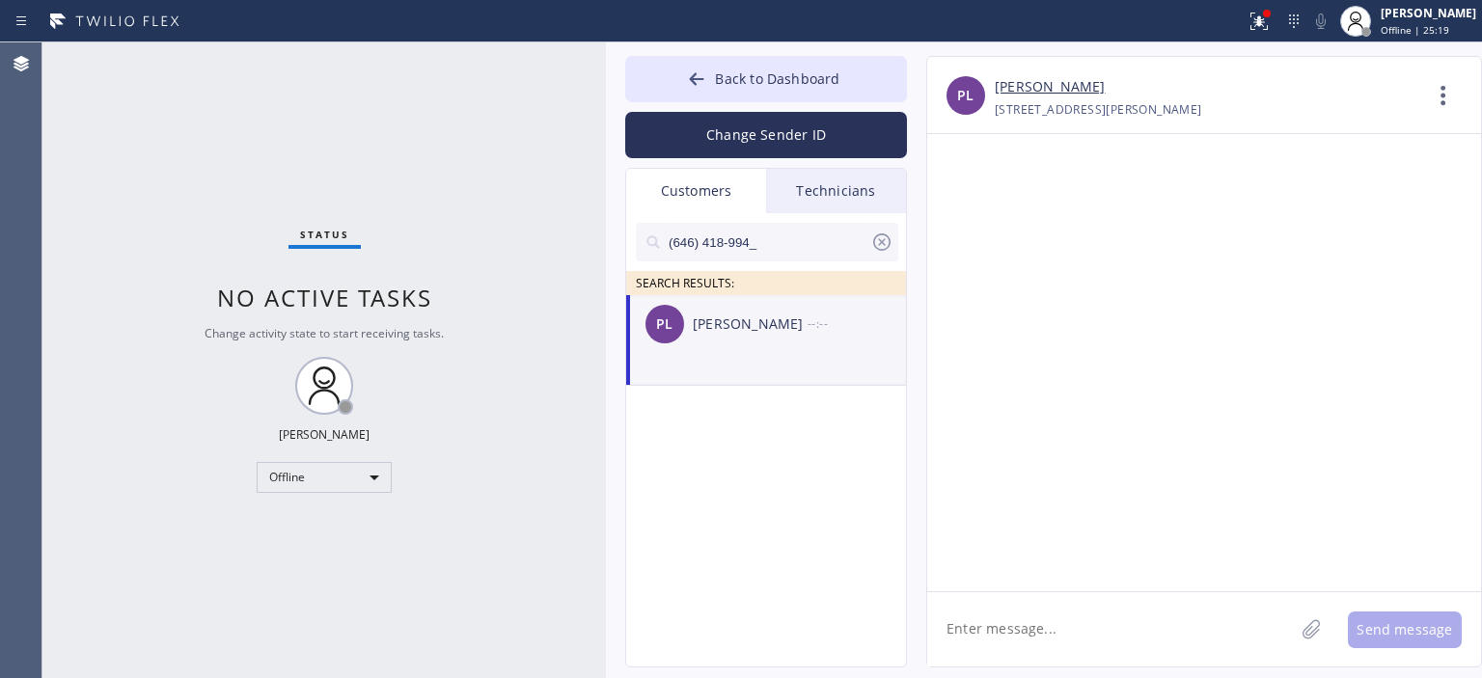
click at [1061, 628] on textarea at bounding box center [1110, 629] width 367 height 74
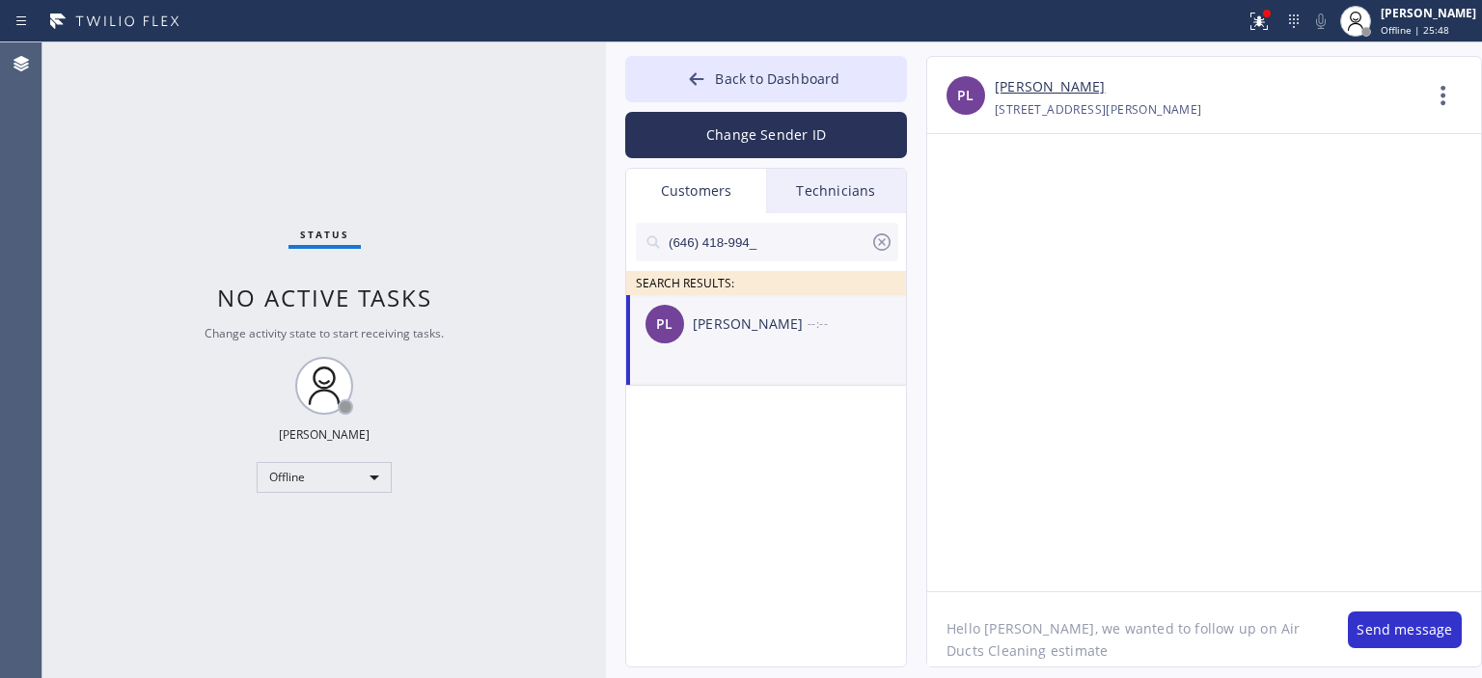
click at [1038, 632] on textarea "Hello [PERSON_NAME], we wanted to follow up on Air Ducts Cleaning estimate" at bounding box center [1127, 629] width 401 height 74
click at [1231, 630] on textarea "Hello [PERSON_NAME], this is [PERSON_NAME] from 5 Star Air. we wanted to follow…" at bounding box center [1127, 629] width 401 height 74
click at [1225, 660] on textarea "Hello [PERSON_NAME], this is [PERSON_NAME] from 5 Star Air. I wanted to follow …" at bounding box center [1127, 629] width 401 height 74
type textarea "Hello [PERSON_NAME], this is [PERSON_NAME] from 5 Star Air. I wanted to follow …"
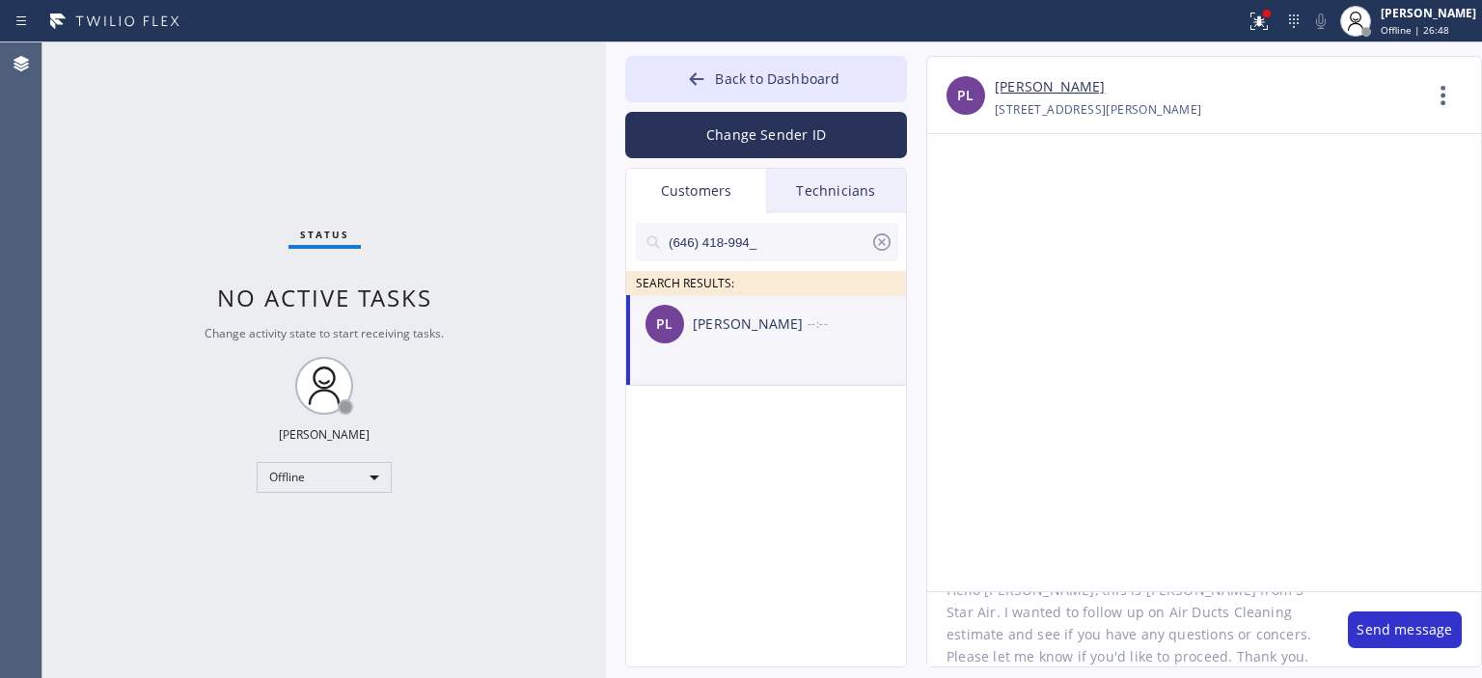
click at [1109, 628] on textarea "Hello [PERSON_NAME], this is [PERSON_NAME] from 5 Star Air. I wanted to follow …" at bounding box center [1127, 629] width 401 height 74
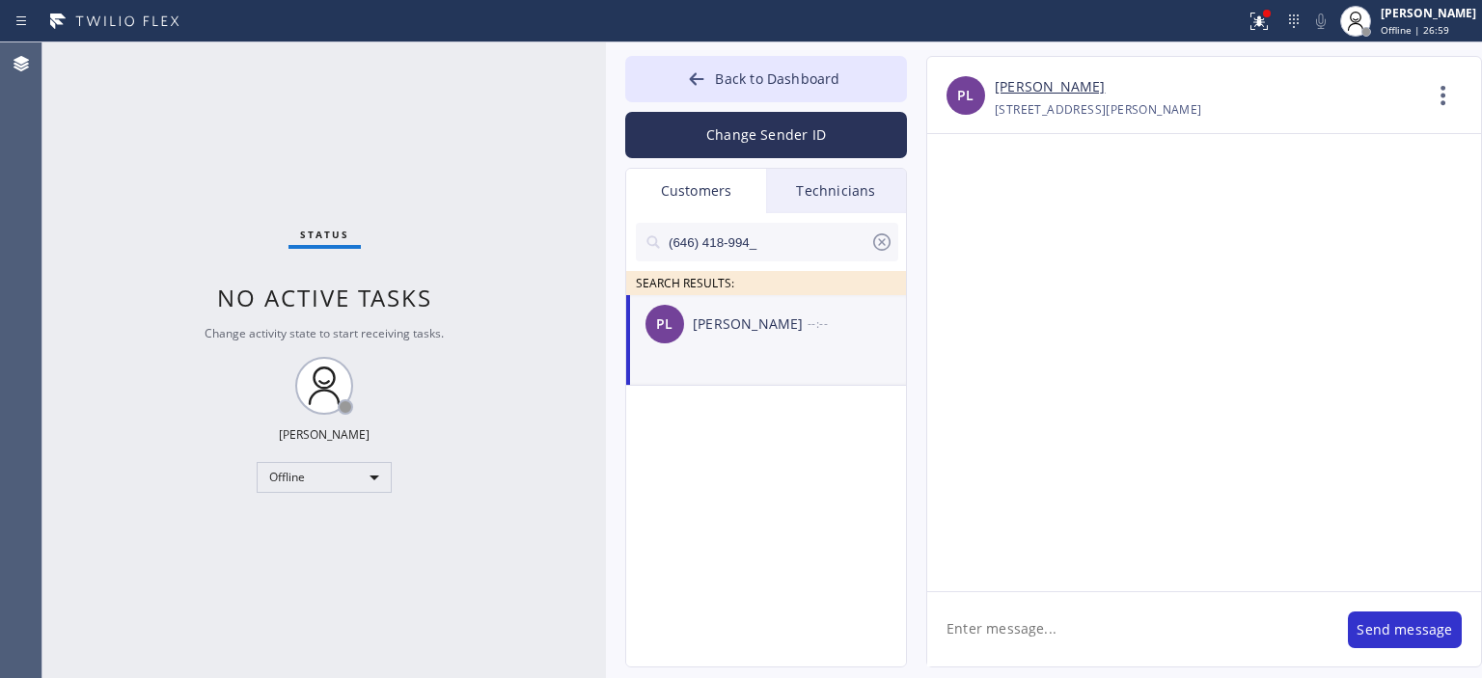
scroll to position [0, 0]
paste textarea "Hello [PERSON_NAME], this is [PERSON_NAME] from 5 Star Air. I wanted to follow …"
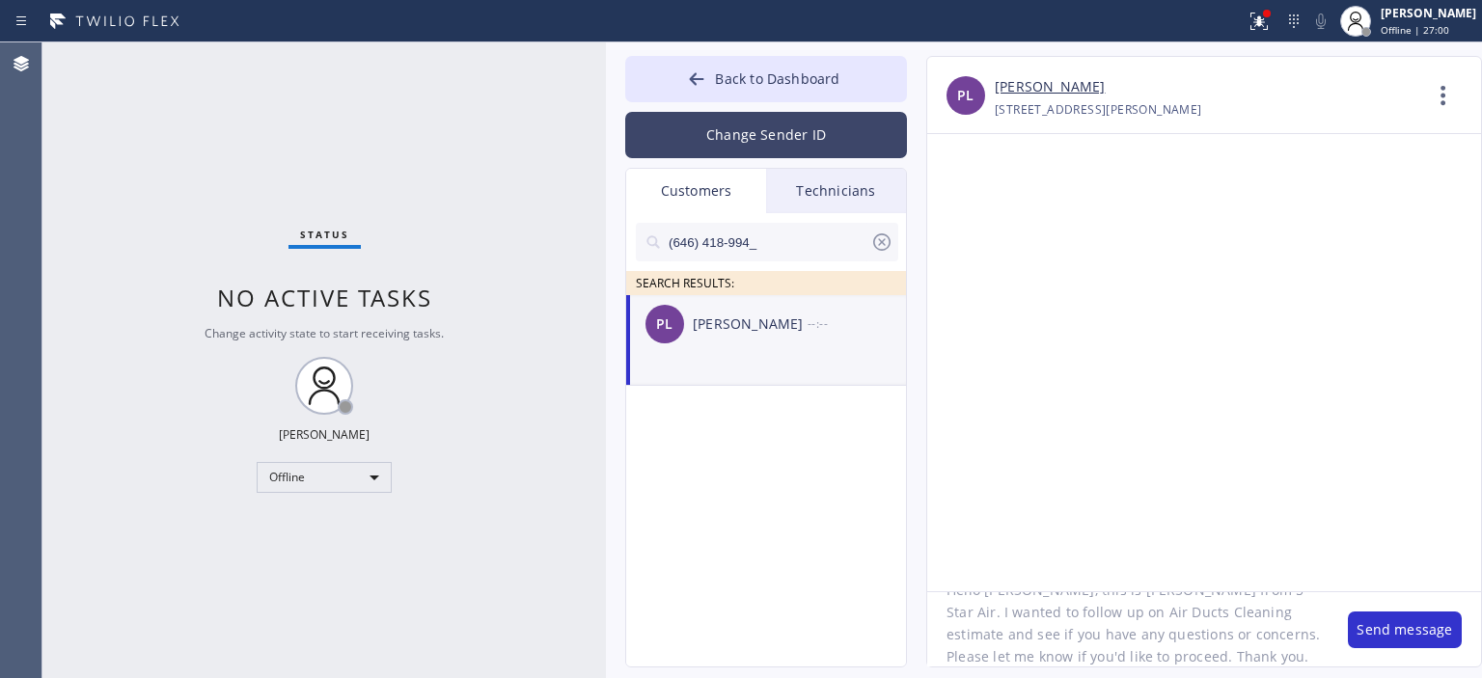
type textarea "Hello [PERSON_NAME], this is [PERSON_NAME] from 5 Star Air. I wanted to follow …"
click at [781, 124] on button "Change Sender ID" at bounding box center [766, 135] width 282 height 46
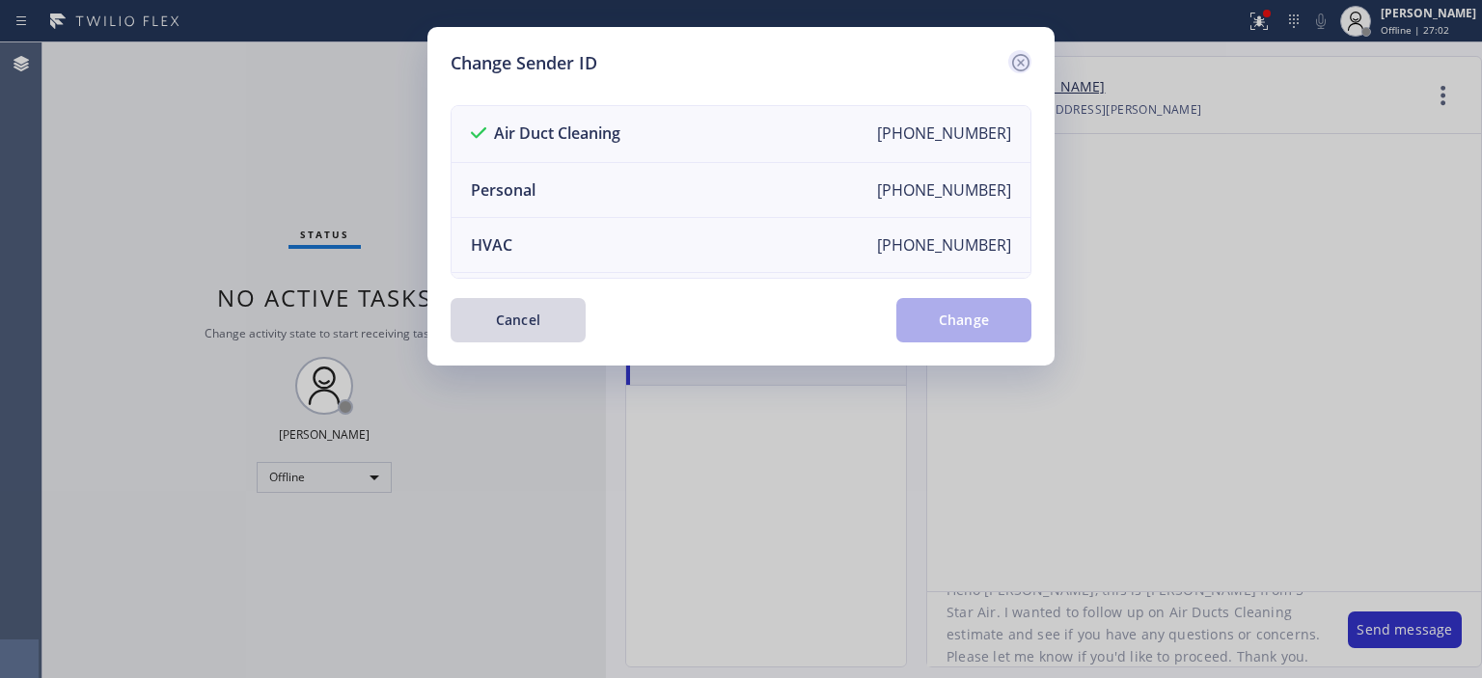
click at [1024, 63] on icon at bounding box center [1020, 62] width 23 height 23
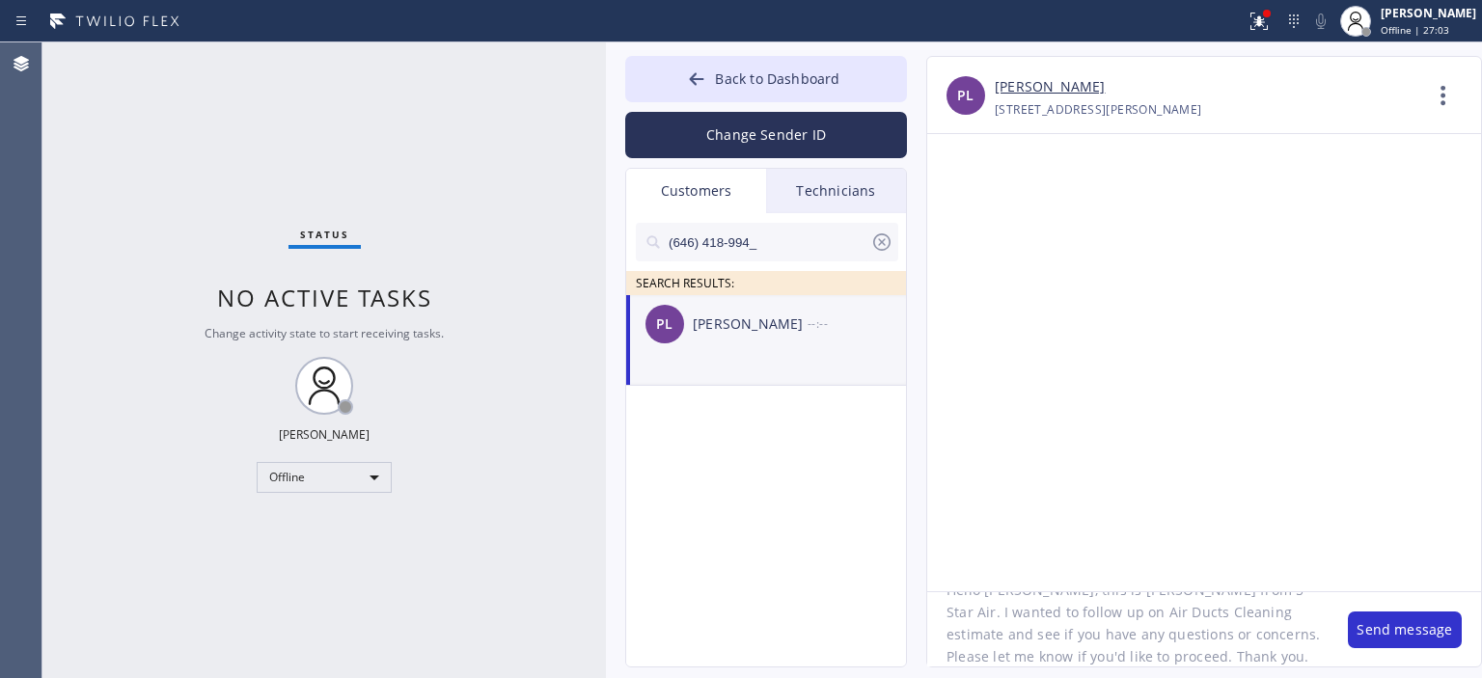
click at [1201, 655] on textarea "Hello [PERSON_NAME], this is [PERSON_NAME] from 5 Star Air. I wanted to follow …" at bounding box center [1127, 629] width 401 height 74
click at [747, 135] on button "Change Sender ID" at bounding box center [766, 135] width 282 height 46
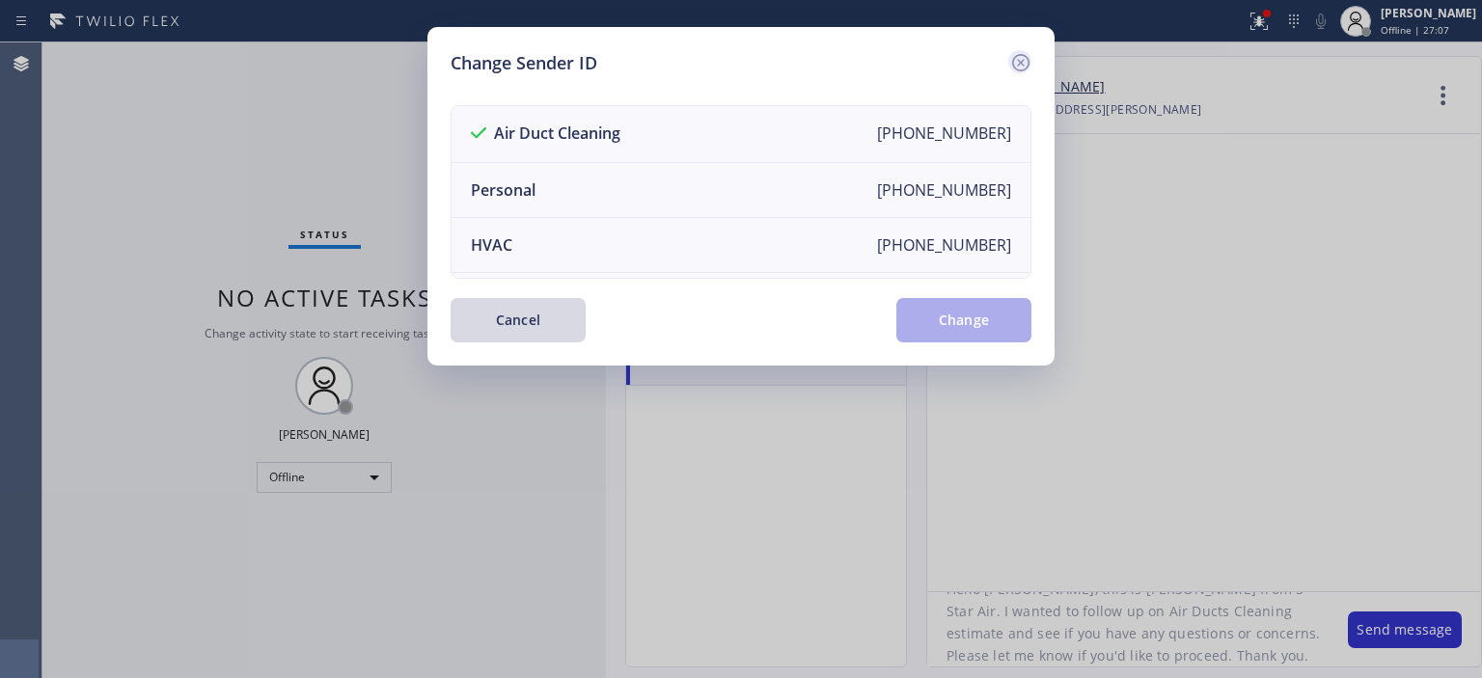
click at [1008, 57] on div at bounding box center [1019, 61] width 23 height 23
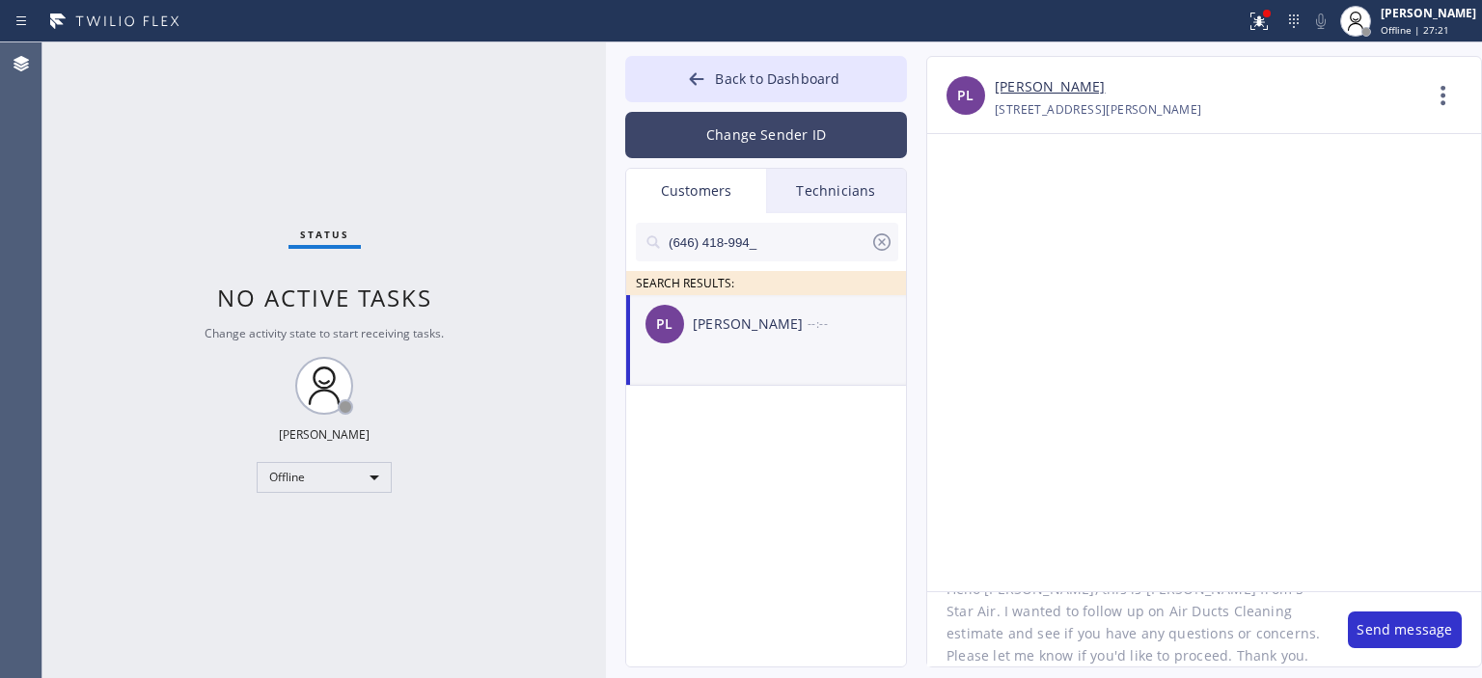
click at [807, 148] on button "Change Sender ID" at bounding box center [766, 135] width 282 height 46
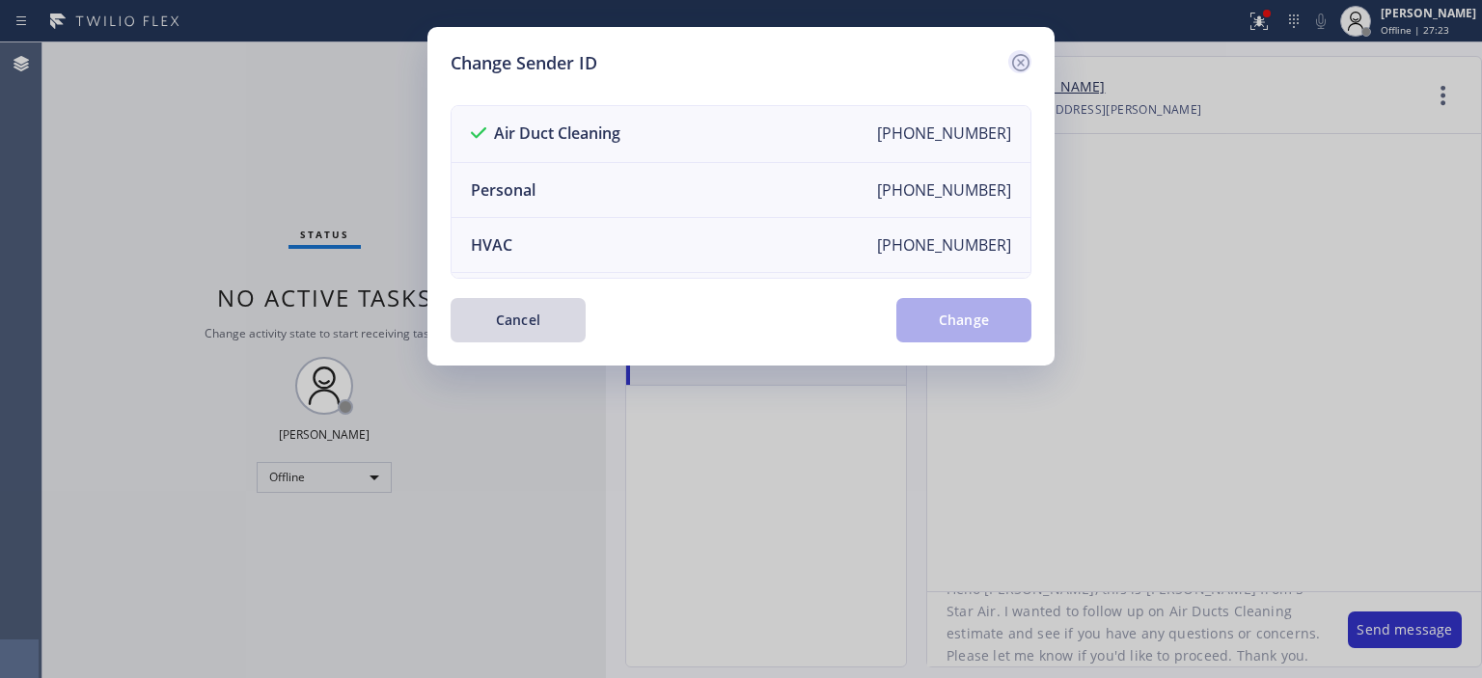
click at [1020, 65] on icon at bounding box center [1020, 62] width 23 height 23
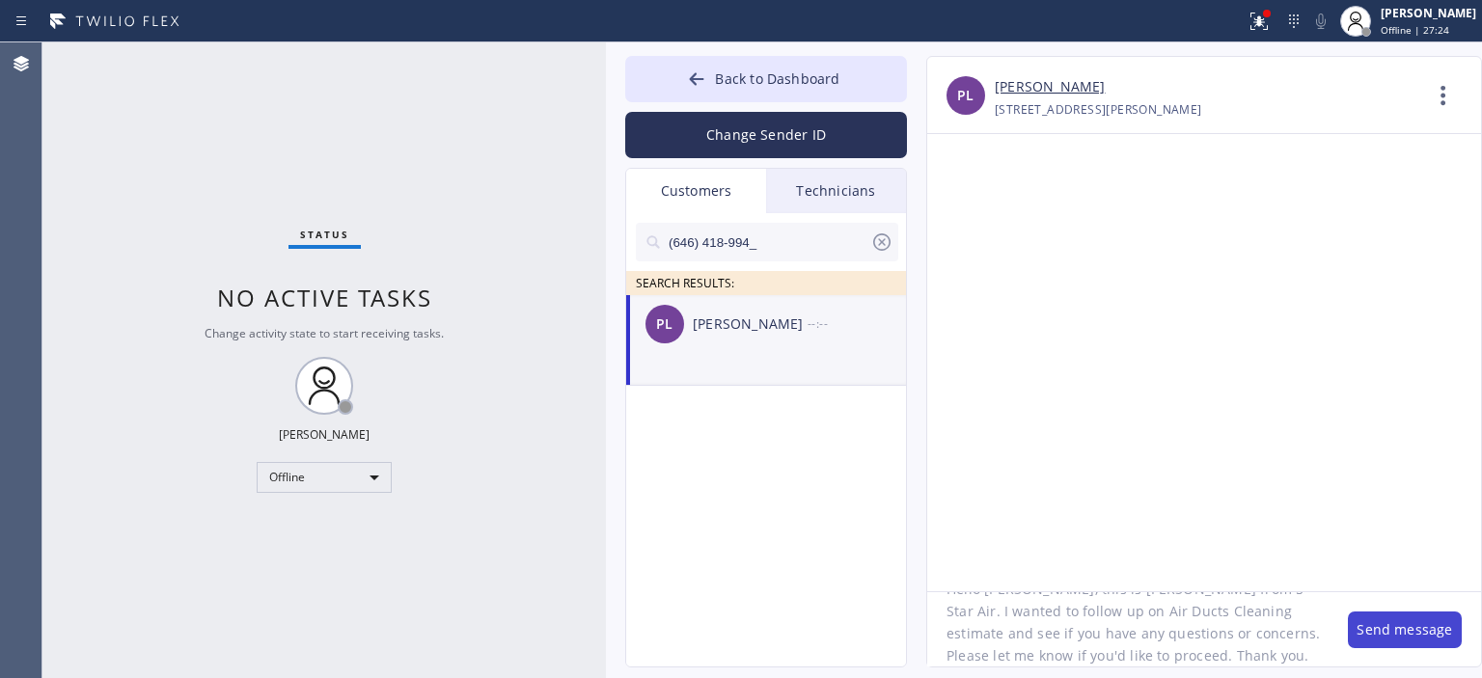
click at [1386, 637] on button "Send message" at bounding box center [1405, 630] width 114 height 37
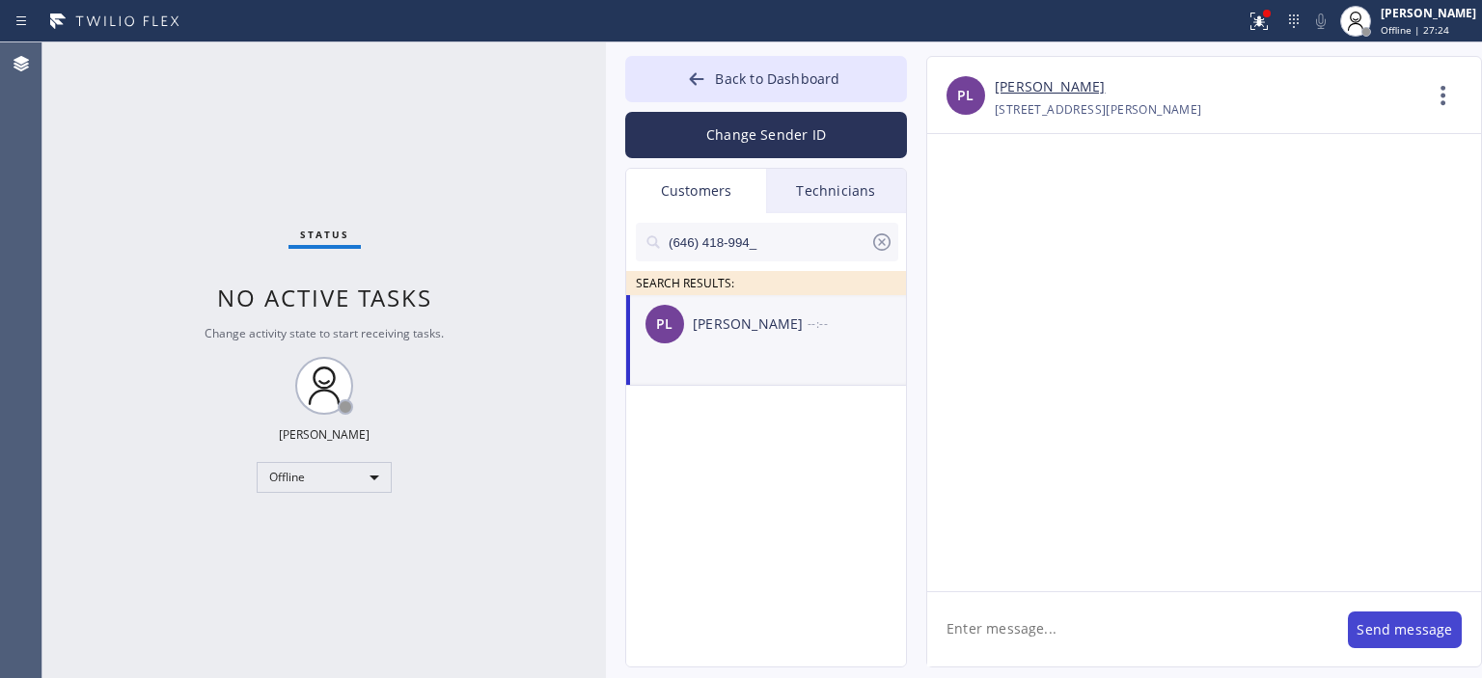
scroll to position [0, 0]
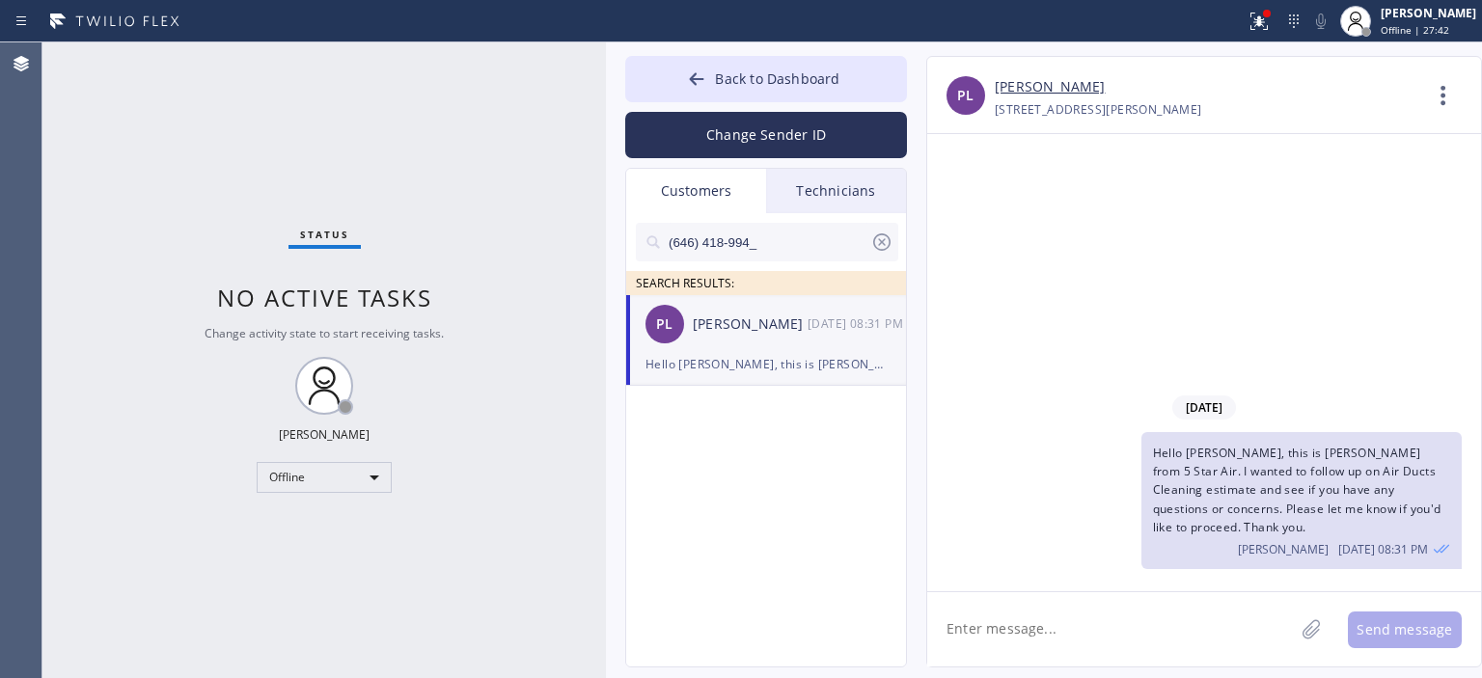
drag, startPoint x: 52, startPoint y: 121, endPoint x: 280, endPoint y: 120, distance: 227.7
click at [52, 121] on div "Status No active tasks Change activity state to start receiving tasks. [PERSON_…" at bounding box center [323, 360] width 563 height 636
click at [875, 246] on icon at bounding box center [881, 241] width 17 height 17
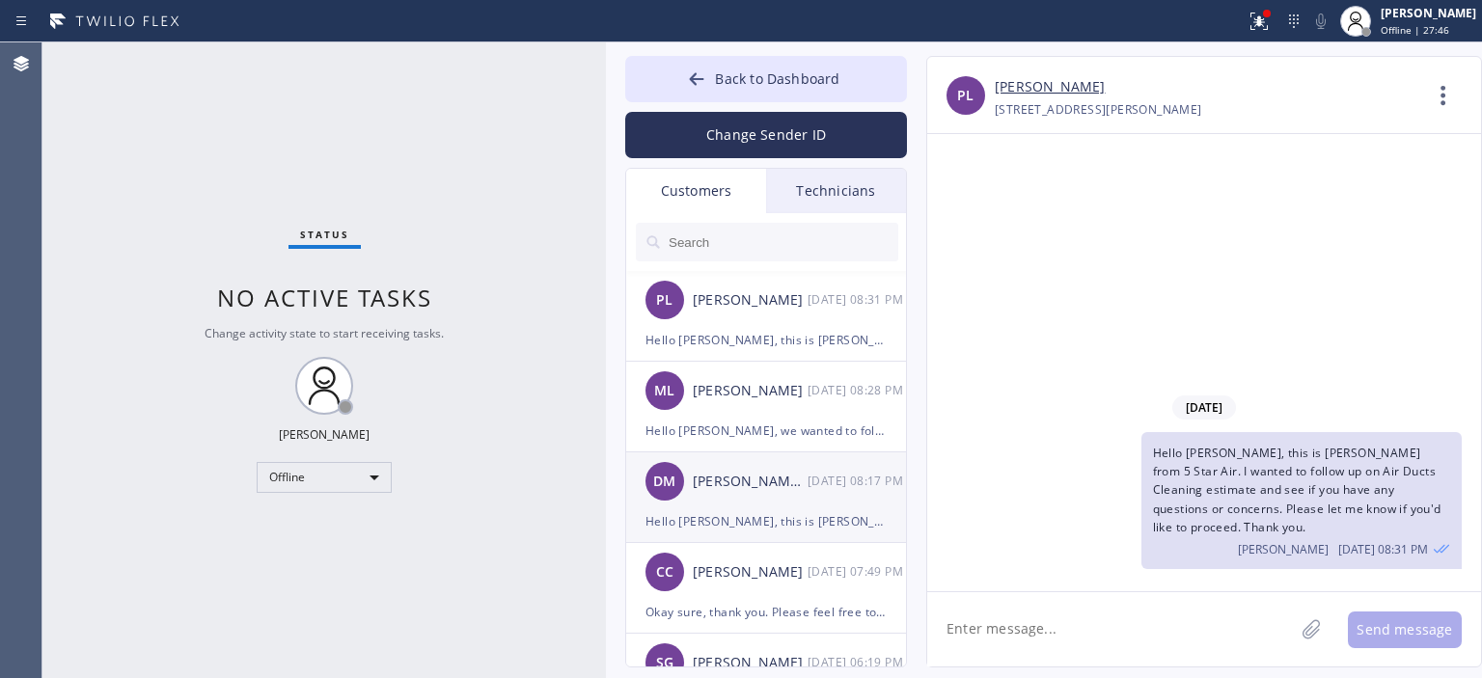
click at [772, 491] on div "[PERSON_NAME] Mr" at bounding box center [750, 482] width 115 height 22
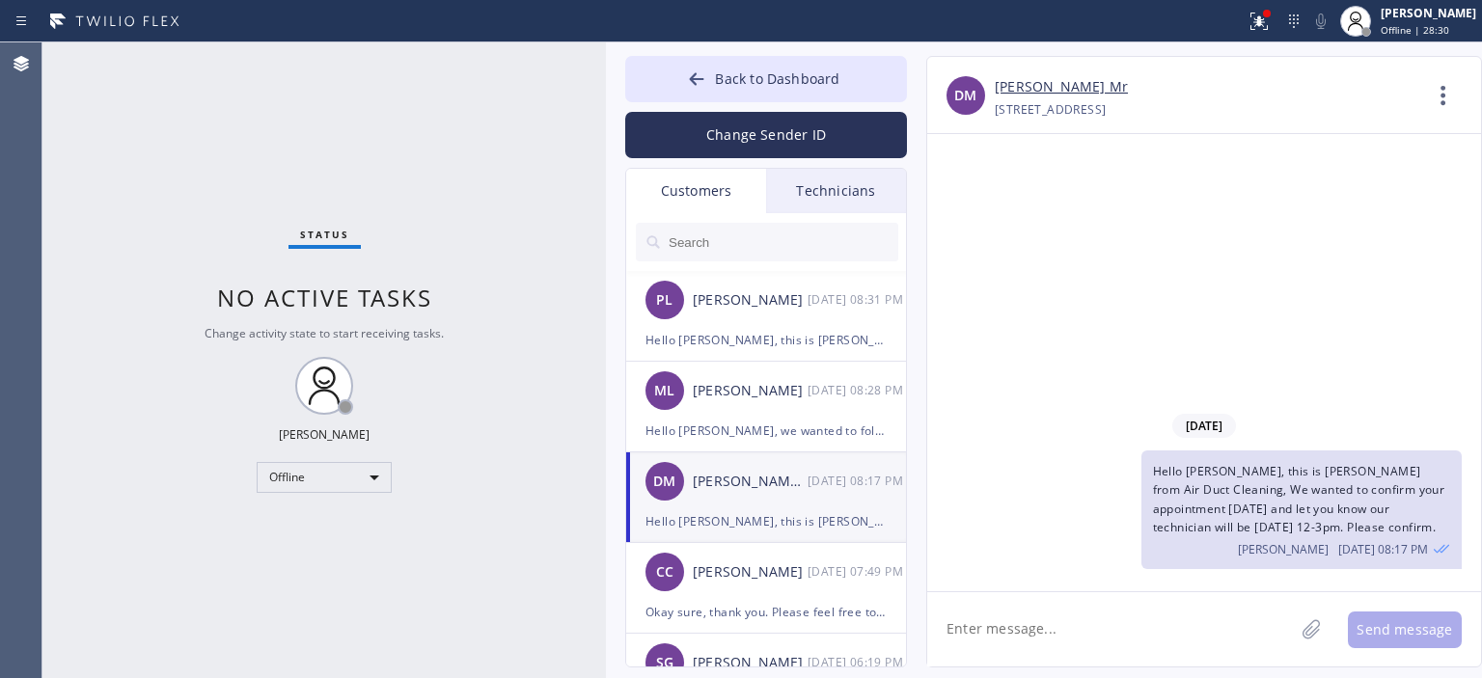
drag, startPoint x: 66, startPoint y: 132, endPoint x: 116, endPoint y: 74, distance: 76.6
click at [65, 132] on div "Status No active tasks Change activity state to start receiving tasks. [PERSON_…" at bounding box center [323, 360] width 563 height 636
click at [773, 323] on div "PL [PERSON_NAME] [DATE] 08:31 PM" at bounding box center [767, 300] width 282 height 58
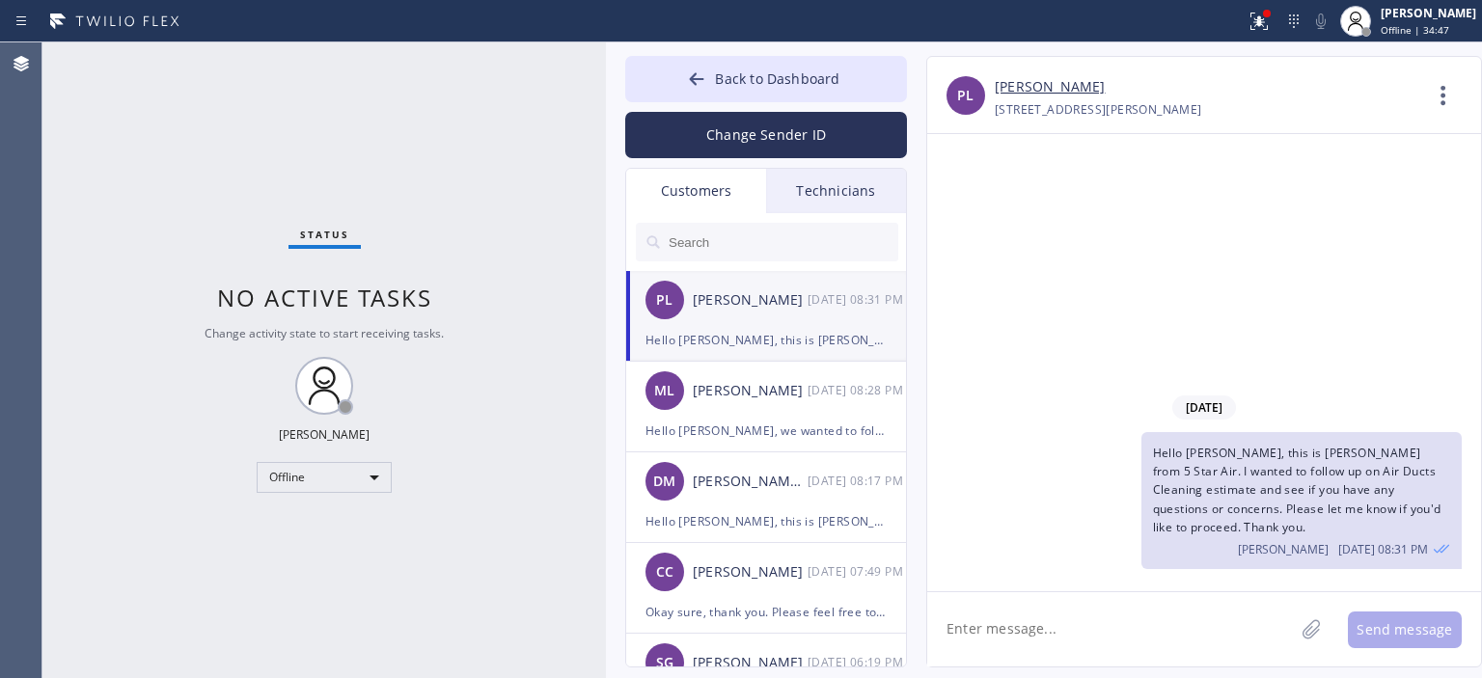
click at [1423, 336] on div "[DATE] Hello [PERSON_NAME], this is [PERSON_NAME] from 5 Star Air. I wanted to …" at bounding box center [1204, 362] width 554 height 457
click at [772, 394] on div "[PERSON_NAME]" at bounding box center [750, 391] width 115 height 22
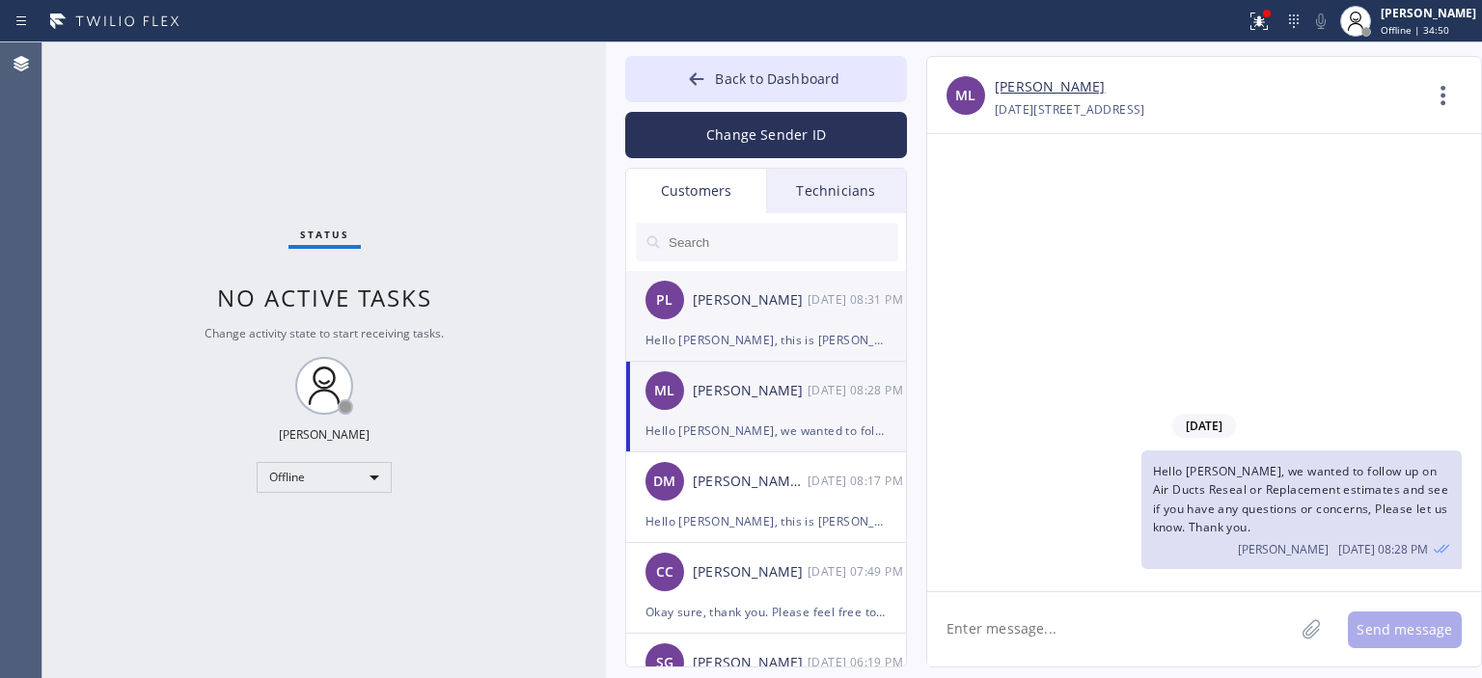
click at [753, 304] on div "[PERSON_NAME]" at bounding box center [750, 300] width 115 height 22
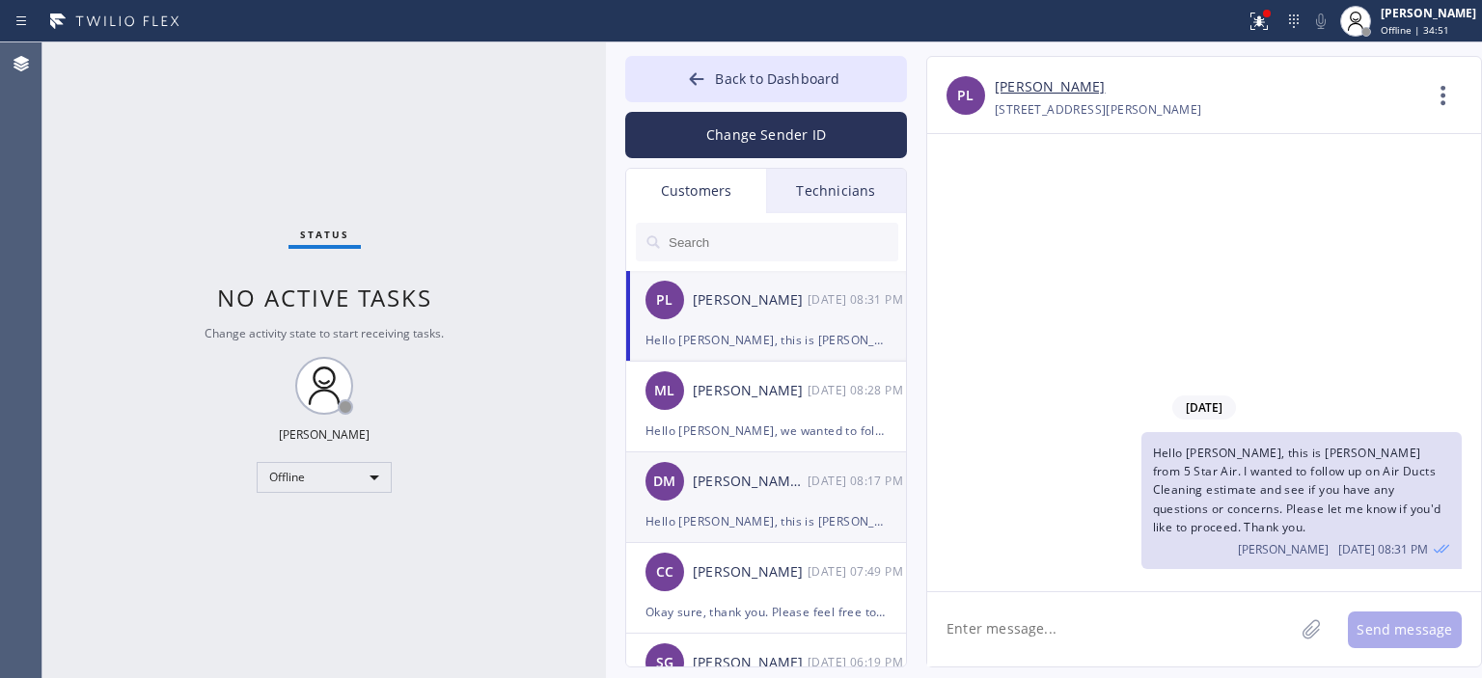
click at [787, 485] on div "[PERSON_NAME] Mr" at bounding box center [750, 482] width 115 height 22
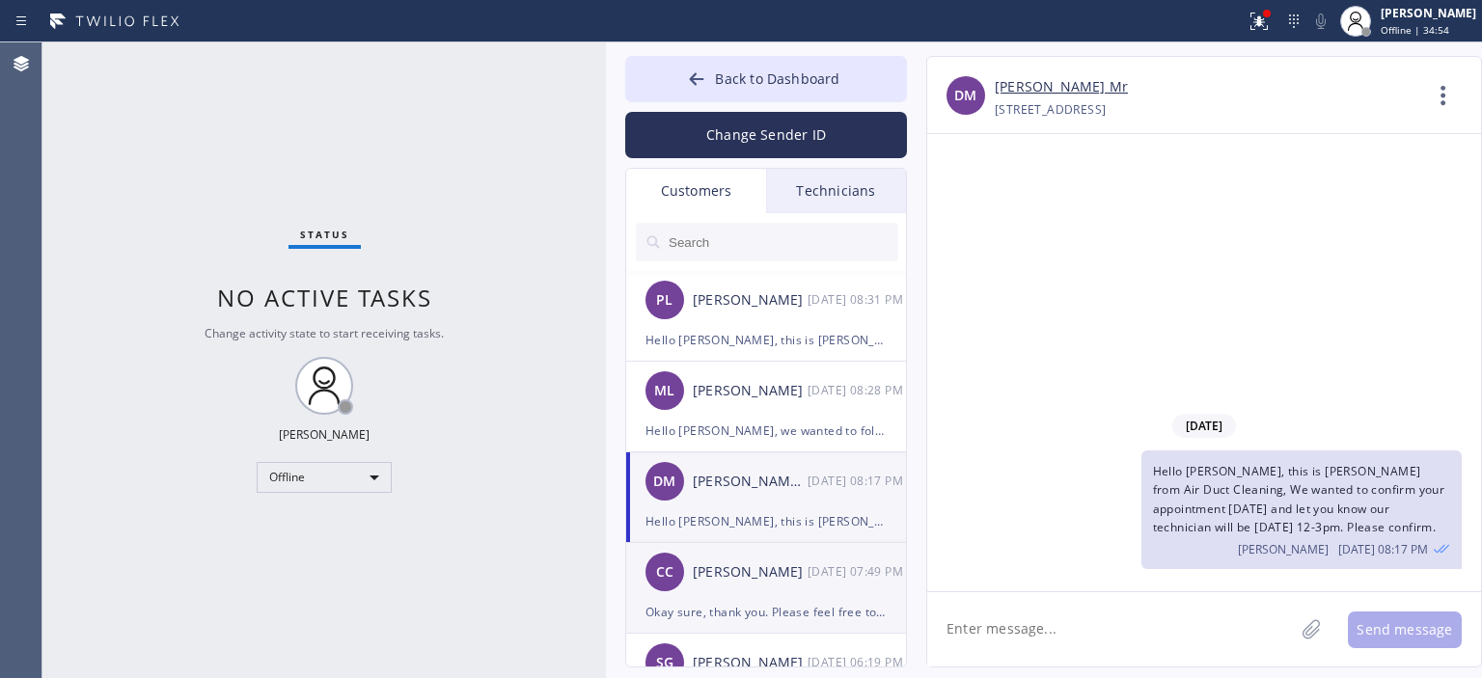
click at [769, 592] on div "CC Camila Cardonatto [DATE] 07:49 PM" at bounding box center [767, 572] width 282 height 58
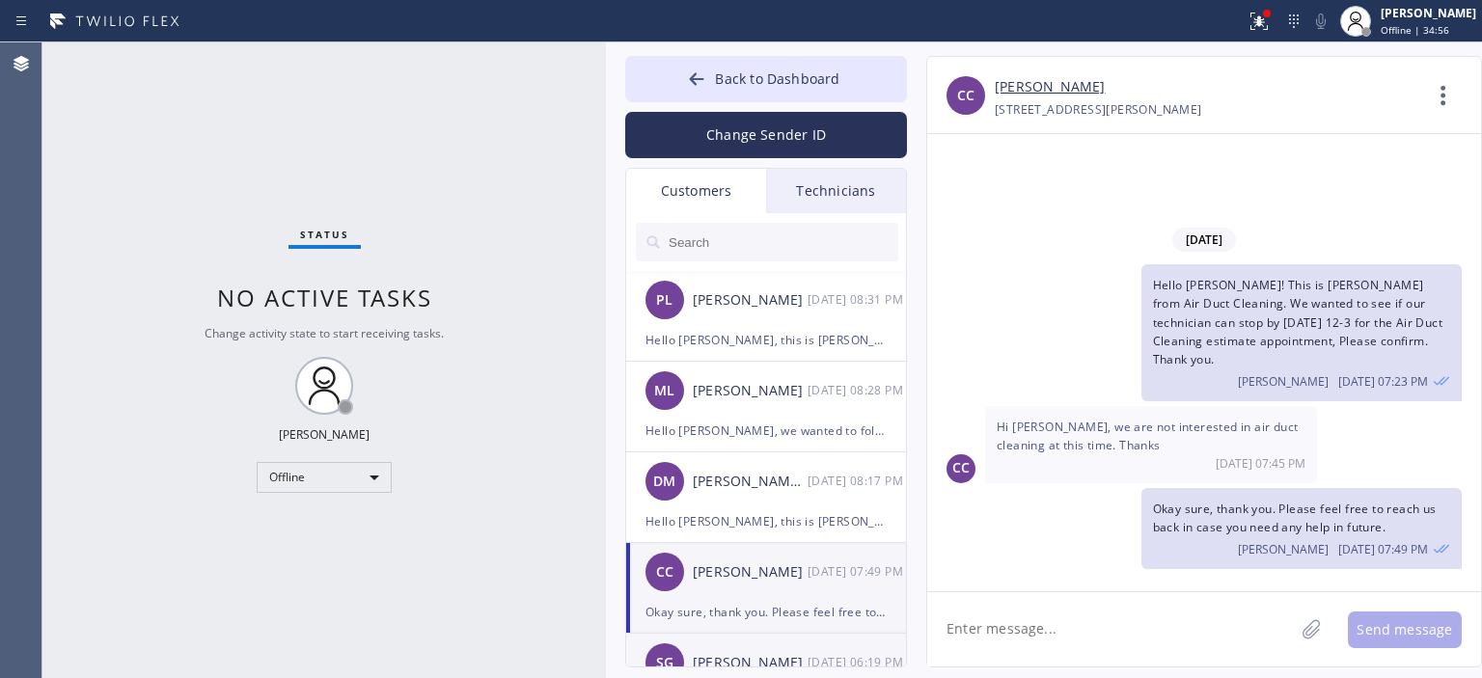
click at [755, 648] on div "SG [PERSON_NAME] [DATE] 06:19 PM" at bounding box center [767, 663] width 282 height 58
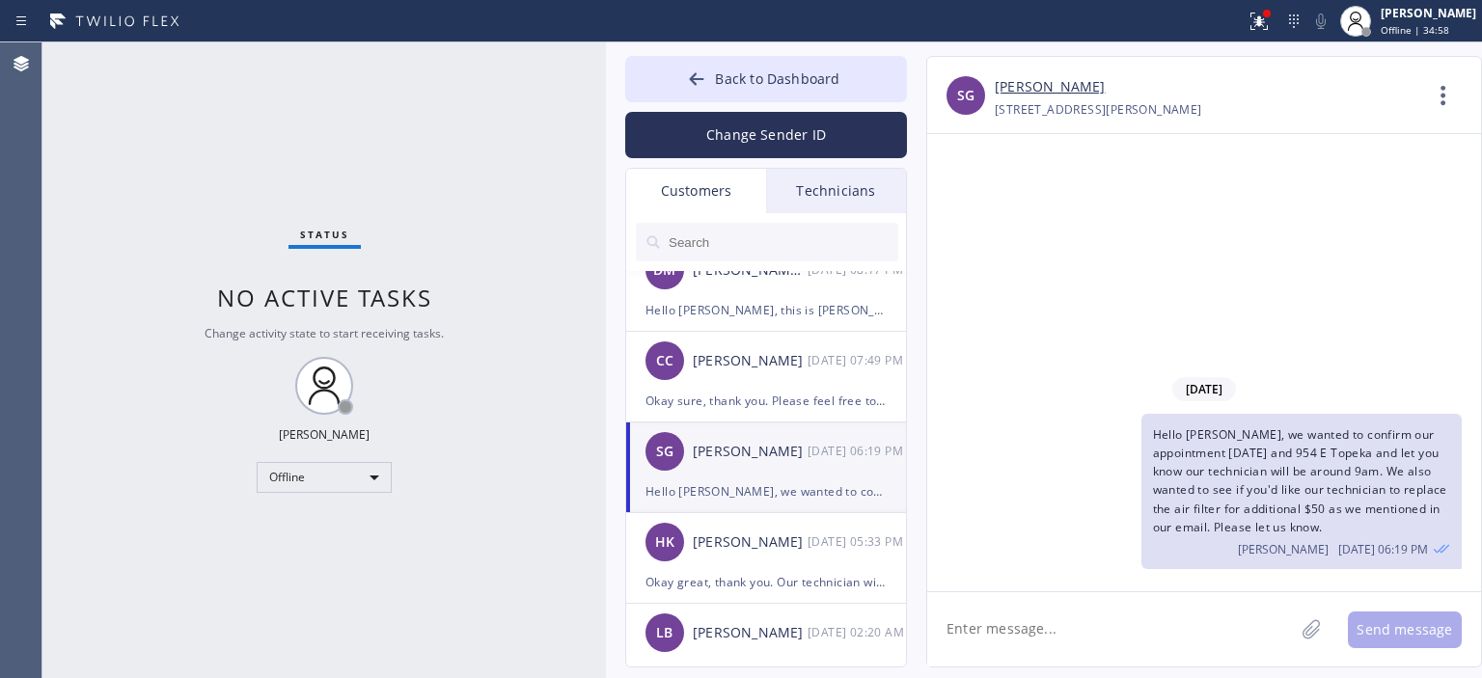
scroll to position [238, 0]
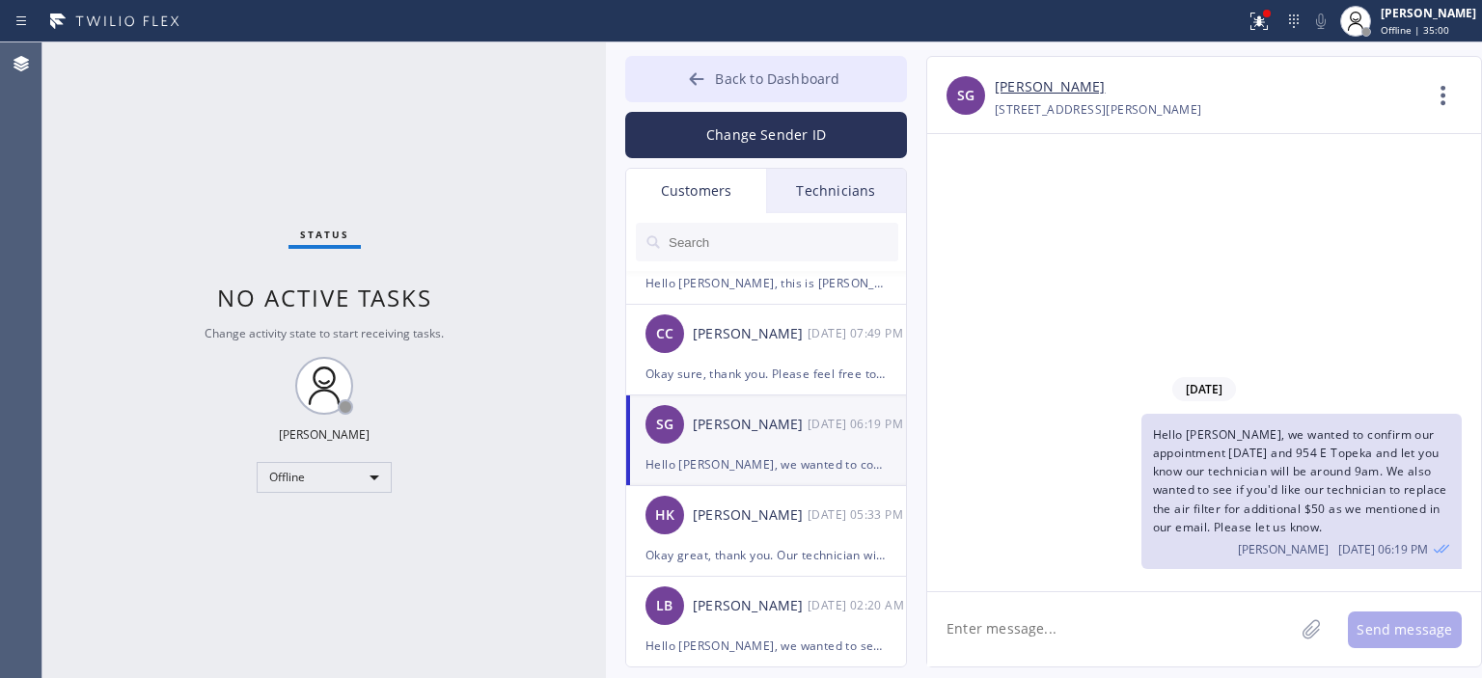
click at [699, 78] on icon at bounding box center [697, 78] width 14 height 13
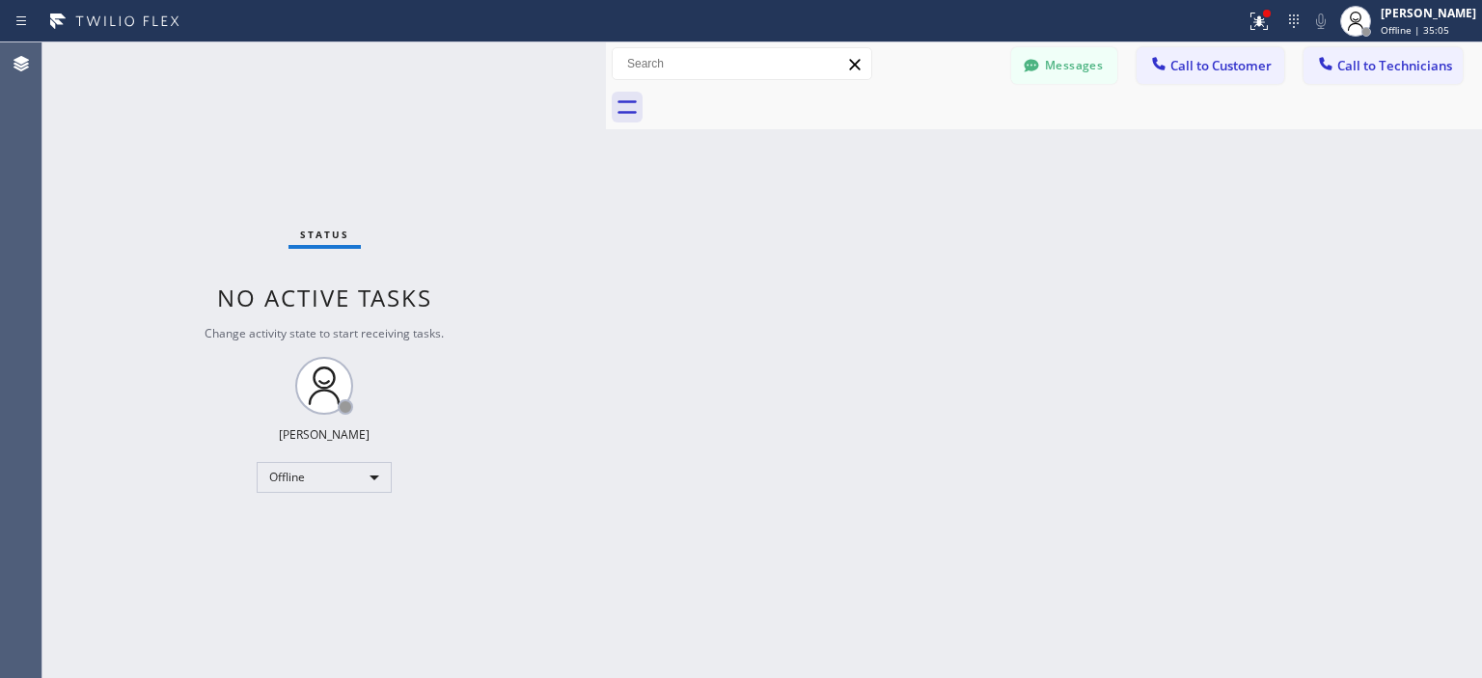
click at [93, 164] on div "Status No active tasks Change activity state to start receiving tasks. [PERSON_…" at bounding box center [323, 360] width 563 height 636
click at [1400, 61] on span "Call to Technicians" at bounding box center [1394, 65] width 115 height 17
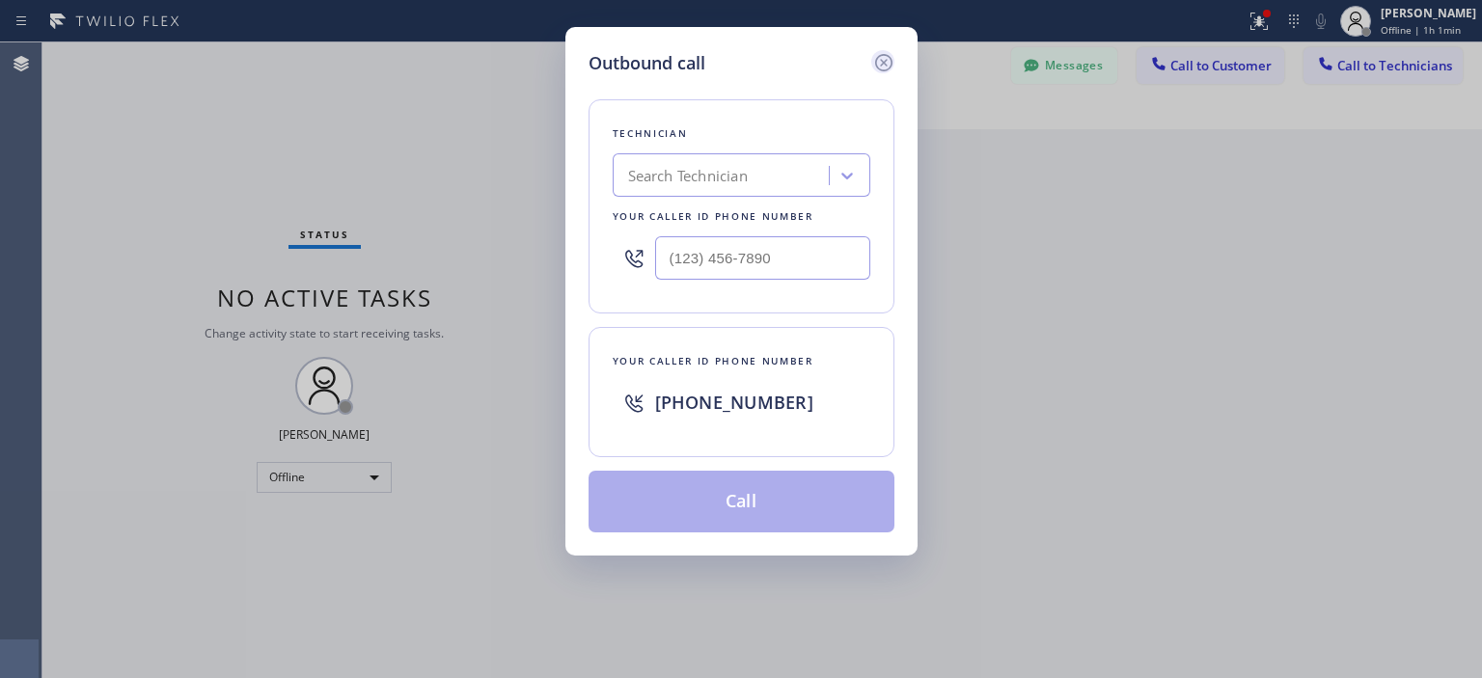
click at [883, 55] on icon at bounding box center [882, 62] width 17 height 17
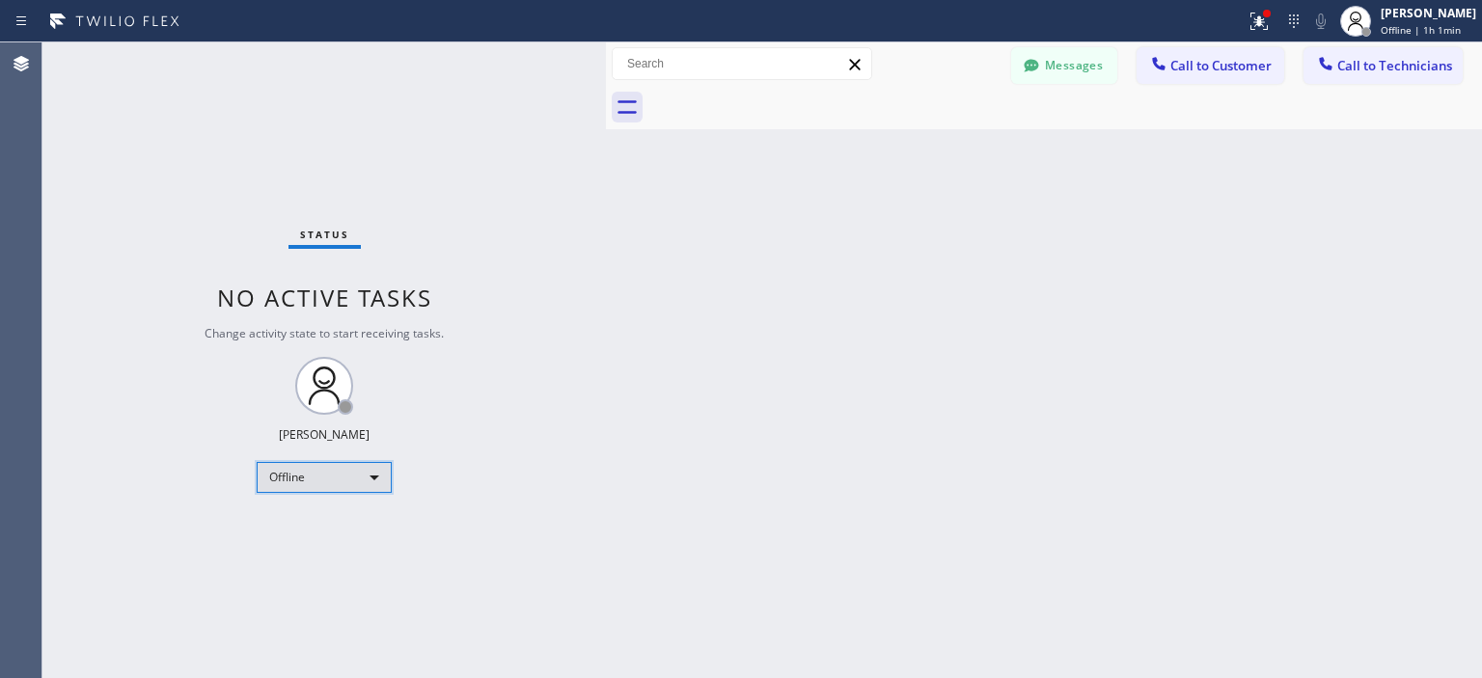
click at [344, 476] on div "Offline" at bounding box center [324, 477] width 135 height 31
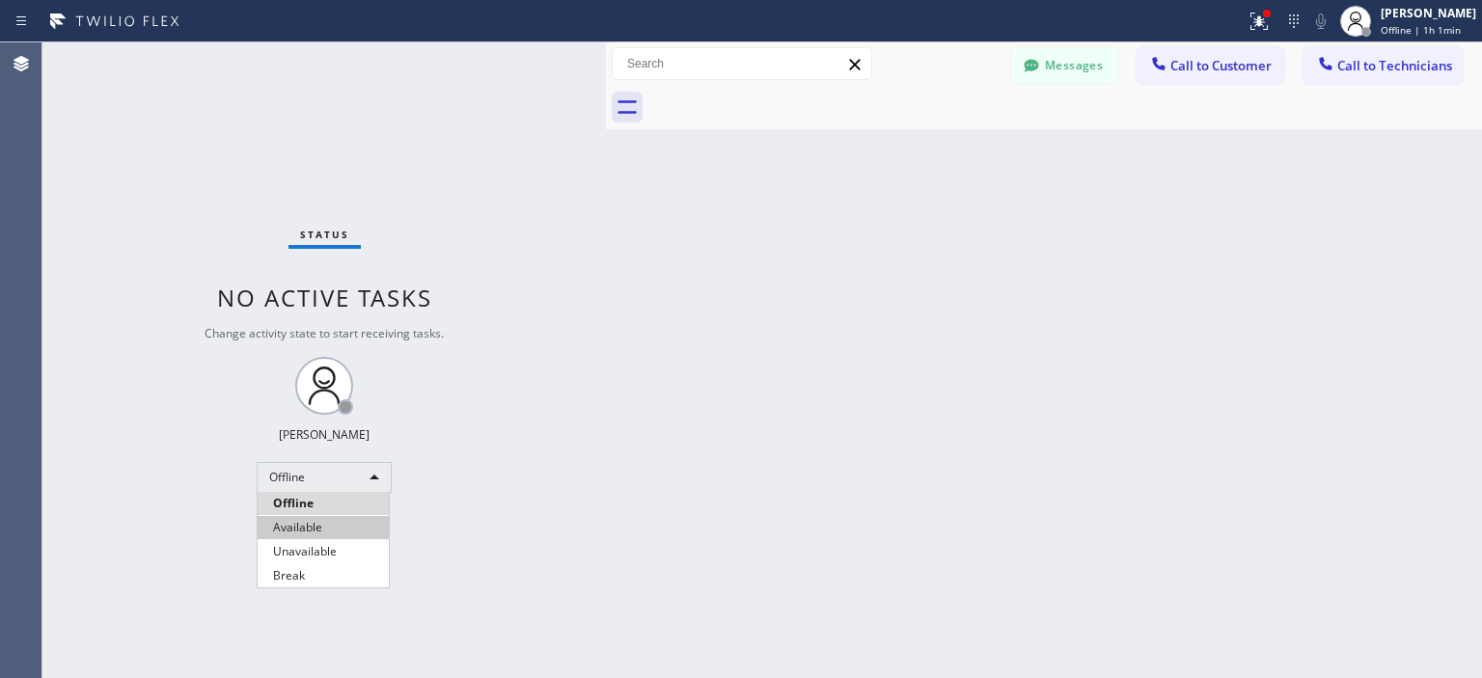
click at [340, 524] on li "Available" at bounding box center [323, 527] width 131 height 23
click at [1422, 60] on span "Call to Technicians" at bounding box center [1394, 65] width 115 height 17
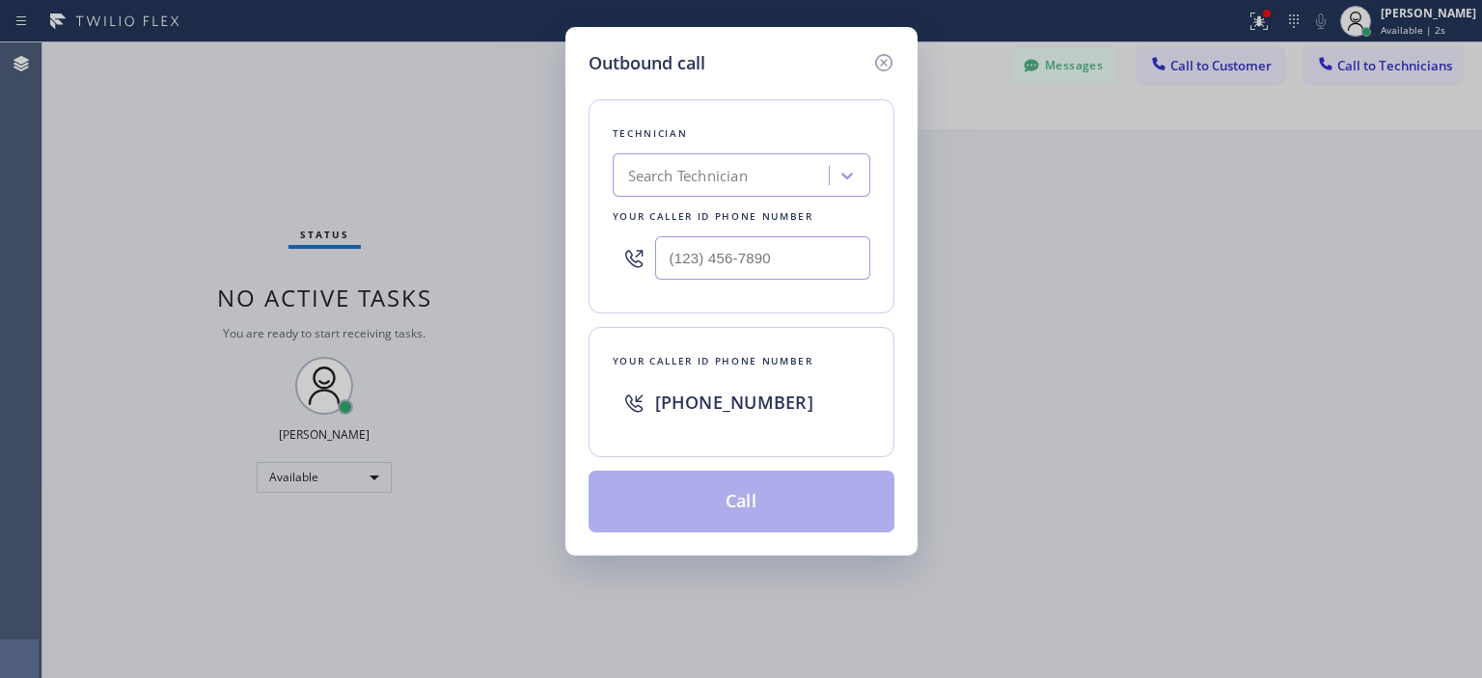
click at [743, 177] on div "Search Technician" at bounding box center [688, 176] width 120 height 22
type input "ф"
type input "[PERSON_NAME]"
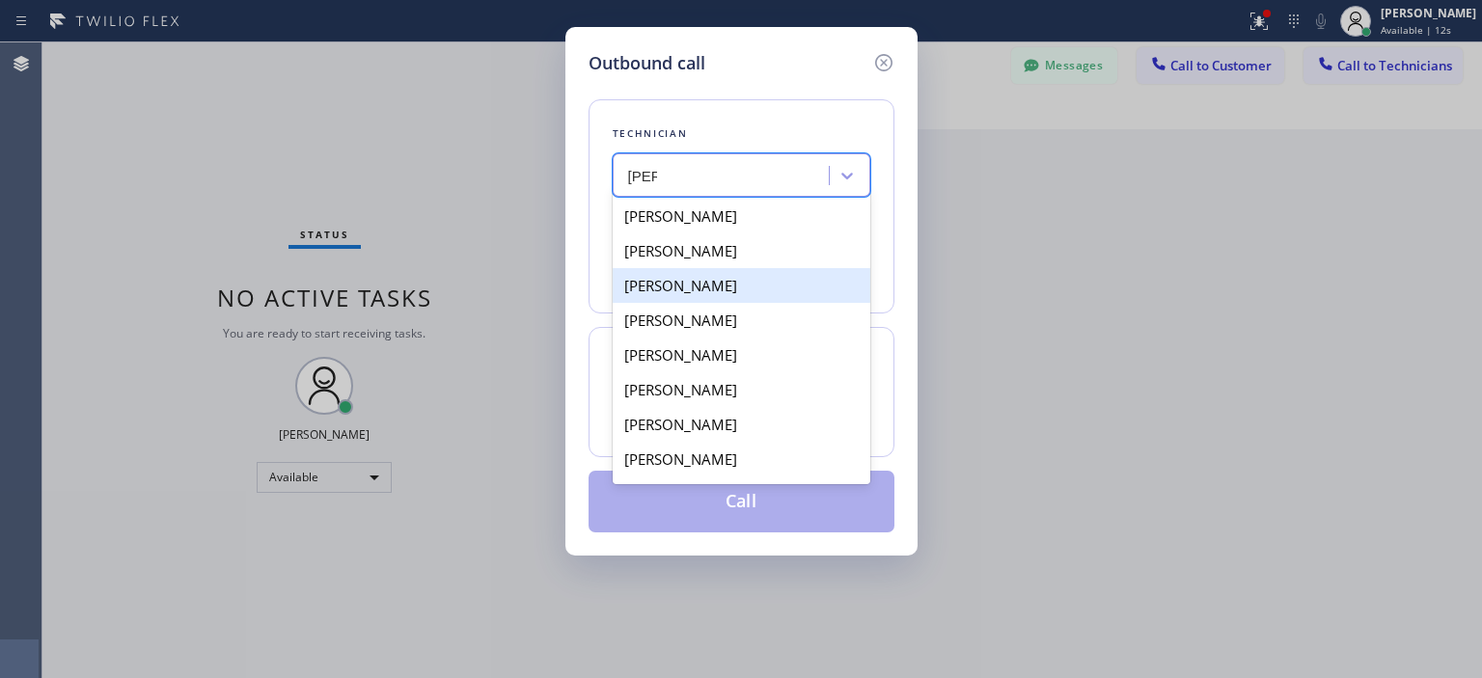
click at [753, 278] on div "[PERSON_NAME]" at bounding box center [742, 285] width 258 height 35
type input "[PHONE_NUMBER]"
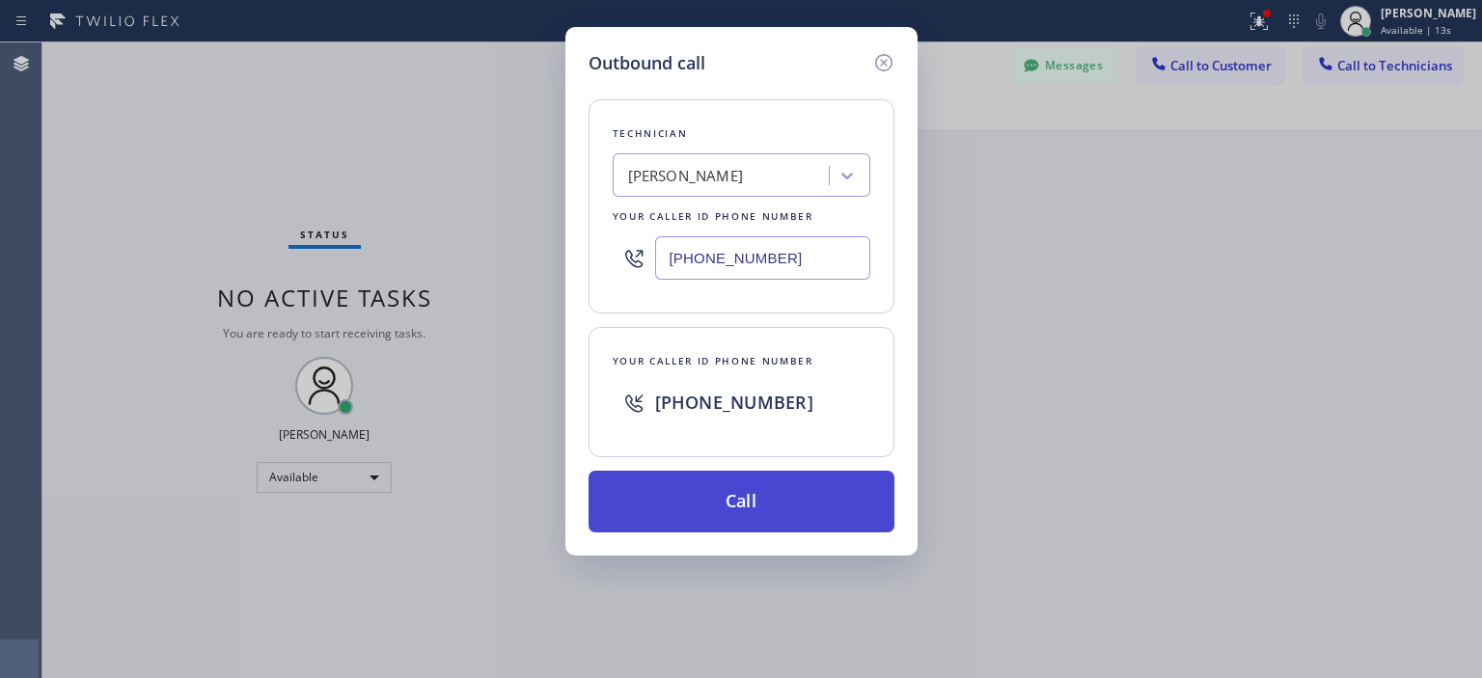
click at [795, 492] on button "Call" at bounding box center [742, 502] width 306 height 62
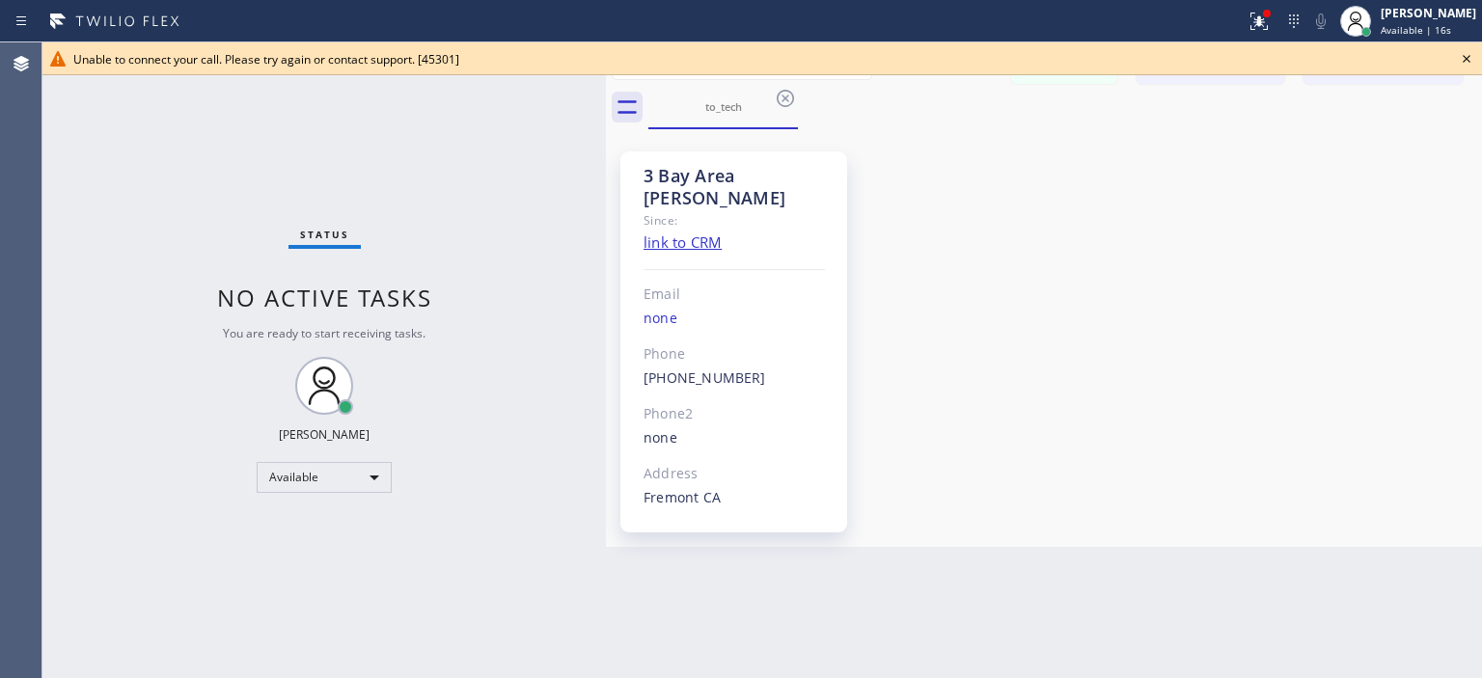
click at [1469, 61] on icon at bounding box center [1466, 58] width 23 height 23
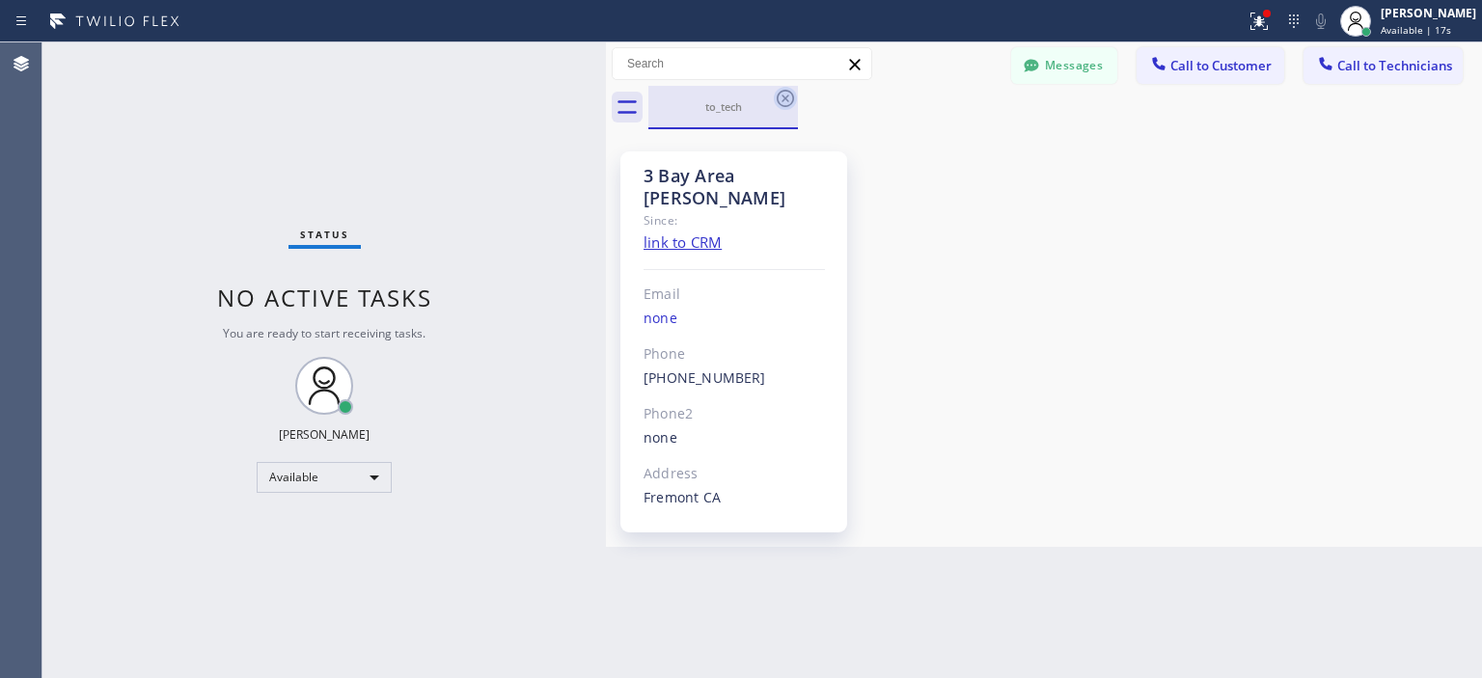
click at [783, 103] on icon at bounding box center [785, 98] width 23 height 23
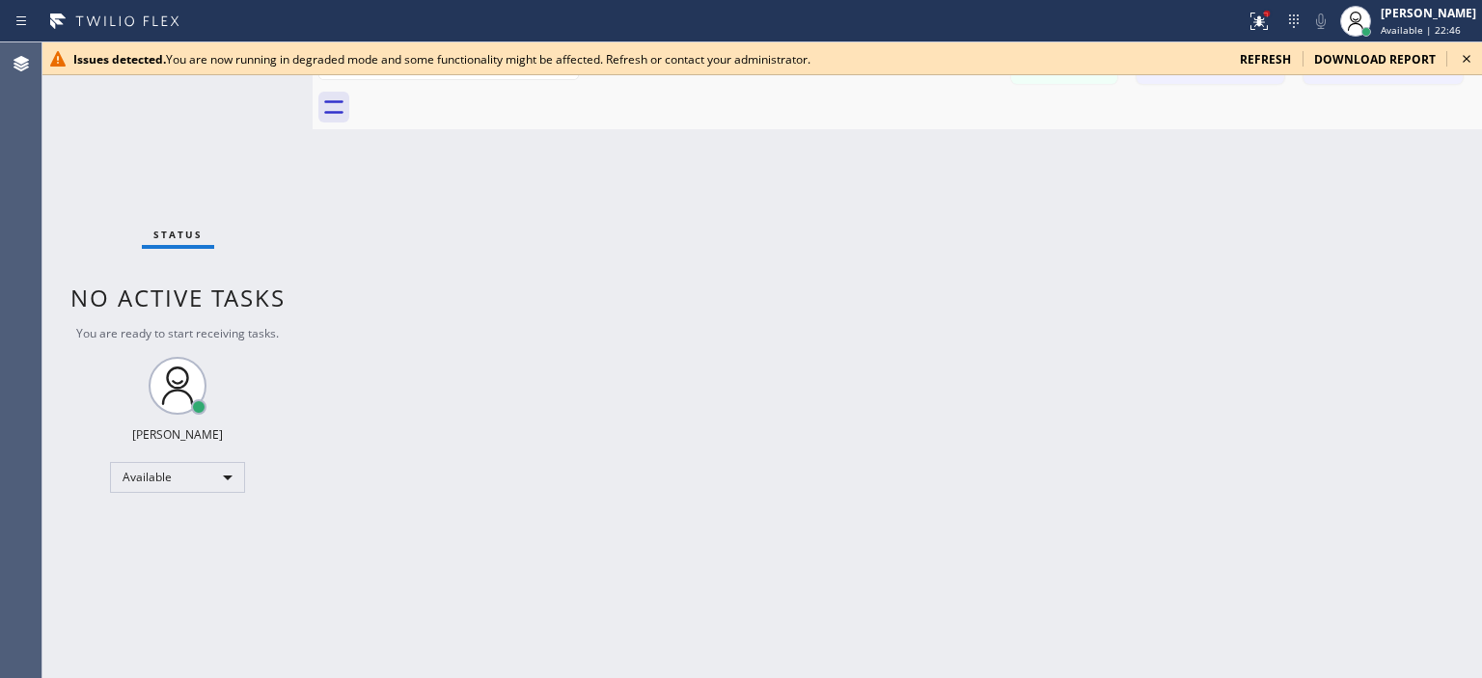
click at [1467, 56] on icon at bounding box center [1466, 58] width 23 height 23
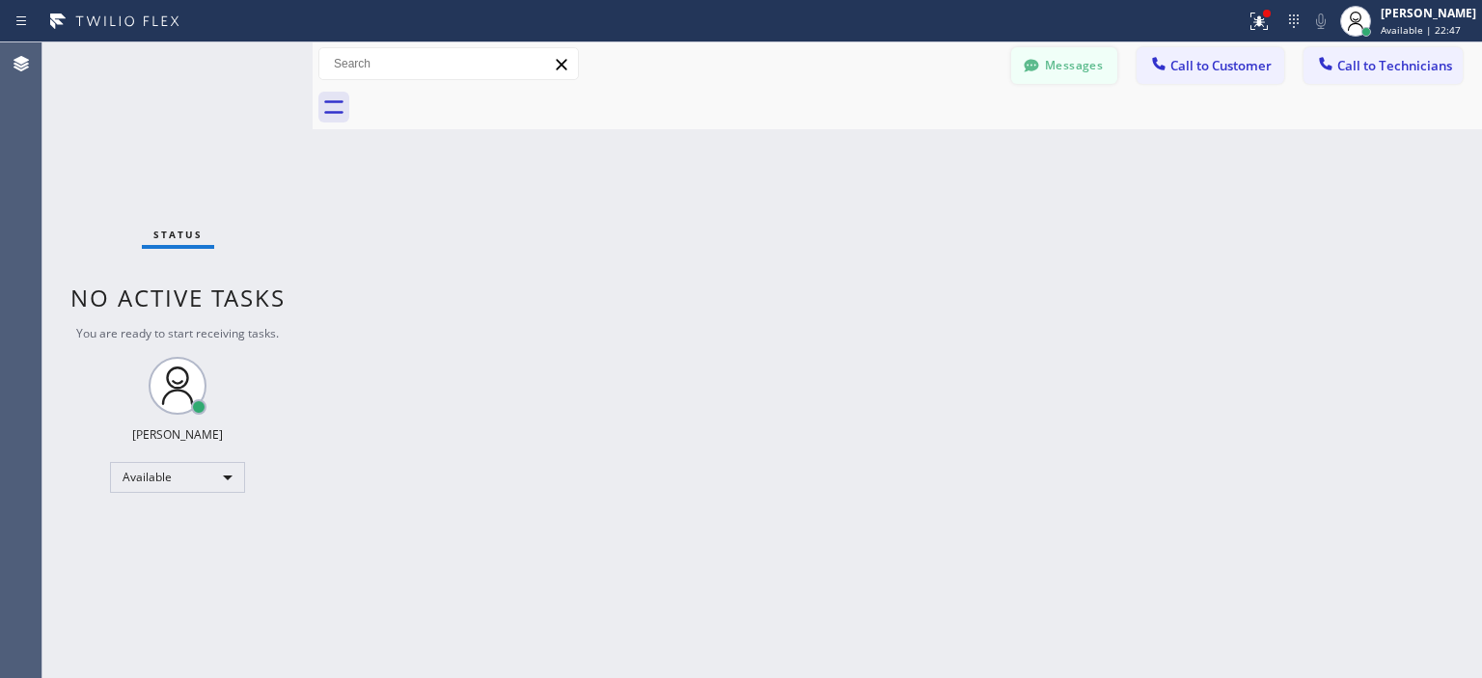
click at [1090, 65] on button "Messages" at bounding box center [1064, 65] width 106 height 37
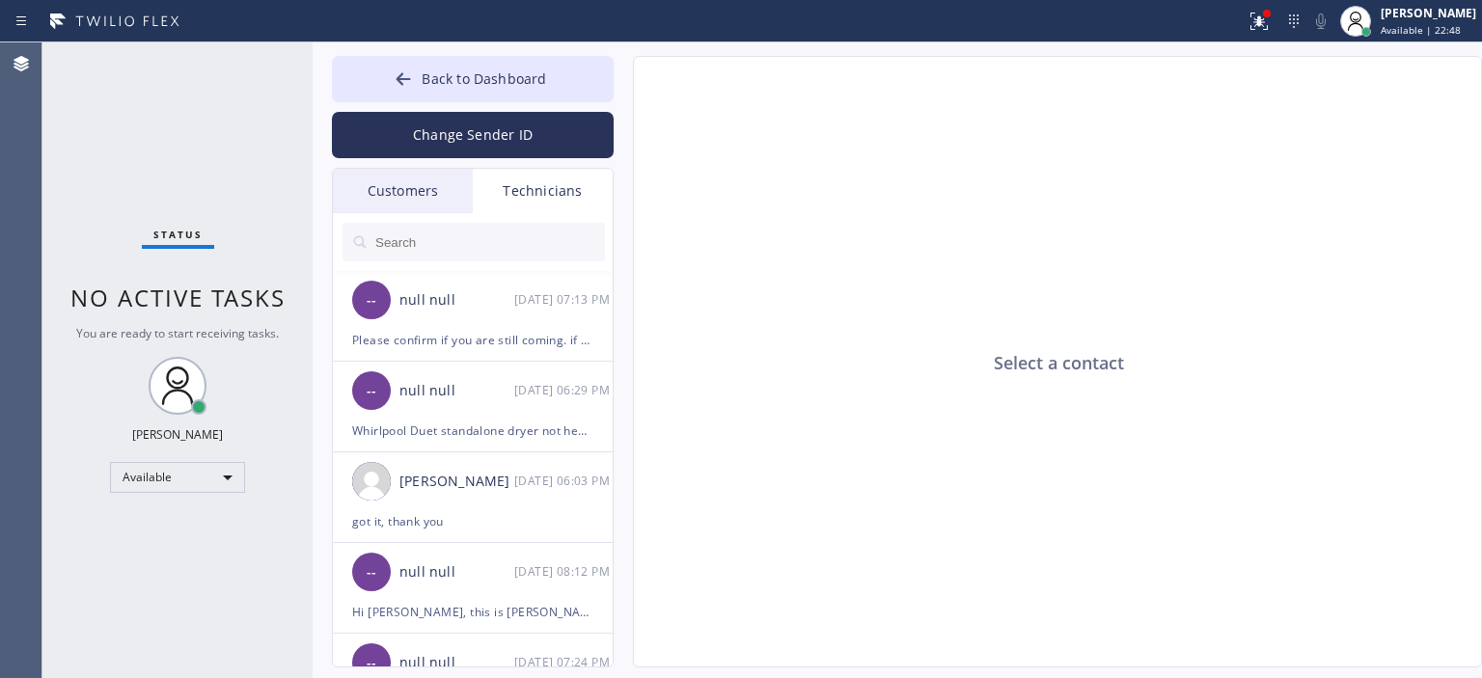
click at [443, 194] on div "Customers" at bounding box center [403, 191] width 140 height 44
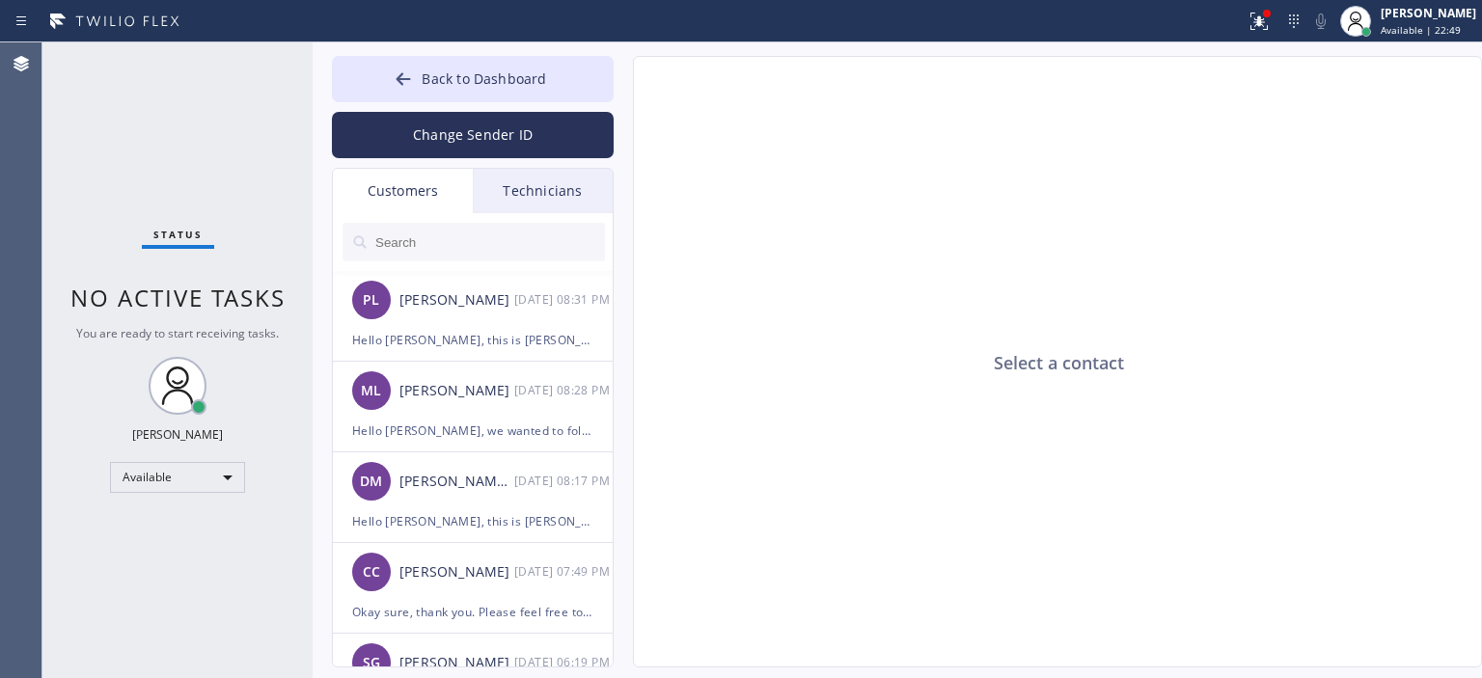
click at [450, 237] on input "text" at bounding box center [489, 242] width 232 height 39
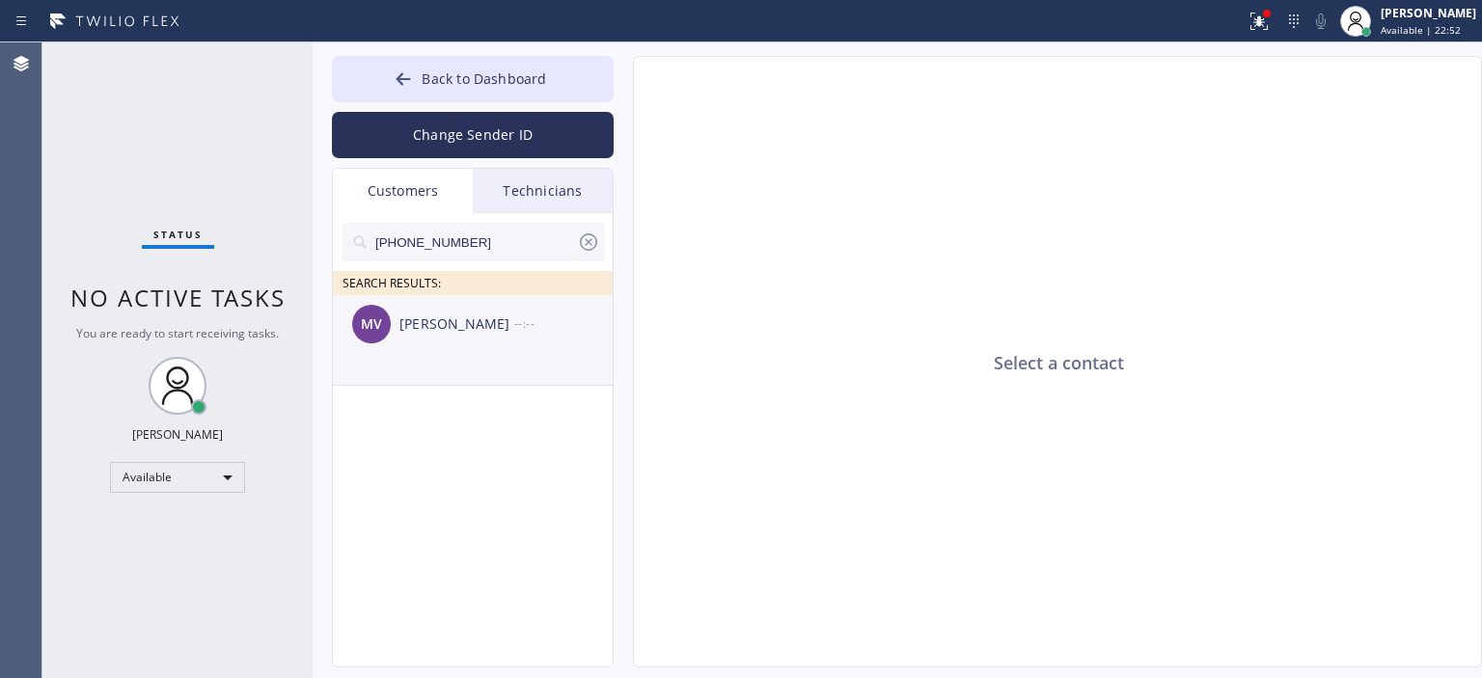
click at [493, 343] on div "MV Mark Vanschlakwyk --:--" at bounding box center [474, 324] width 282 height 58
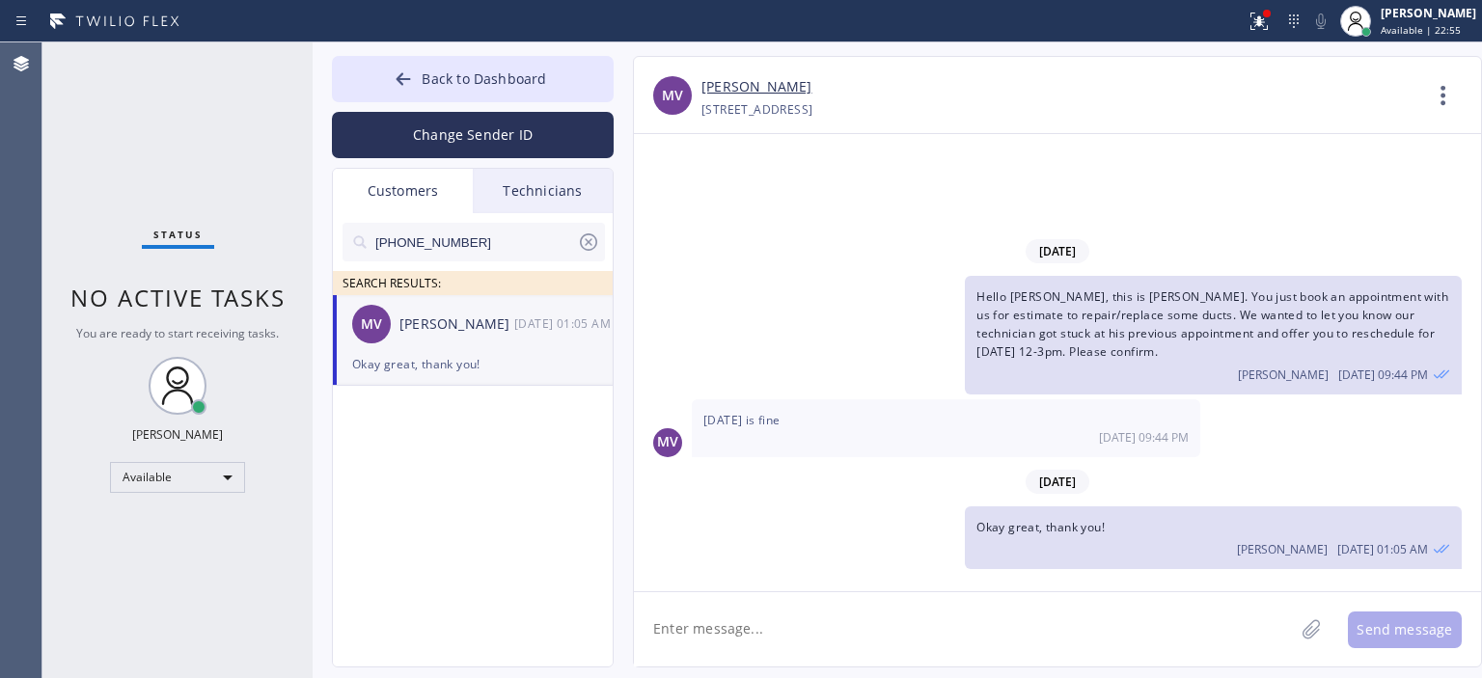
click at [772, 625] on textarea at bounding box center [964, 629] width 660 height 74
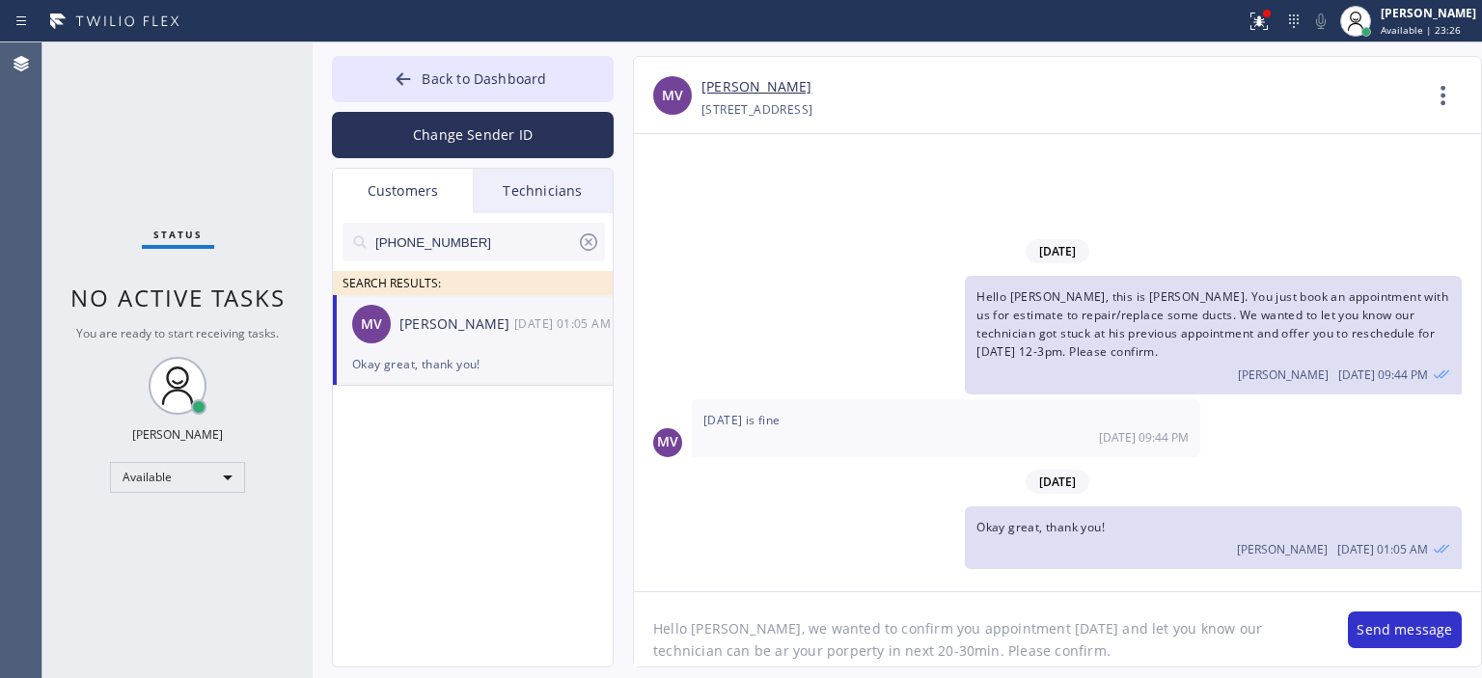
click at [769, 628] on textarea "Hello Mark, we wanted to confirm you appointment today and let you know our tec…" at bounding box center [981, 629] width 695 height 74
type textarea "Hello Mark, we wanted to confirm you appointment today and let you know our tec…"
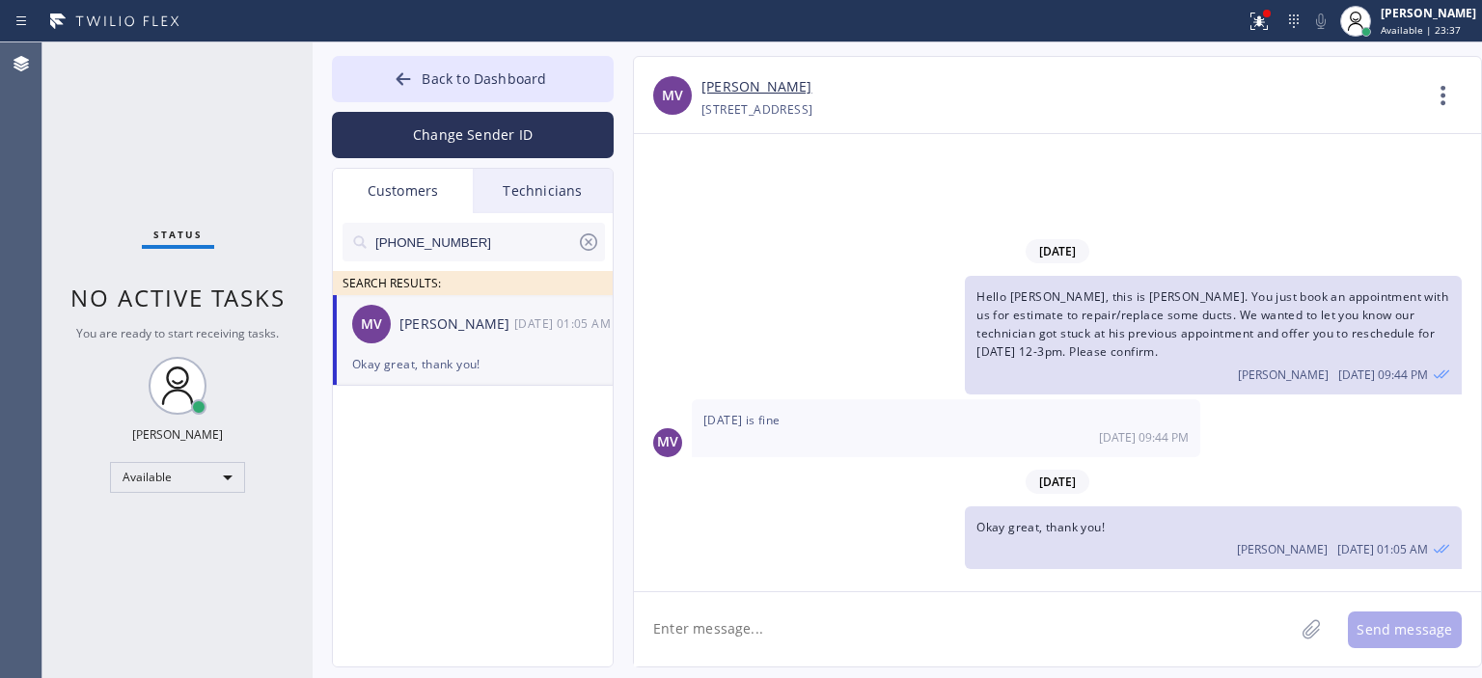
paste textarea "Hello Mark, we wanted to confirm you appointment today and let you know our tec…"
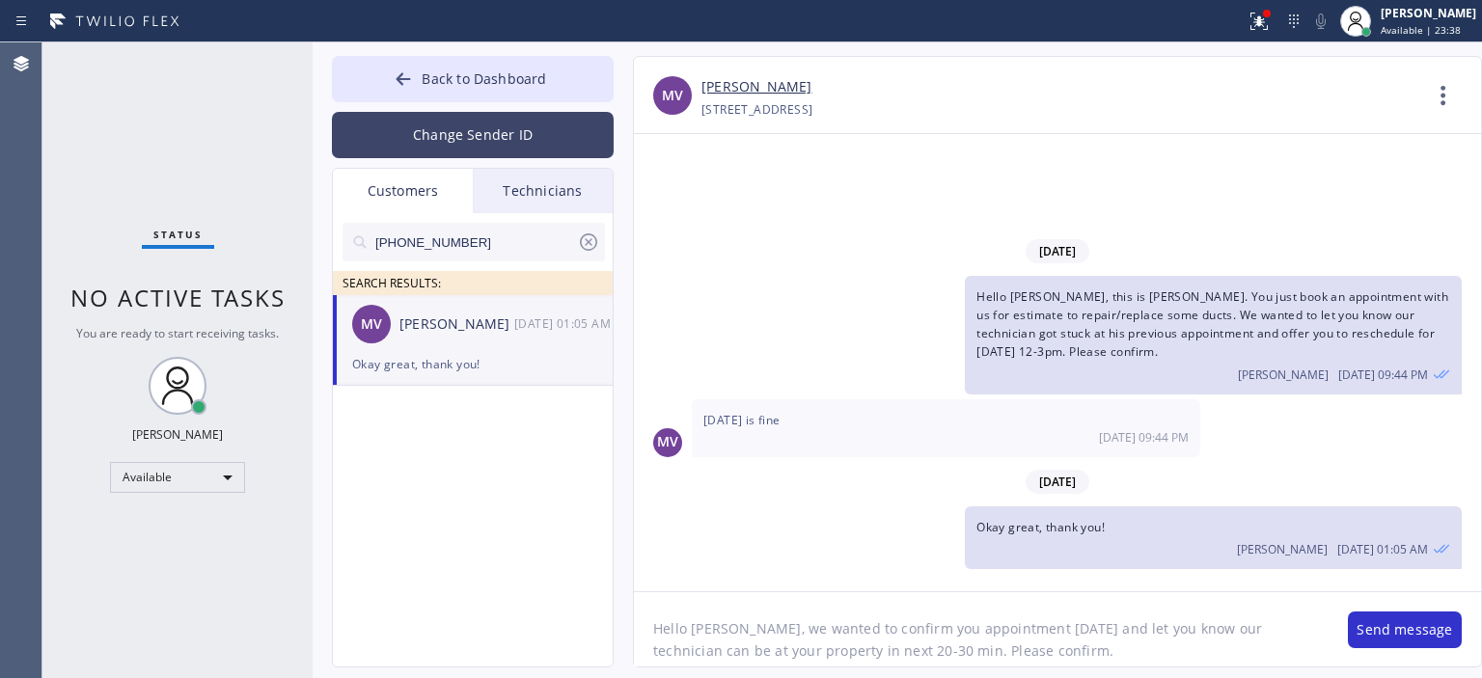
type textarea "Hello Mark, we wanted to confirm you appointment today and let you know our tec…"
click at [521, 128] on button "Change Sender ID" at bounding box center [473, 135] width 282 height 46
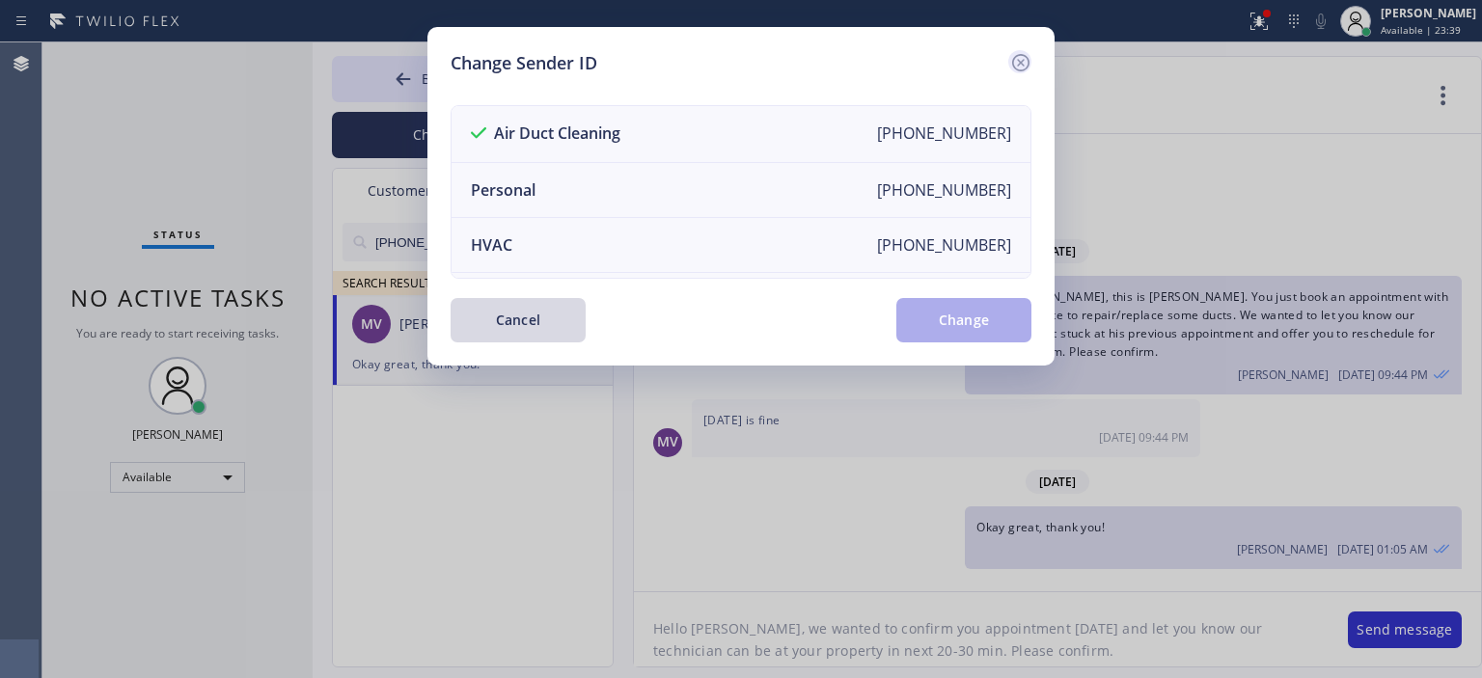
click at [1014, 61] on icon at bounding box center [1020, 62] width 23 height 23
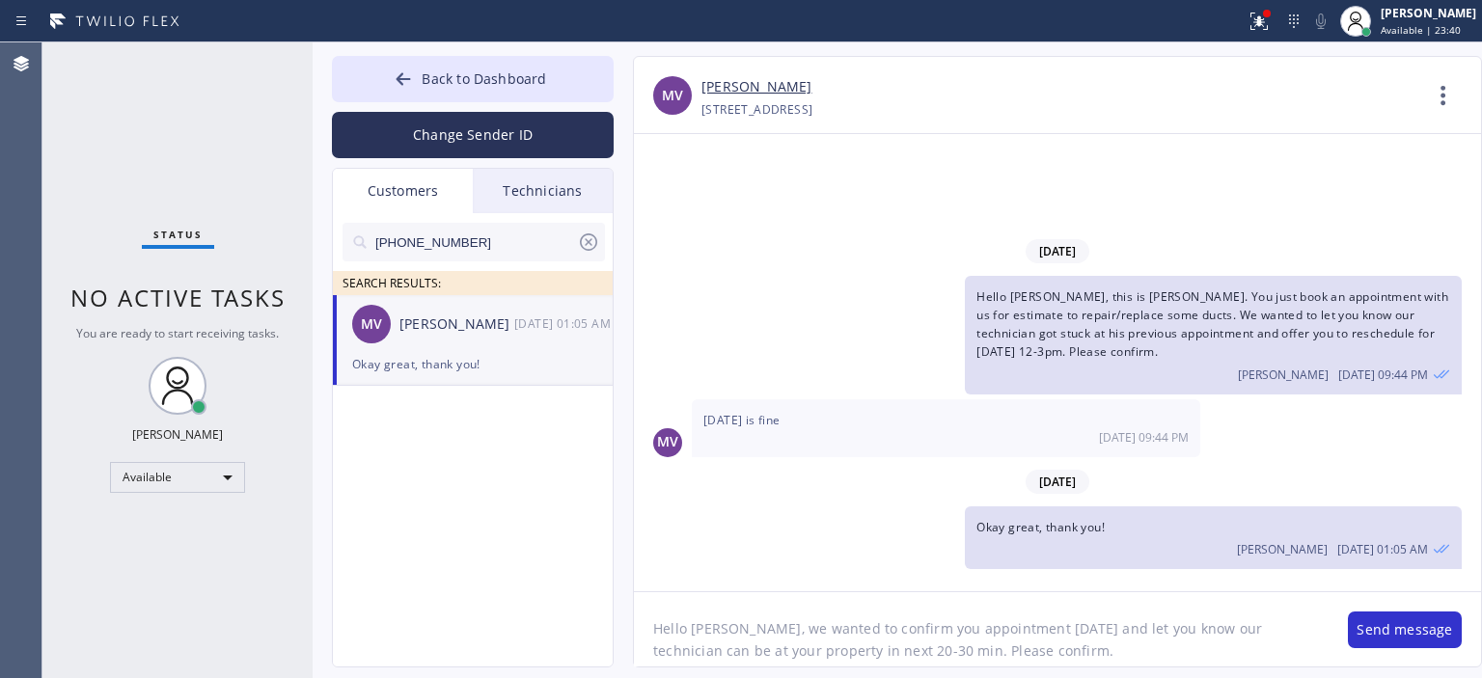
click at [1020, 647] on textarea "Hello Mark, we wanted to confirm you appointment today and let you know our tec…" at bounding box center [981, 629] width 695 height 74
click at [1414, 622] on button "Send message" at bounding box center [1405, 630] width 114 height 37
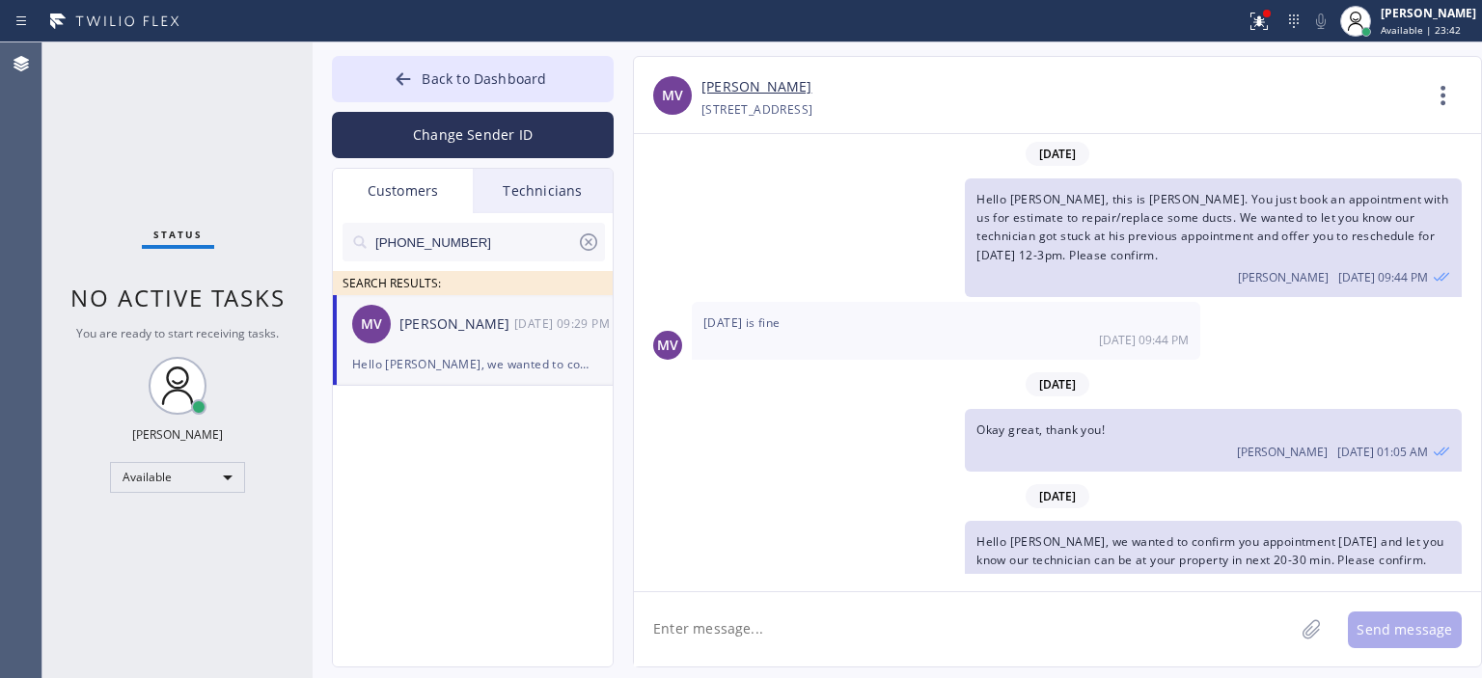
scroll to position [26, 0]
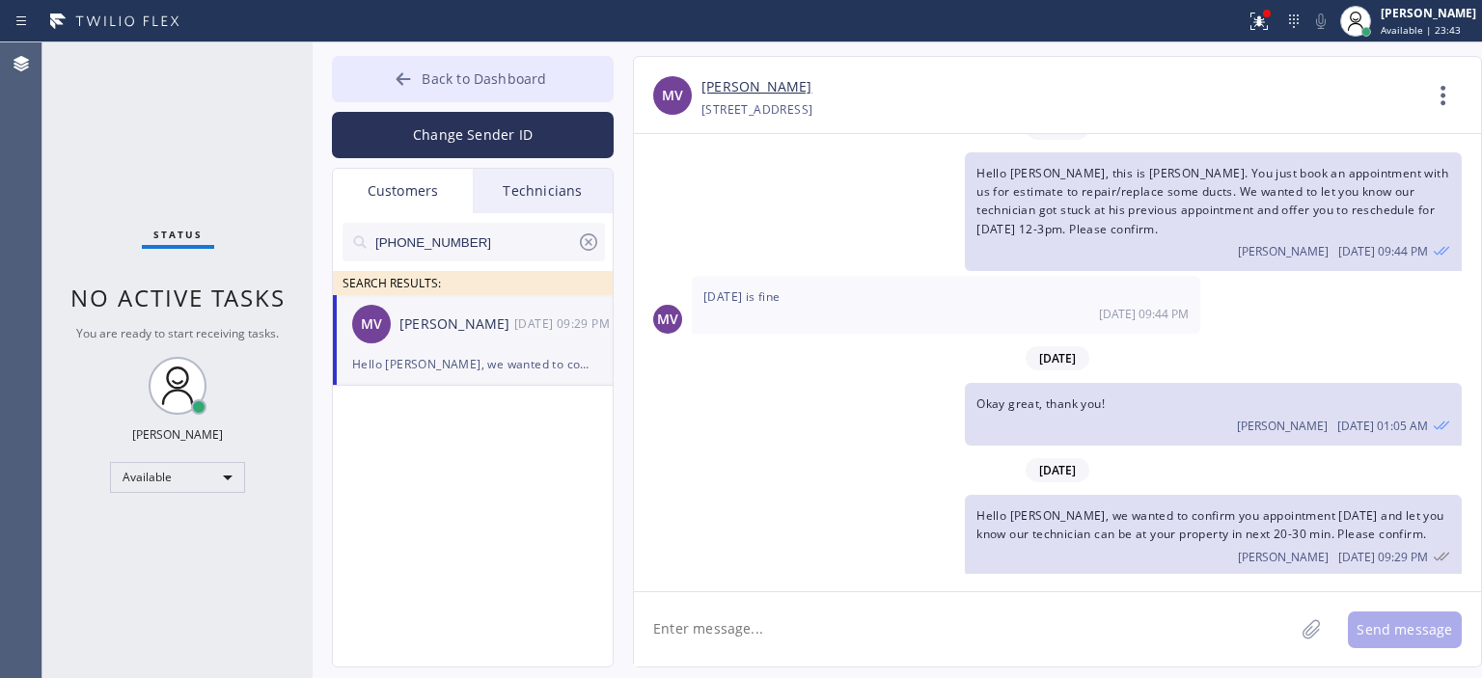
click at [393, 87] on div at bounding box center [403, 80] width 23 height 23
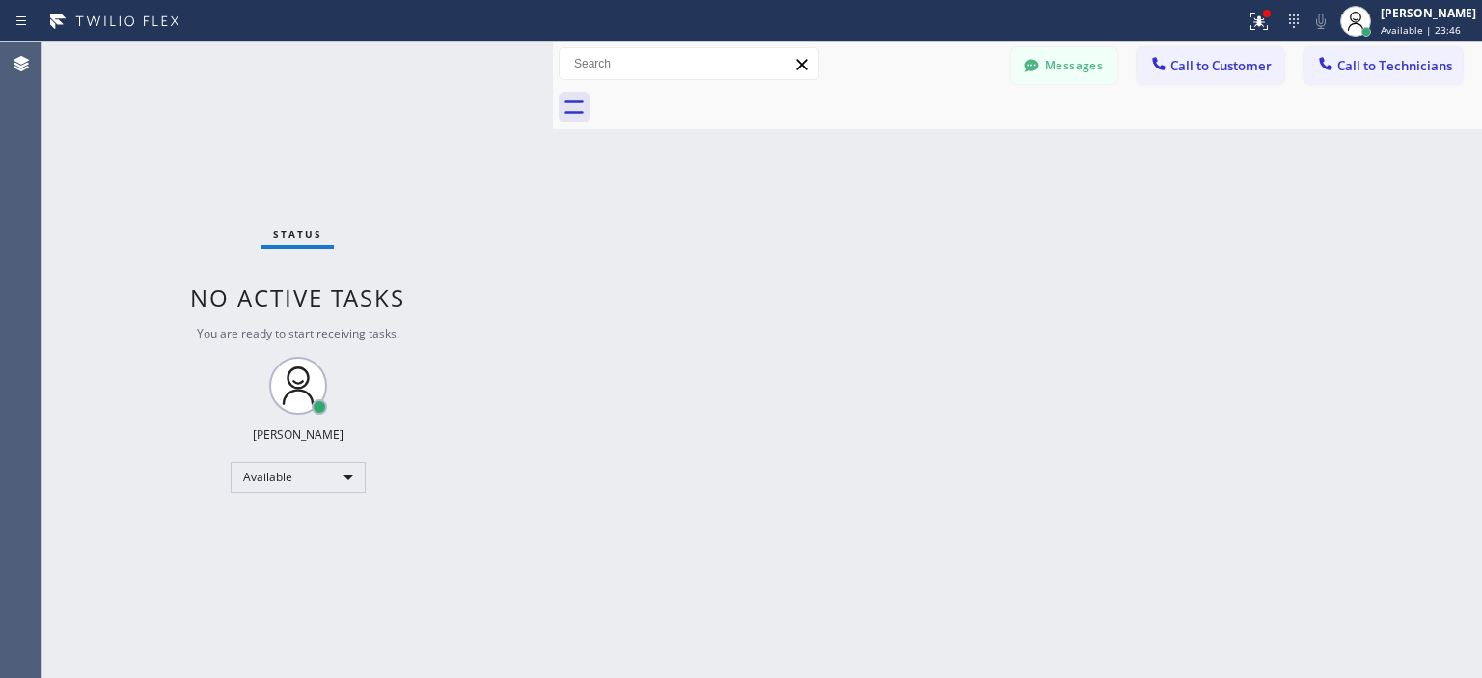
drag, startPoint x: 308, startPoint y: 72, endPoint x: 548, endPoint y: 76, distance: 240.3
click at [553, 76] on div at bounding box center [553, 360] width 0 height 636
